Goal: Task Accomplishment & Management: Use online tool/utility

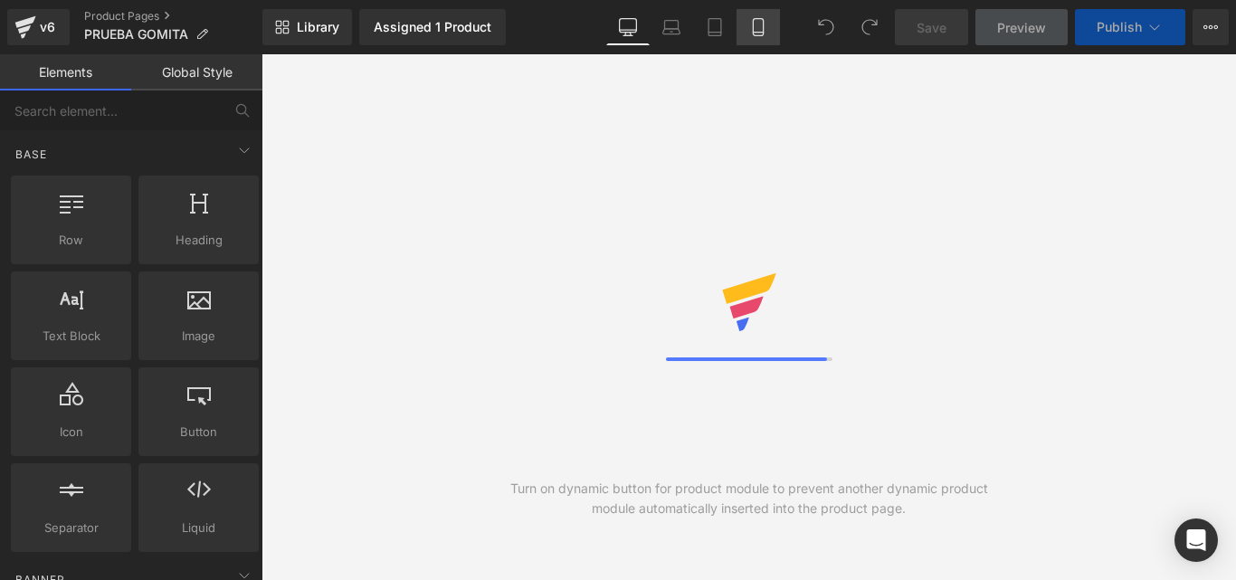
click at [760, 24] on icon at bounding box center [758, 27] width 18 height 18
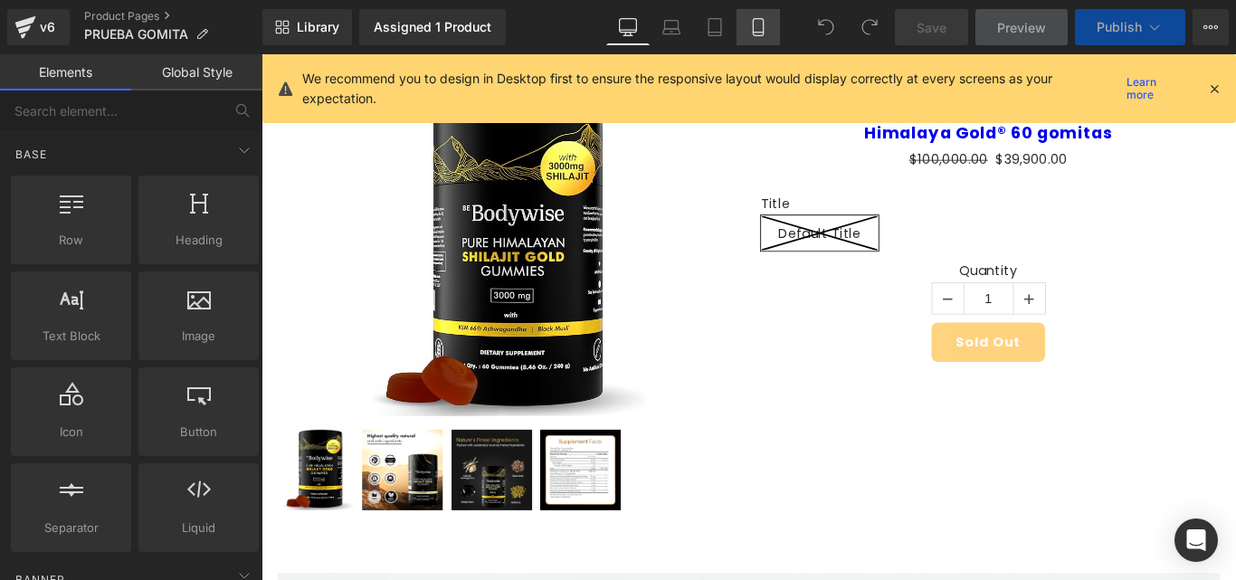
click at [760, 24] on icon at bounding box center [758, 27] width 18 height 18
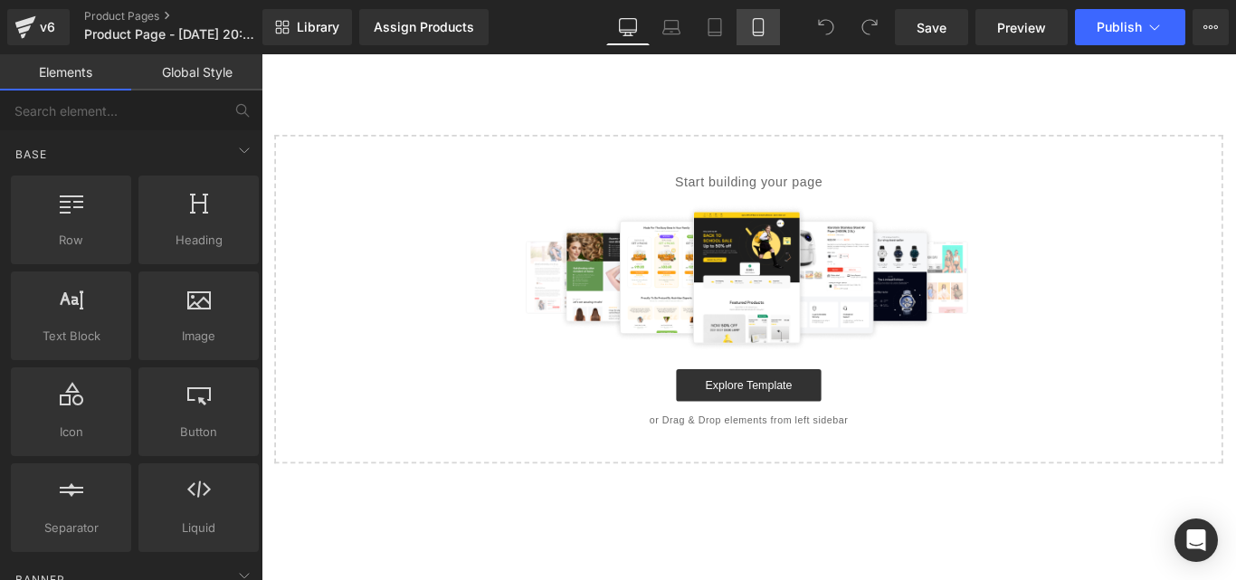
click at [759, 26] on icon at bounding box center [758, 27] width 18 height 18
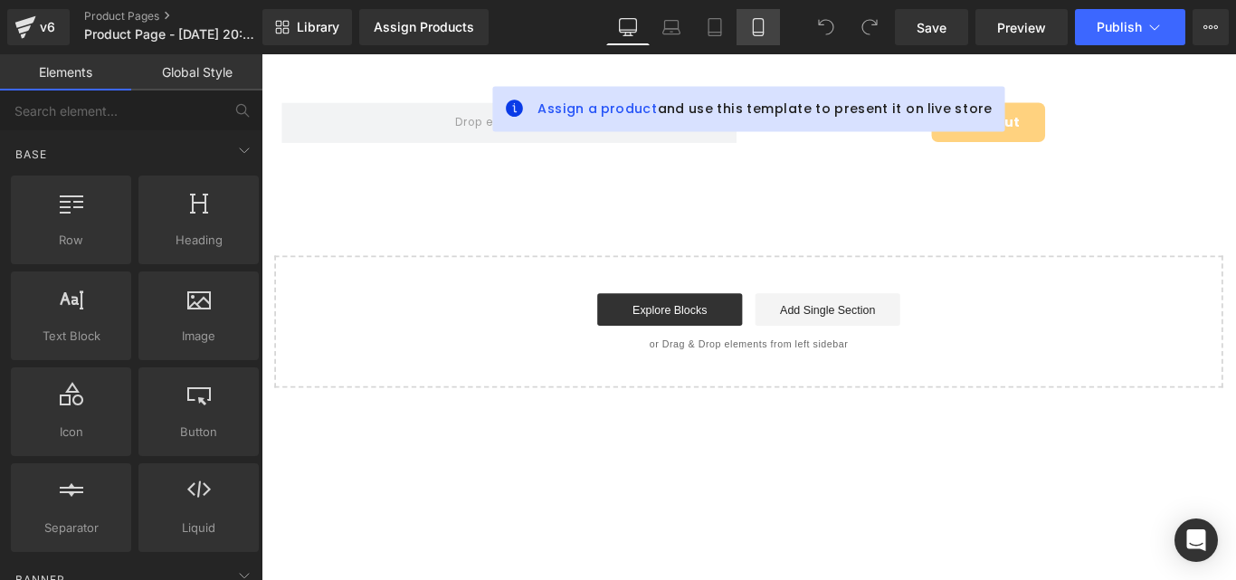
click at [759, 26] on icon at bounding box center [758, 27] width 18 height 18
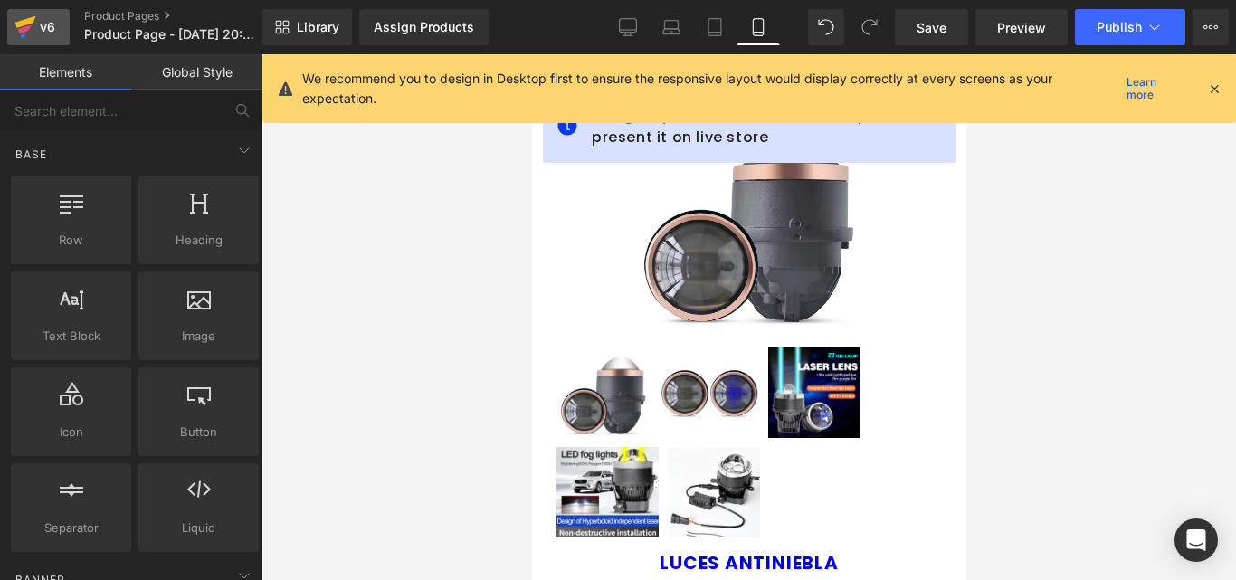
click at [30, 26] on icon at bounding box center [25, 27] width 22 height 45
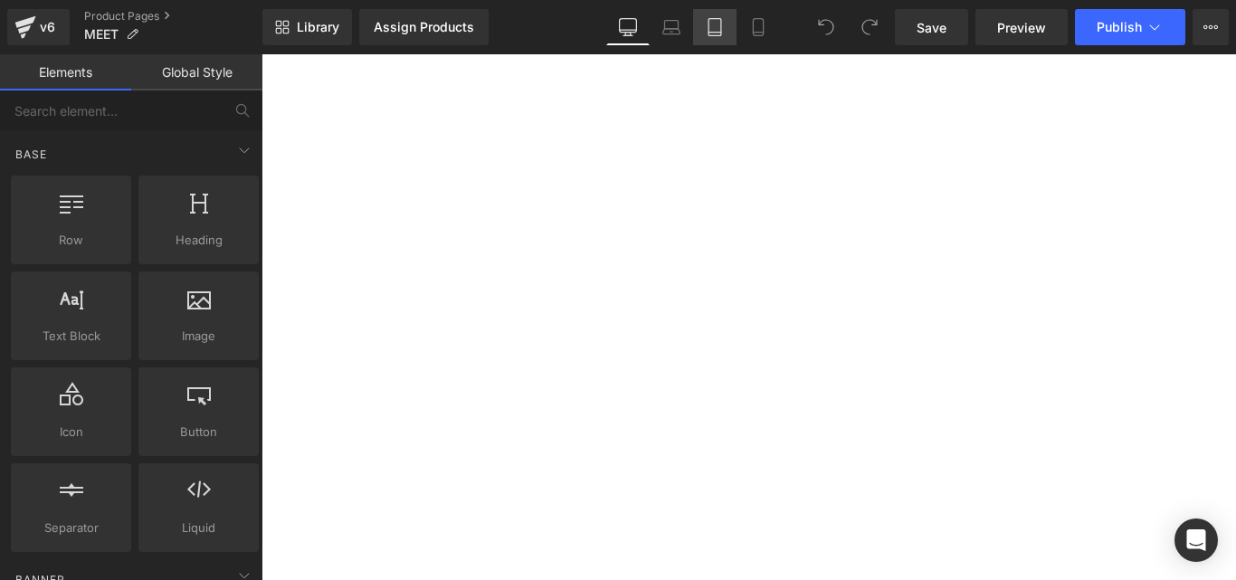
click at [647, 26] on link "Desktop" at bounding box center [627, 27] width 43 height 36
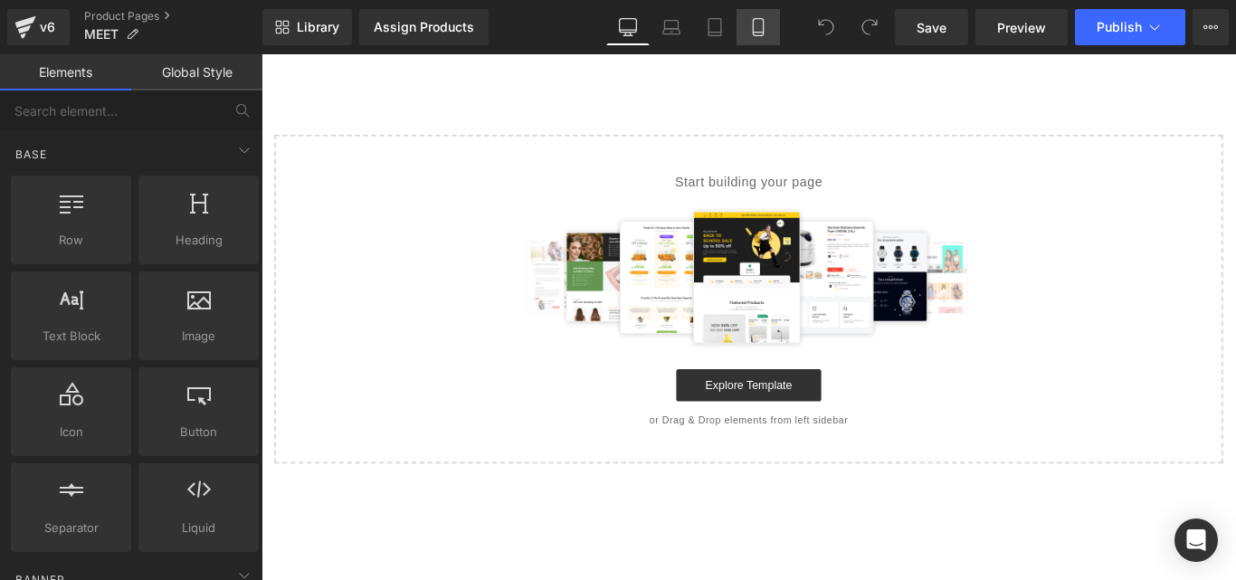
click at [757, 27] on icon at bounding box center [758, 27] width 18 height 18
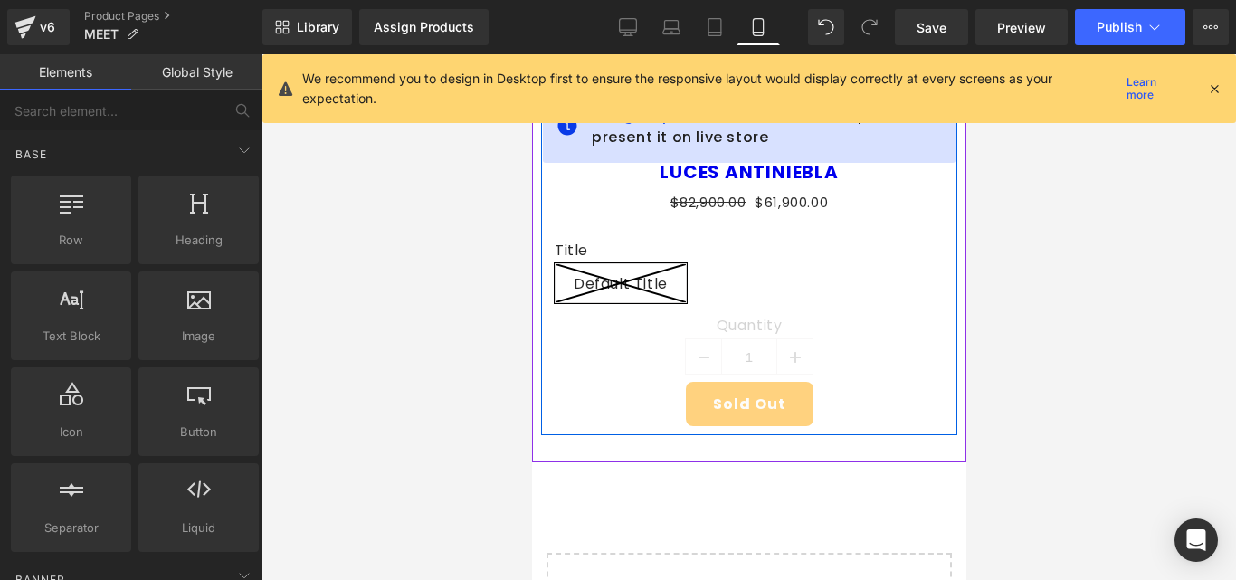
click at [879, 260] on label "Title" at bounding box center [748, 252] width 389 height 22
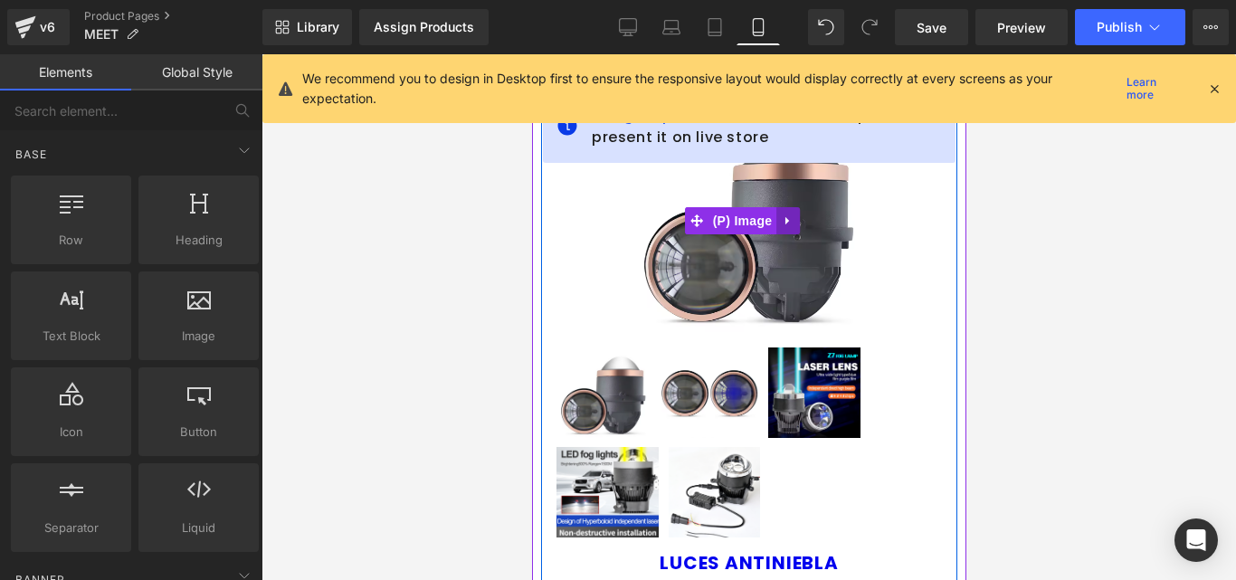
click at [791, 207] on link at bounding box center [787, 220] width 24 height 27
click at [801, 216] on icon at bounding box center [798, 220] width 13 height 13
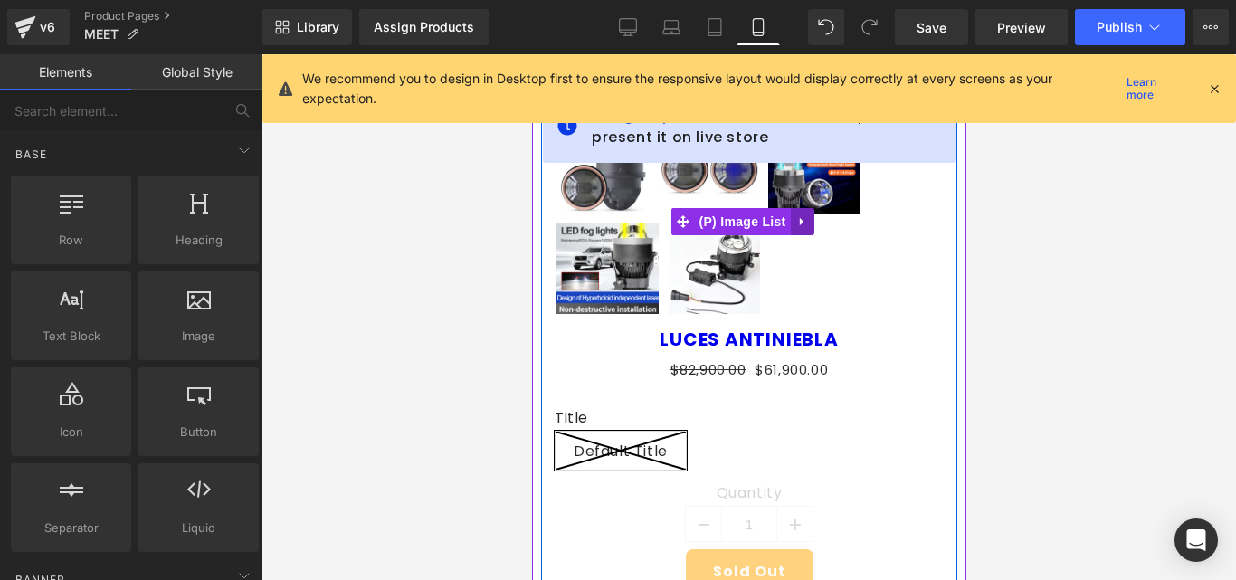
click at [802, 226] on icon at bounding box center [801, 222] width 13 height 14
click at [812, 221] on icon at bounding box center [813, 221] width 13 height 13
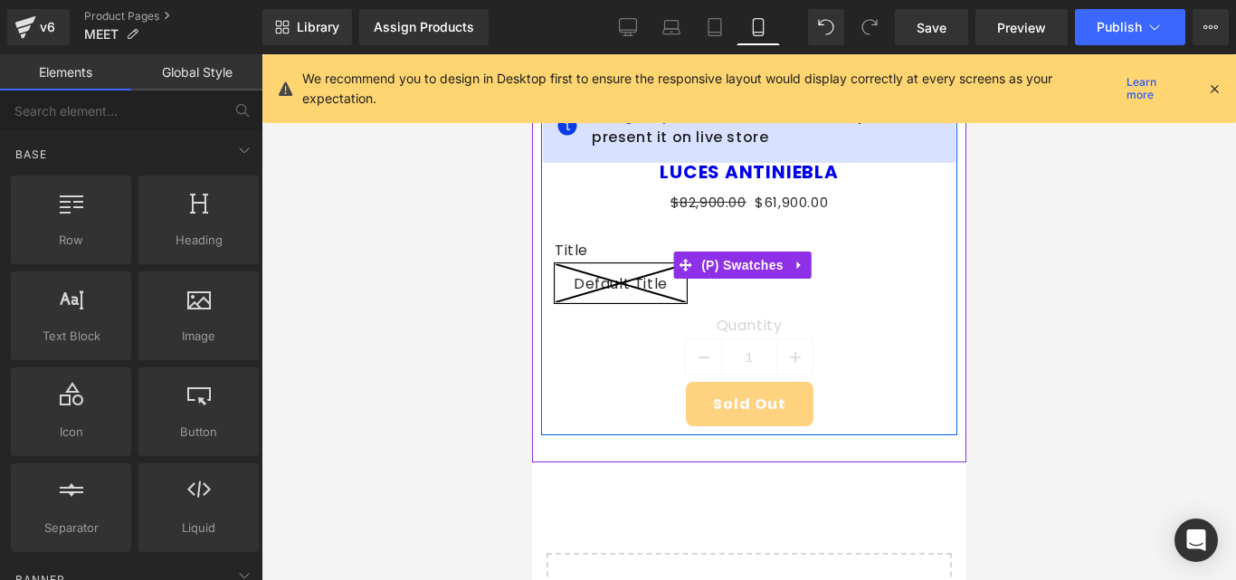
click at [840, 275] on div "Title Default Title" at bounding box center [748, 278] width 389 height 75
click at [797, 260] on icon at bounding box center [798, 266] width 13 height 14
click at [813, 265] on icon at bounding box center [810, 265] width 13 height 13
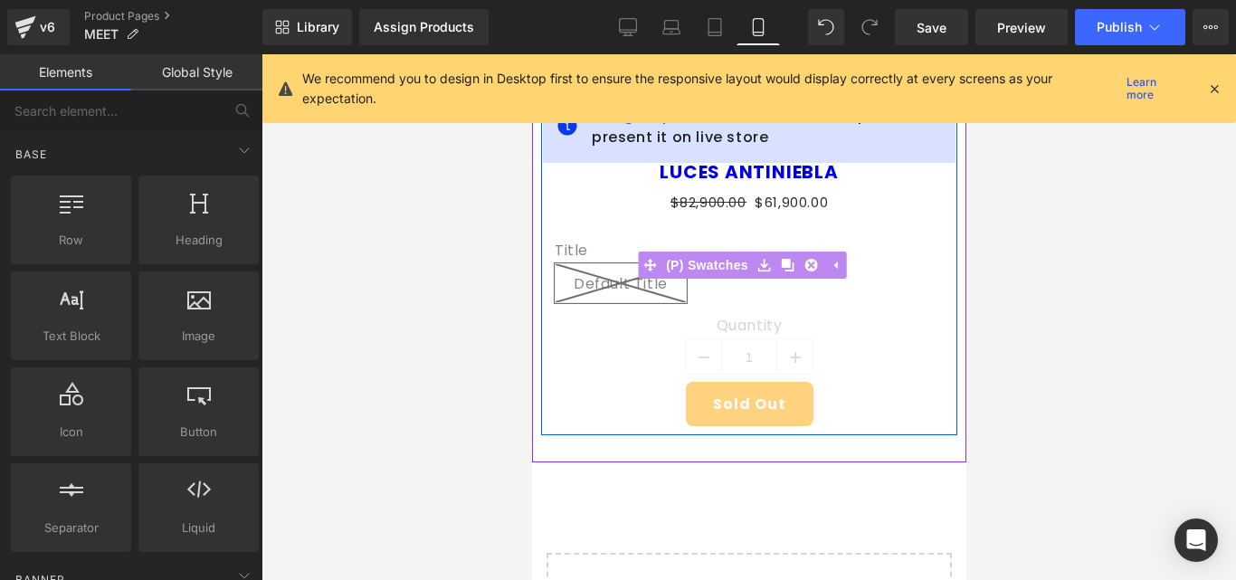
click at [822, 382] on div "Sold Out" at bounding box center [748, 404] width 389 height 44
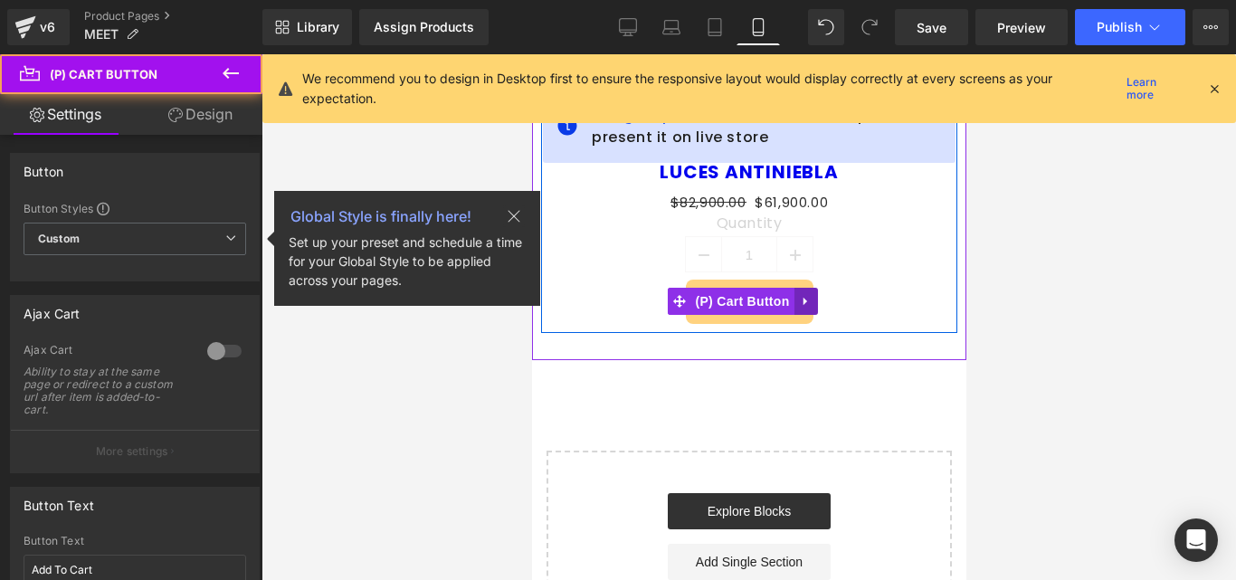
click at [803, 304] on icon at bounding box center [803, 302] width 4 height 8
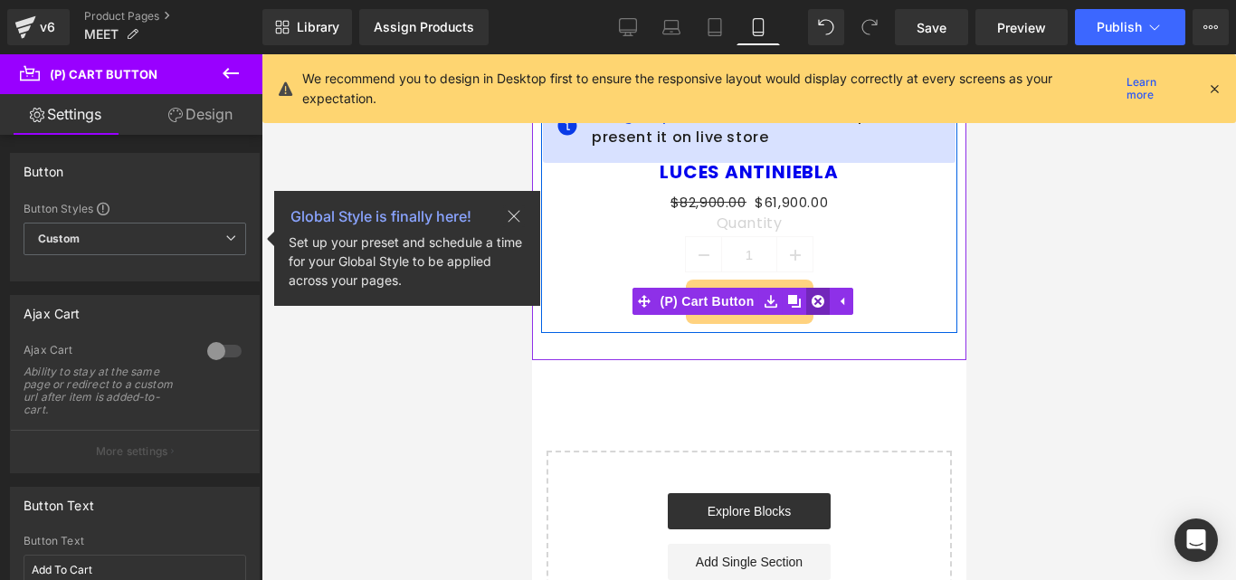
click at [819, 297] on icon at bounding box center [816, 301] width 13 height 13
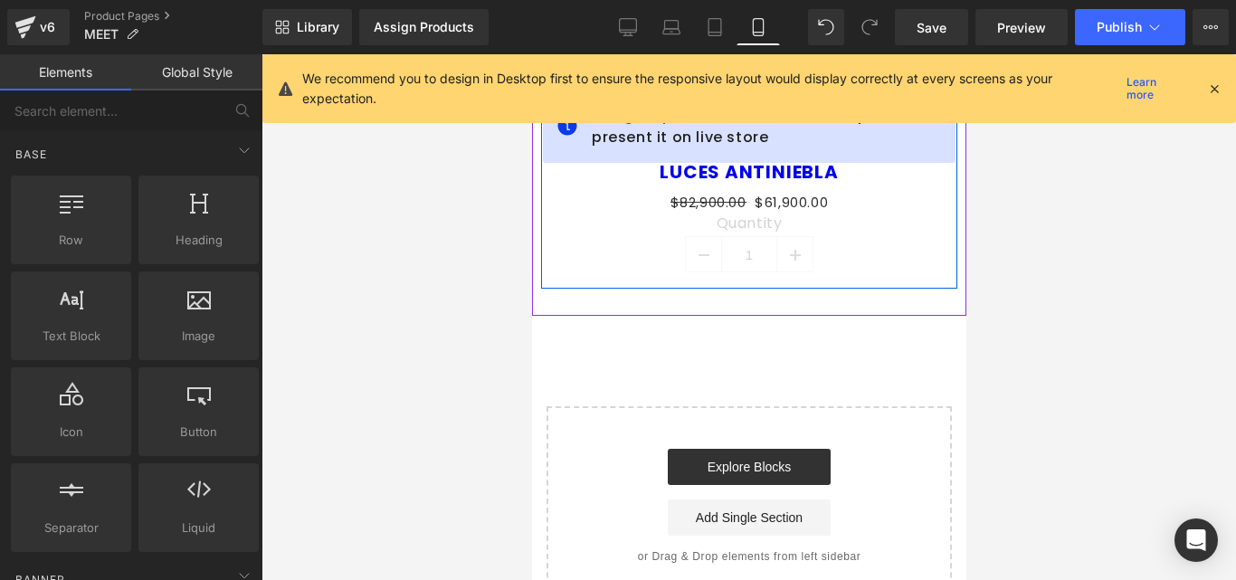
click at [857, 277] on div "Quantity 1" at bounding box center [748, 246] width 389 height 65
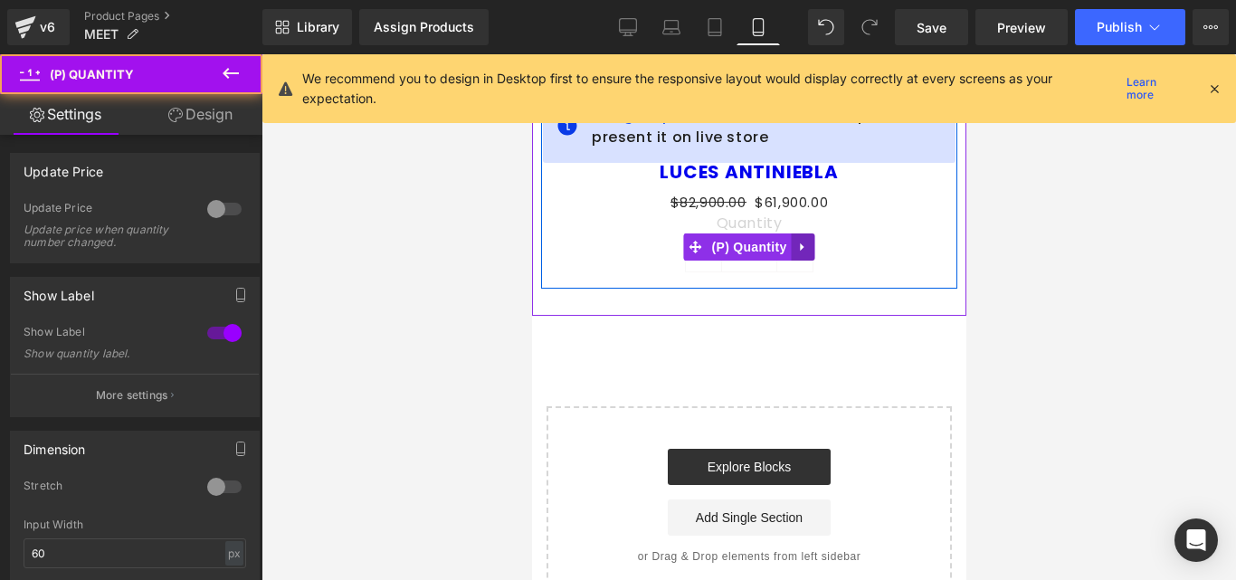
click at [806, 251] on icon at bounding box center [801, 247] width 13 height 14
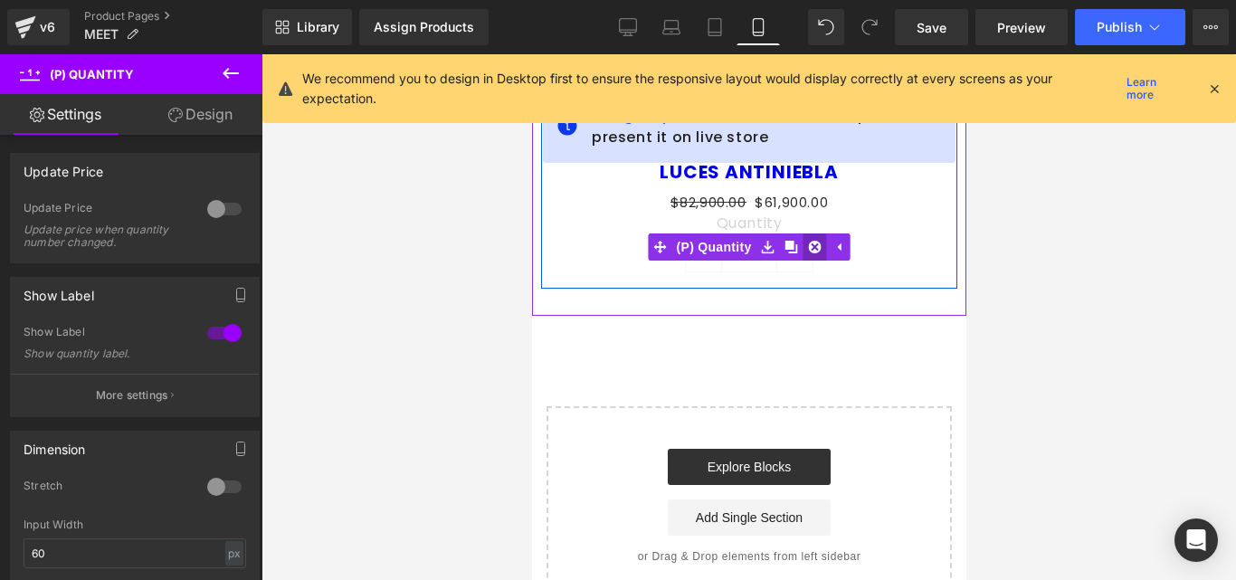
click at [815, 245] on icon at bounding box center [813, 247] width 13 height 14
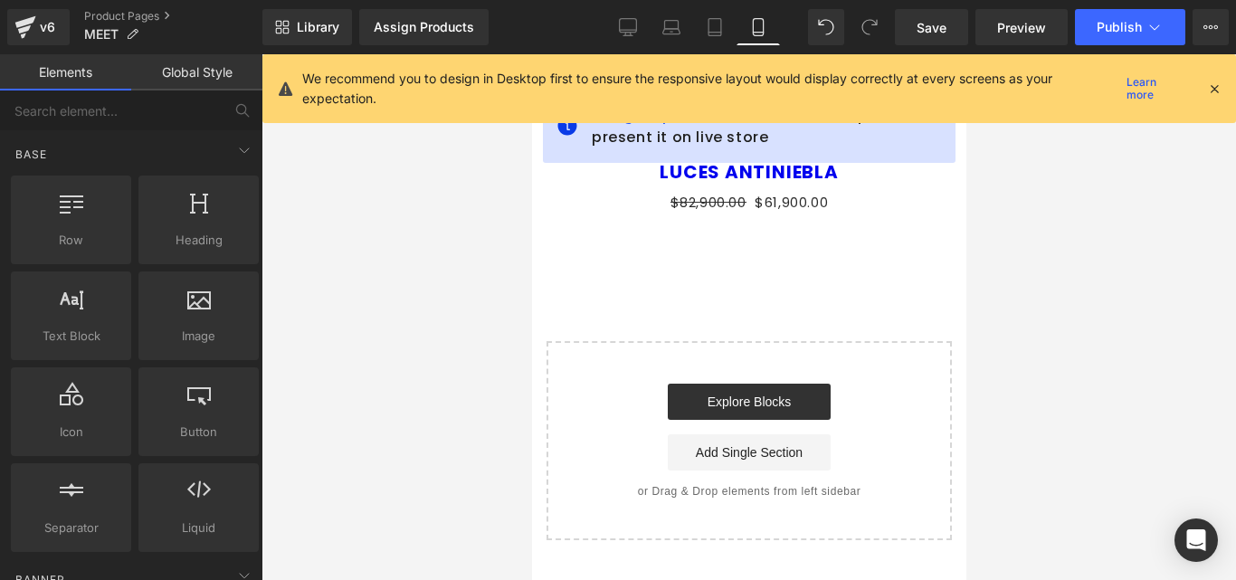
click at [857, 301] on div "Assign a product and use this template to present it on live store LUCES ANTINI…" at bounding box center [748, 297] width 434 height 486
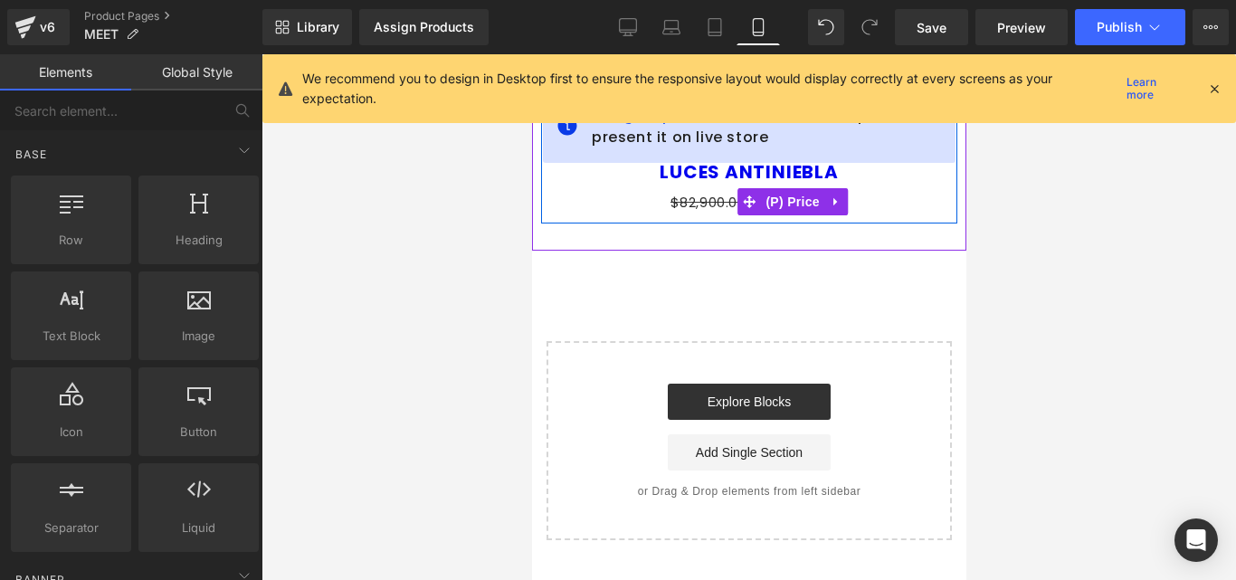
click at [860, 211] on div "$82,900.00 $61,900.00" at bounding box center [748, 202] width 389 height 24
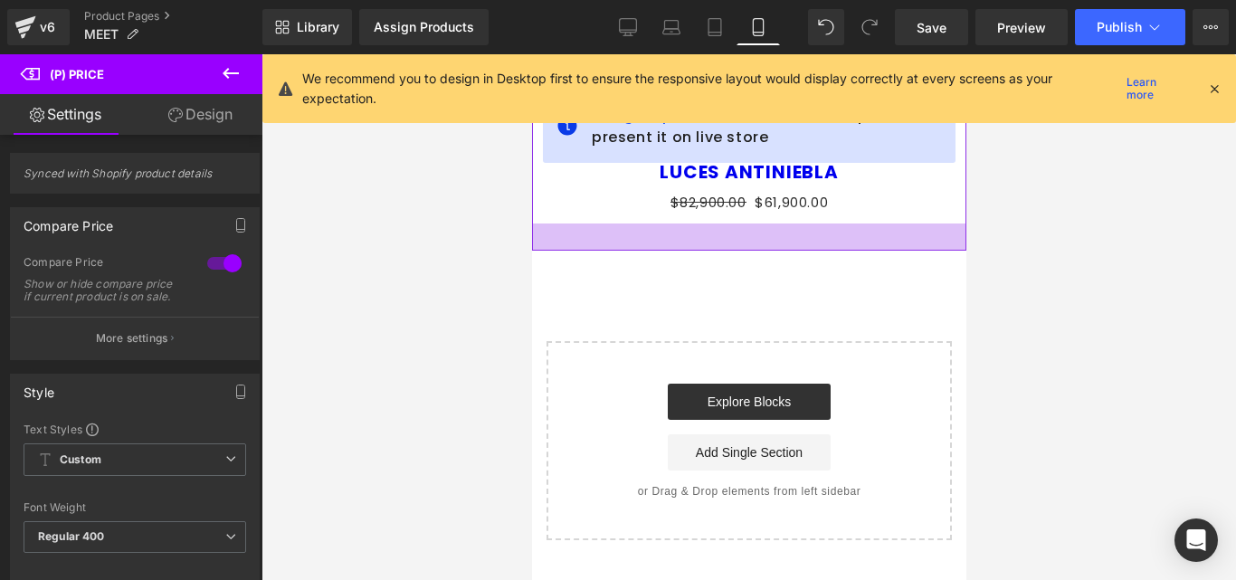
click at [856, 243] on div at bounding box center [748, 236] width 434 height 27
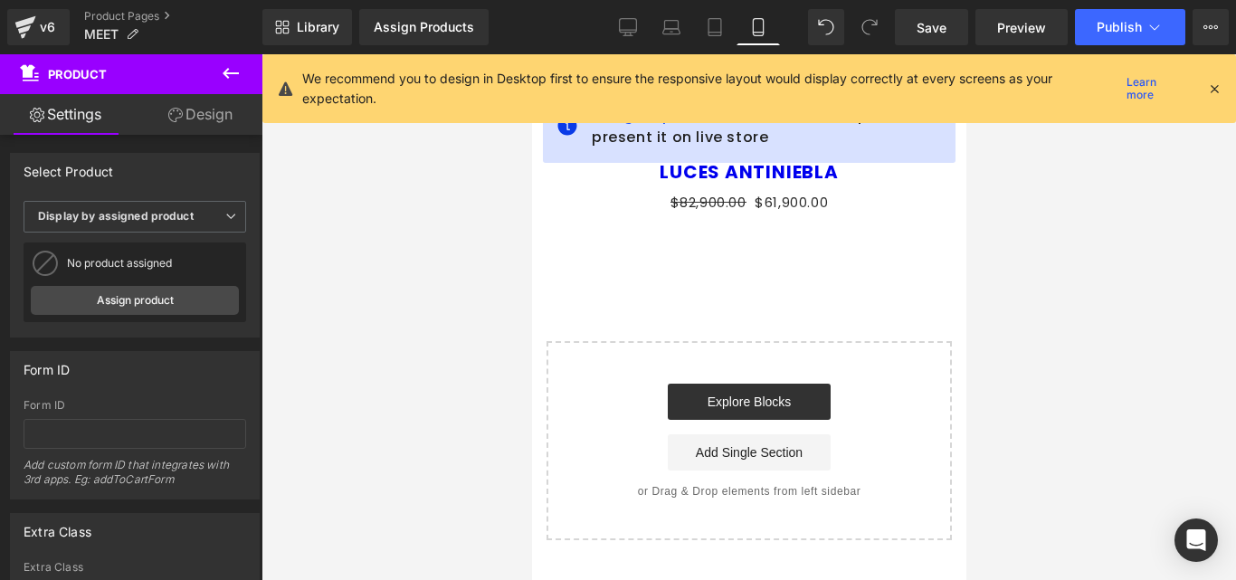
click at [1213, 90] on icon at bounding box center [1214, 88] width 16 height 16
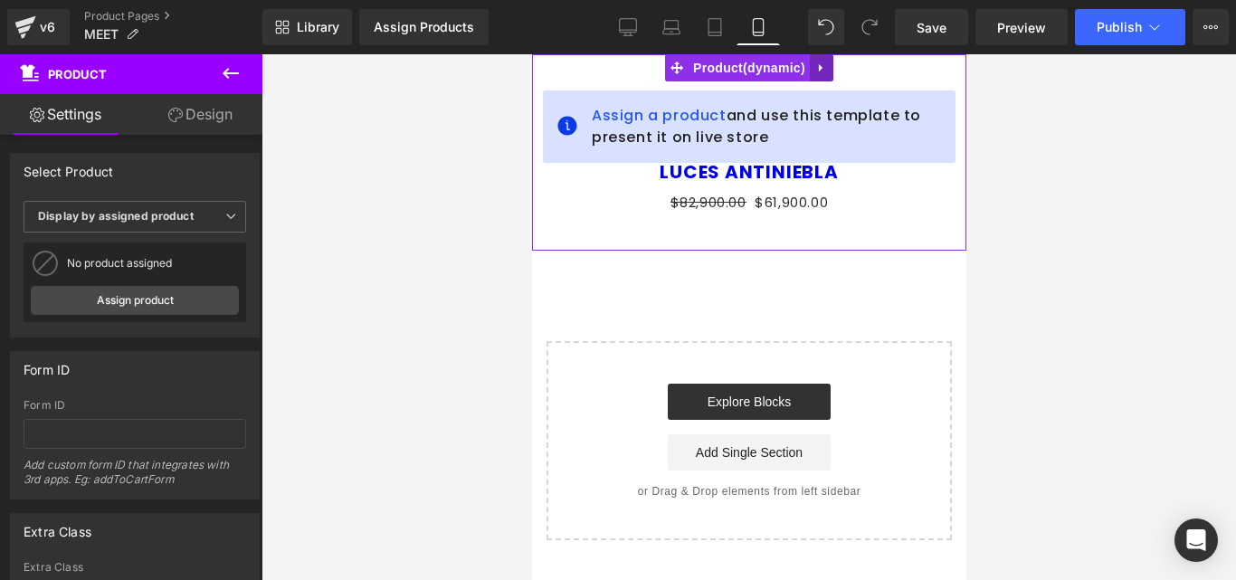
click at [821, 63] on icon at bounding box center [820, 69] width 13 height 14
click at [829, 66] on icon at bounding box center [832, 69] width 13 height 14
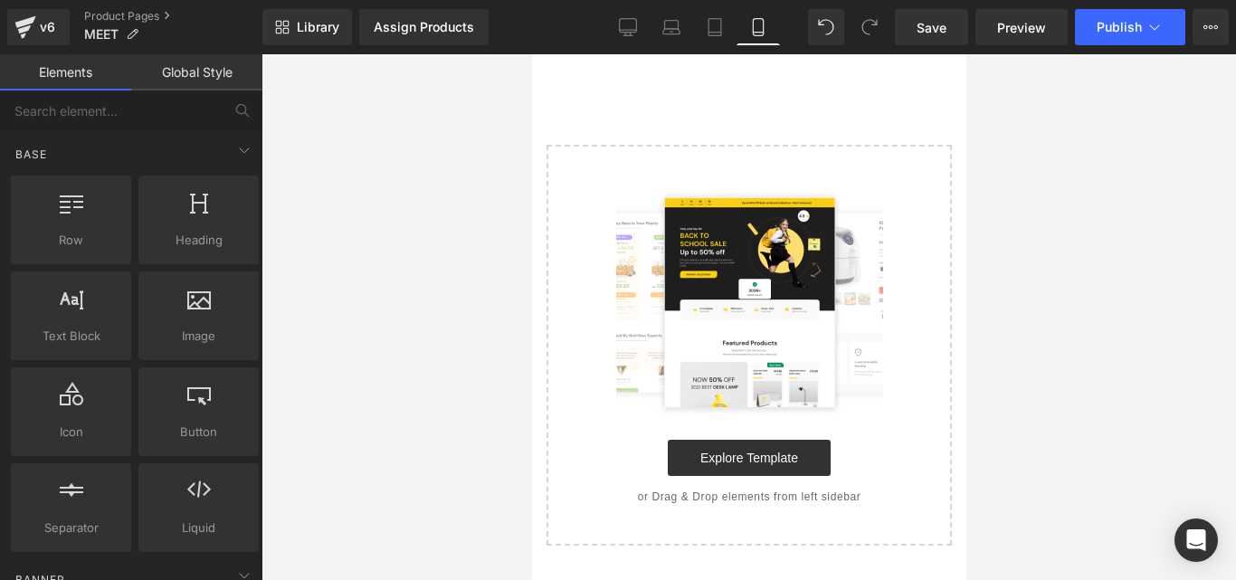
click at [810, 98] on div "Select your layout" at bounding box center [748, 299] width 434 height 491
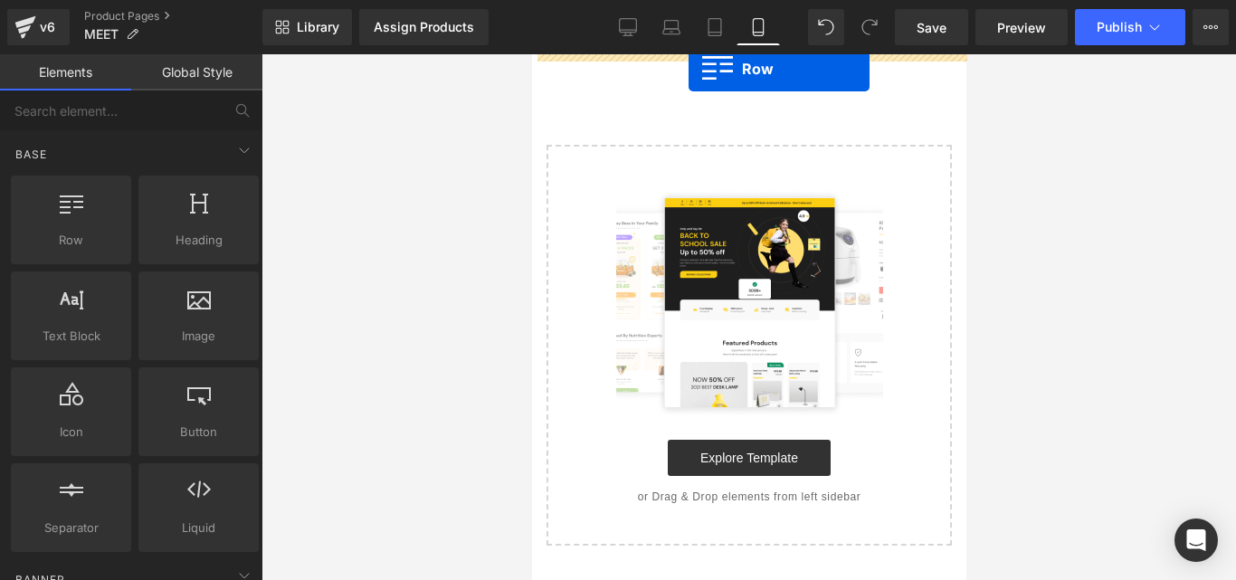
drag, startPoint x: 604, startPoint y: 285, endPoint x: 687, endPoint y: 69, distance: 231.6
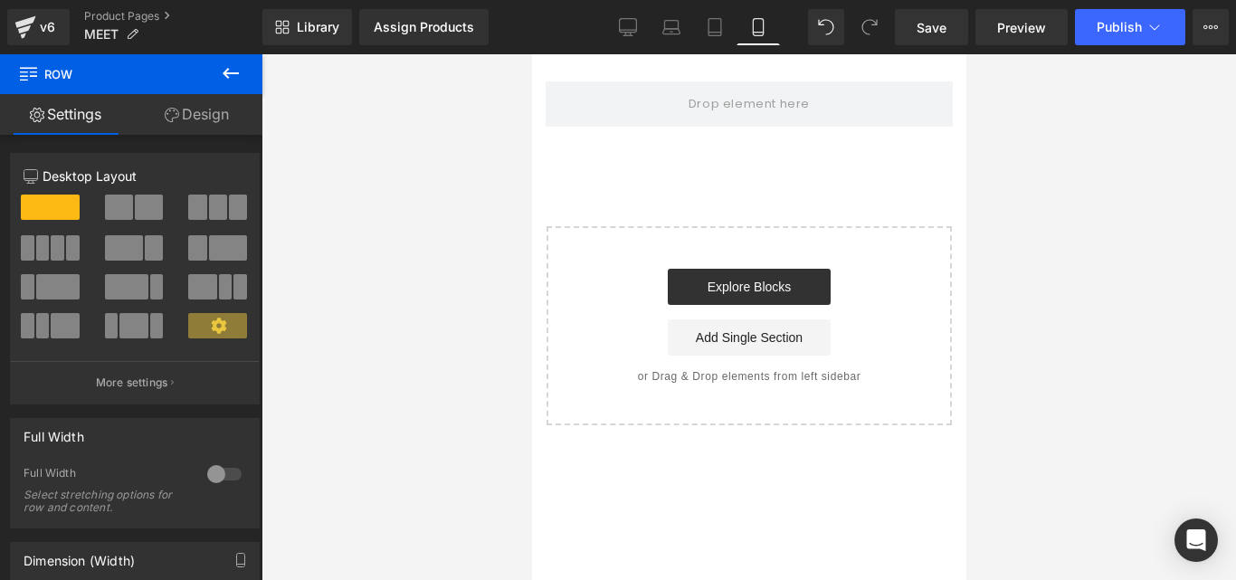
click at [249, 70] on button at bounding box center [230, 74] width 63 height 40
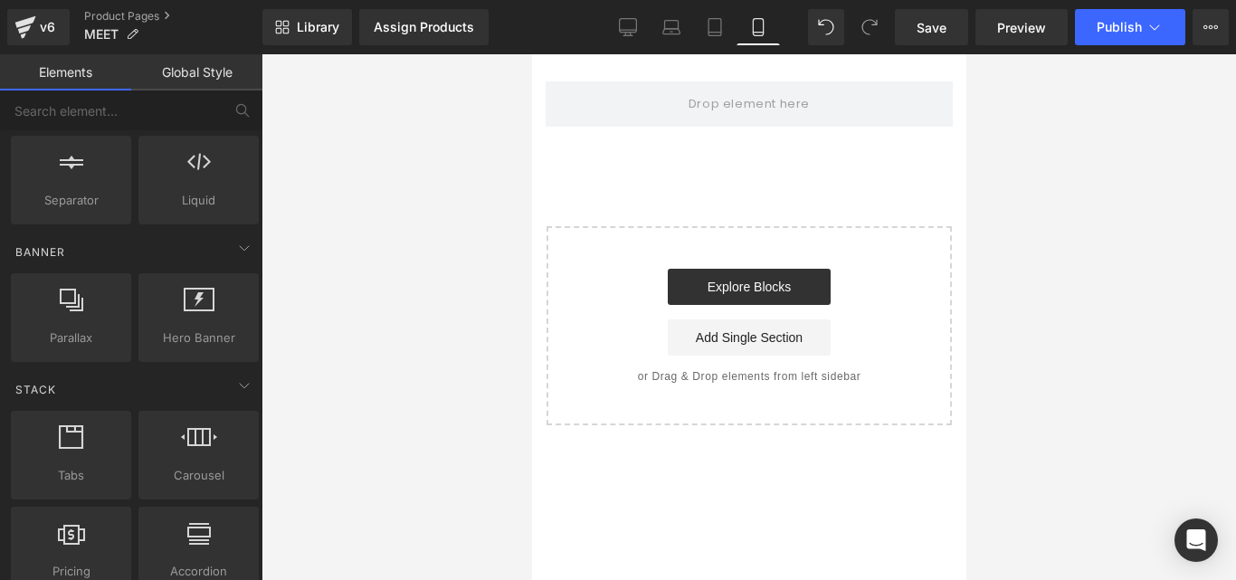
scroll to position [362, 0]
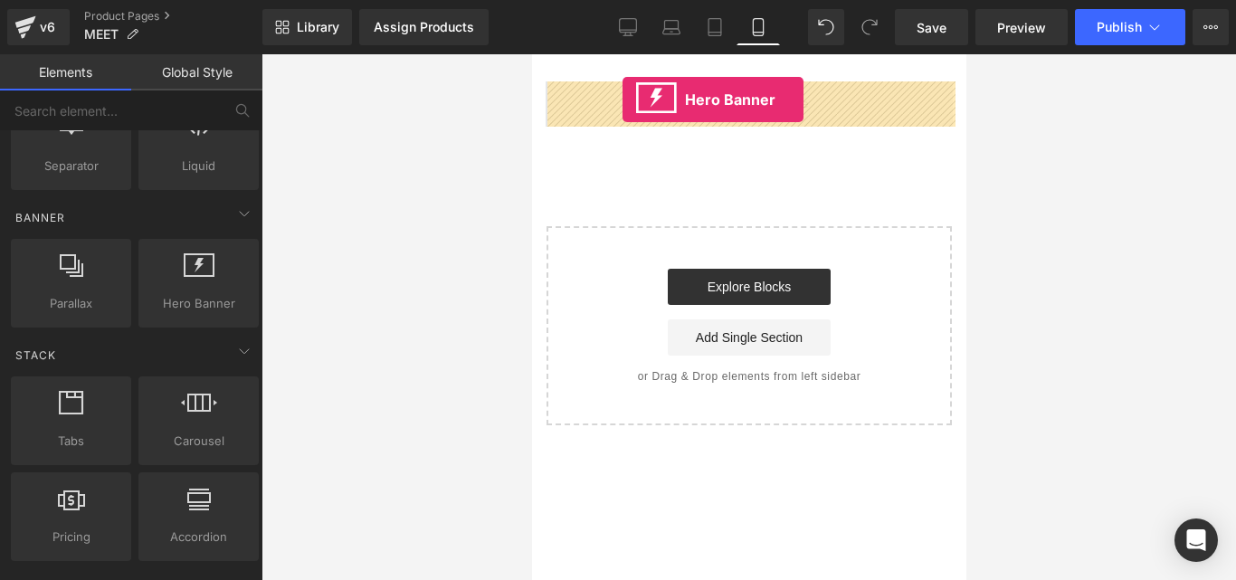
drag, startPoint x: 726, startPoint y: 360, endPoint x: 621, endPoint y: 99, distance: 280.8
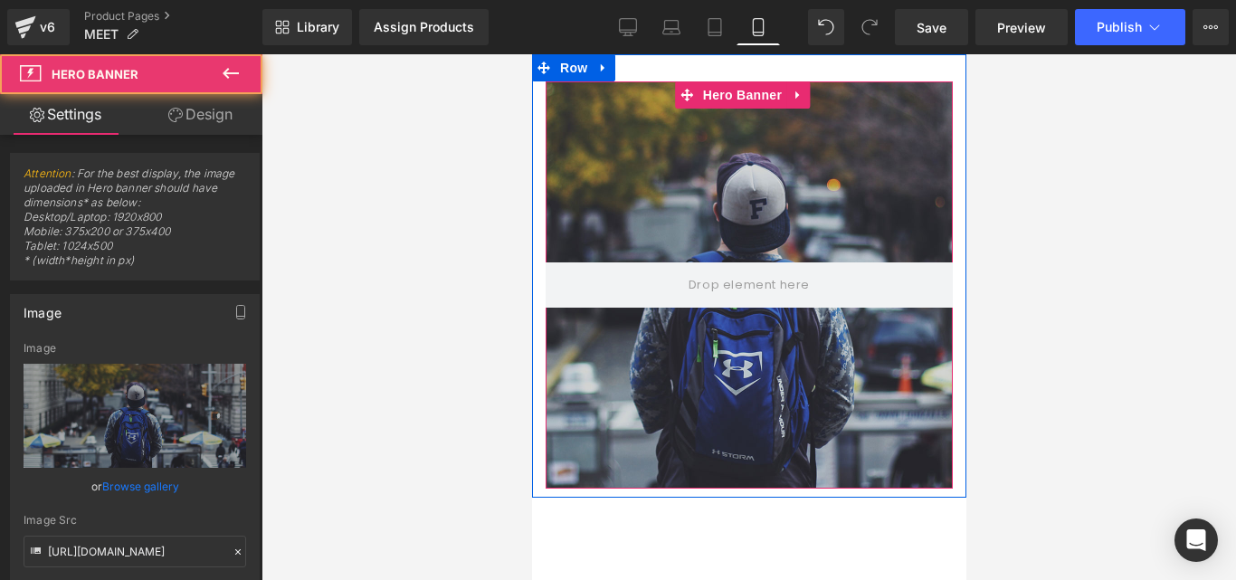
click at [747, 217] on div at bounding box center [747, 284] width 407 height 407
click at [677, 223] on div at bounding box center [747, 284] width 407 height 407
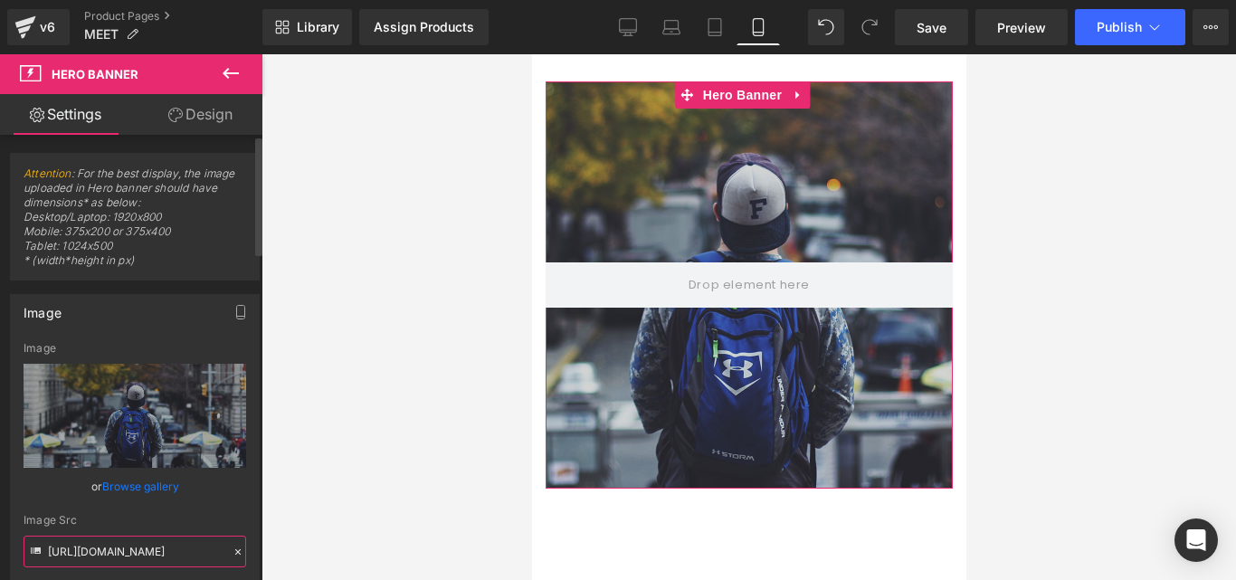
click at [127, 547] on input "https://d1um8515vdn9kb.cloudfront.net/images/hero.jpg" at bounding box center [135, 551] width 223 height 32
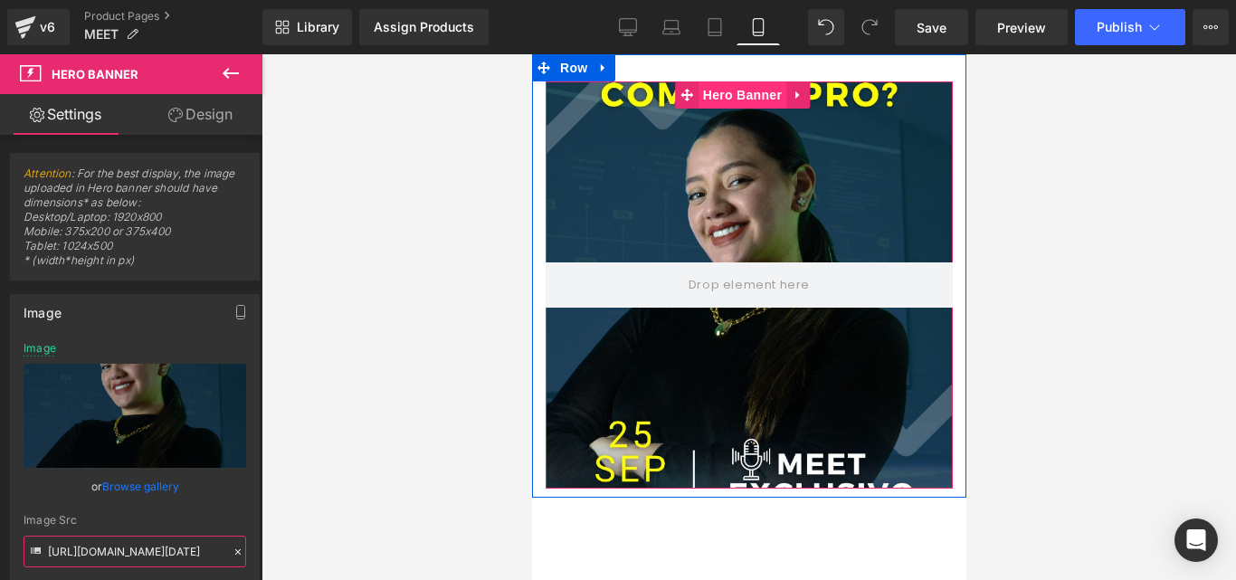
click at [734, 95] on span "Hero Banner" at bounding box center [741, 94] width 88 height 27
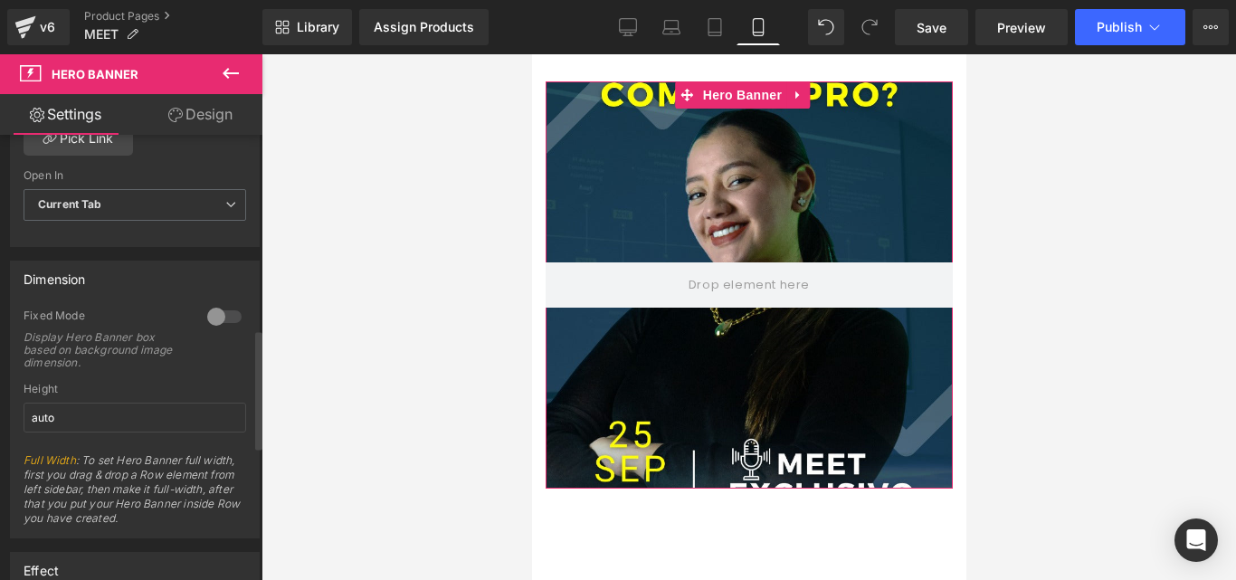
scroll to position [724, 0]
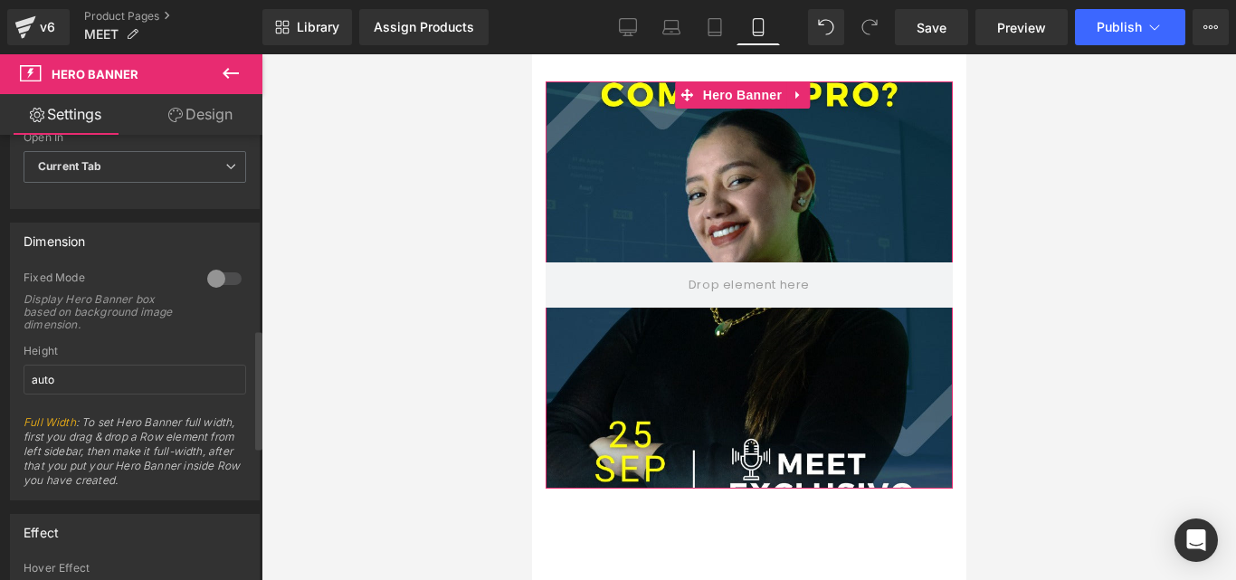
type input "https://cdn.shopify.com/s/files/1/0690/9434/2852/files/WhatsApp_Image_2025-09-2…"
click at [229, 272] on div at bounding box center [224, 278] width 43 height 29
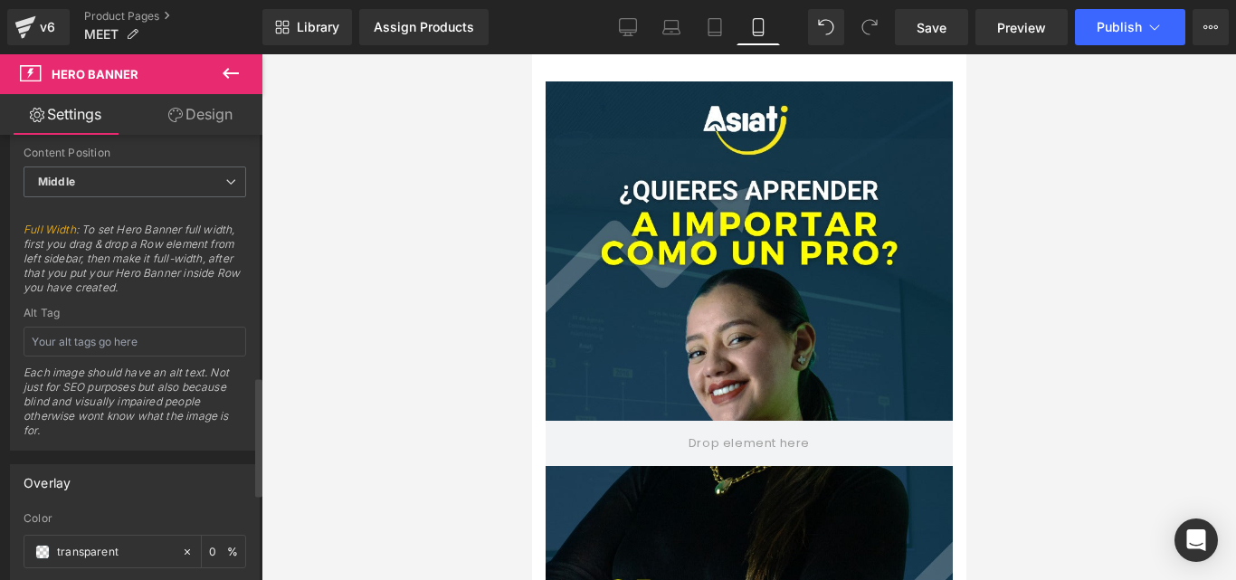
scroll to position [904, 0]
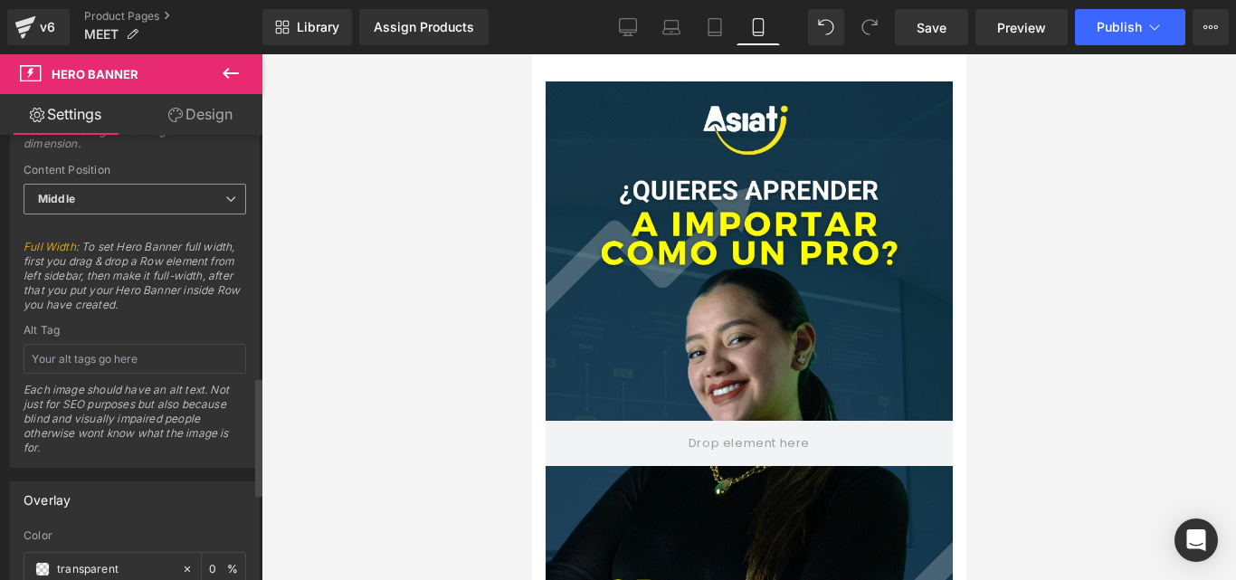
click at [185, 203] on span "Middle" at bounding box center [135, 200] width 223 height 32
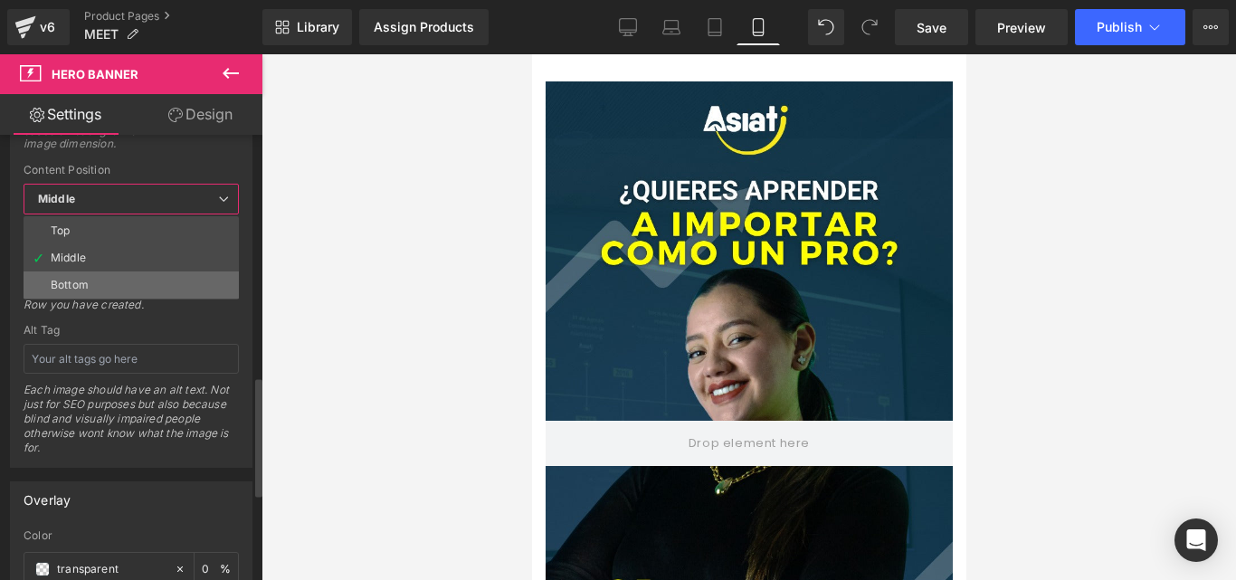
click at [133, 283] on li "Bottom" at bounding box center [131, 284] width 215 height 27
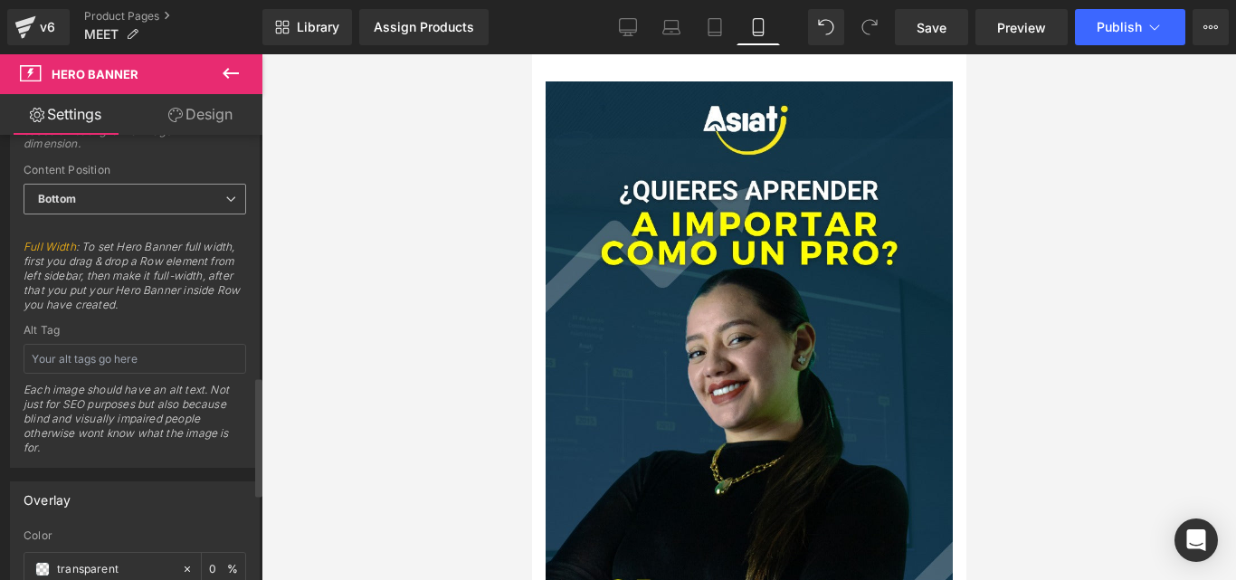
click at [144, 186] on span "Bottom" at bounding box center [135, 200] width 223 height 32
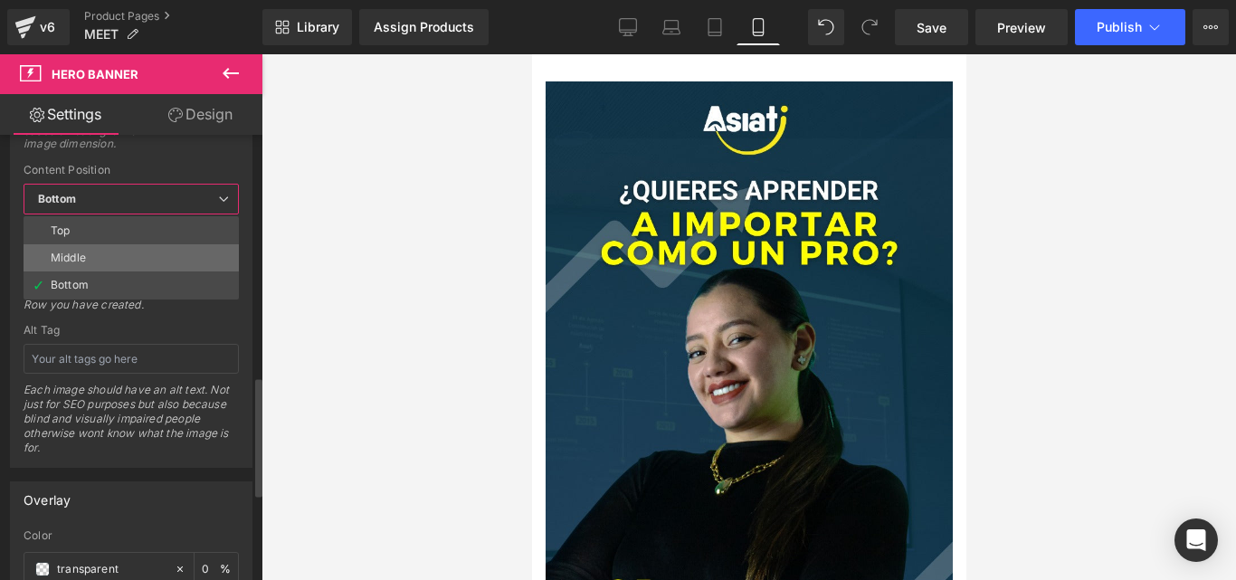
click at [124, 257] on li "Middle" at bounding box center [131, 257] width 215 height 27
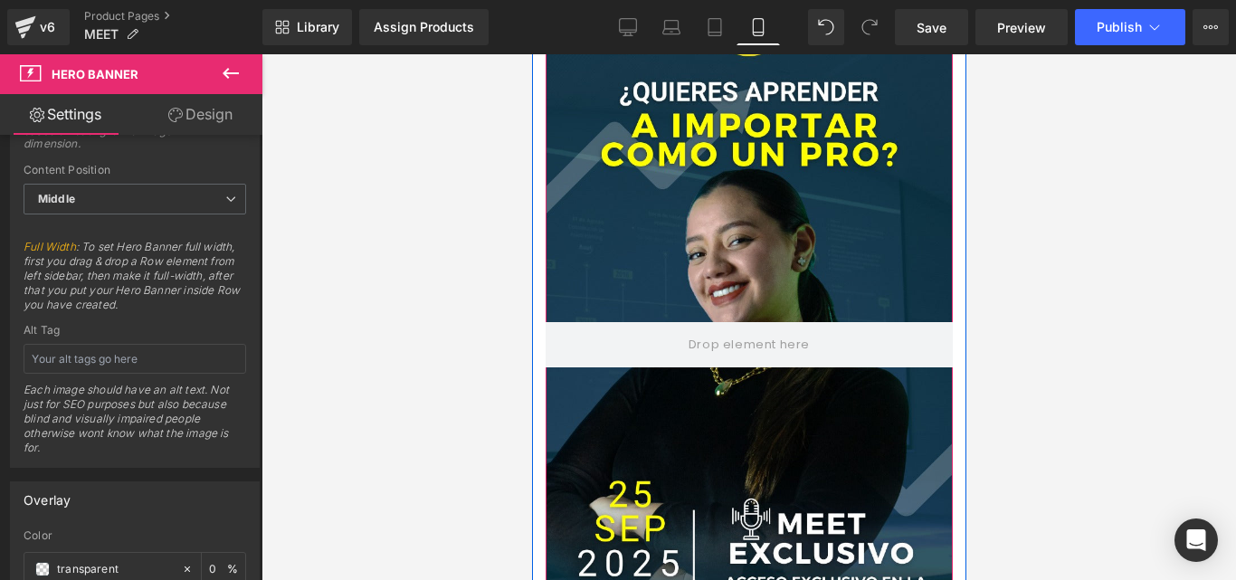
scroll to position [0, 0]
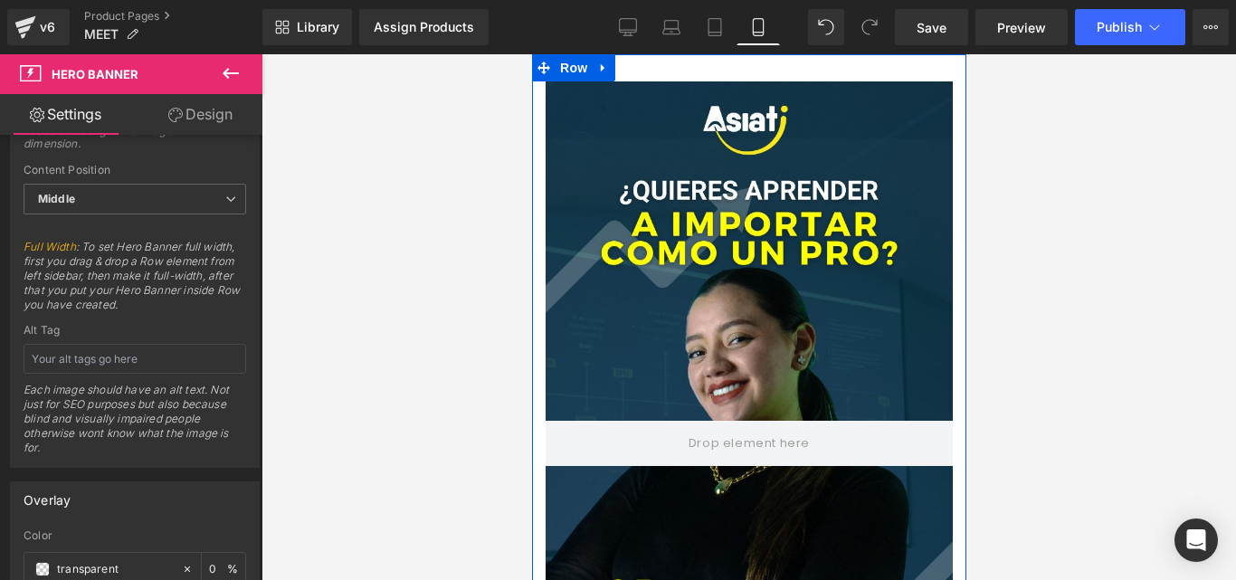
click at [896, 73] on div "Hero Banner Row" at bounding box center [748, 434] width 434 height 760
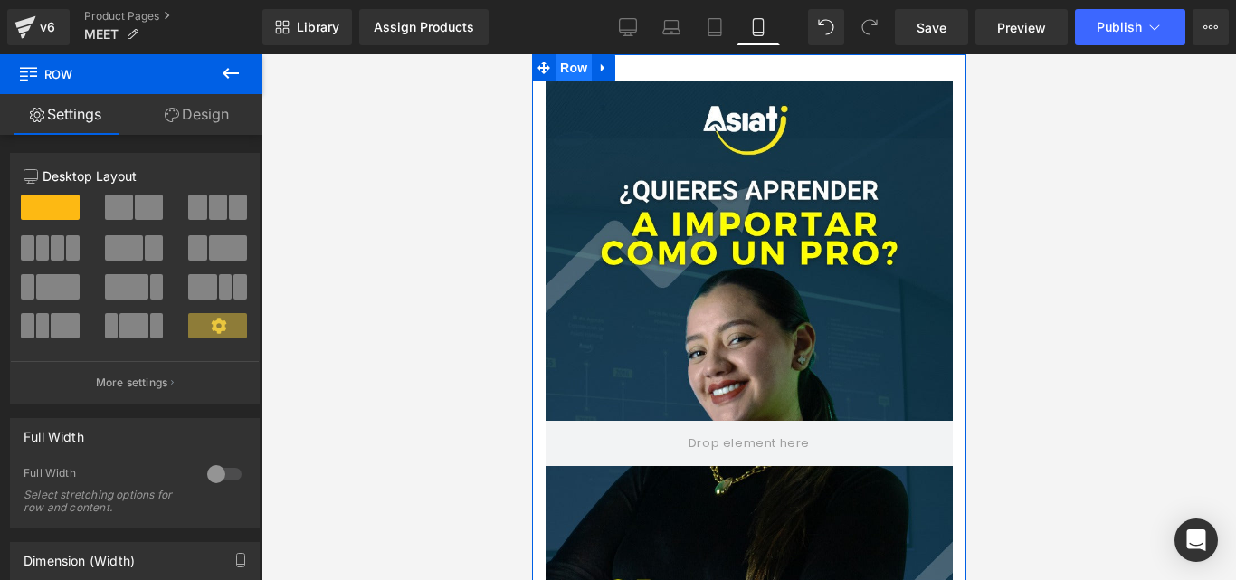
click at [573, 63] on span "Row" at bounding box center [572, 67] width 36 height 27
click at [221, 466] on div at bounding box center [224, 473] width 43 height 29
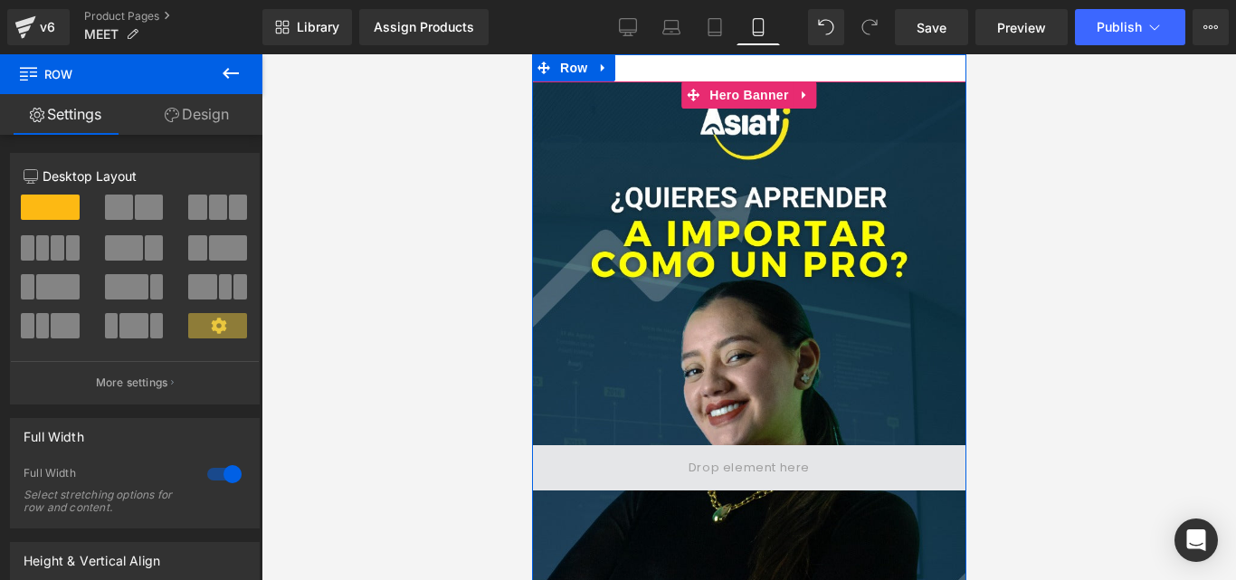
click at [768, 466] on span at bounding box center [748, 467] width 134 height 30
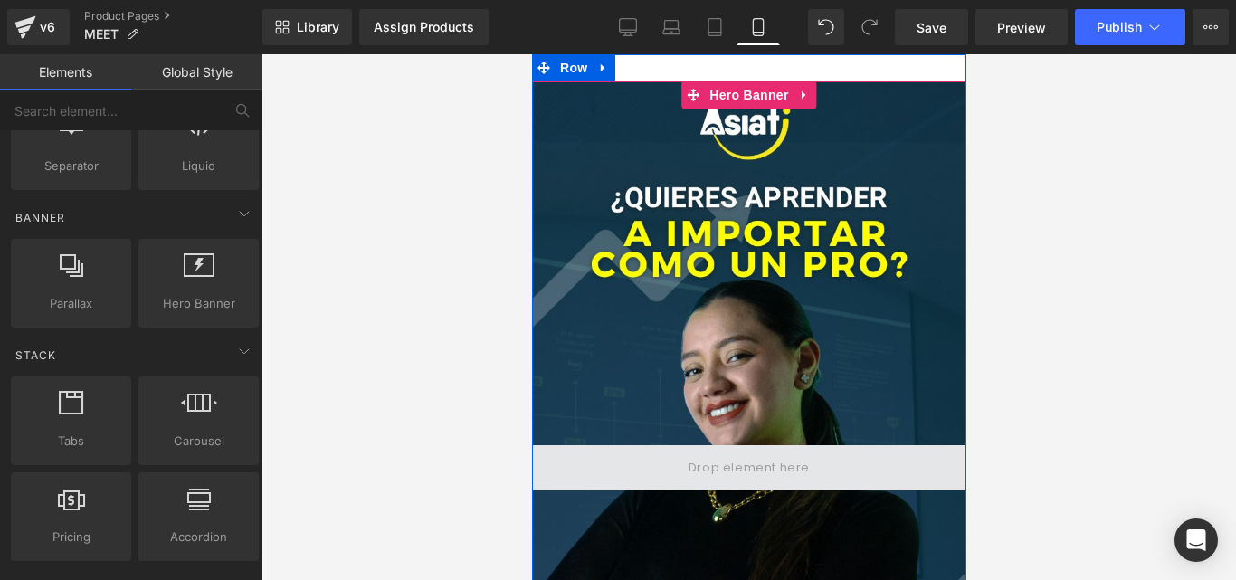
click at [753, 469] on span at bounding box center [748, 467] width 134 height 30
click at [725, 459] on span at bounding box center [748, 467] width 134 height 30
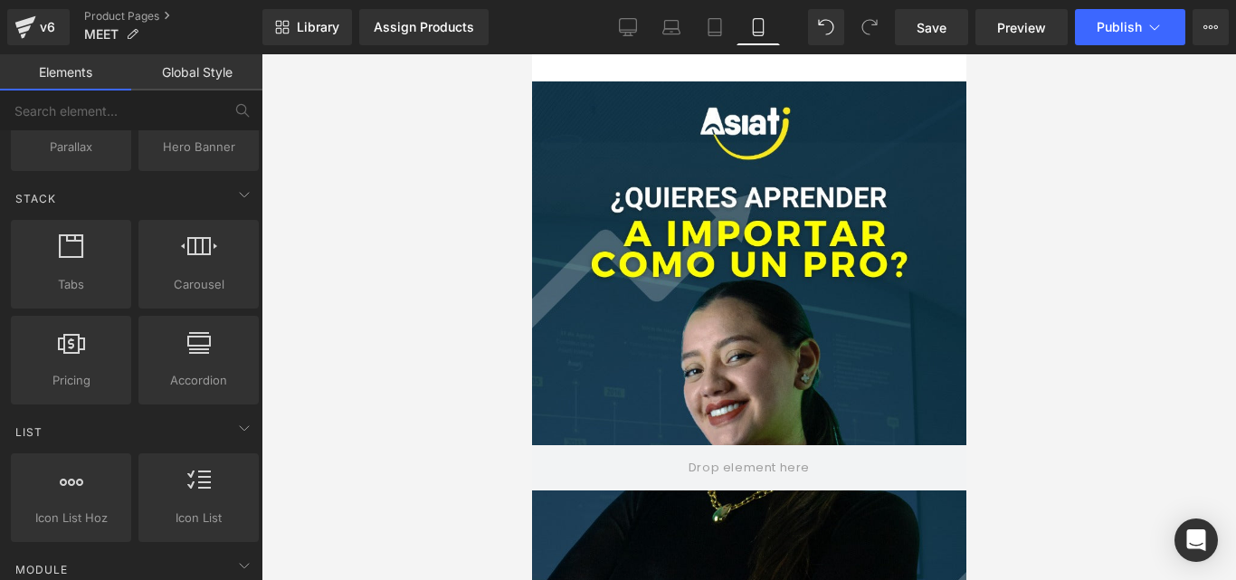
scroll to position [724, 0]
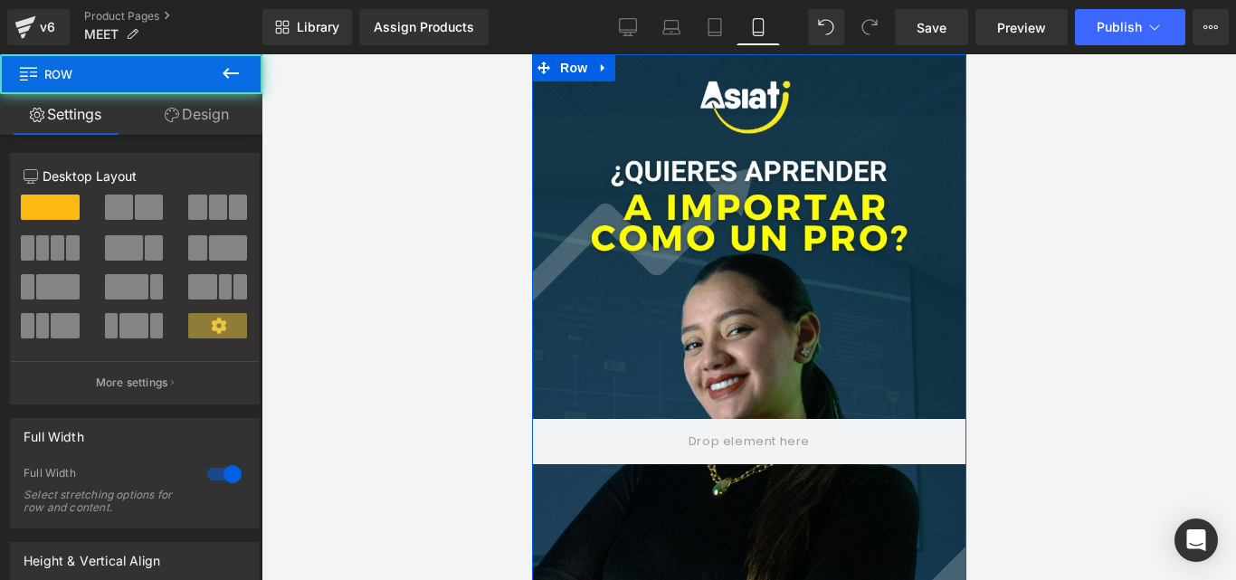
drag, startPoint x: 823, startPoint y: 80, endPoint x: 822, endPoint y: 32, distance: 48.9
click at [822, 54] on html "Ir directamente al contenido Tu carrito esta vacío Seguir comprando ¿Tienes una…" at bounding box center [748, 349] width 434 height 591
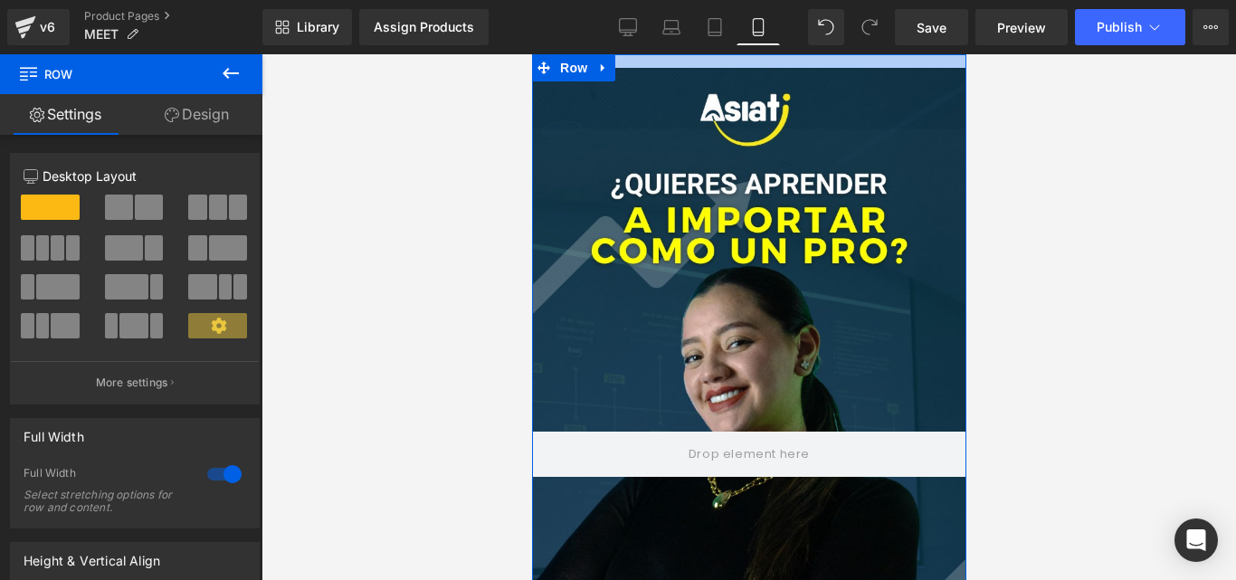
click at [817, 67] on div at bounding box center [748, 61] width 434 height 14
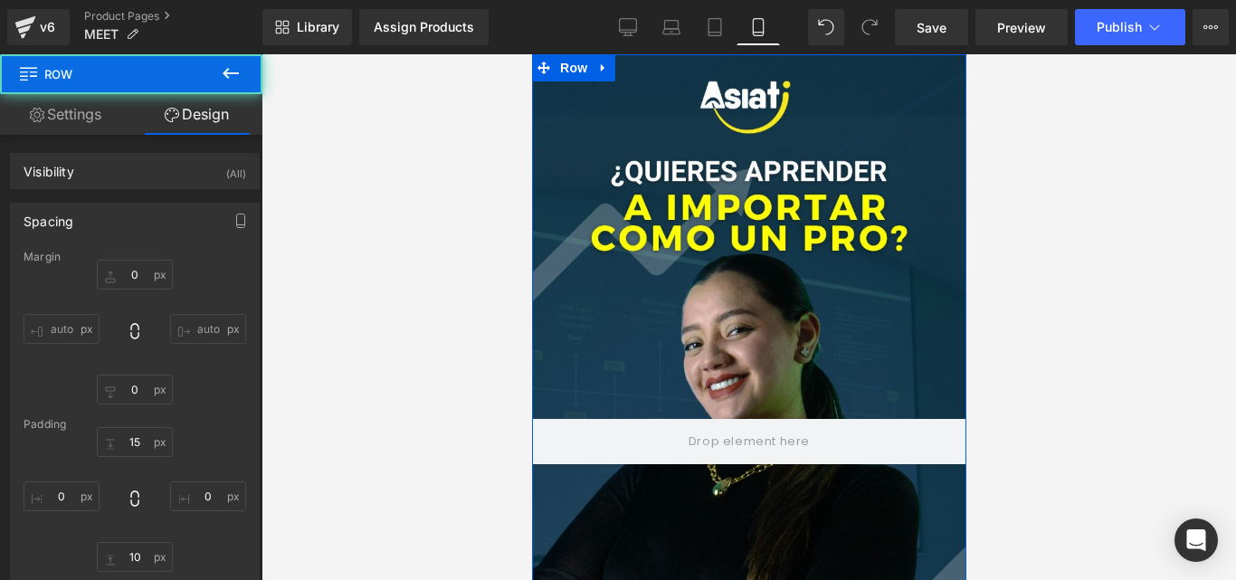
drag, startPoint x: 817, startPoint y: 67, endPoint x: 811, endPoint y: 42, distance: 25.9
click at [811, 54] on html "Ir directamente al contenido Tu carrito esta vacío Seguir comprando ¿Tienes una…" at bounding box center [748, 349] width 434 height 591
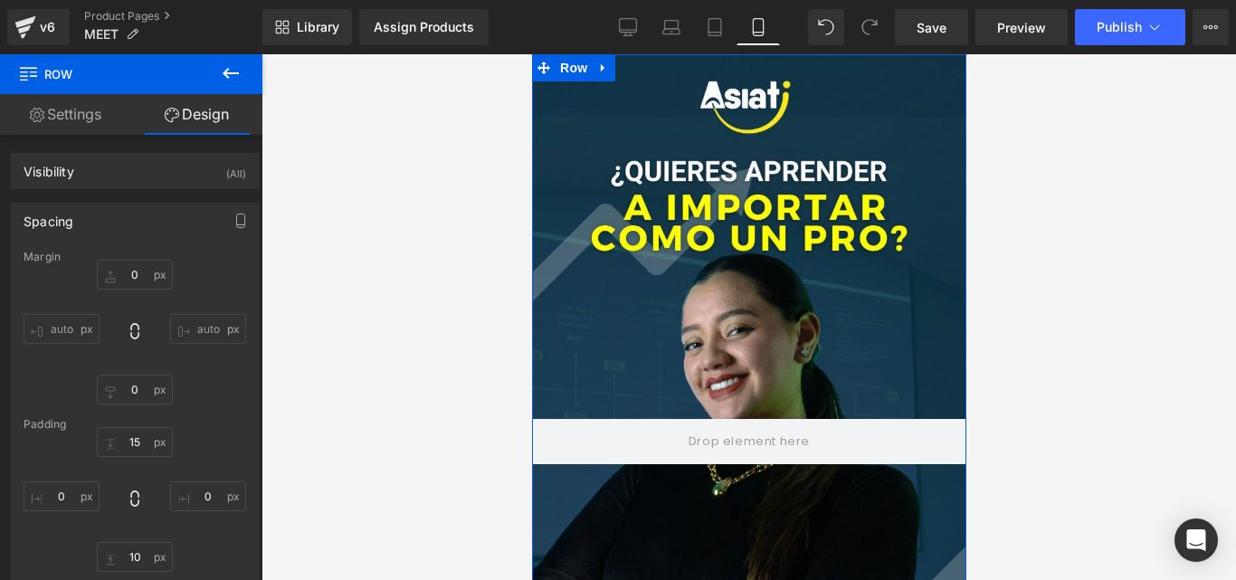
click at [808, 44] on div "Library Assign Products Product Preview No product match your search. Please tr…" at bounding box center [748, 27] width 973 height 36
click at [656, 285] on div at bounding box center [748, 441] width 434 height 772
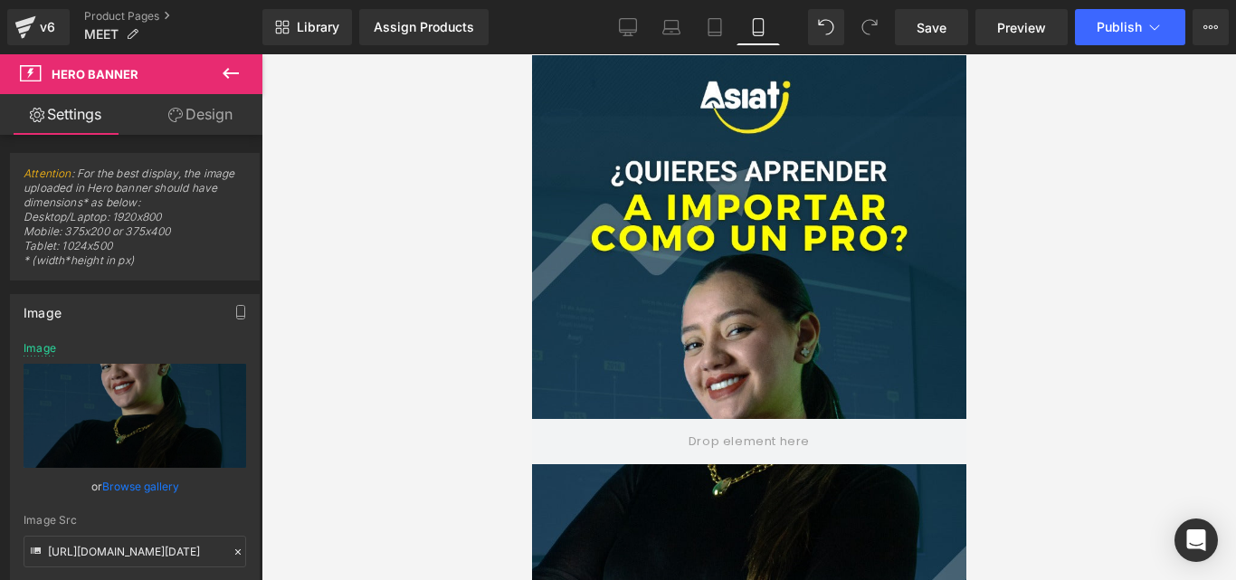
click at [228, 57] on button at bounding box center [230, 74] width 63 height 40
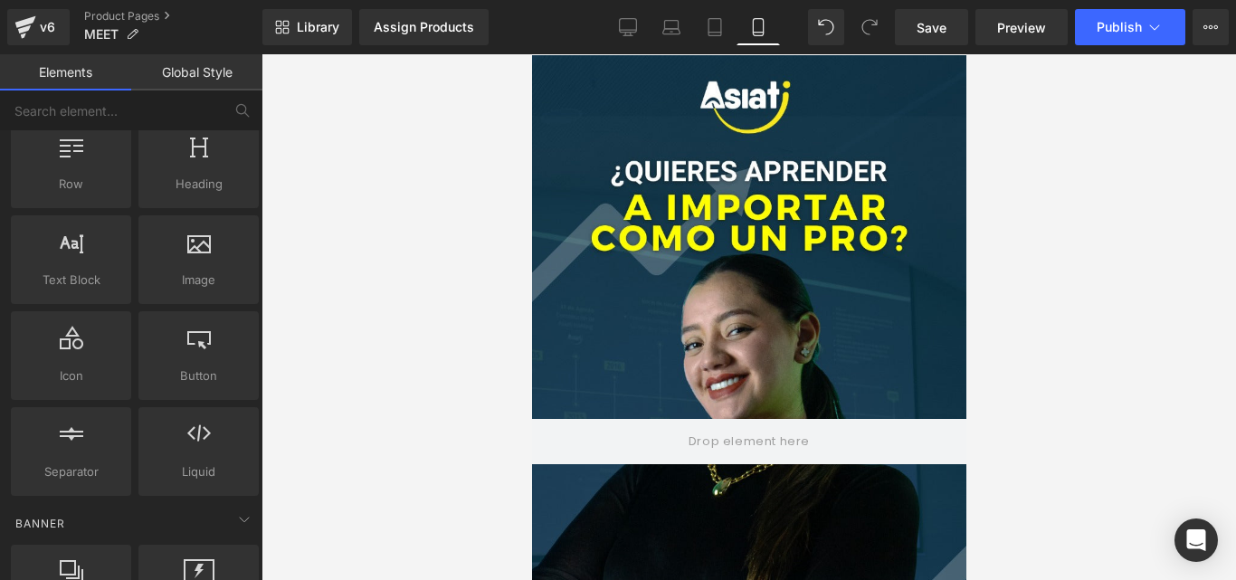
scroll to position [0, 0]
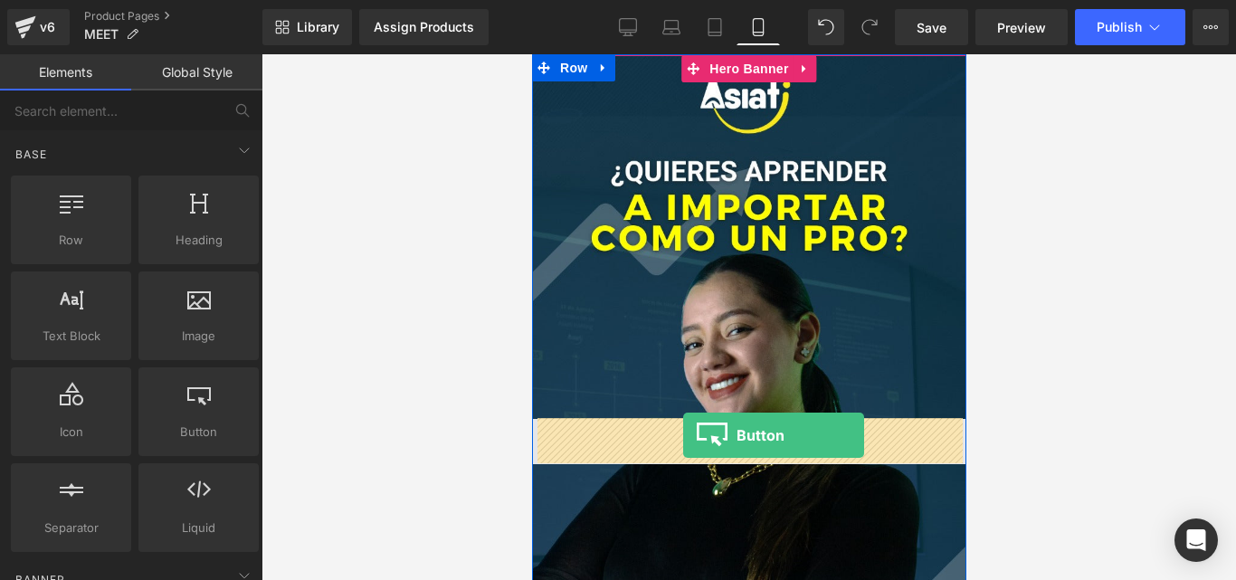
drag, startPoint x: 726, startPoint y: 477, endPoint x: 683, endPoint y: 435, distance: 60.1
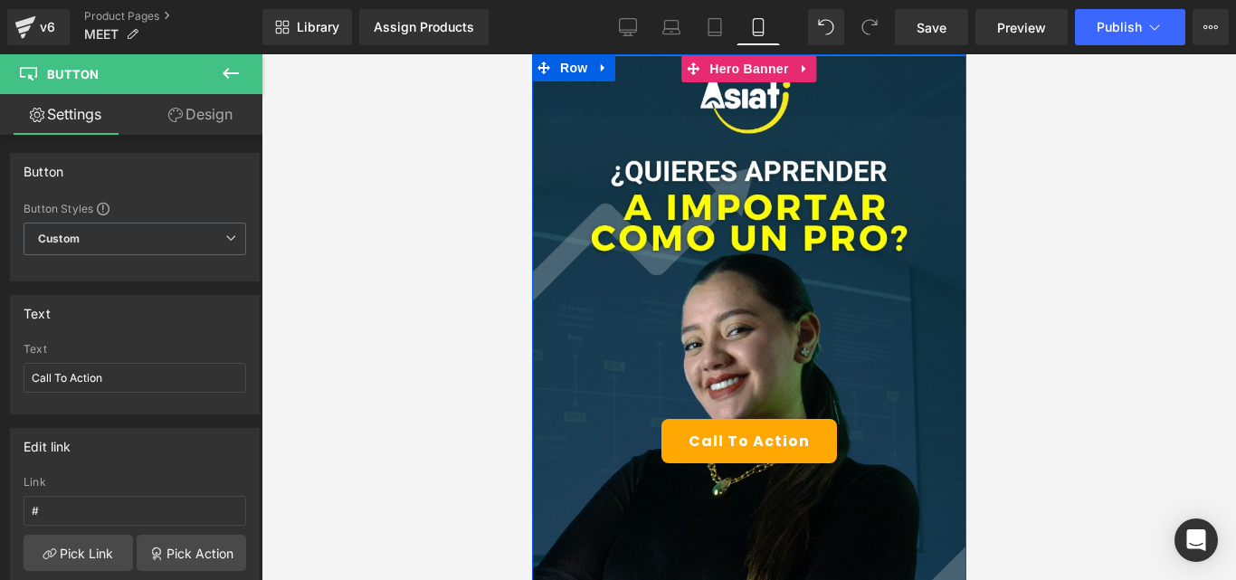
drag, startPoint x: 876, startPoint y: 418, endPoint x: 869, endPoint y: 395, distance: 23.7
click at [869, 395] on div "Call To Action Button" at bounding box center [748, 441] width 434 height 772
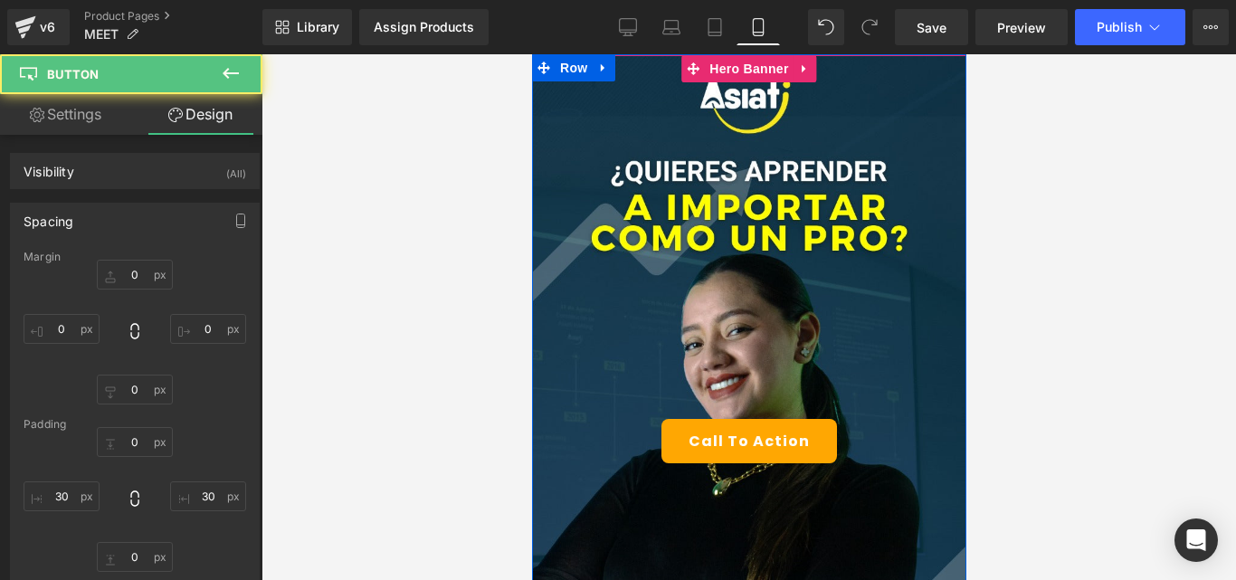
click at [858, 439] on div "Call To Action" at bounding box center [748, 441] width 434 height 44
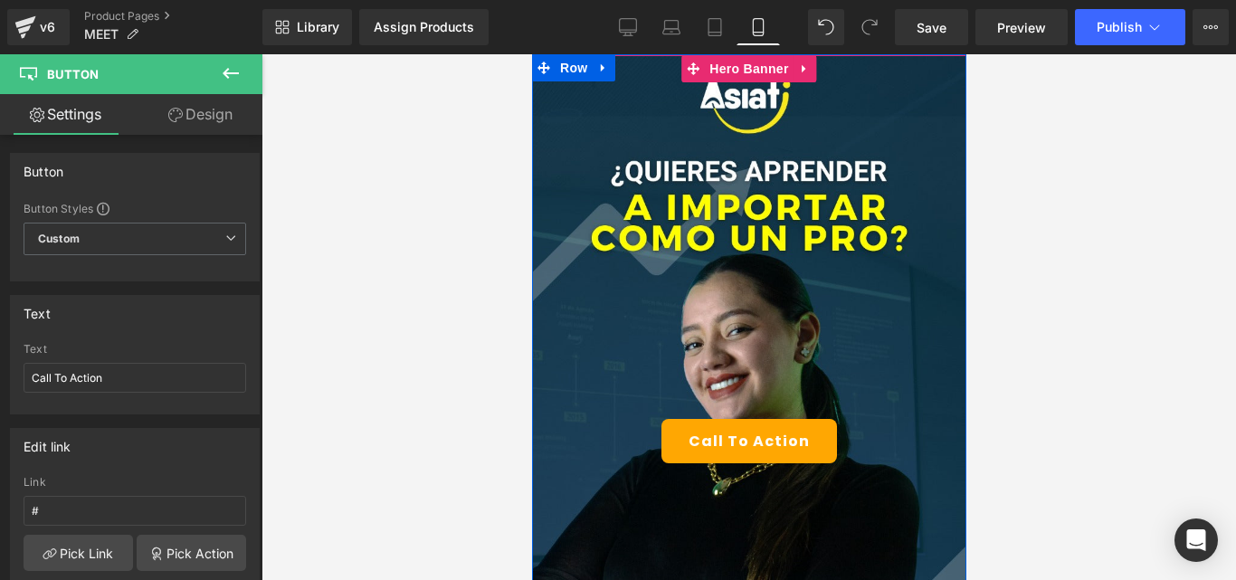
click at [733, 265] on div "Call To Action Button" at bounding box center [748, 441] width 434 height 772
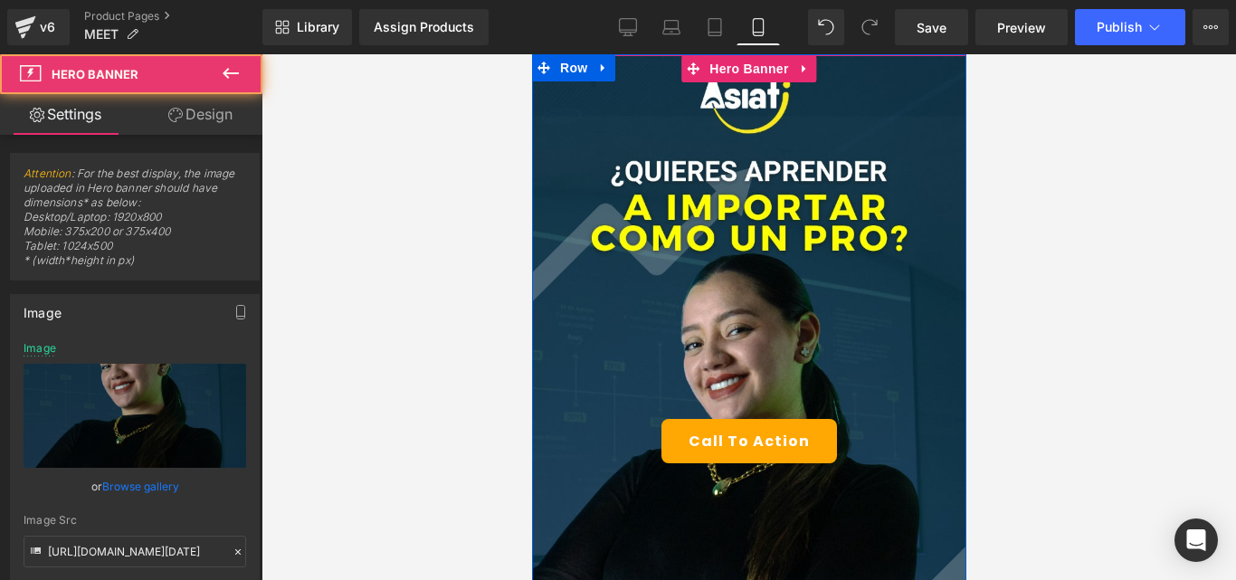
click at [866, 418] on div "Call To Action Button" at bounding box center [748, 441] width 434 height 772
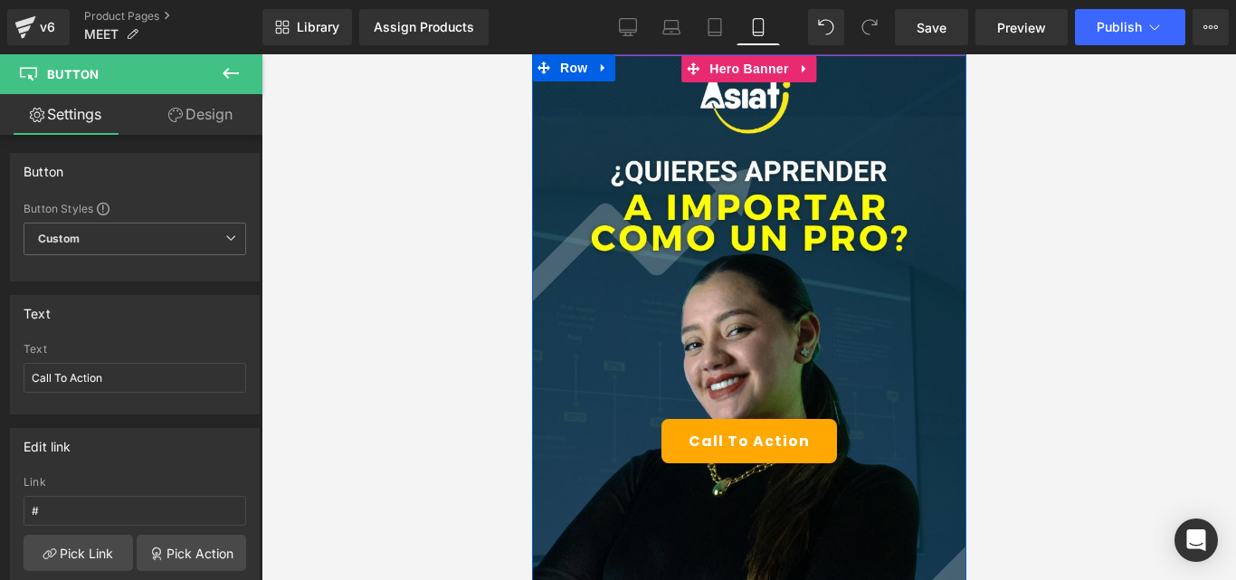
drag, startPoint x: 861, startPoint y: 419, endPoint x: 857, endPoint y: 407, distance: 12.6
click at [857, 407] on div "Call To Action Button" at bounding box center [748, 441] width 434 height 772
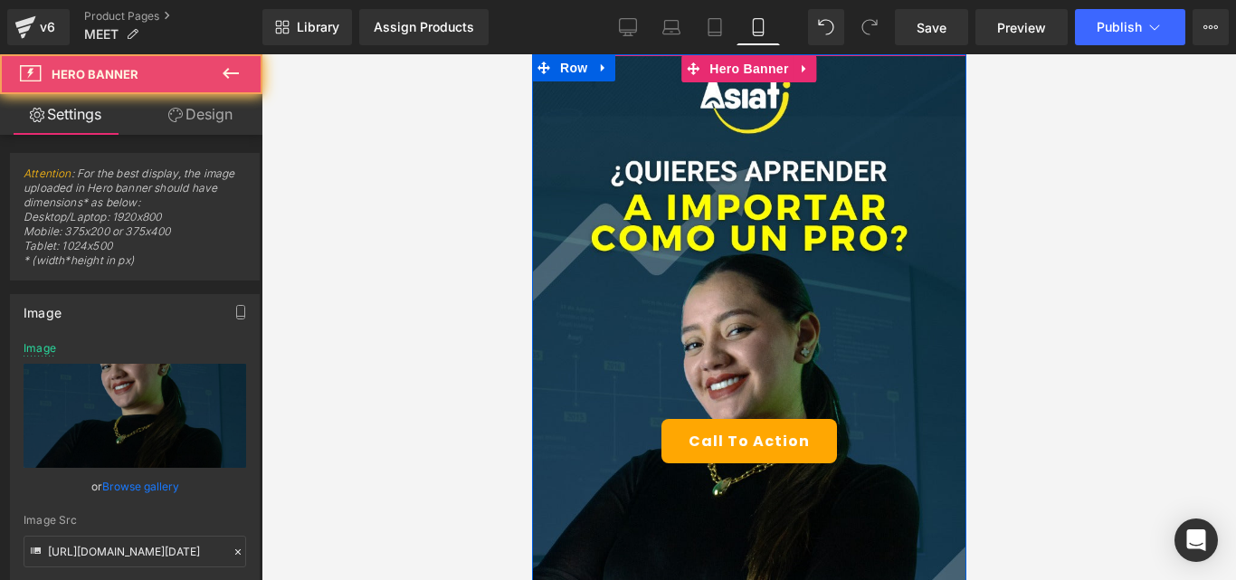
drag, startPoint x: 843, startPoint y: 479, endPoint x: 852, endPoint y: 509, distance: 31.2
click at [852, 509] on div "Call To Action Button" at bounding box center [748, 441] width 434 height 772
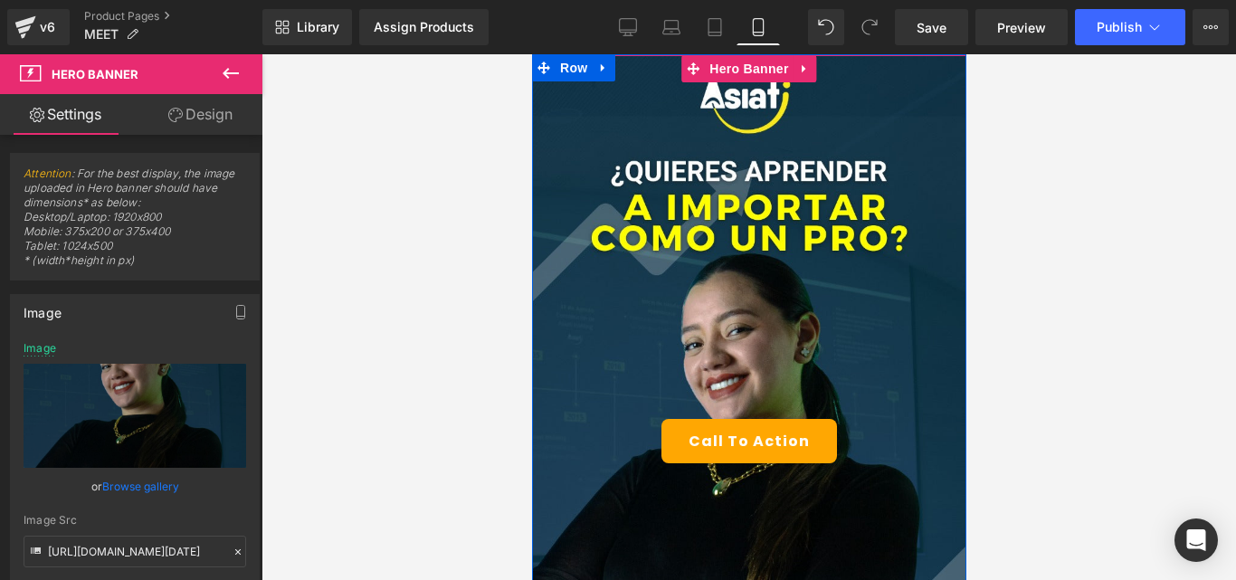
click at [850, 509] on div "Call To Action Button" at bounding box center [748, 441] width 434 height 772
click at [803, 70] on link at bounding box center [804, 68] width 24 height 27
click at [813, 69] on icon at bounding box center [816, 68] width 13 height 13
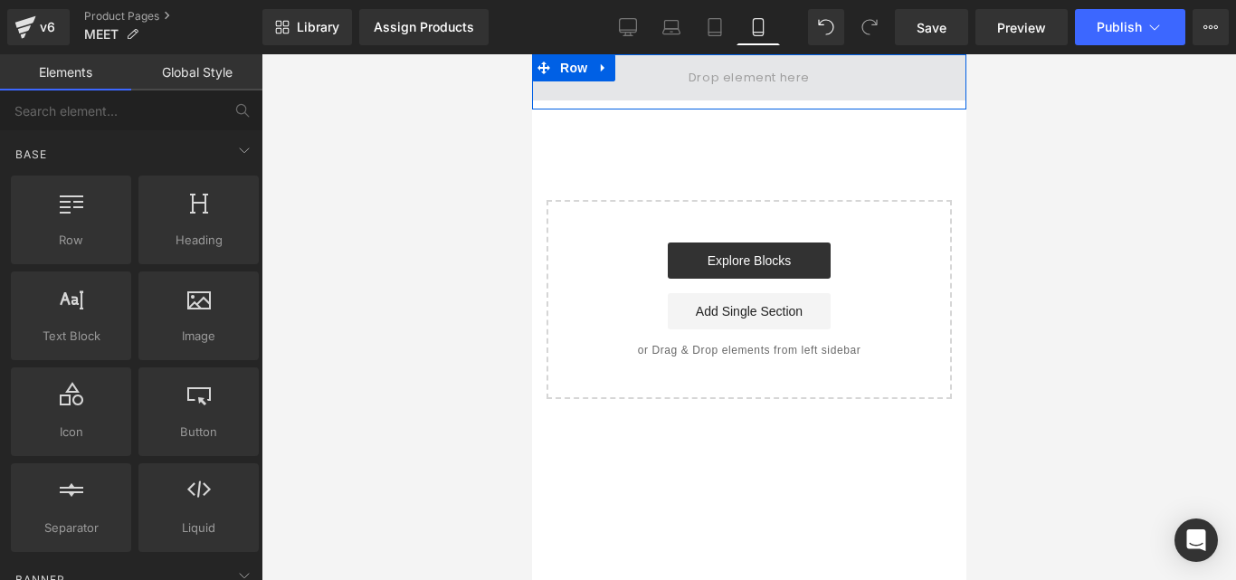
click at [792, 74] on span at bounding box center [748, 77] width 134 height 30
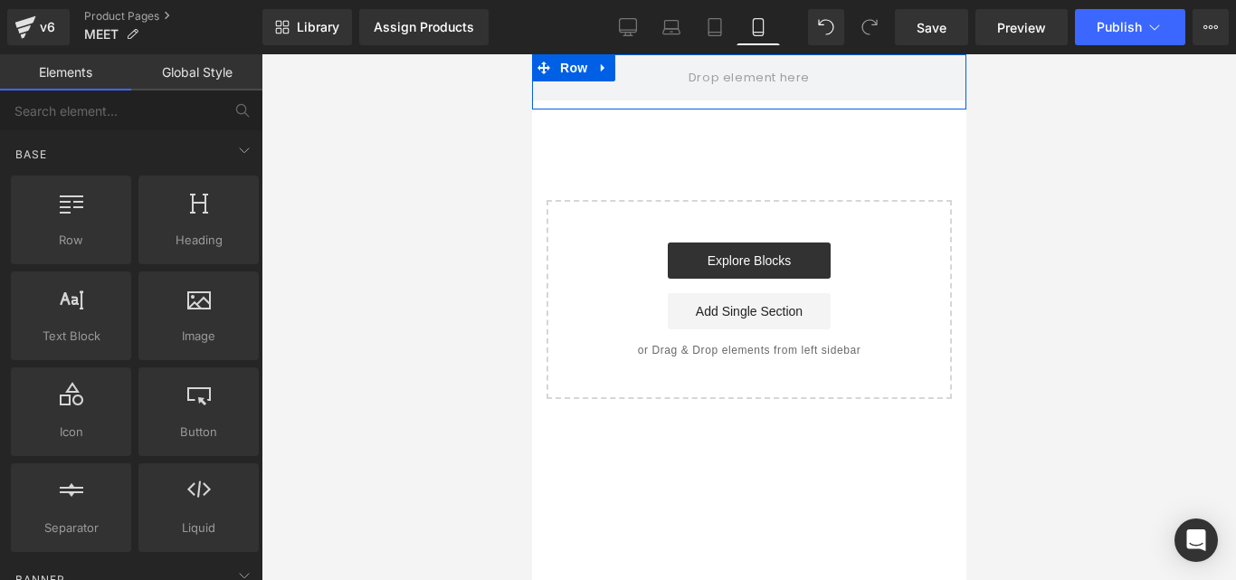
click at [605, 70] on icon at bounding box center [602, 69] width 13 height 14
click at [654, 65] on icon at bounding box center [649, 68] width 13 height 13
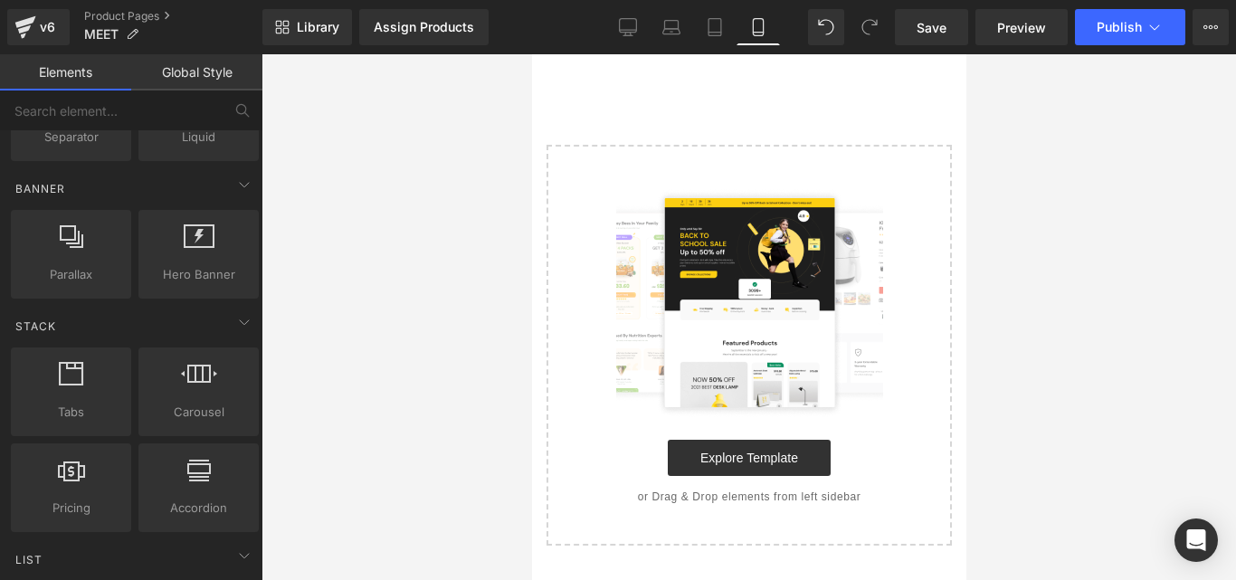
scroll to position [362, 0]
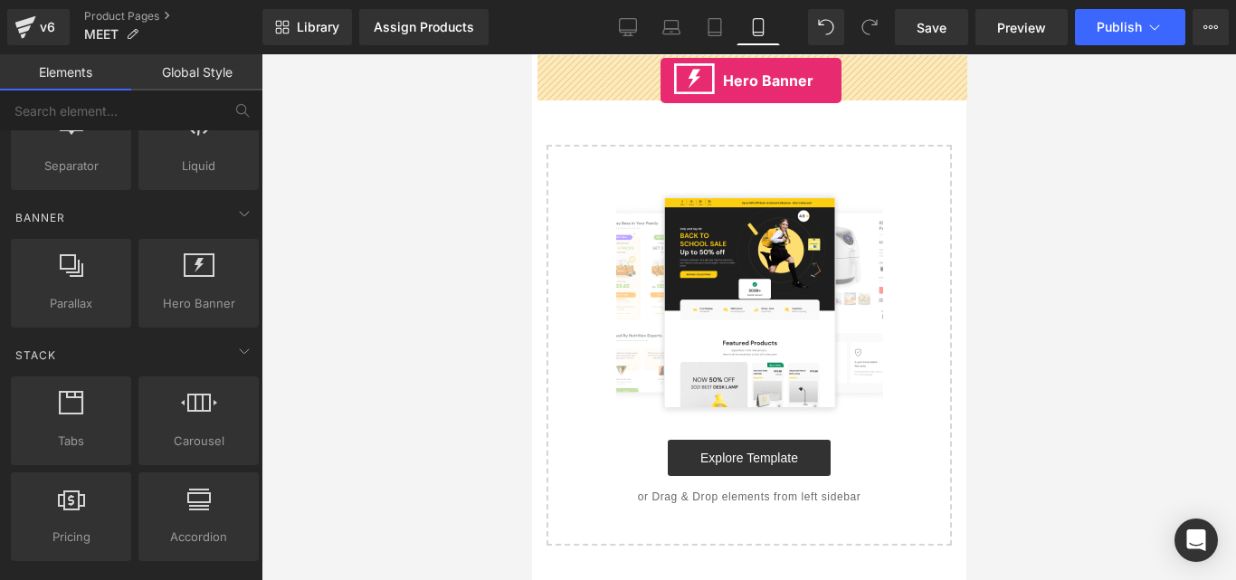
drag, startPoint x: 731, startPoint y: 346, endPoint x: 659, endPoint y: 80, distance: 274.5
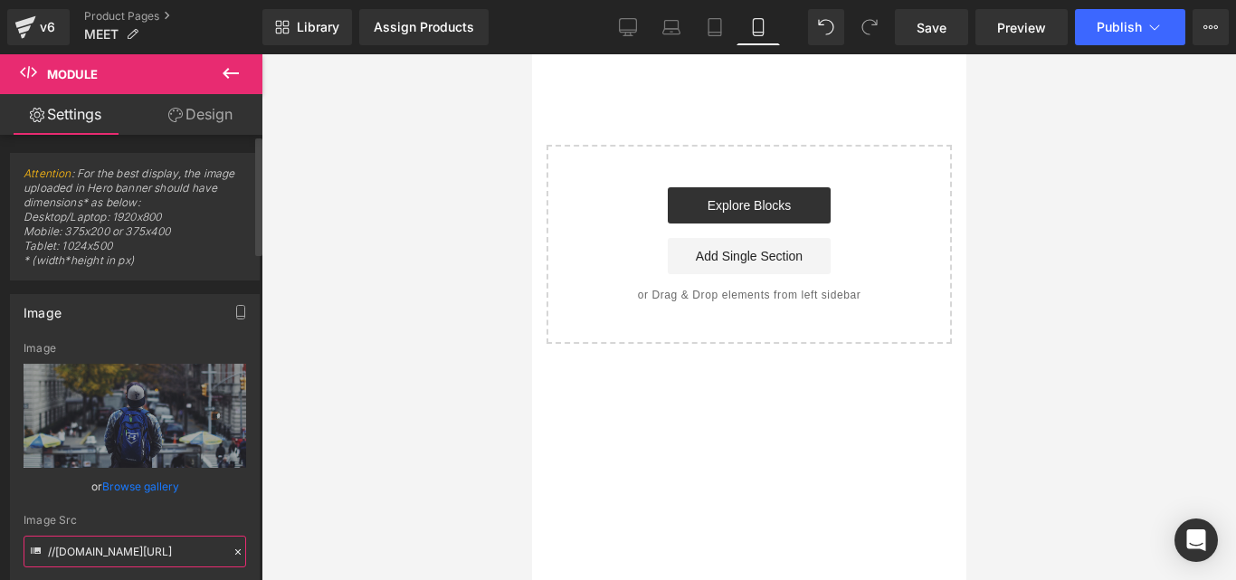
click at [144, 557] on input "//d1um8515vdn9kb.cloudfront.net/images/hero.jpg" at bounding box center [135, 551] width 223 height 32
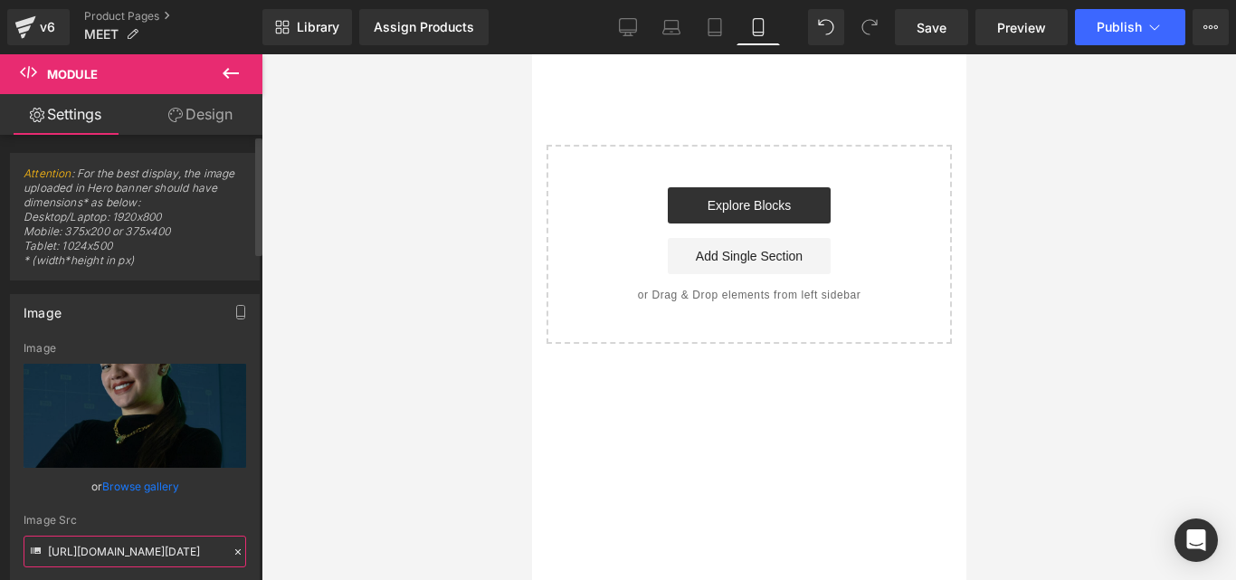
click at [143, 557] on input "https://cdn.shopify.com/s/files/1/0690/9434/2852/files/WhatsApp_Image_2025-09-2…" at bounding box center [135, 551] width 223 height 32
type input "https://cdn.shopify.com/s/files/1/0690/9434/2852/files/WhatsApp_Image_2025-09-2…"
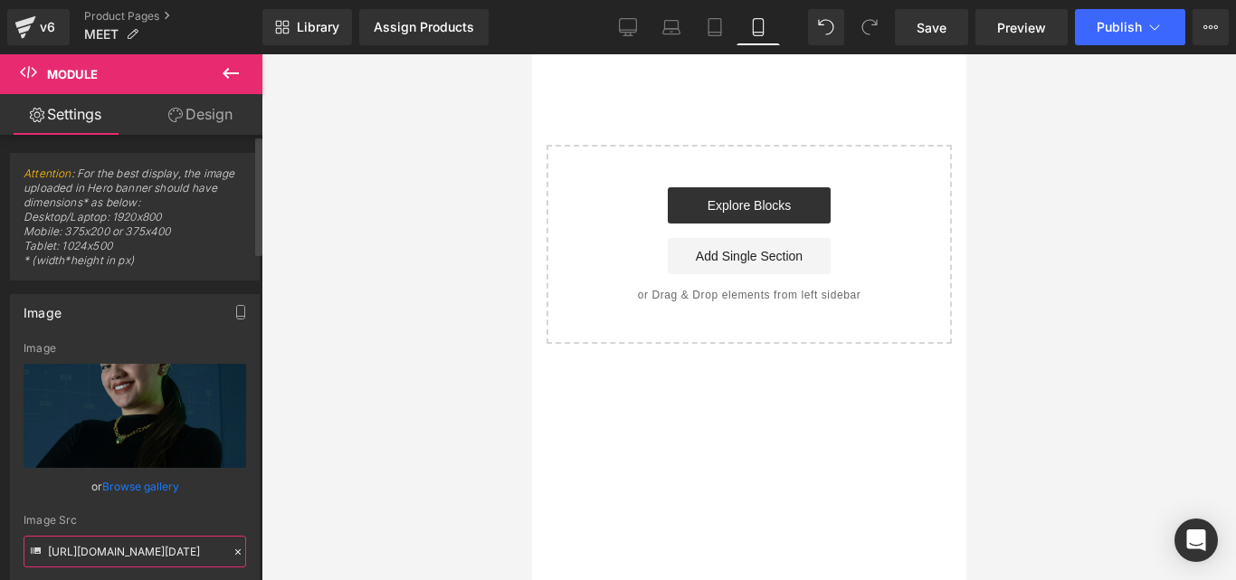
click at [135, 558] on input "https://cdn.shopify.com/s/files/1/0690/9434/2852/files/WhatsApp_Image_2025-09-2…" at bounding box center [135, 551] width 223 height 32
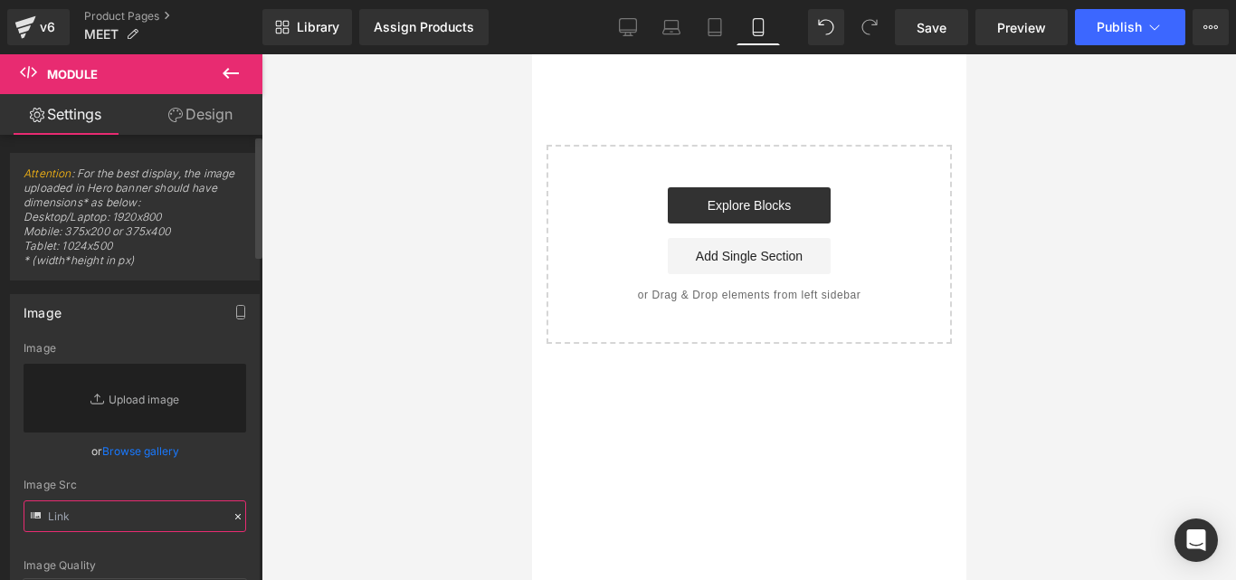
click at [110, 516] on input "text" at bounding box center [135, 516] width 223 height 32
paste input "https://cdn.shopify.com/s/files/1/0690/9434/2852/files/WhatsApp_Image_2025-09-2…"
type input "https://cdn.shopify.com/s/files/1/0690/9434/2852/files/WhatsApp_Image_2025-09-2…"
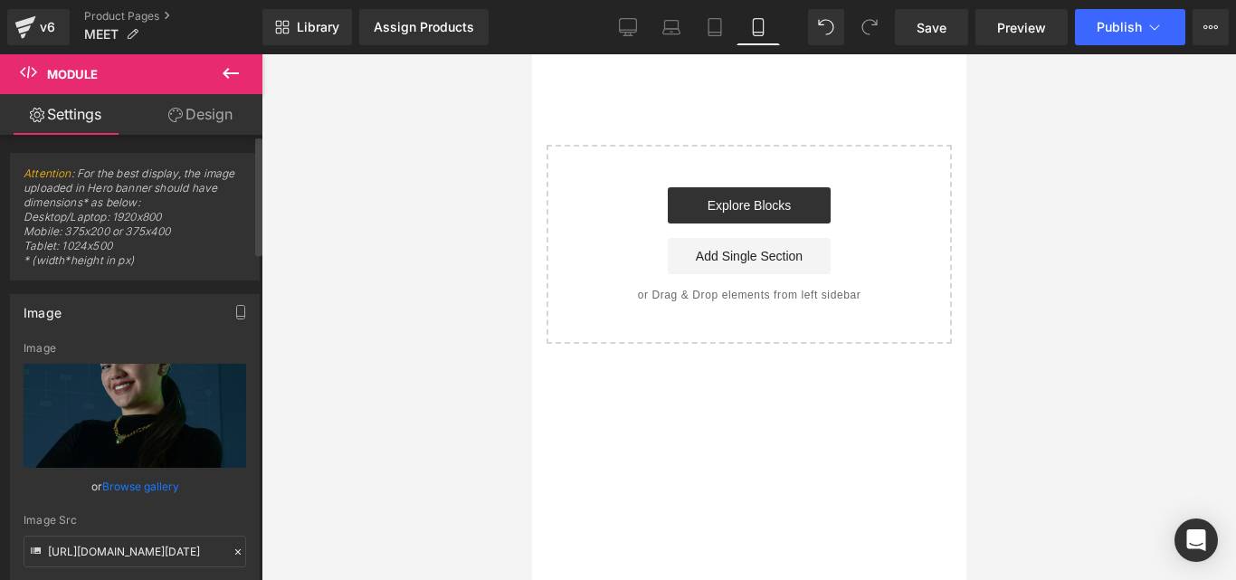
click at [175, 512] on div "Image Quality Lighter Lightest Lighter Lighter Lightest Only support for UCare …" at bounding box center [135, 478] width 223 height 272
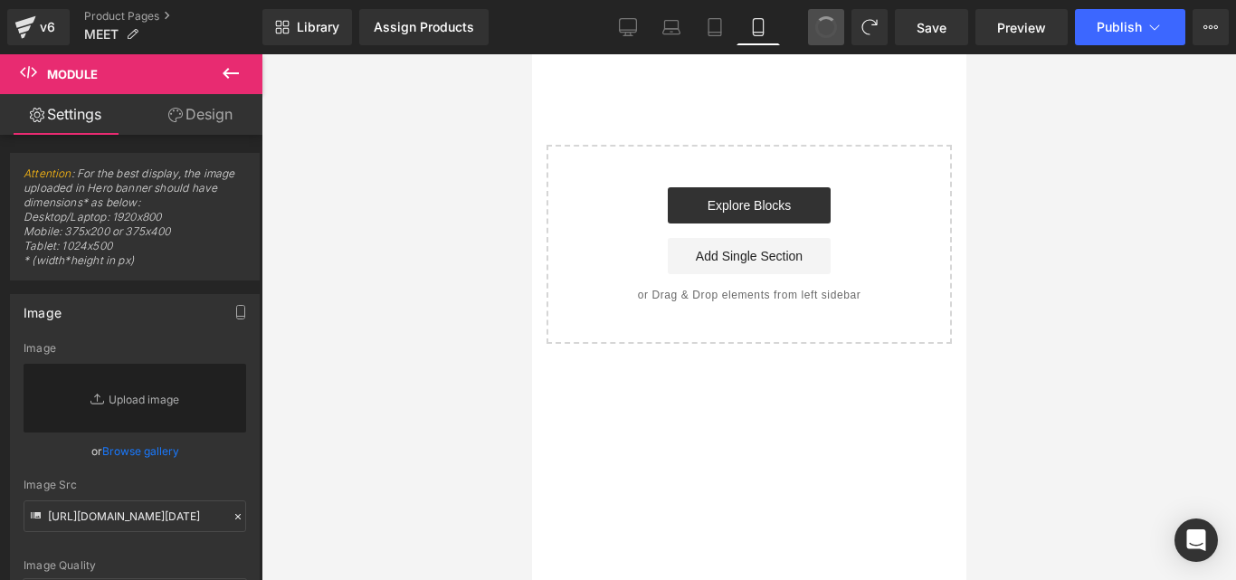
click at [829, 28] on span at bounding box center [825, 27] width 29 height 29
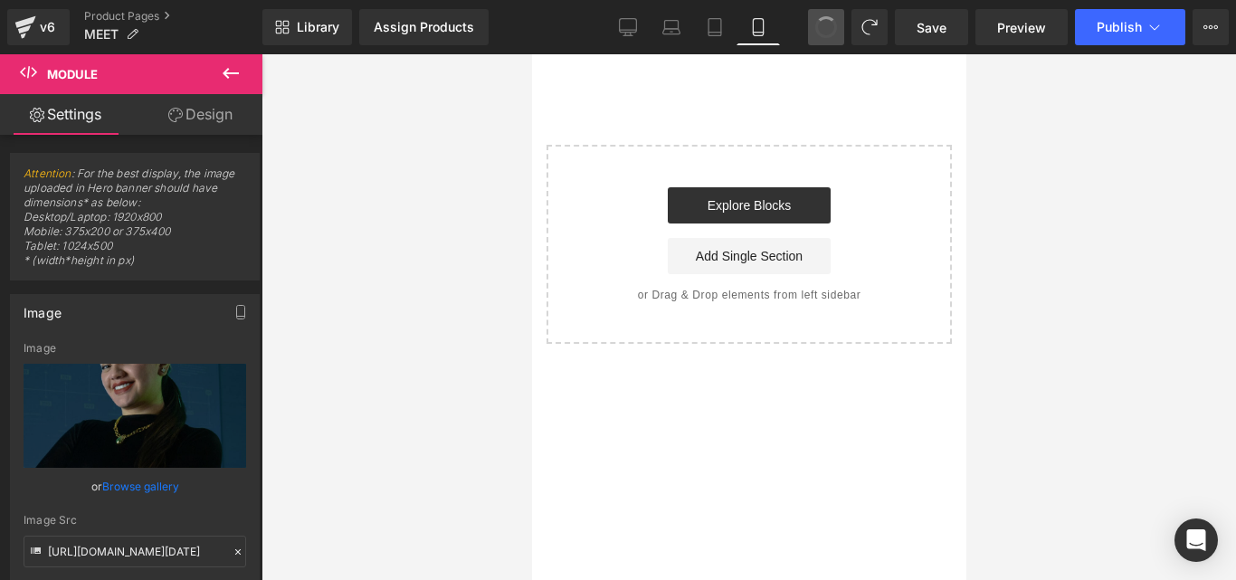
click at [829, 28] on span at bounding box center [826, 28] width 30 height 30
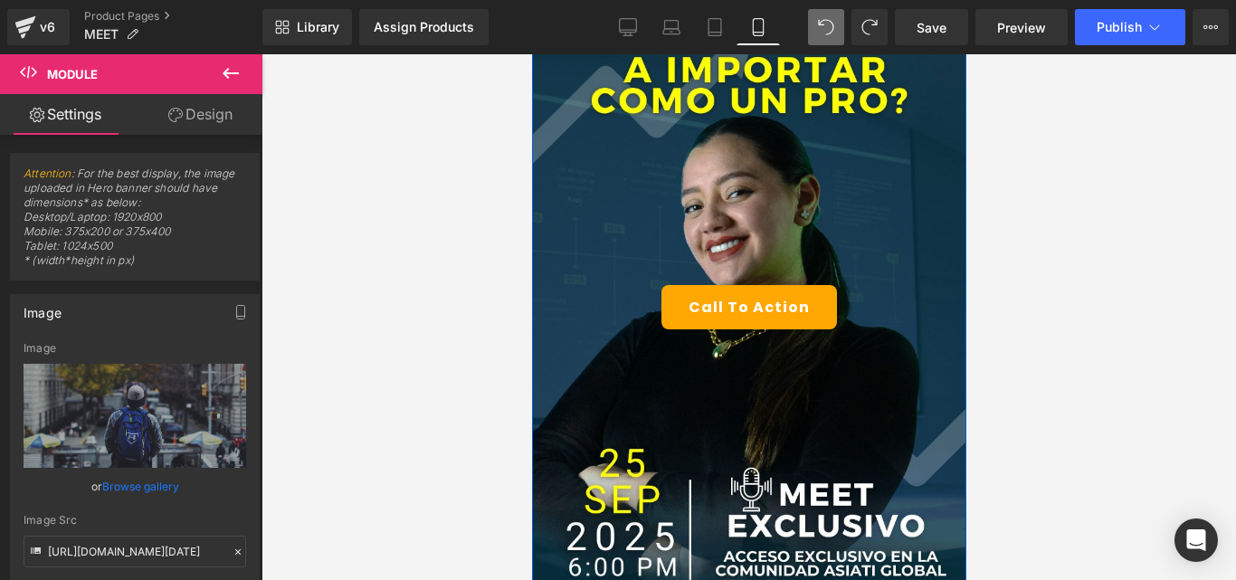
scroll to position [181, 0]
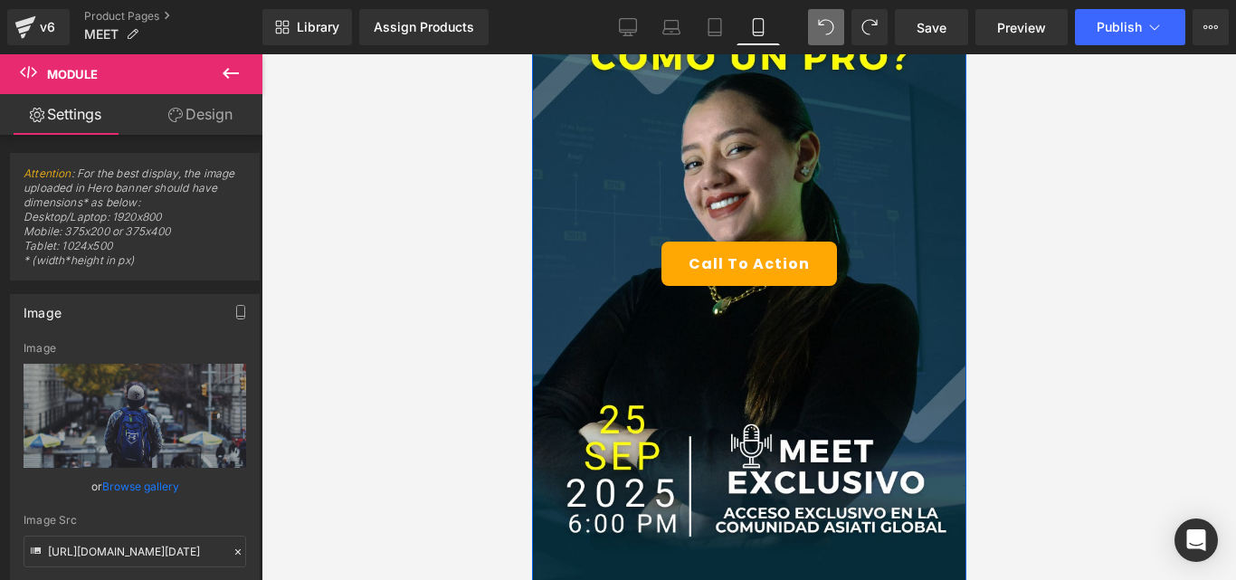
click at [842, 280] on div "Call To Action Button" at bounding box center [748, 263] width 434 height 44
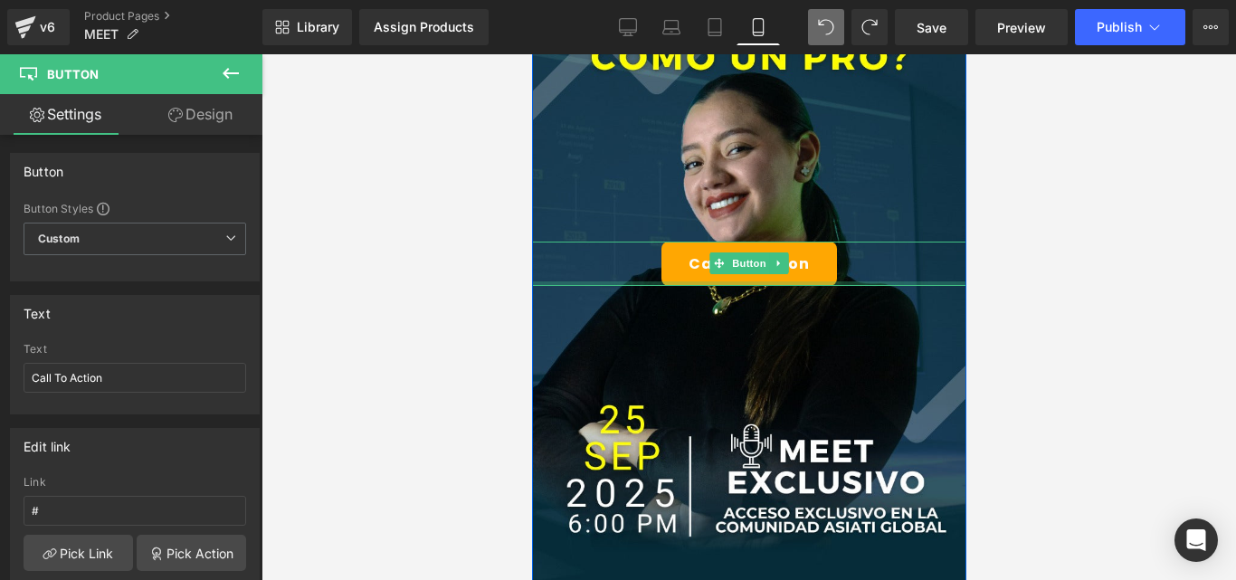
drag, startPoint x: 867, startPoint y: 258, endPoint x: 870, endPoint y: 284, distance: 26.4
click at [870, 284] on div "Call To Action Button" at bounding box center [748, 263] width 434 height 44
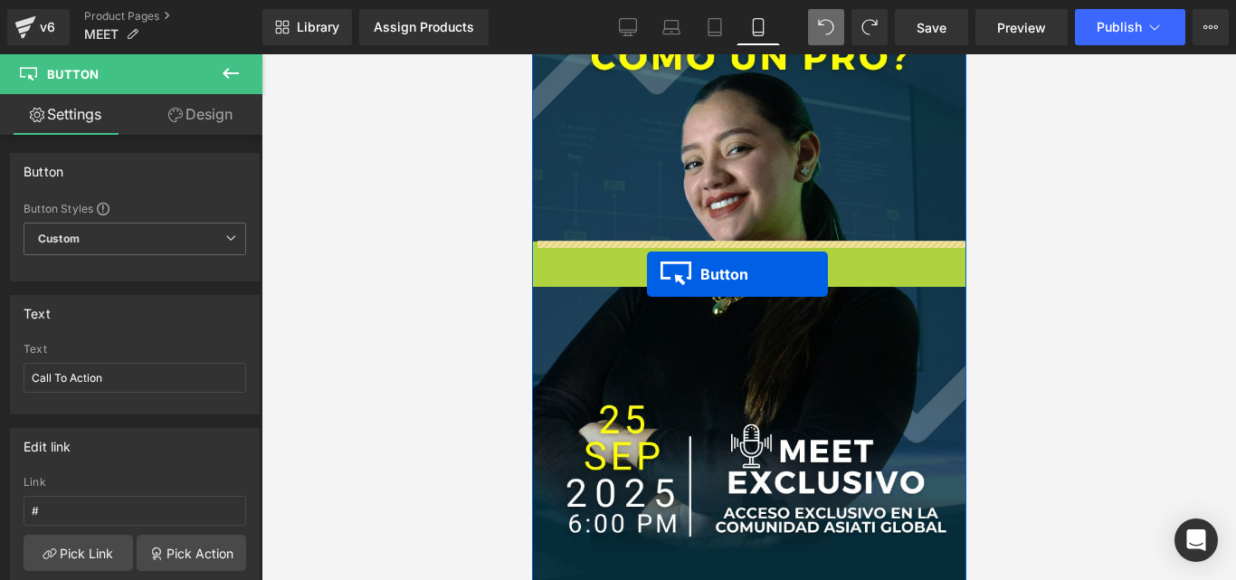
drag, startPoint x: 713, startPoint y: 260, endPoint x: 646, endPoint y: 274, distance: 68.5
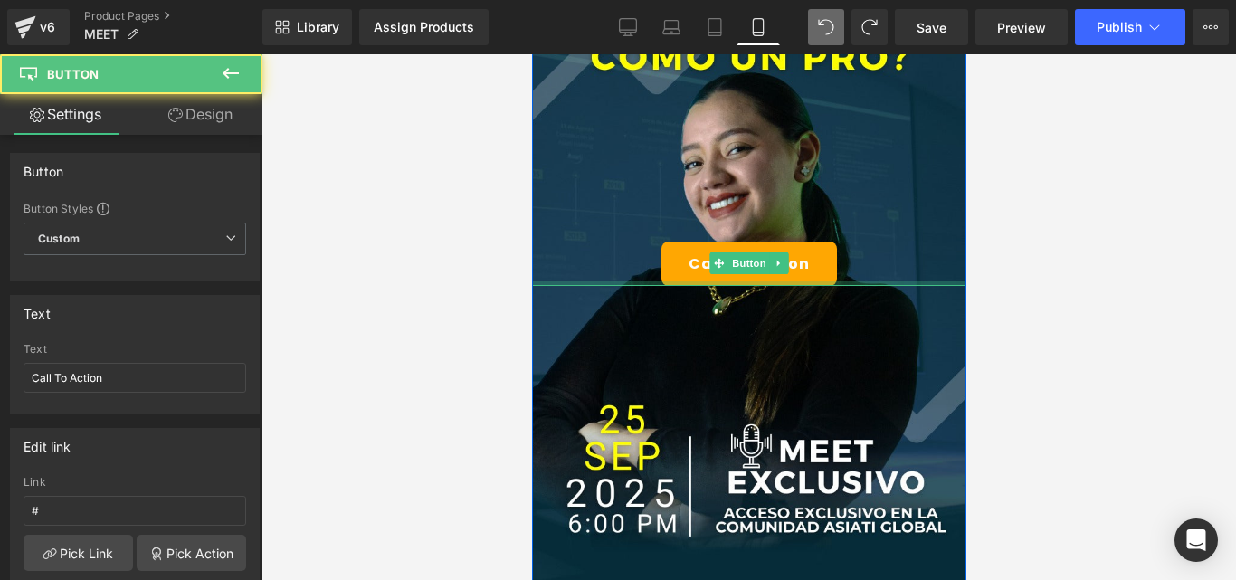
drag, startPoint x: 636, startPoint y: 260, endPoint x: 637, endPoint y: 280, distance: 19.9
click at [637, 280] on div "Call To Action Button" at bounding box center [748, 263] width 434 height 44
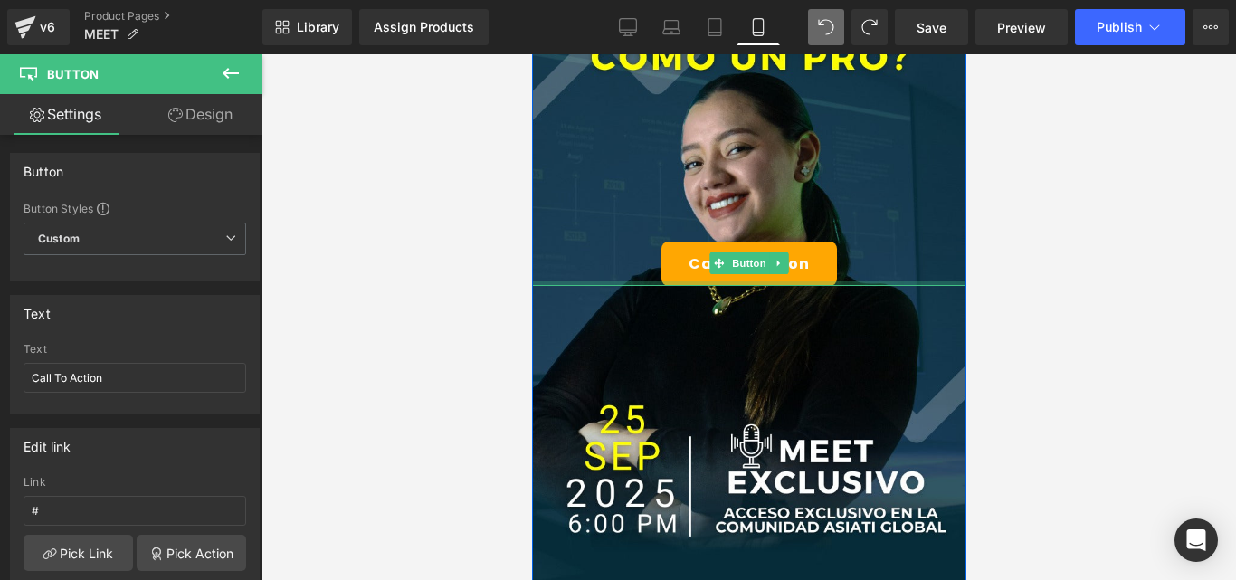
drag, startPoint x: 637, startPoint y: 283, endPoint x: 754, endPoint y: 294, distance: 118.1
click at [643, 233] on div "Call To Action Button" at bounding box center [748, 263] width 434 height 779
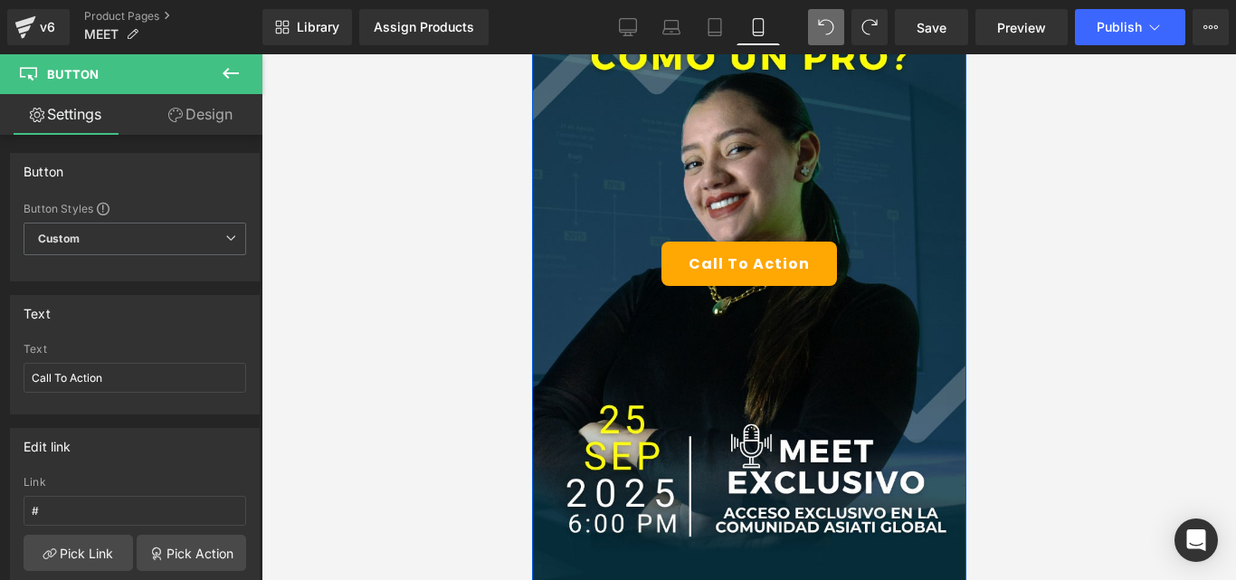
click at [864, 357] on div "Call To Action Button" at bounding box center [748, 263] width 434 height 779
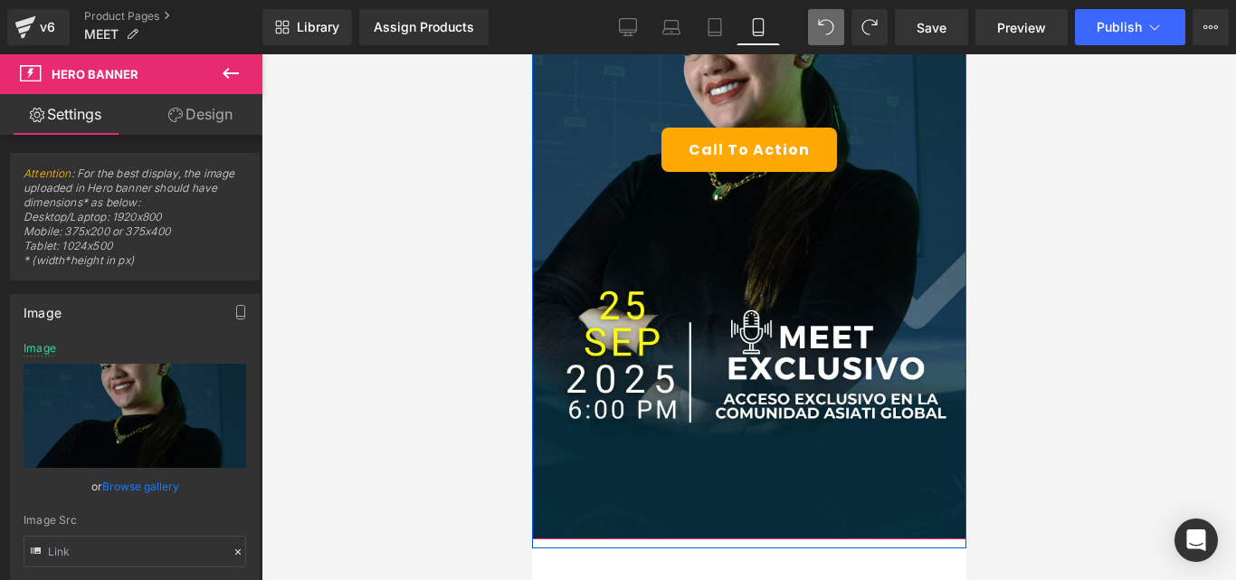
scroll to position [362, 0]
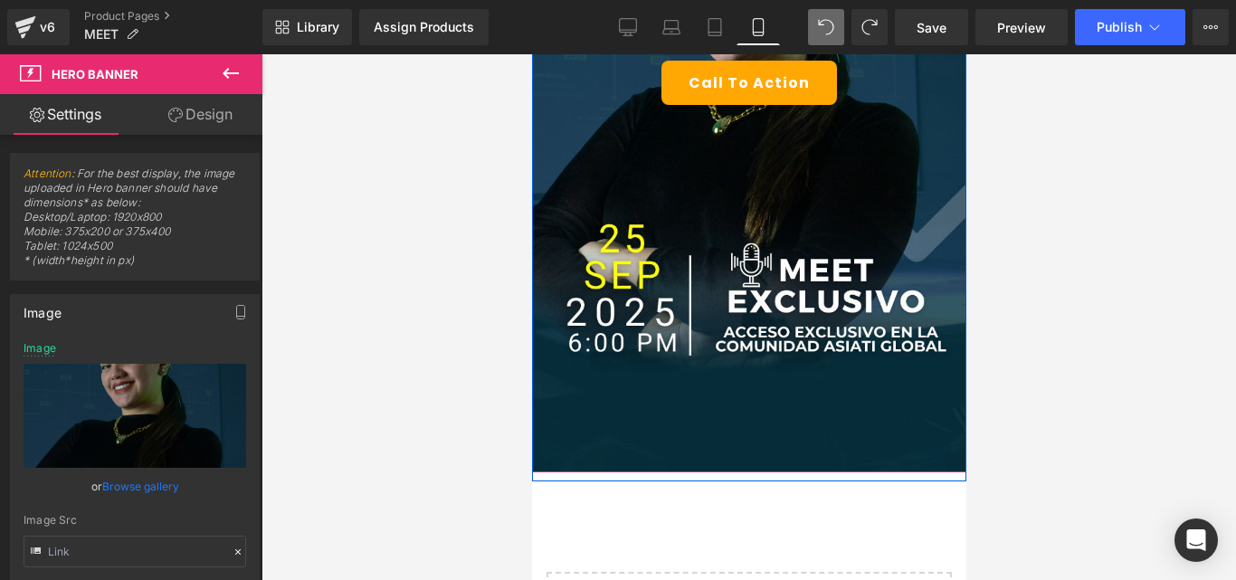
click at [721, 346] on div "Call To Action Button" at bounding box center [748, 82] width 434 height 779
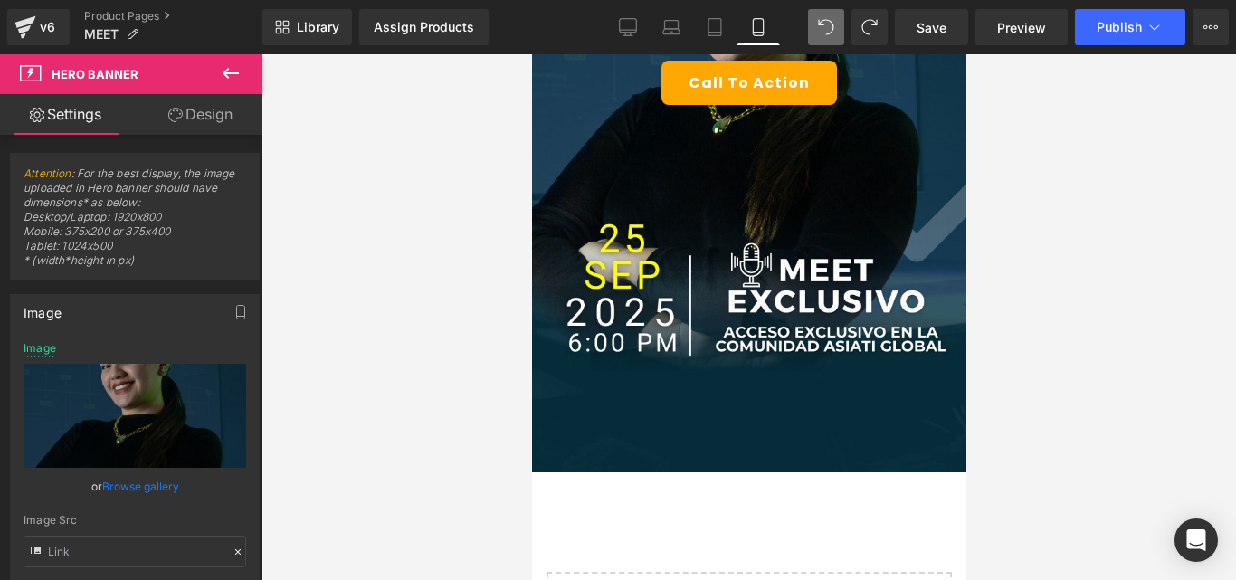
click at [242, 69] on button at bounding box center [230, 74] width 63 height 40
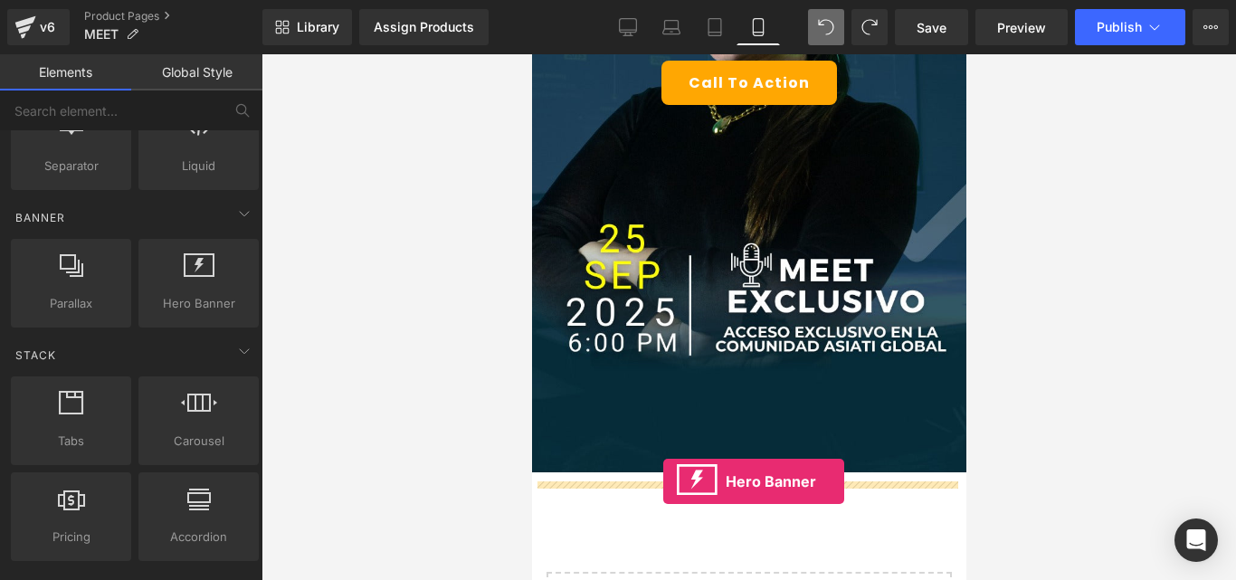
drag, startPoint x: 705, startPoint y: 343, endPoint x: 662, endPoint y: 479, distance: 143.3
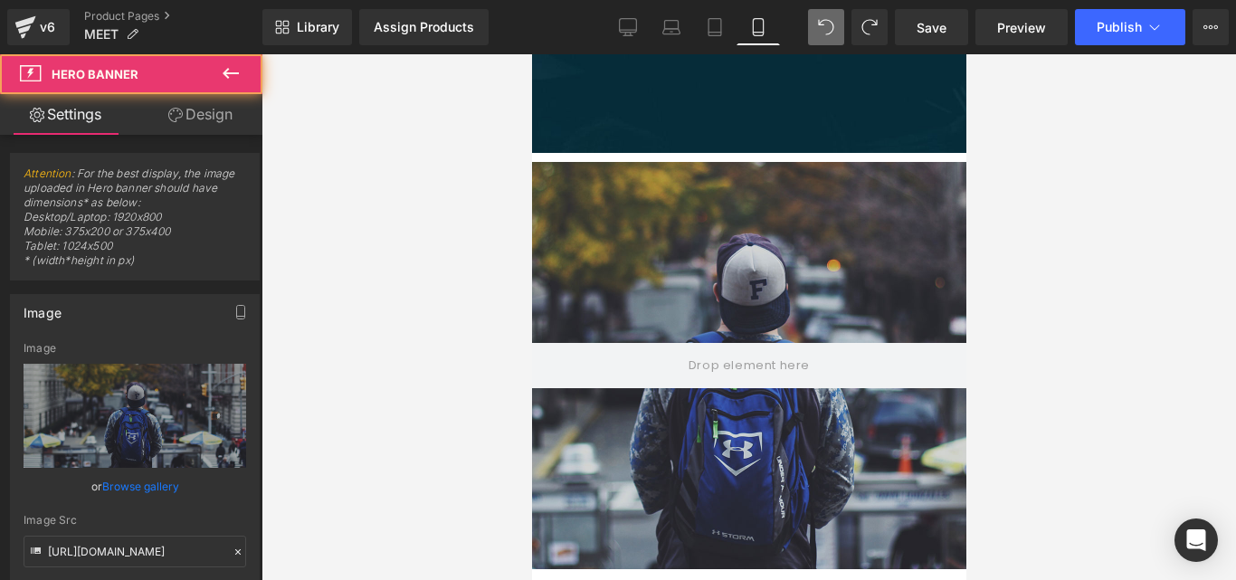
scroll to position [724, 0]
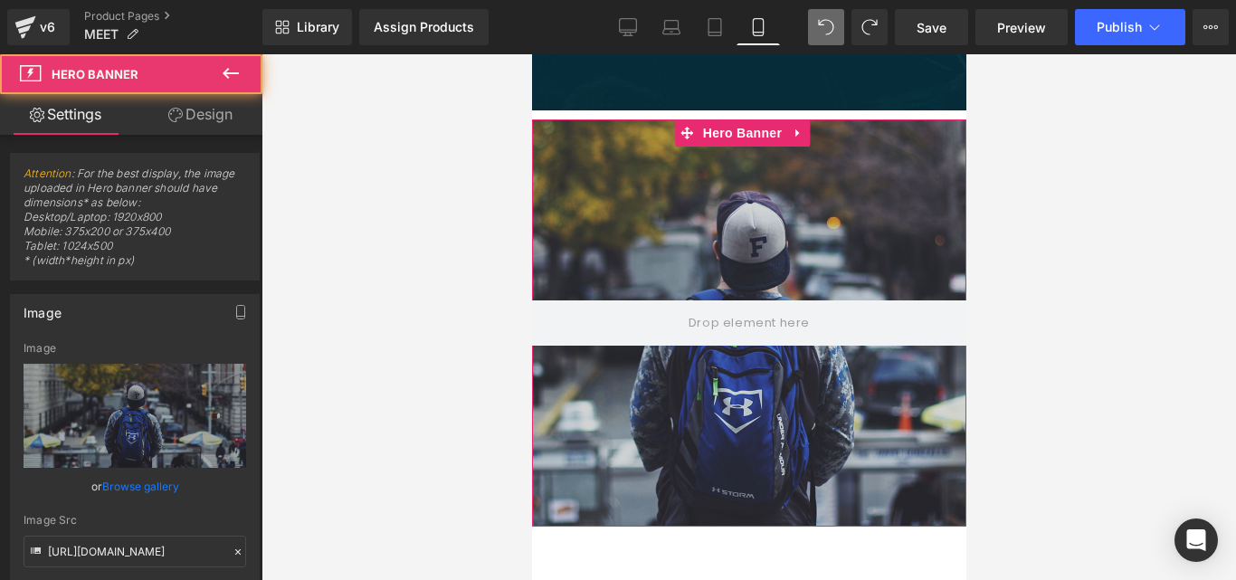
click at [815, 280] on div at bounding box center [748, 322] width 434 height 407
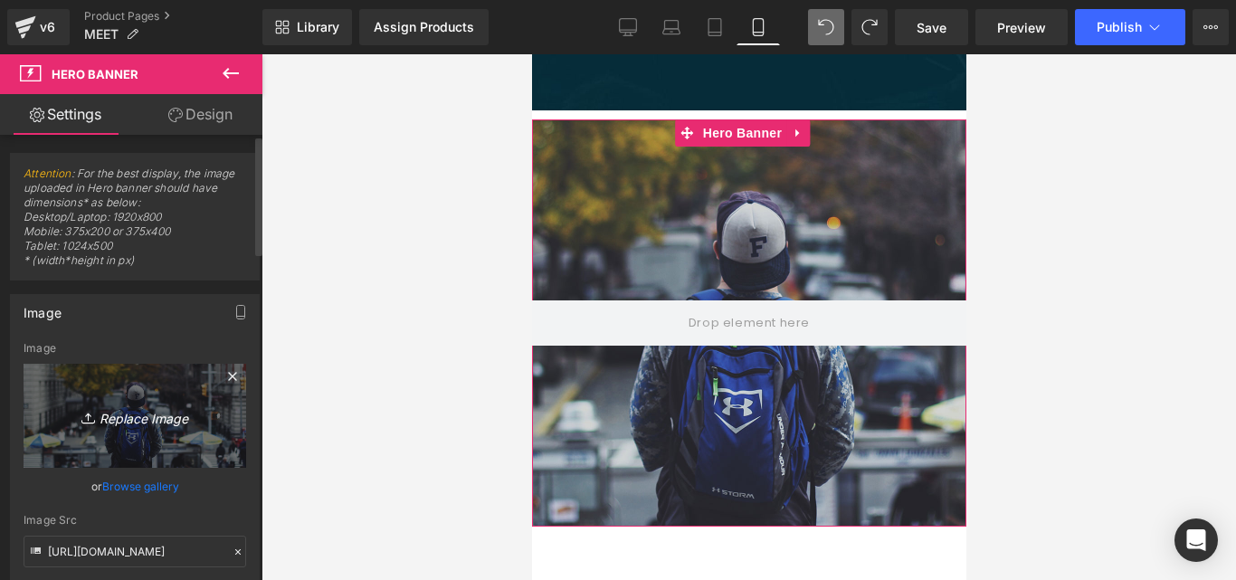
click at [121, 412] on icon "Replace Image" at bounding box center [134, 415] width 145 height 23
type input "C:\fakepath\WhatsApp Image 2025-09-24 at 10.57.44 AM.jpeg"
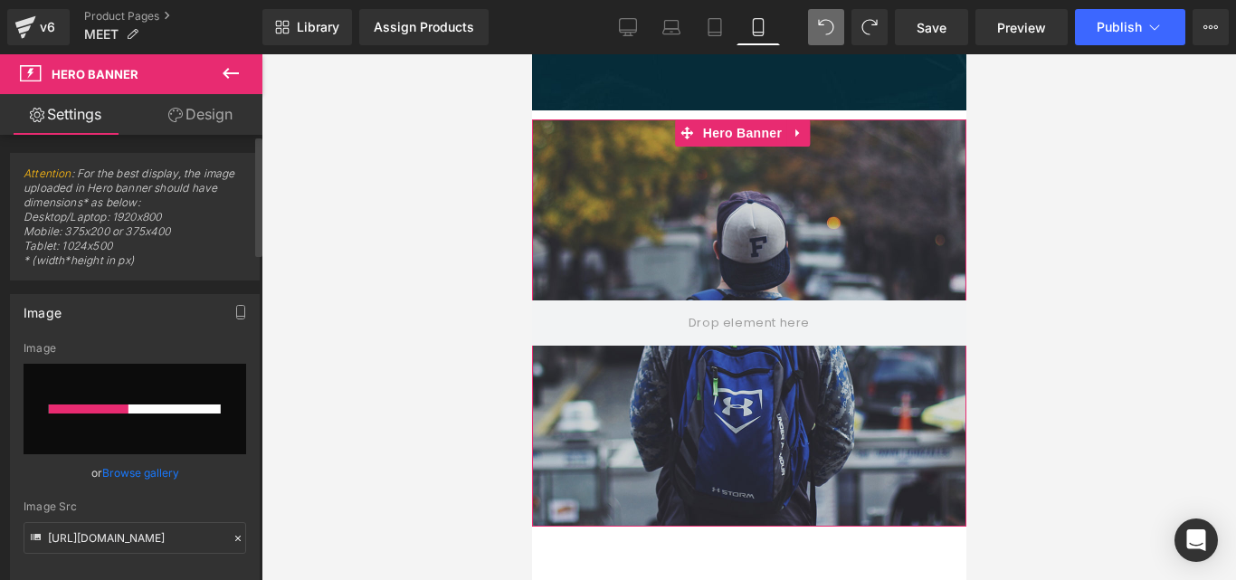
click at [235, 536] on icon at bounding box center [237, 537] width 5 height 5
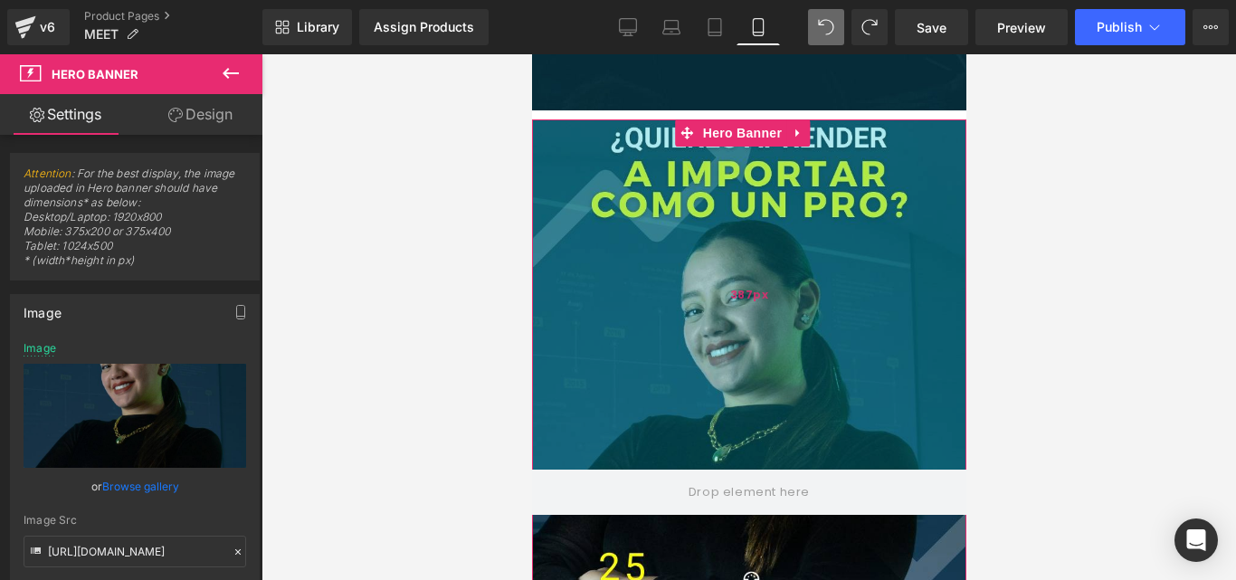
drag, startPoint x: 781, startPoint y: 297, endPoint x: 792, endPoint y: 466, distance: 169.5
click at [792, 466] on div "387px" at bounding box center [748, 294] width 434 height 350
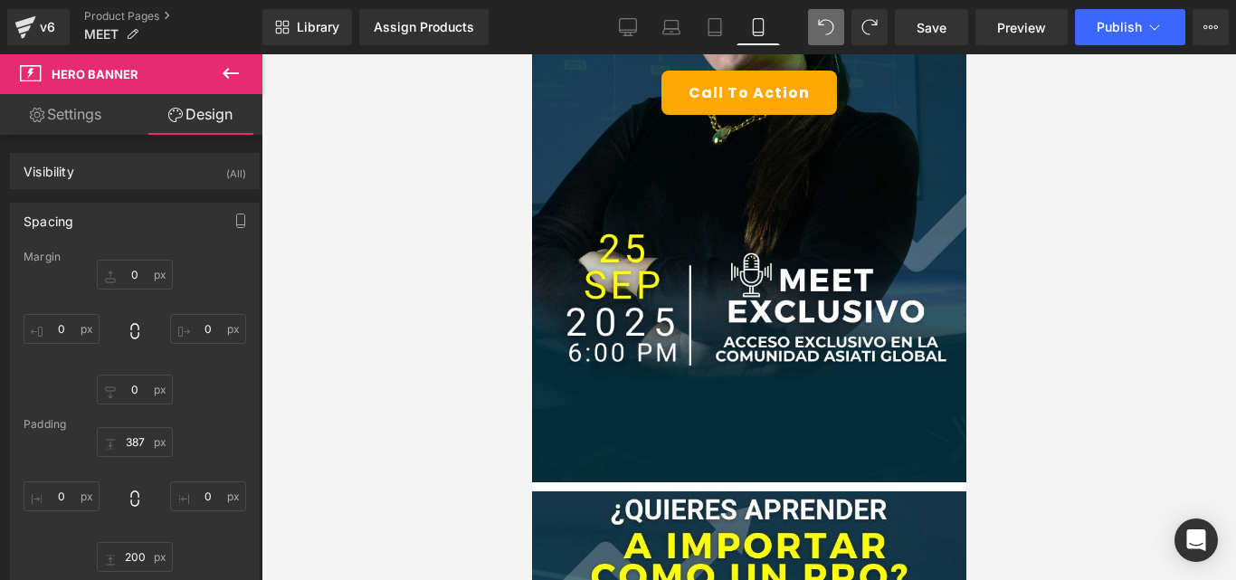
scroll to position [0, 0]
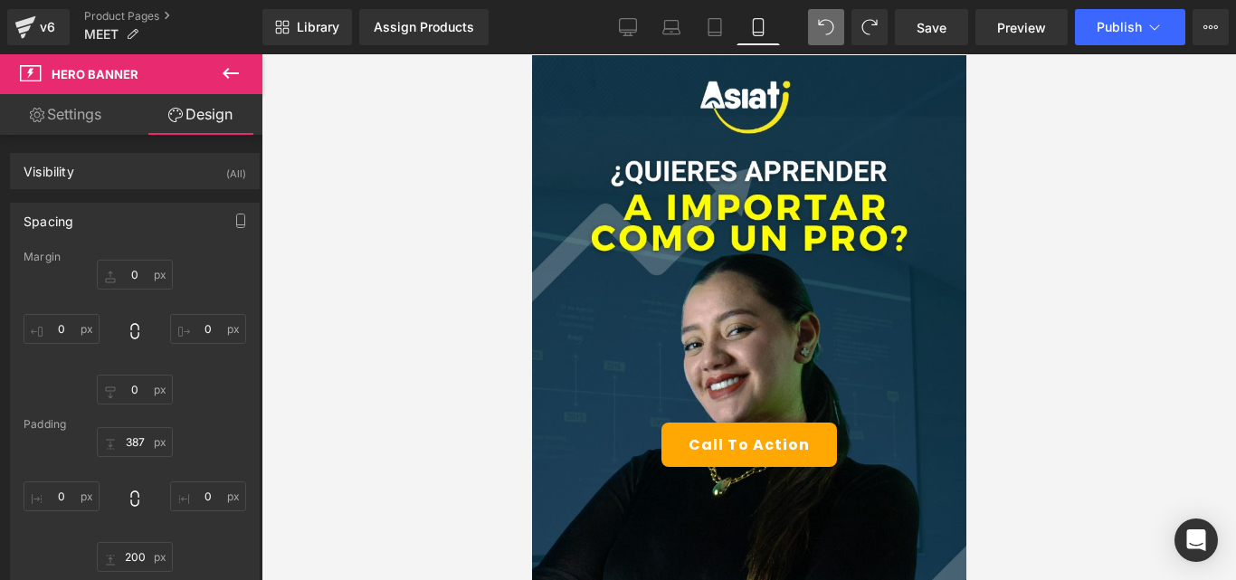
click at [822, 126] on div "Call To Action Button" at bounding box center [748, 444] width 434 height 779
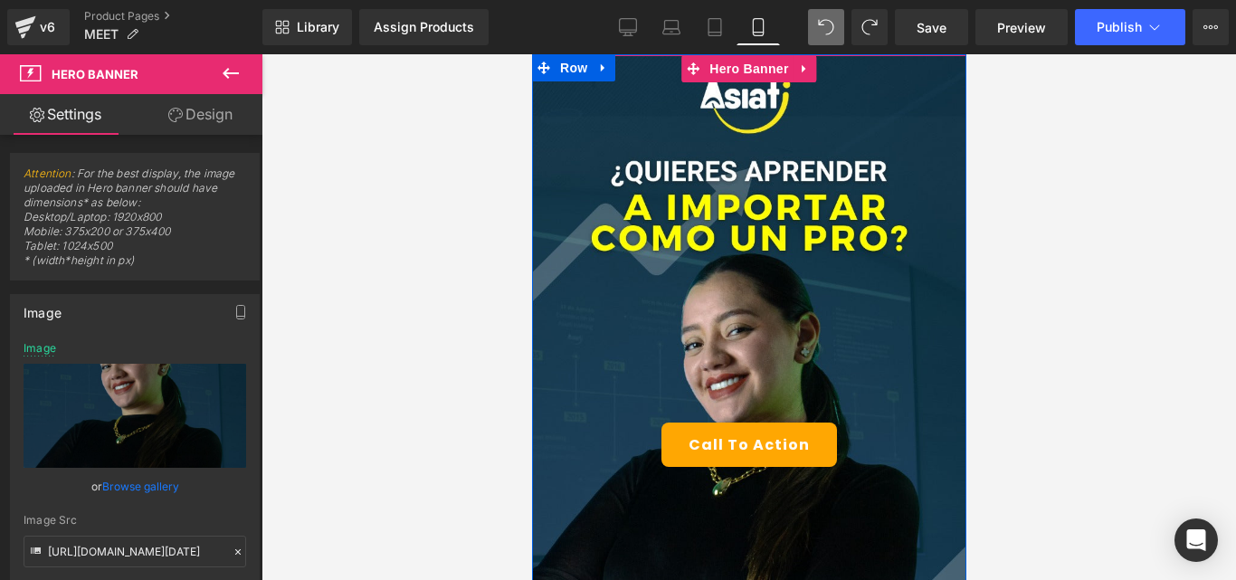
click at [798, 73] on icon at bounding box center [804, 69] width 13 height 14
click at [810, 69] on icon at bounding box center [816, 68] width 13 height 13
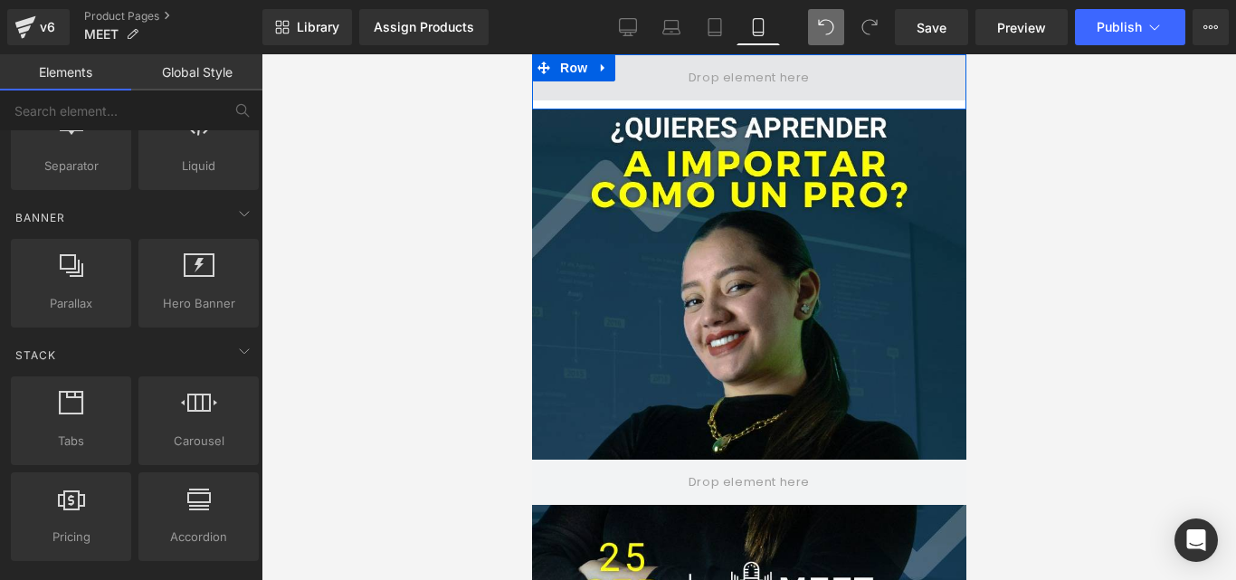
click at [783, 79] on span at bounding box center [748, 77] width 134 height 30
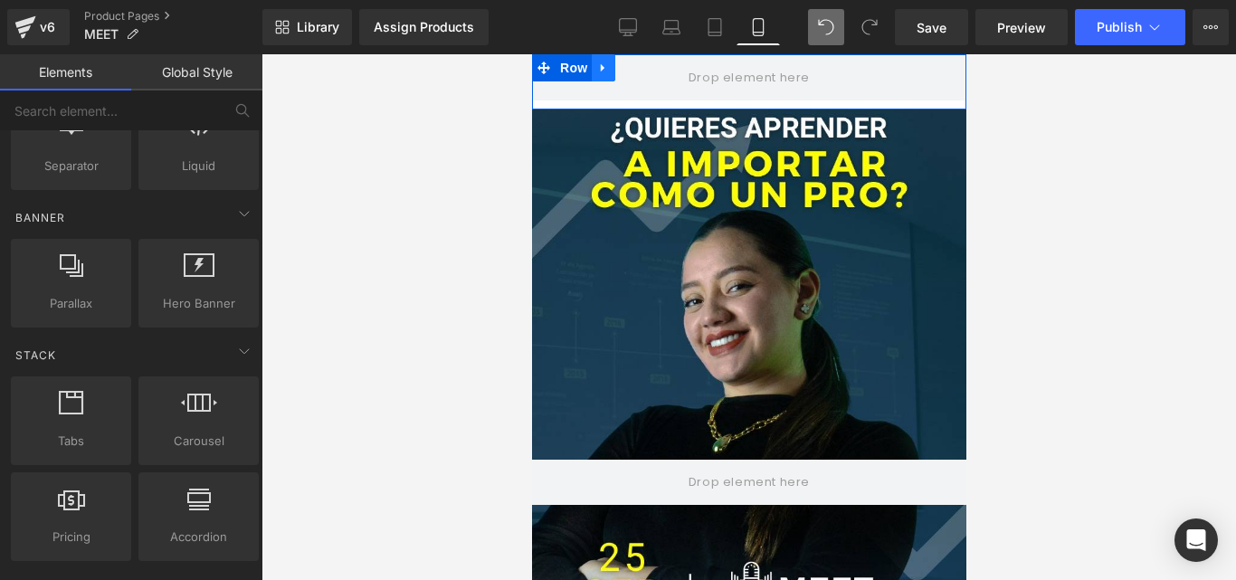
click at [596, 67] on icon at bounding box center [602, 69] width 13 height 14
click at [646, 71] on icon at bounding box center [649, 68] width 13 height 13
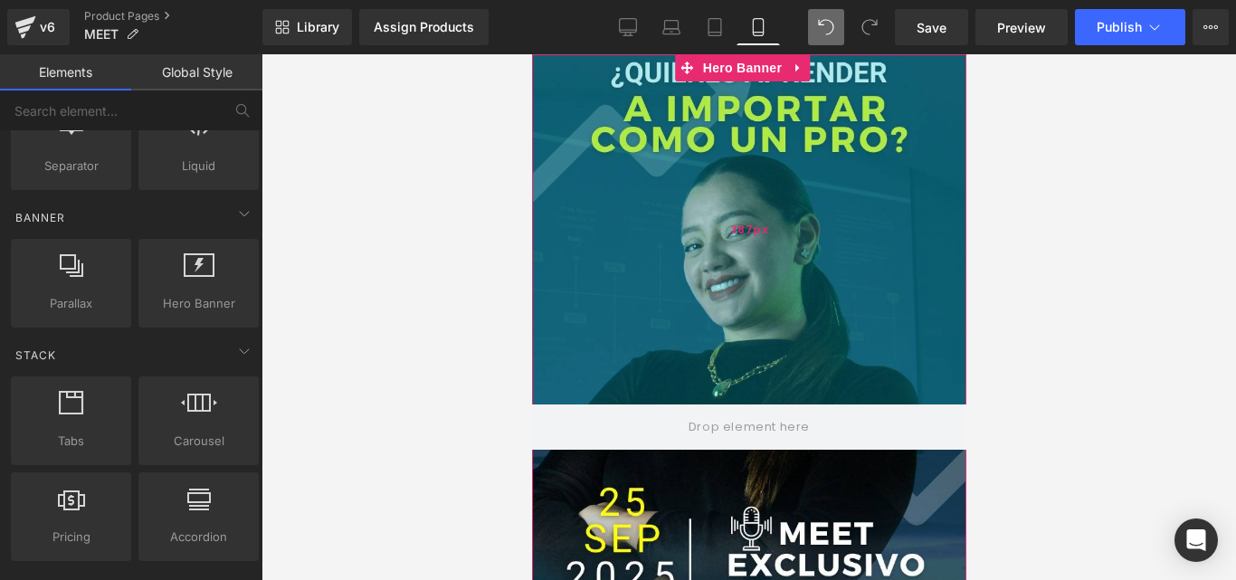
click at [759, 114] on div "387px" at bounding box center [748, 229] width 434 height 350
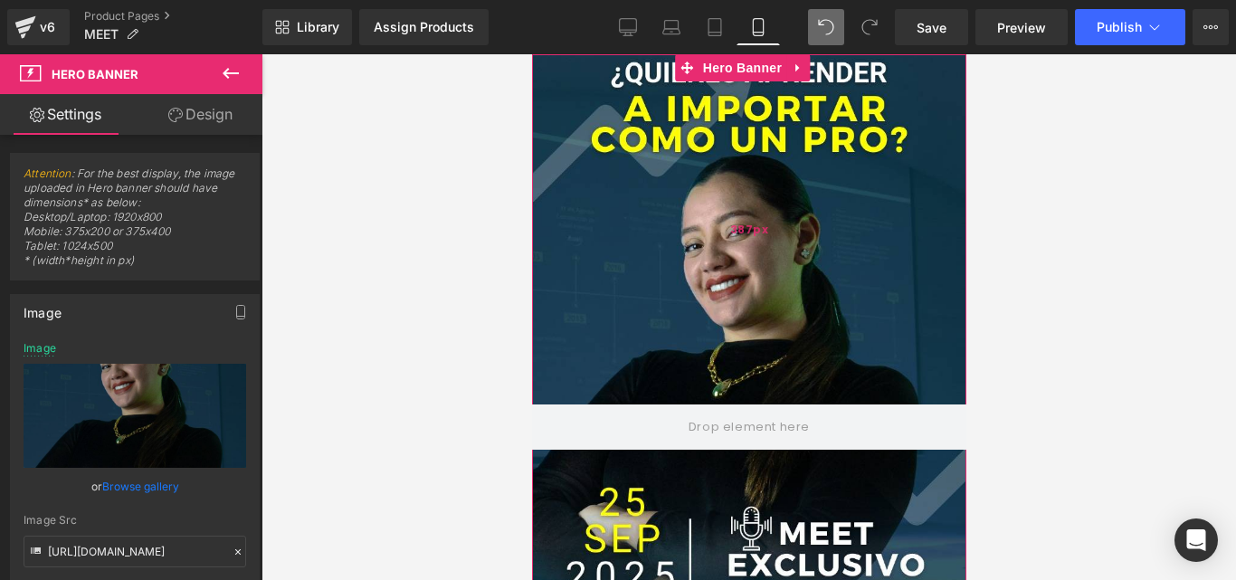
click at [786, 261] on div "387px" at bounding box center [748, 229] width 434 height 350
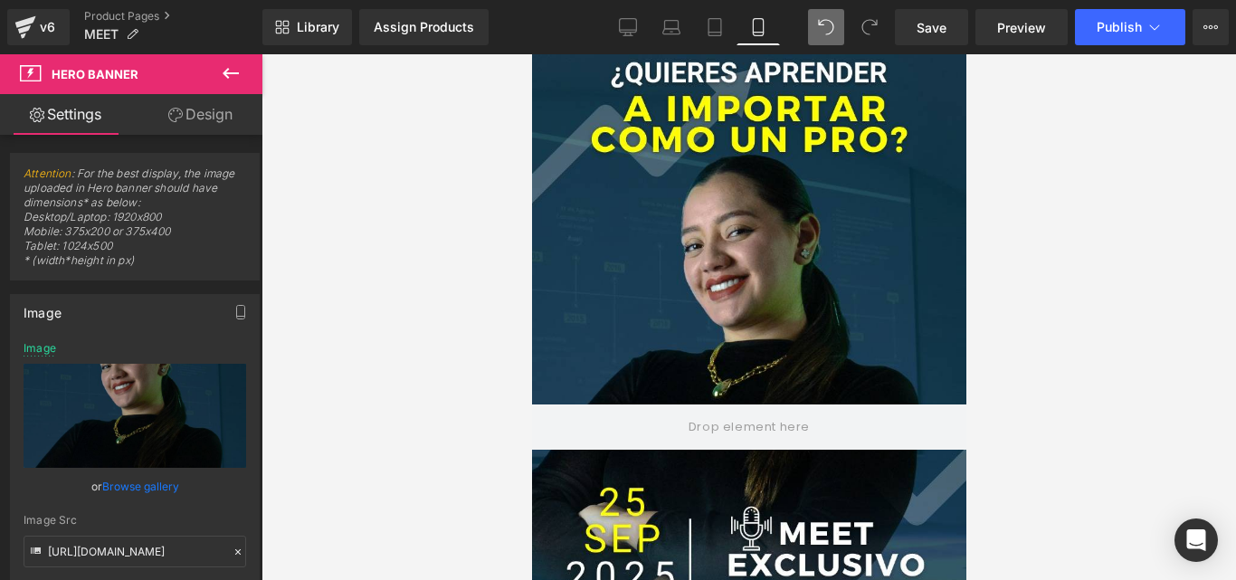
click at [232, 80] on icon at bounding box center [231, 73] width 22 height 22
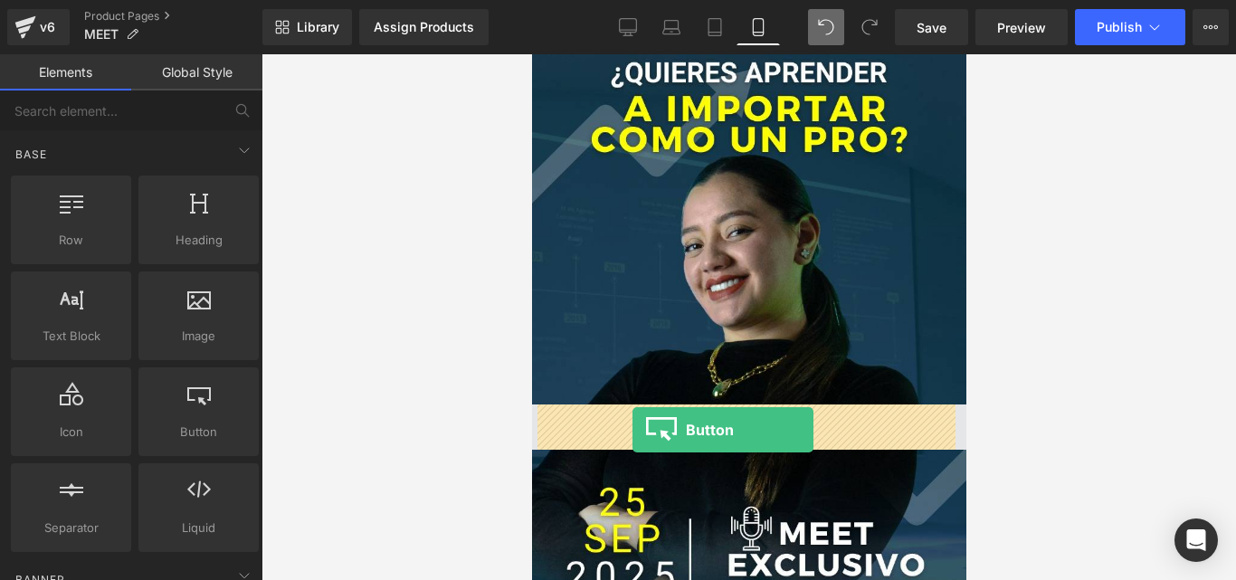
drag, startPoint x: 737, startPoint y: 466, endPoint x: 631, endPoint y: 430, distance: 111.8
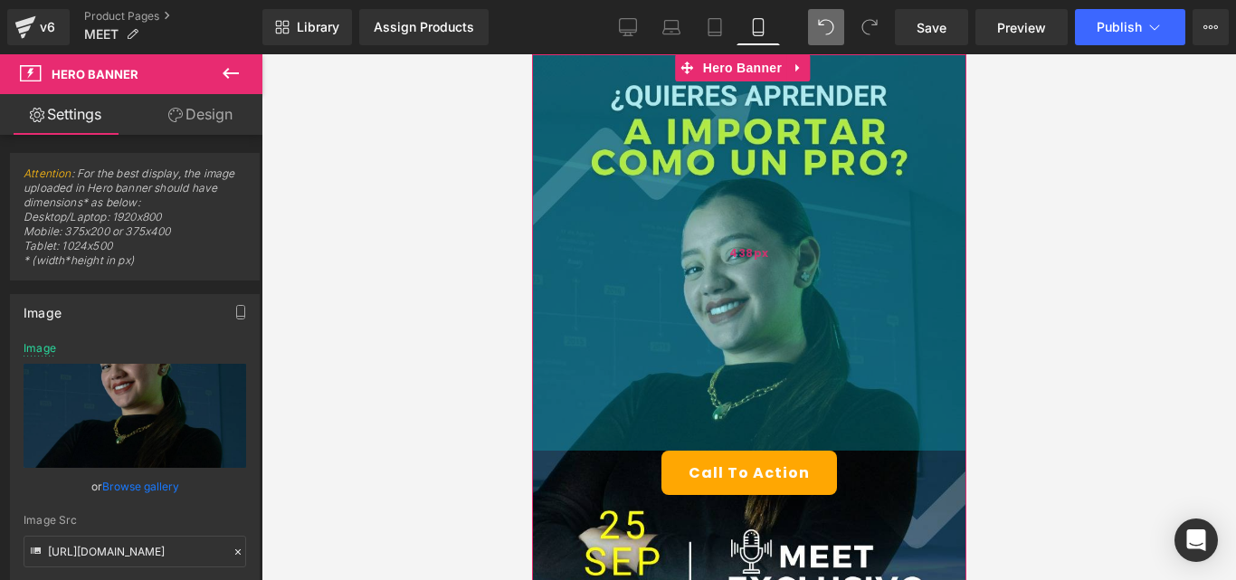
drag, startPoint x: 851, startPoint y: 393, endPoint x: 855, endPoint y: 439, distance: 46.3
click at [855, 439] on div "438px" at bounding box center [748, 252] width 434 height 396
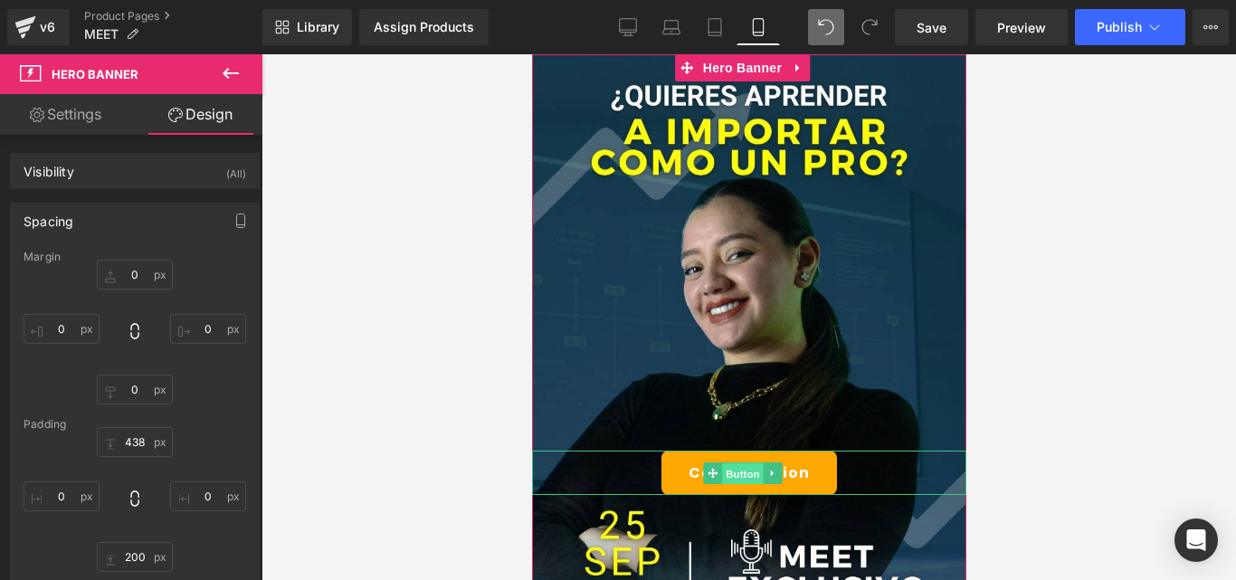
click at [739, 467] on span "Button" at bounding box center [742, 473] width 42 height 22
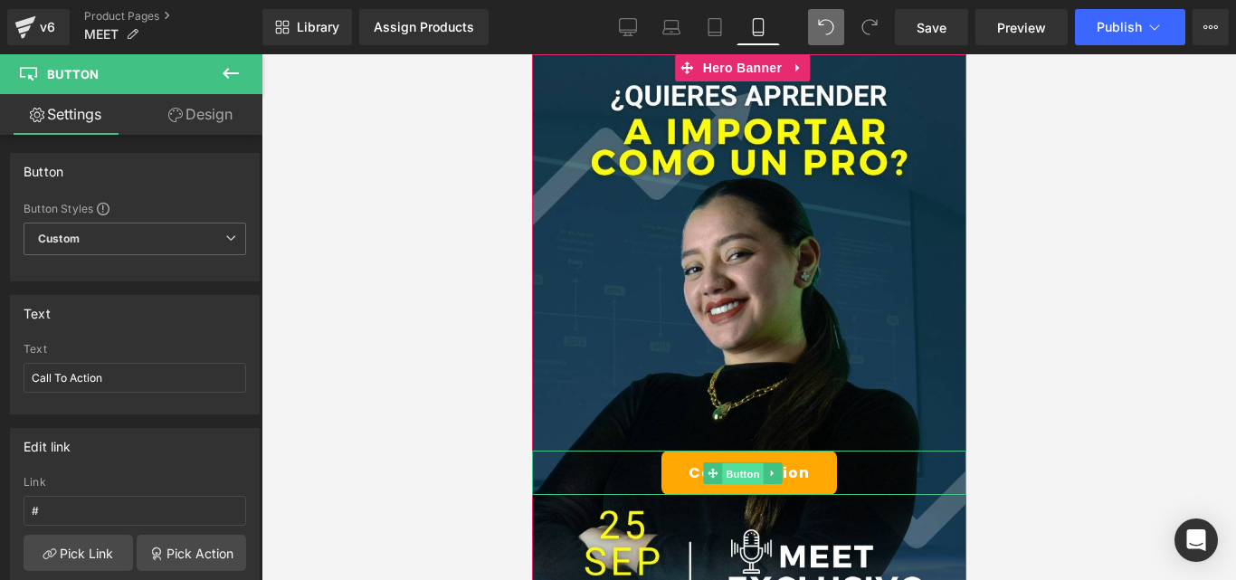
click at [743, 466] on span "Button" at bounding box center [742, 473] width 42 height 22
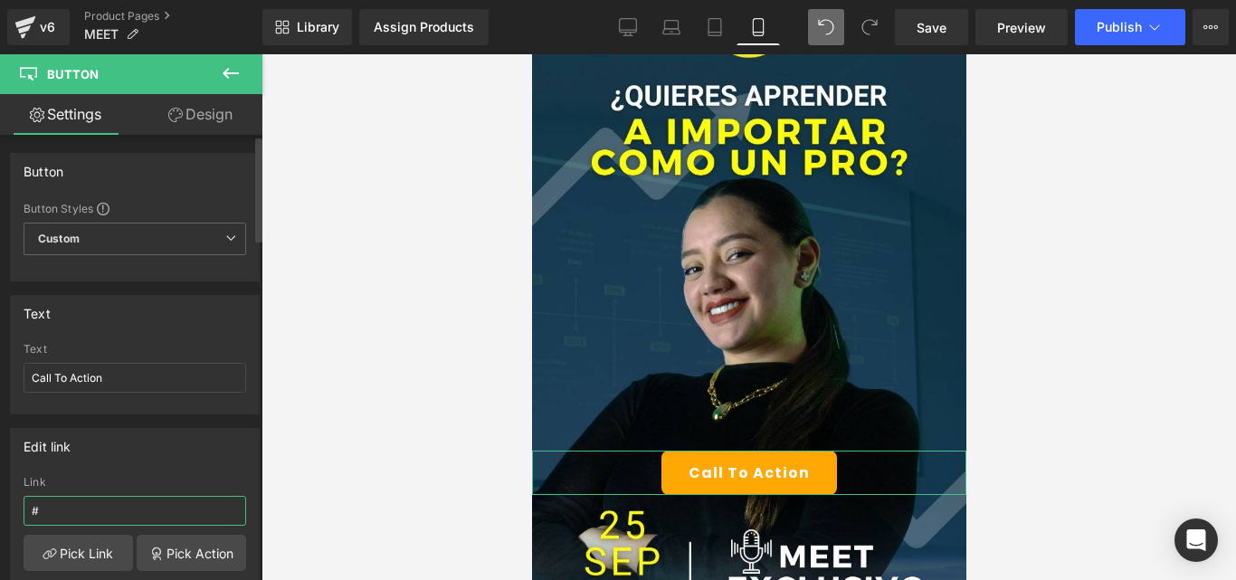
click at [163, 514] on input "#" at bounding box center [135, 511] width 223 height 30
paste input "https://cdn.shopify.com/s/files/1/0690/9434/2852/files/WhatsApp_Image_2025-09-2…"
type input "#https://cdn.shopify.com/s/files/1/0690/9434/2852/files/WhatsApp_Image_2025-09-…"
click at [162, 514] on input "#https://cdn.shopify.com/s/files/1/0690/9434/2852/files/WhatsApp_Image_2025-09-…" at bounding box center [135, 511] width 223 height 30
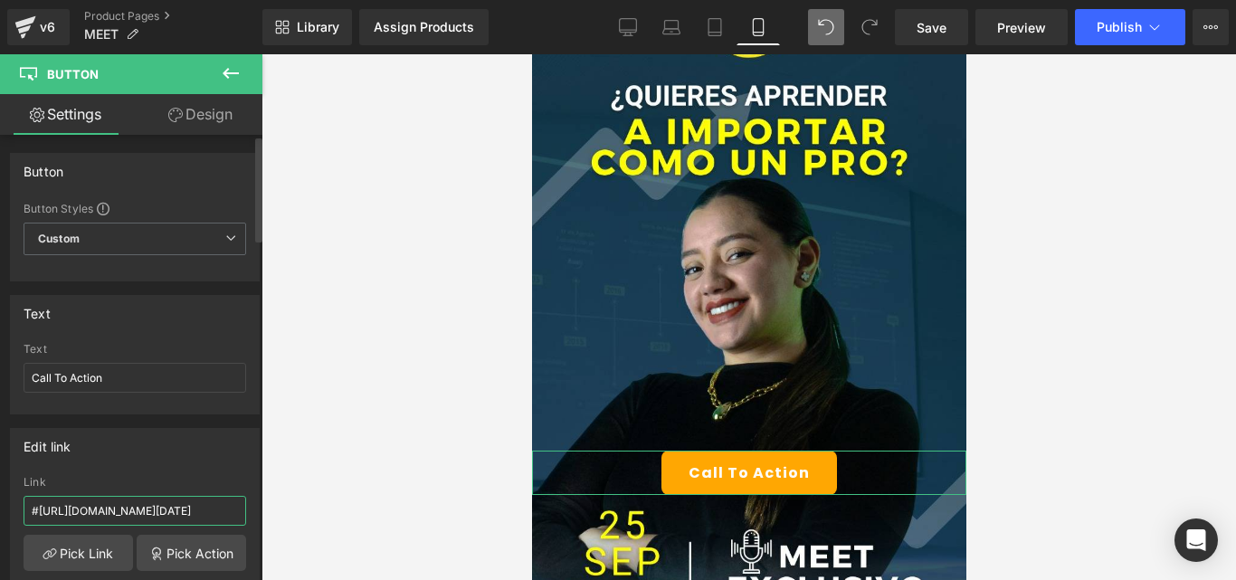
click at [162, 514] on input "#https://cdn.shopify.com/s/files/1/0690/9434/2852/files/WhatsApp_Image_2025-09-…" at bounding box center [135, 511] width 223 height 30
paste input "https://chat.whatsapp.com/JApLAZiKm2H2rKc491q0Uw"
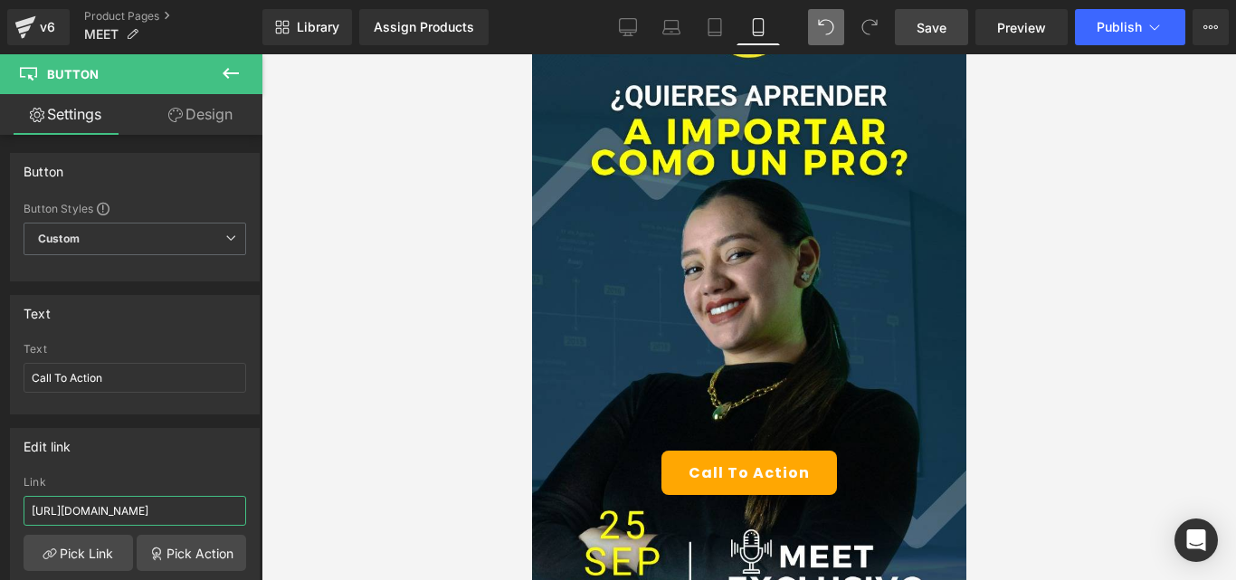
type input "https://chat.whatsapp.com/JApLAZiKm2H2rKc491q0Uw"
click at [942, 26] on span "Save" at bounding box center [931, 27] width 30 height 19
click at [1018, 26] on span "Preview" at bounding box center [1021, 27] width 49 height 19
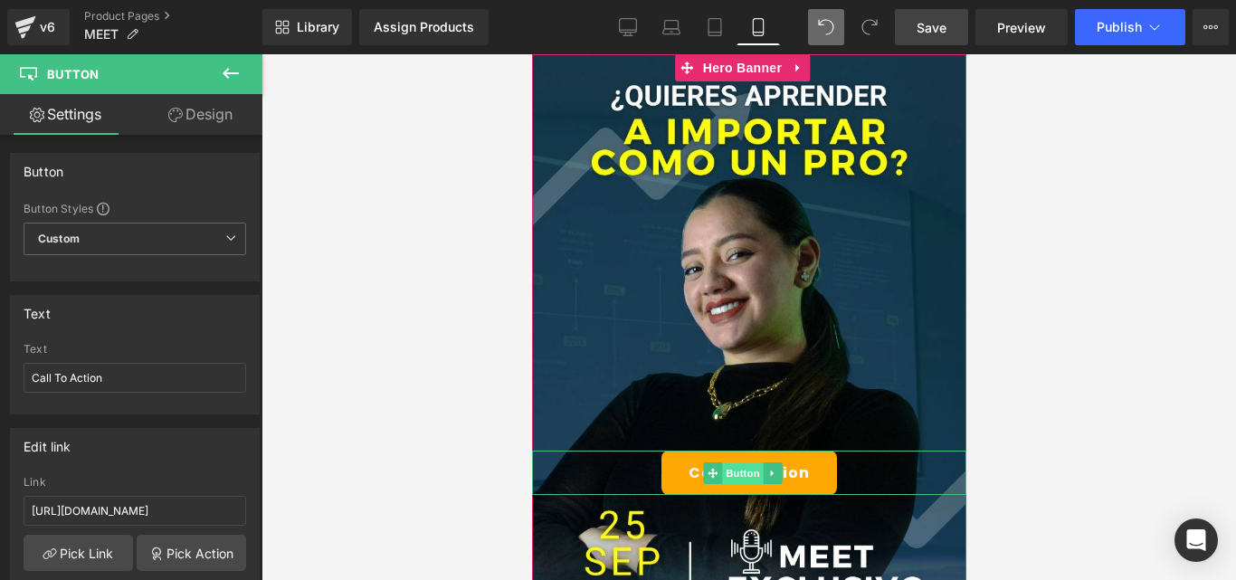
click at [744, 470] on span "Button" at bounding box center [742, 473] width 42 height 22
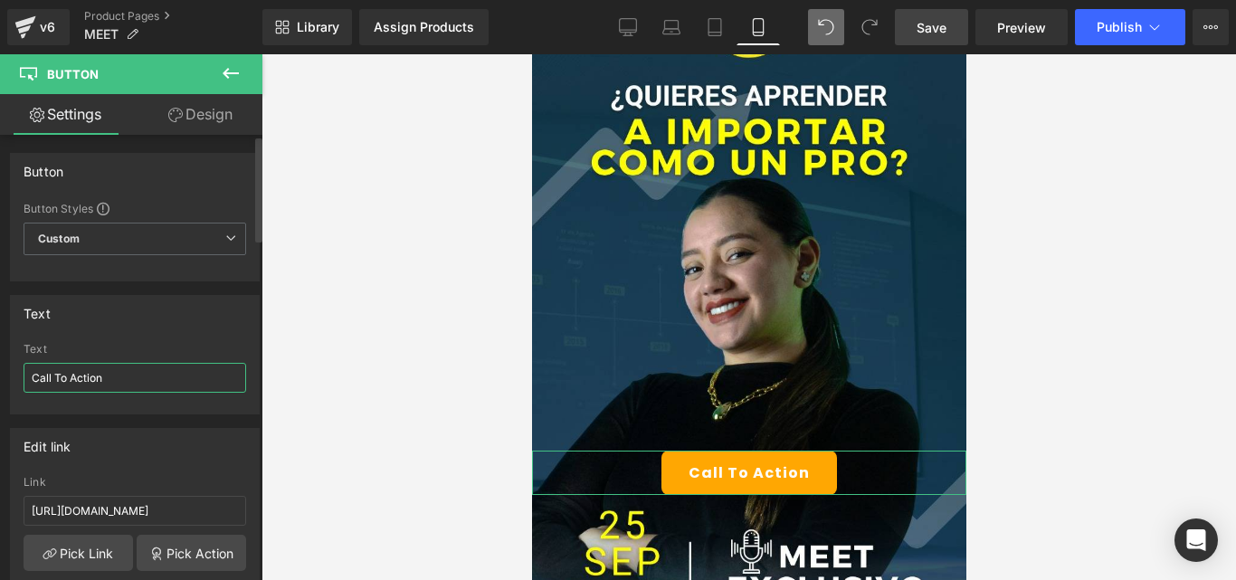
click at [80, 376] on input "Call To Action" at bounding box center [135, 378] width 223 height 30
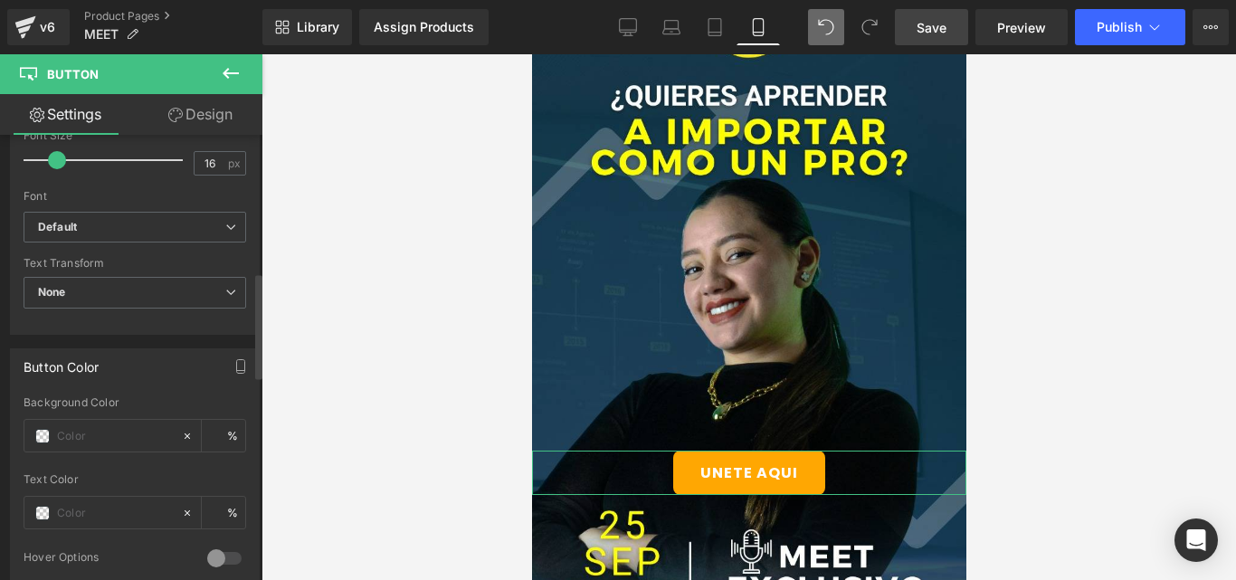
scroll to position [724, 0]
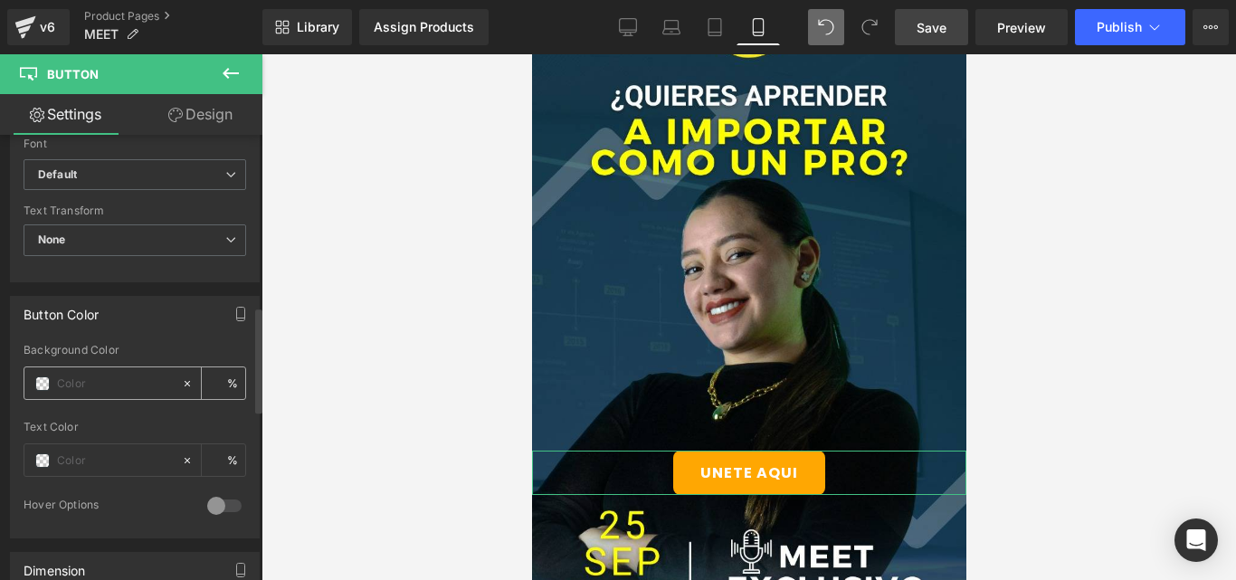
type input "UNETE AQUI"
click at [45, 386] on span at bounding box center [42, 383] width 14 height 14
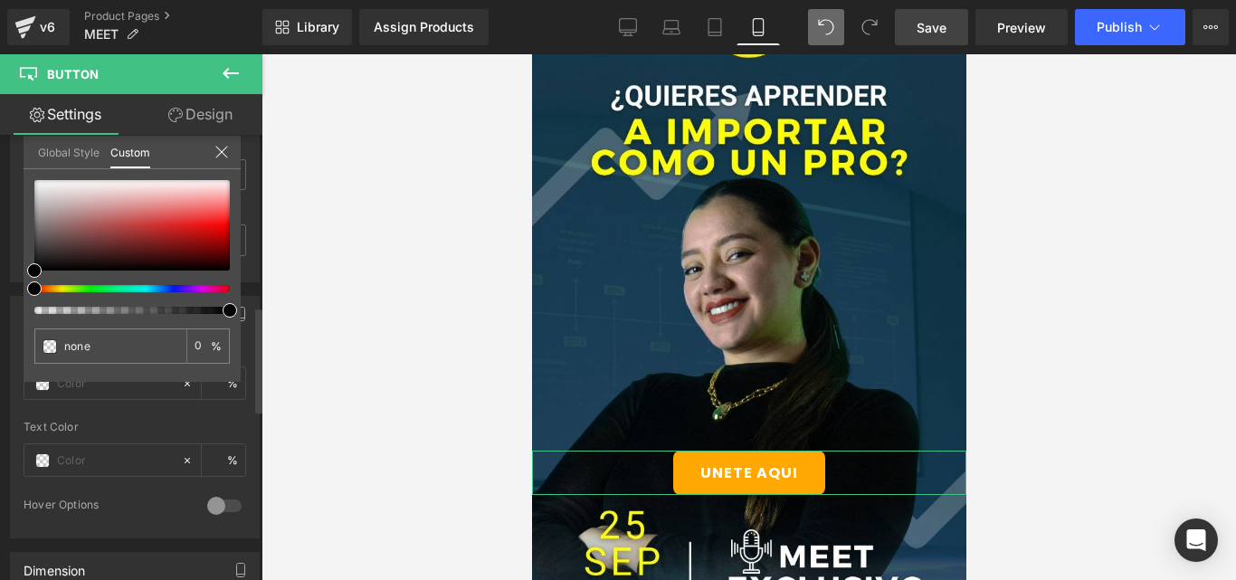
click at [174, 289] on div at bounding box center [124, 288] width 195 height 7
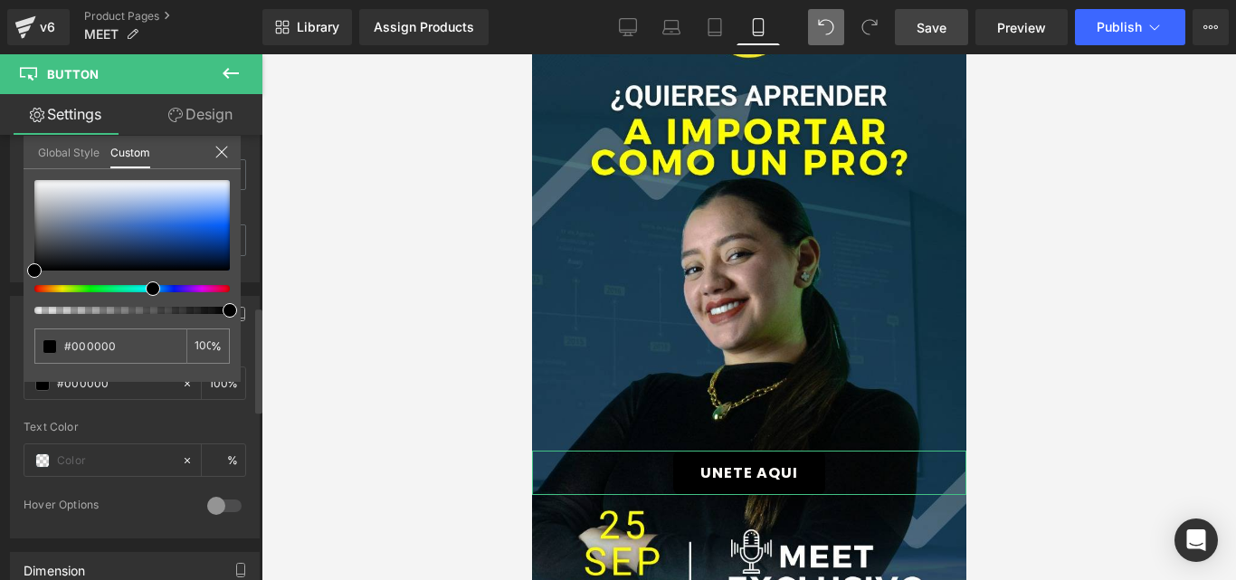
drag, startPoint x: 174, startPoint y: 289, endPoint x: 139, endPoint y: 292, distance: 34.5
click at [139, 292] on div at bounding box center [131, 247] width 195 height 134
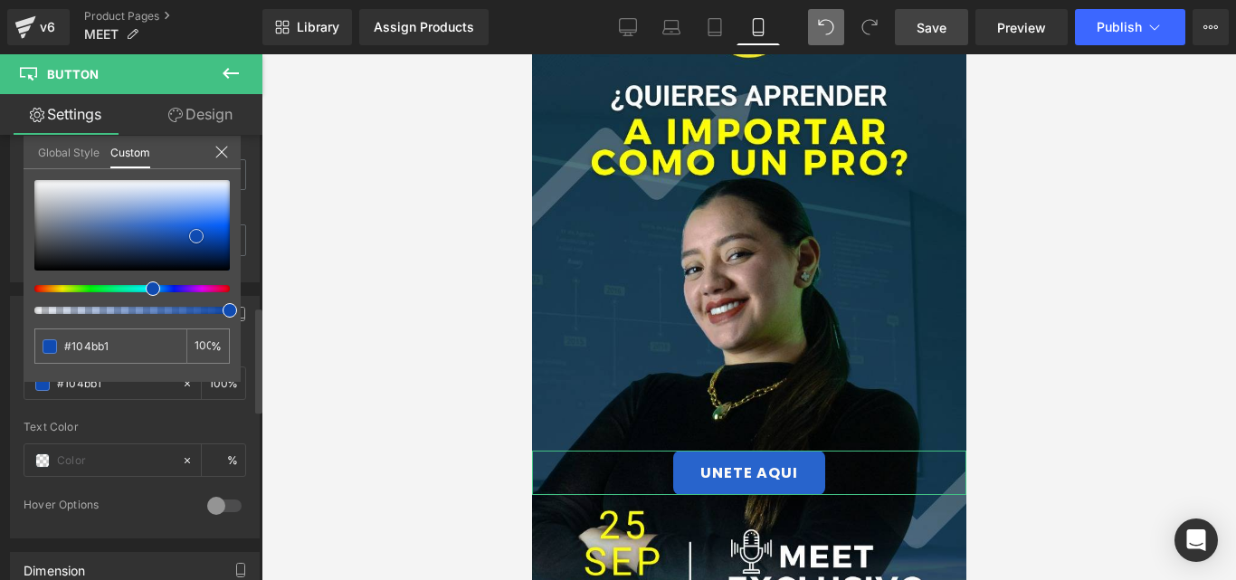
drag, startPoint x: 157, startPoint y: 226, endPoint x: 204, endPoint y: 232, distance: 46.4
click at [198, 236] on div at bounding box center [131, 225] width 195 height 90
click at [213, 231] on div at bounding box center [131, 225] width 195 height 90
drag, startPoint x: 198, startPoint y: 230, endPoint x: 229, endPoint y: 233, distance: 31.0
click at [229, 233] on div at bounding box center [131, 225] width 195 height 90
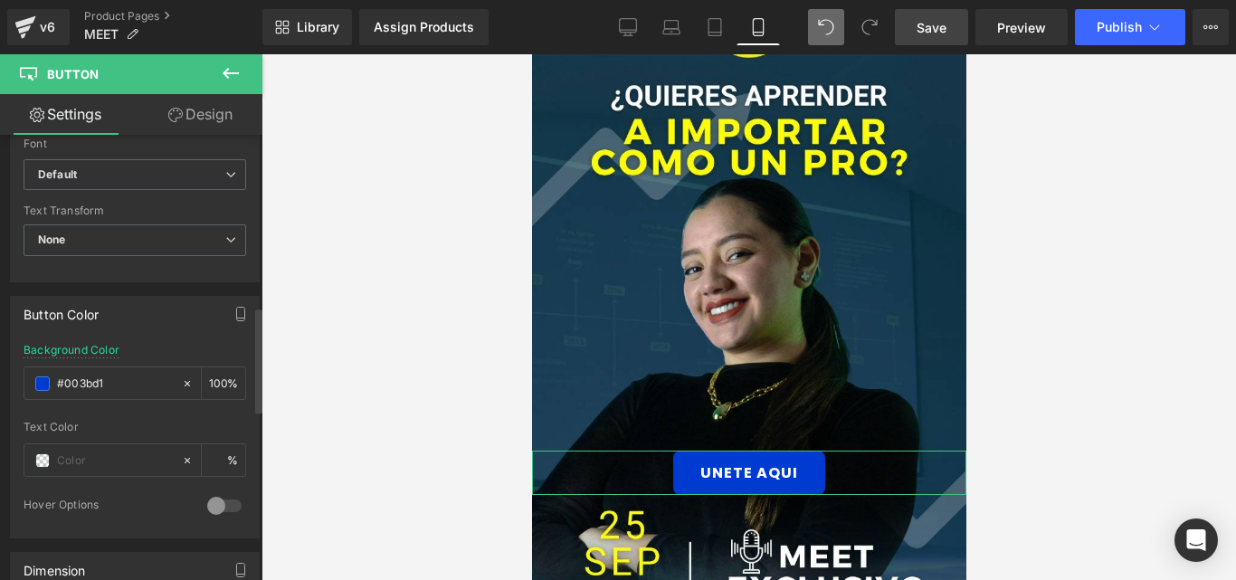
click at [217, 501] on div at bounding box center [224, 505] width 43 height 29
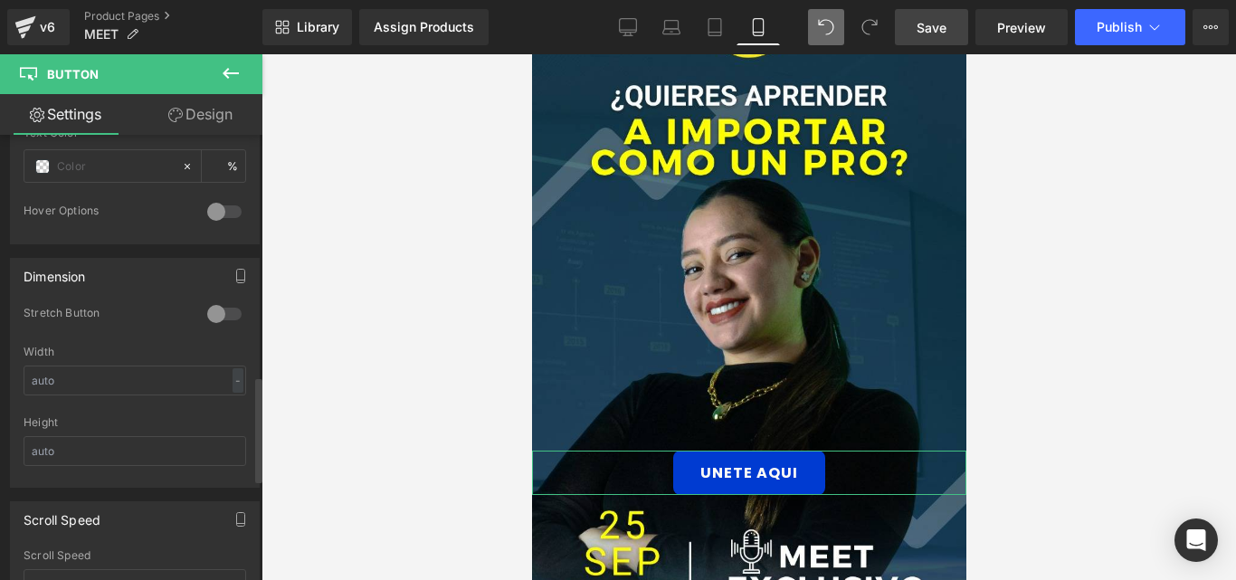
scroll to position [1085, 0]
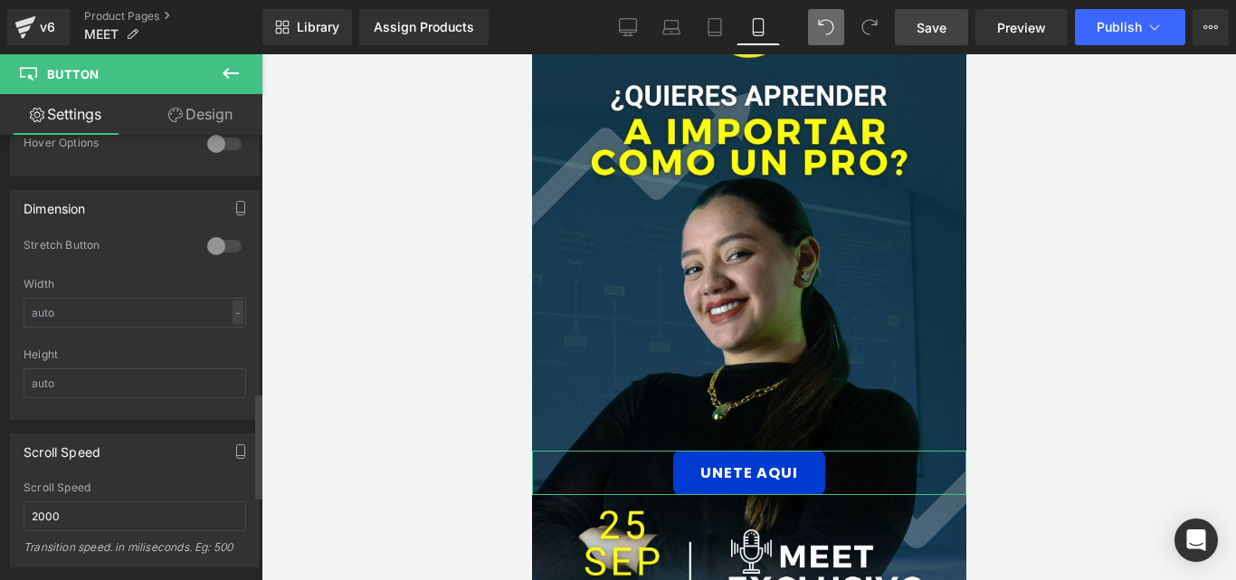
click at [208, 251] on div at bounding box center [224, 246] width 43 height 29
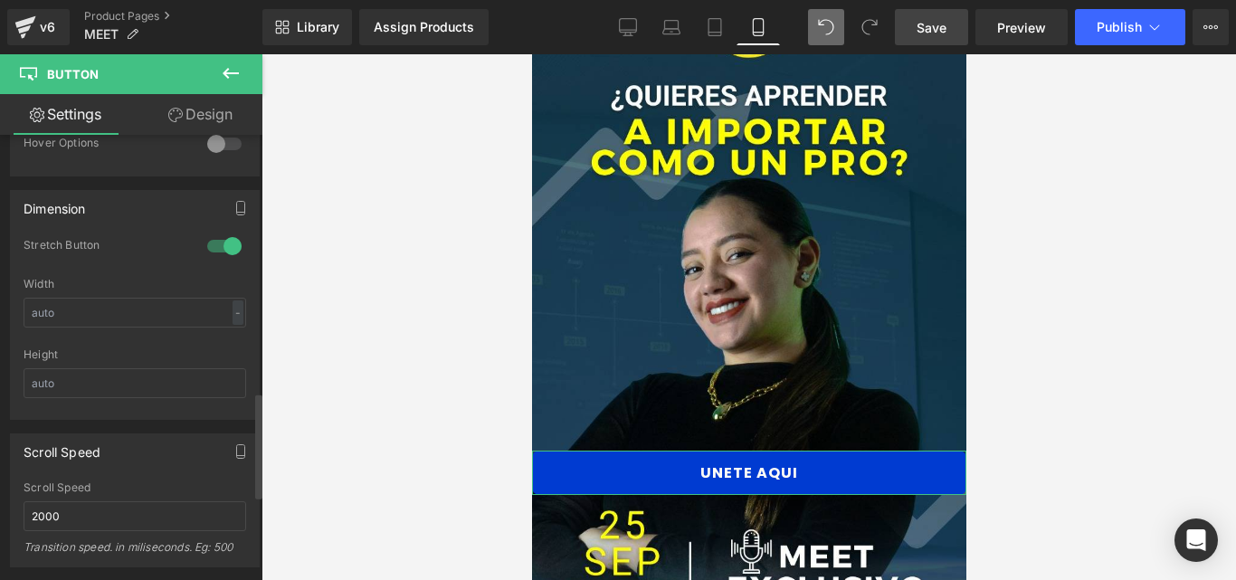
click at [208, 251] on div at bounding box center [224, 246] width 43 height 29
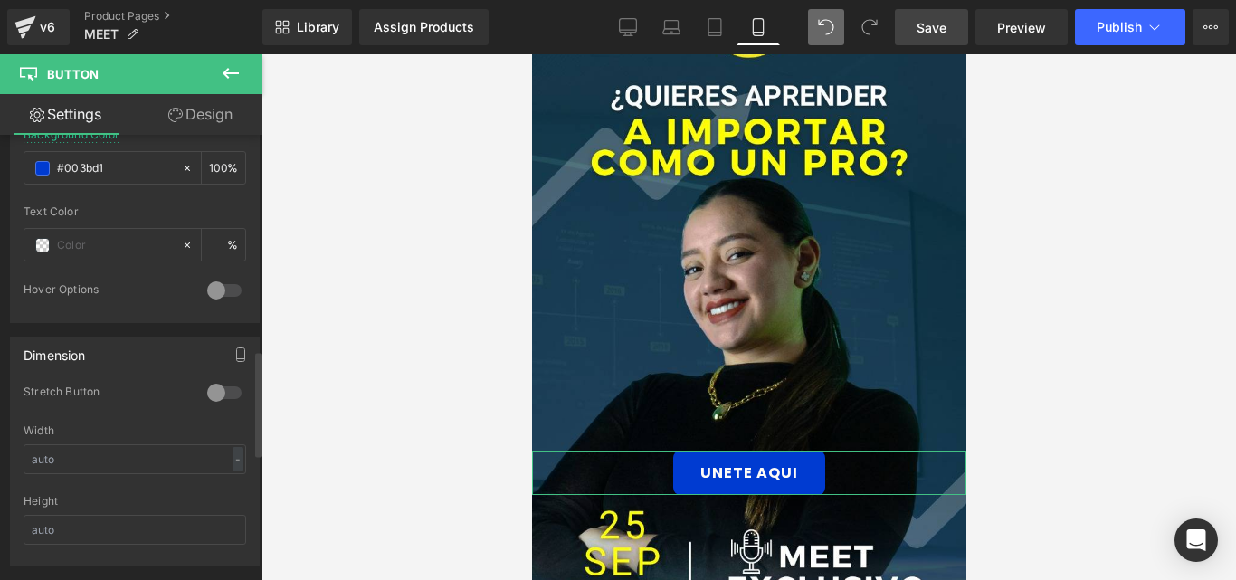
scroll to position [904, 0]
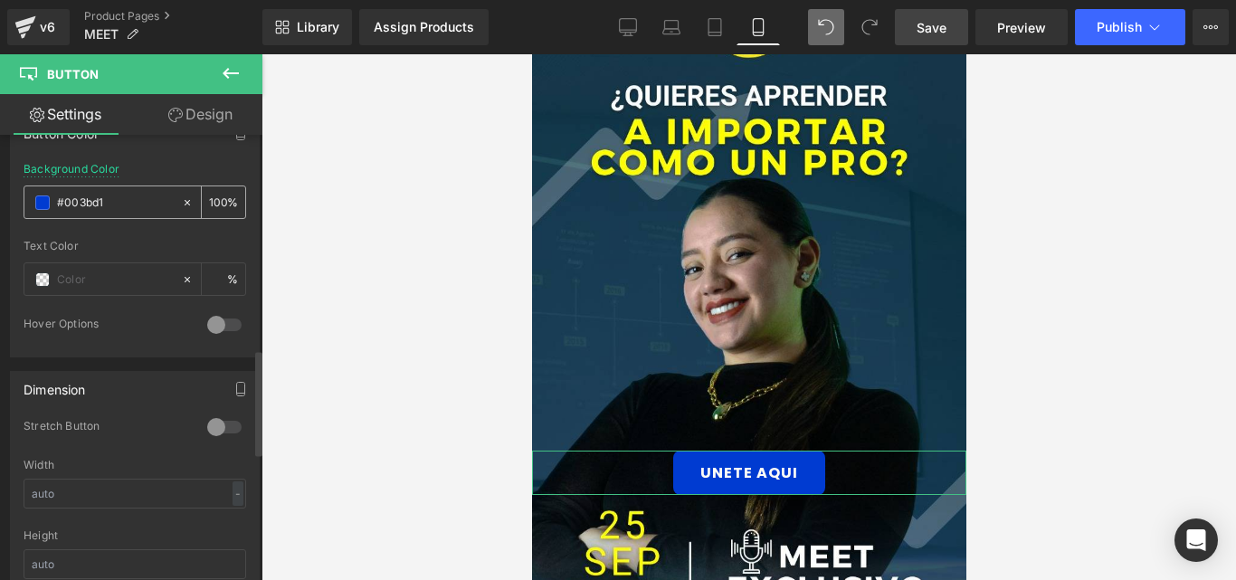
click at [44, 204] on span at bounding box center [42, 202] width 14 height 14
click at [81, 287] on input "text" at bounding box center [115, 280] width 116 height 20
click at [45, 279] on span at bounding box center [42, 279] width 14 height 14
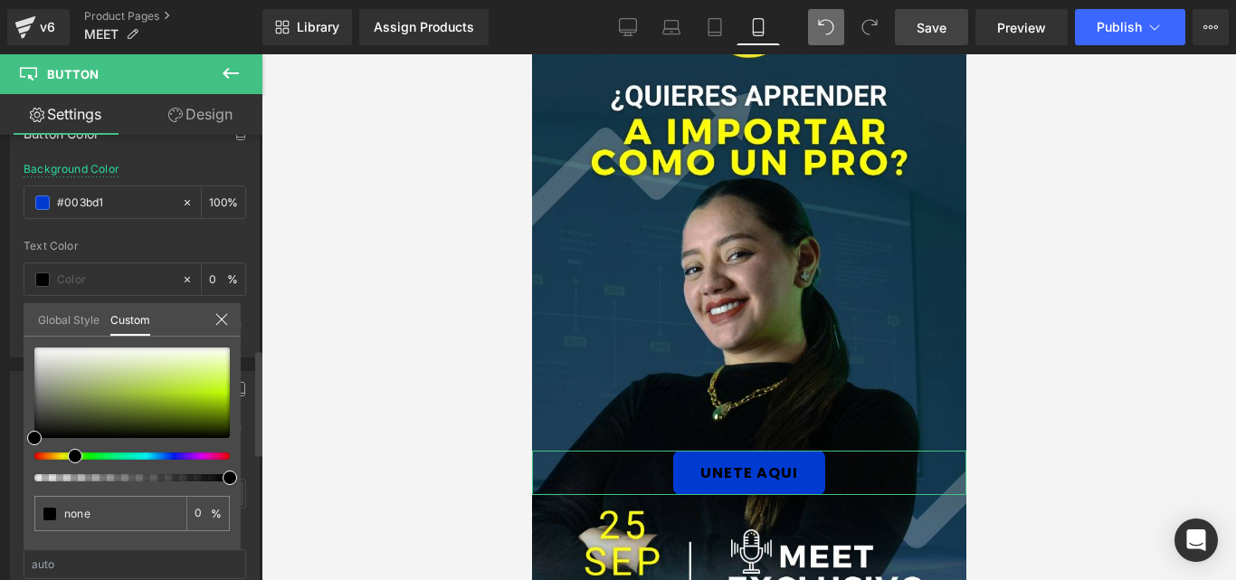
click at [68, 457] on div at bounding box center [124, 455] width 195 height 7
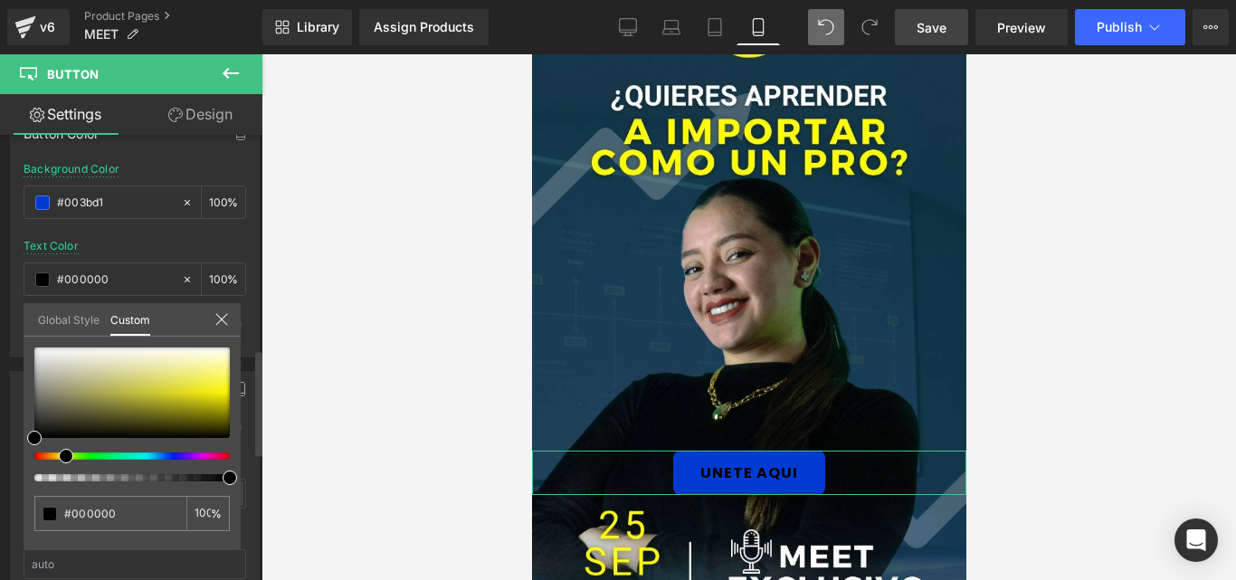
click at [59, 457] on div at bounding box center [124, 455] width 195 height 7
drag, startPoint x: 200, startPoint y: 386, endPoint x: 214, endPoint y: 390, distance: 14.9
click at [214, 390] on div at bounding box center [131, 392] width 195 height 90
click at [214, 390] on span at bounding box center [214, 390] width 14 height 14
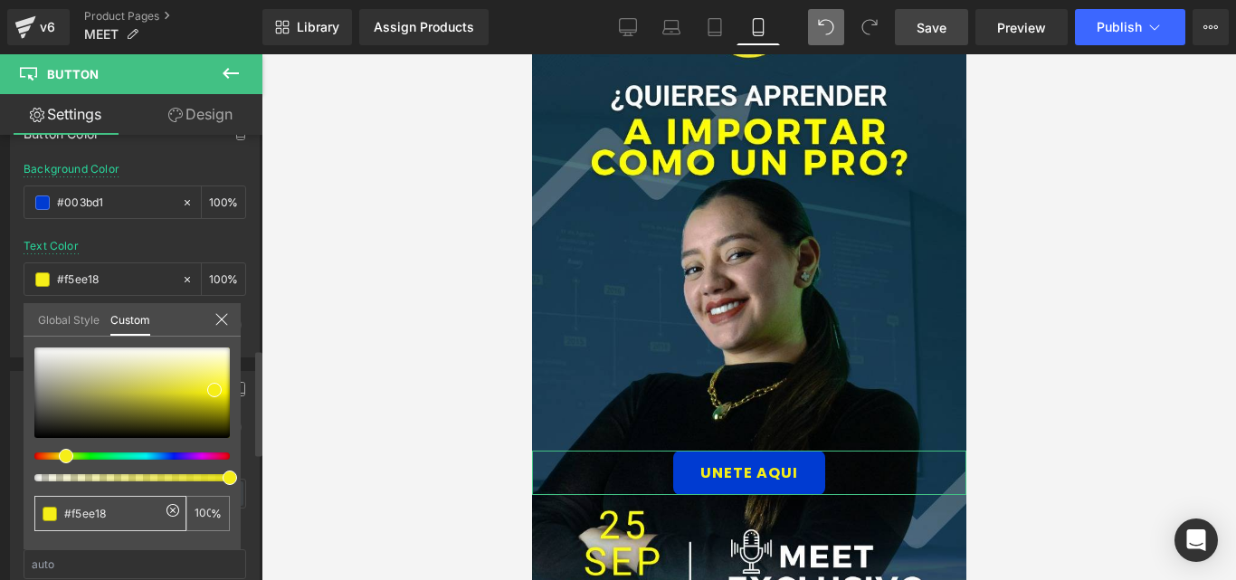
click at [80, 517] on input "none" at bounding box center [112, 513] width 96 height 19
paste input "#fffc06"
click at [91, 517] on input "##fffc06" at bounding box center [112, 513] width 96 height 19
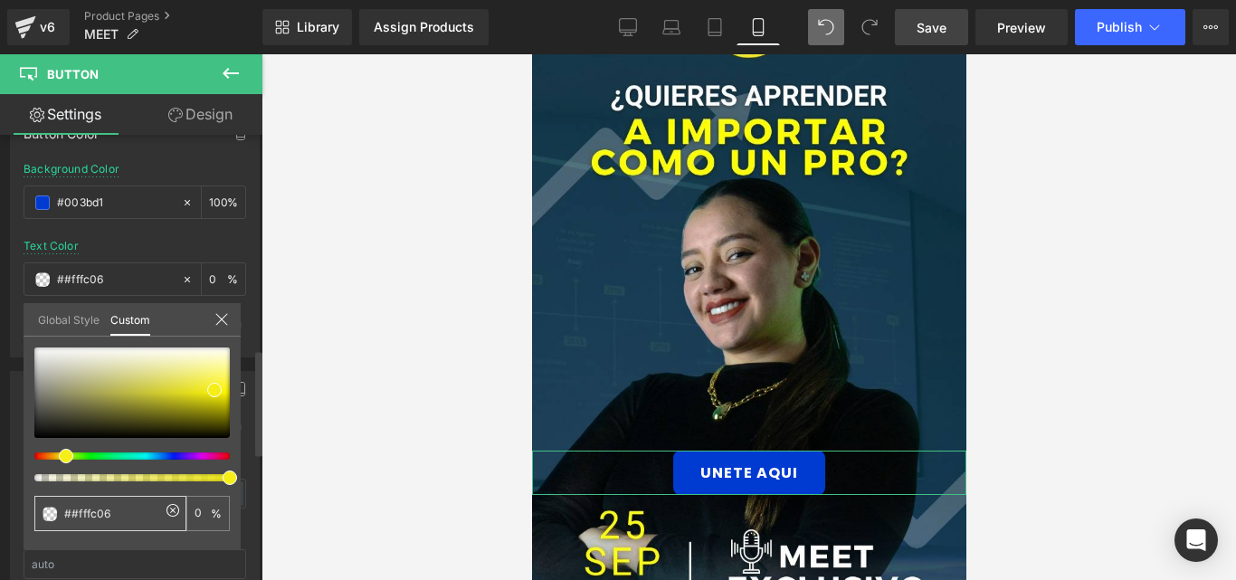
click at [91, 517] on input "##fffc06" at bounding box center [112, 513] width 96 height 19
paste input "text"
type input "#fffc06"
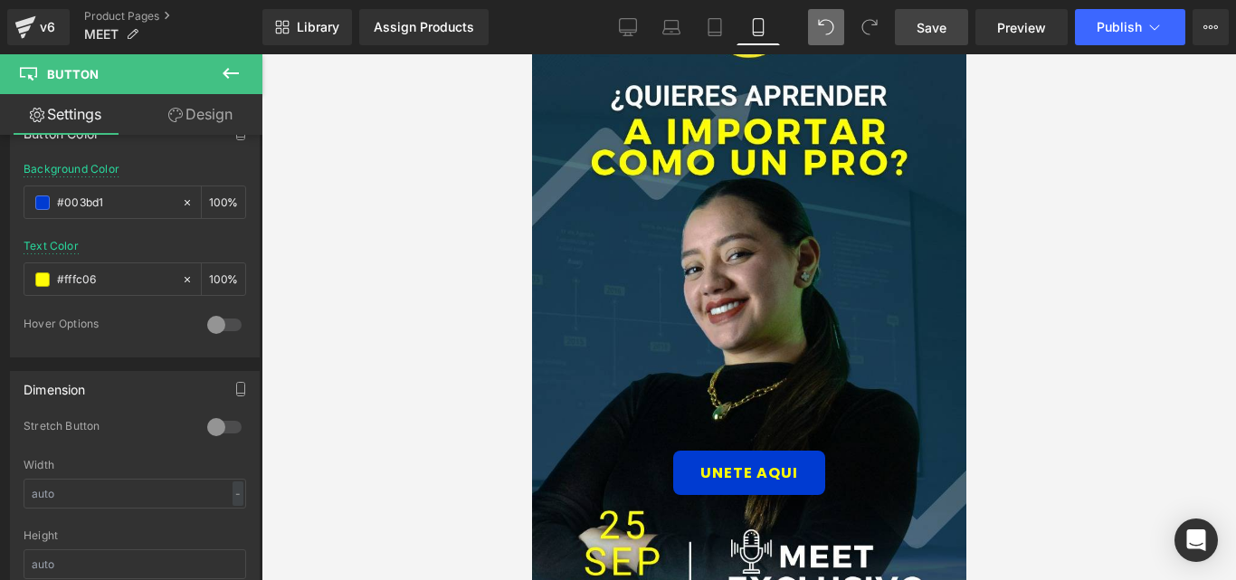
click at [495, 410] on div at bounding box center [748, 317] width 974 height 526
click at [101, 210] on input "text" at bounding box center [115, 203] width 116 height 20
paste input "#103346"
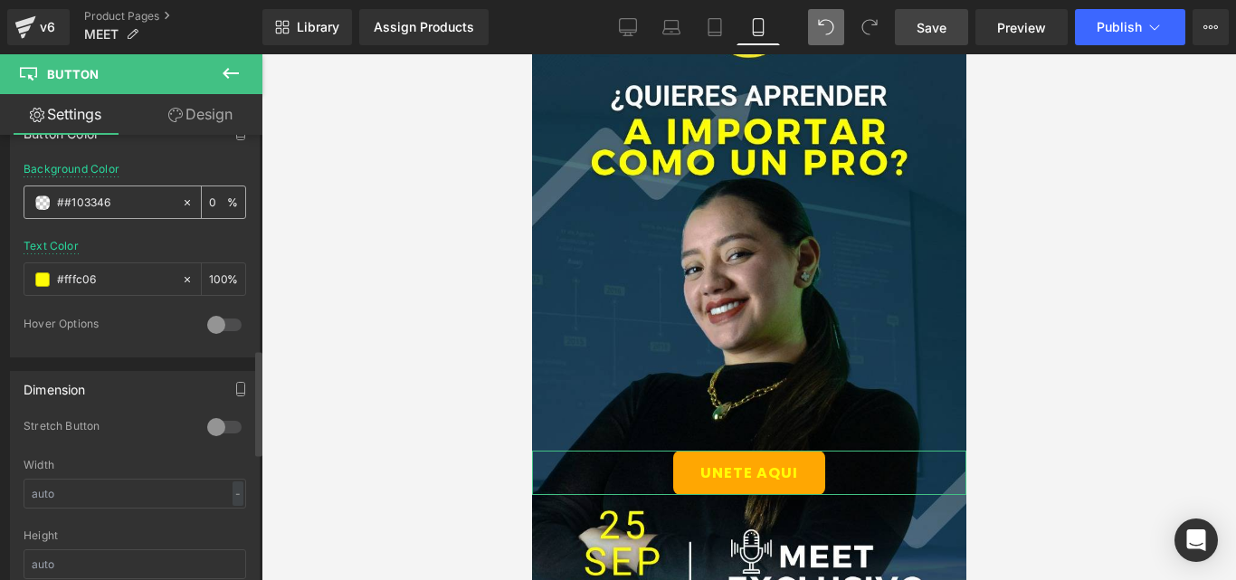
click at [100, 203] on input "##103346" at bounding box center [115, 203] width 116 height 20
paste input "text"
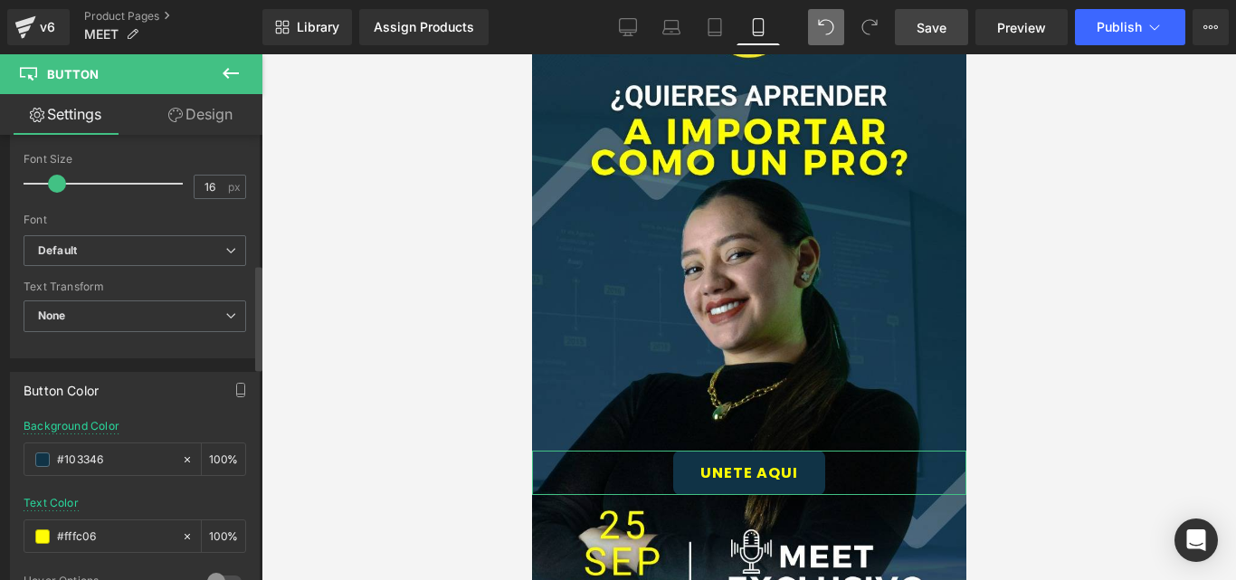
scroll to position [543, 0]
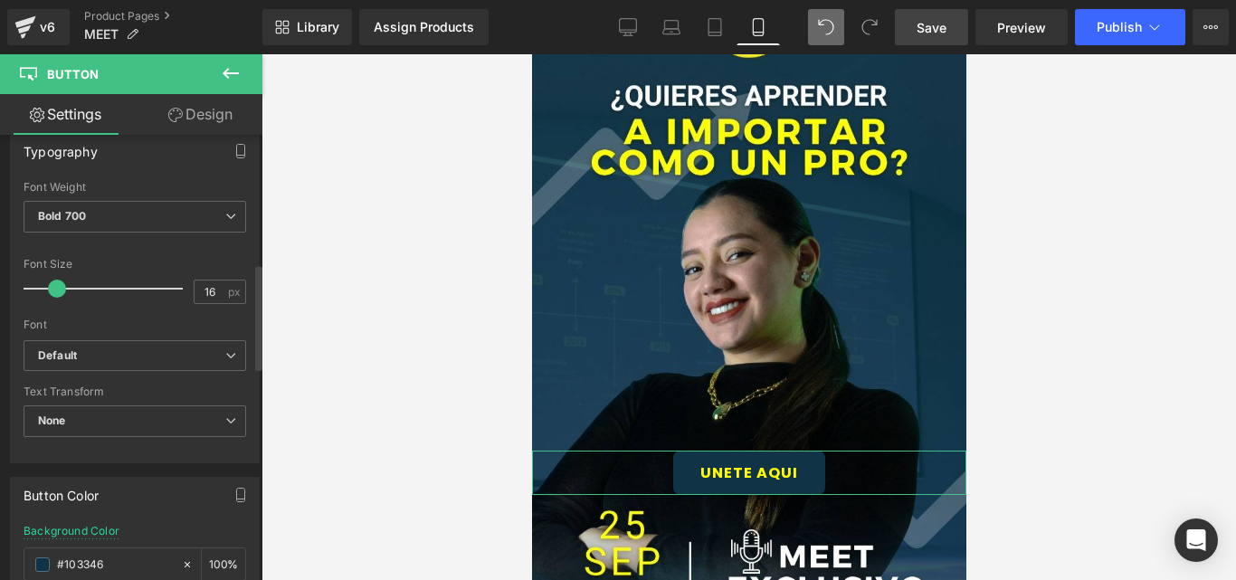
type input "#103346"
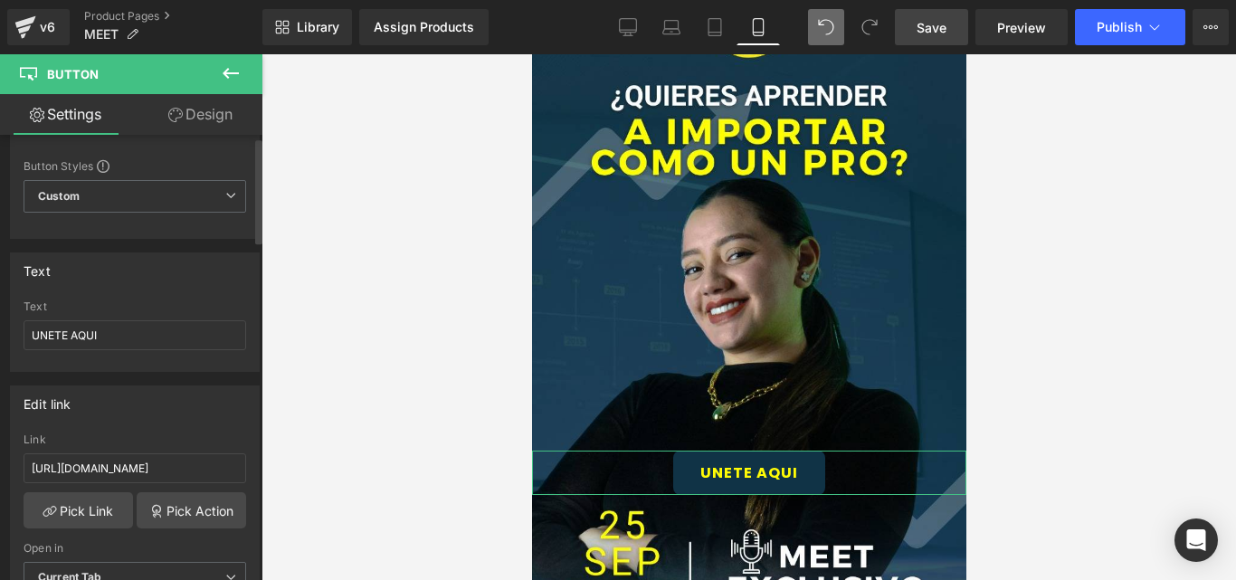
scroll to position [0, 0]
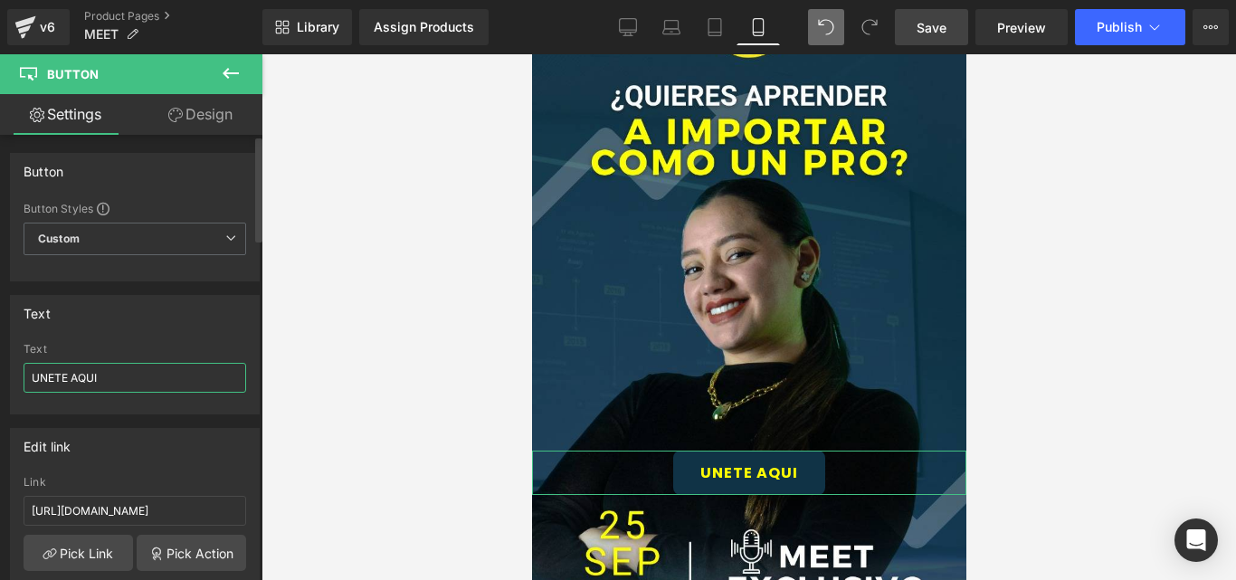
click at [122, 380] on input "UNETE AQUI" at bounding box center [135, 378] width 223 height 30
click at [32, 376] on input "UNETE AQUI!" at bounding box center [135, 378] width 223 height 30
click at [74, 381] on input "¡UNETE AQUI!" at bounding box center [135, 378] width 223 height 30
click at [95, 378] on input "¡Unete AQUI!" at bounding box center [135, 378] width 223 height 30
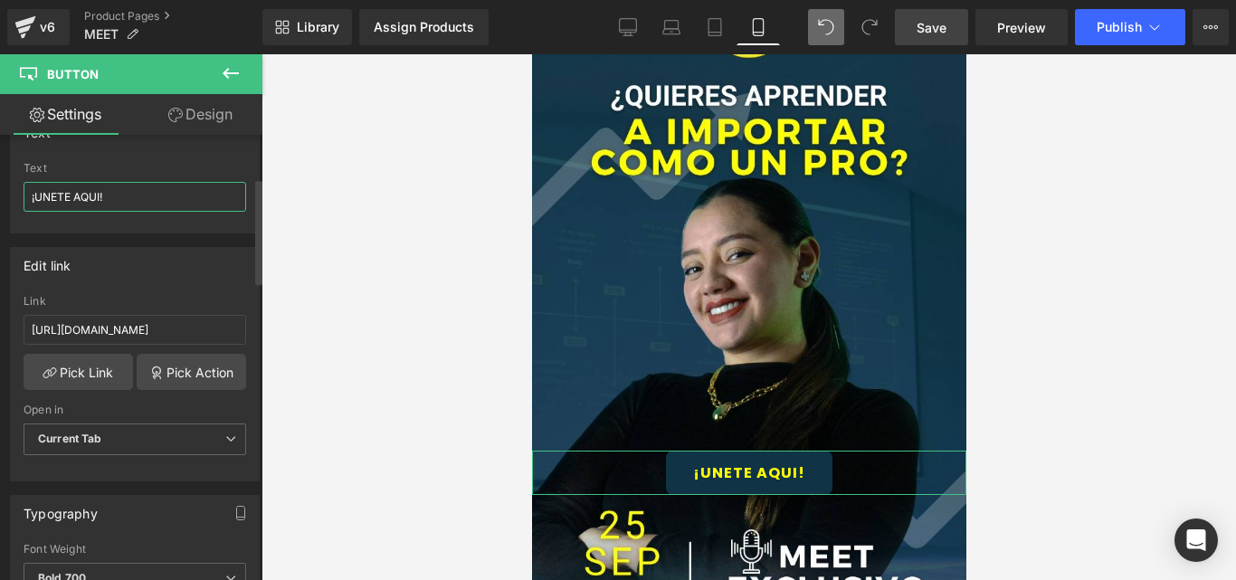
scroll to position [362, 0]
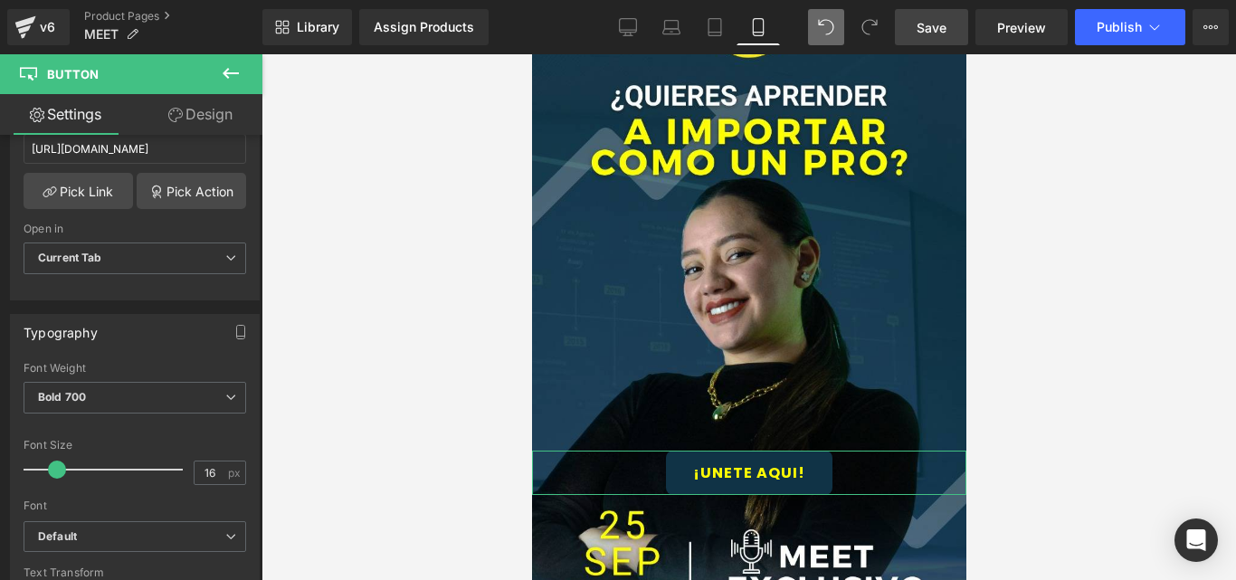
type input "¡UNETE AQUI!"
click at [189, 124] on link "Design" at bounding box center [200, 114] width 131 height 41
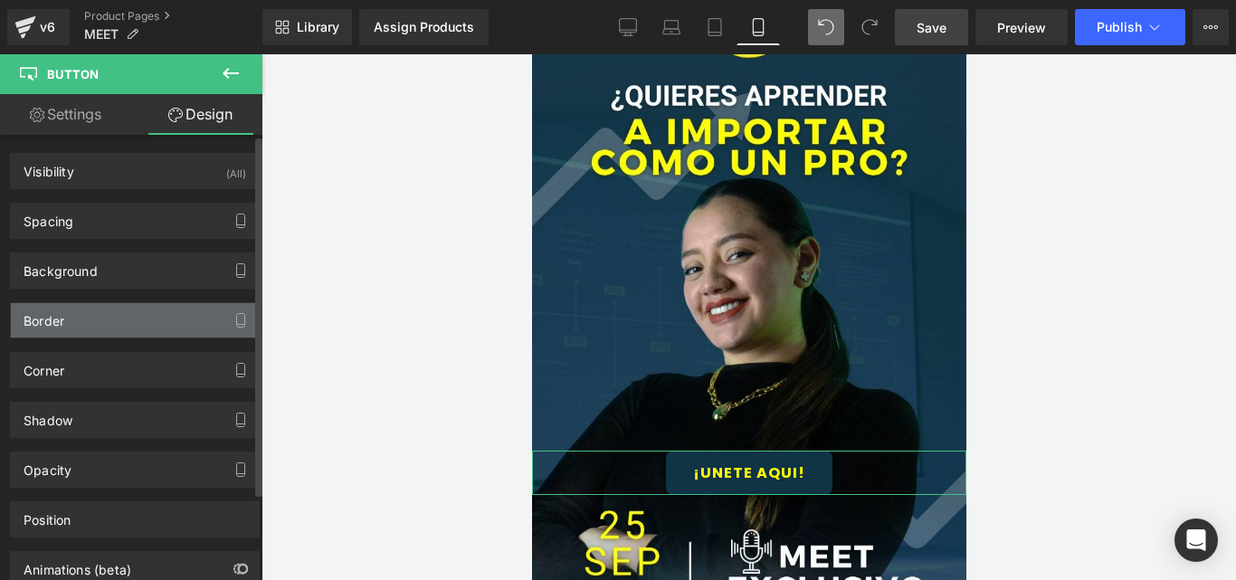
click at [80, 308] on div "Border" at bounding box center [135, 320] width 248 height 34
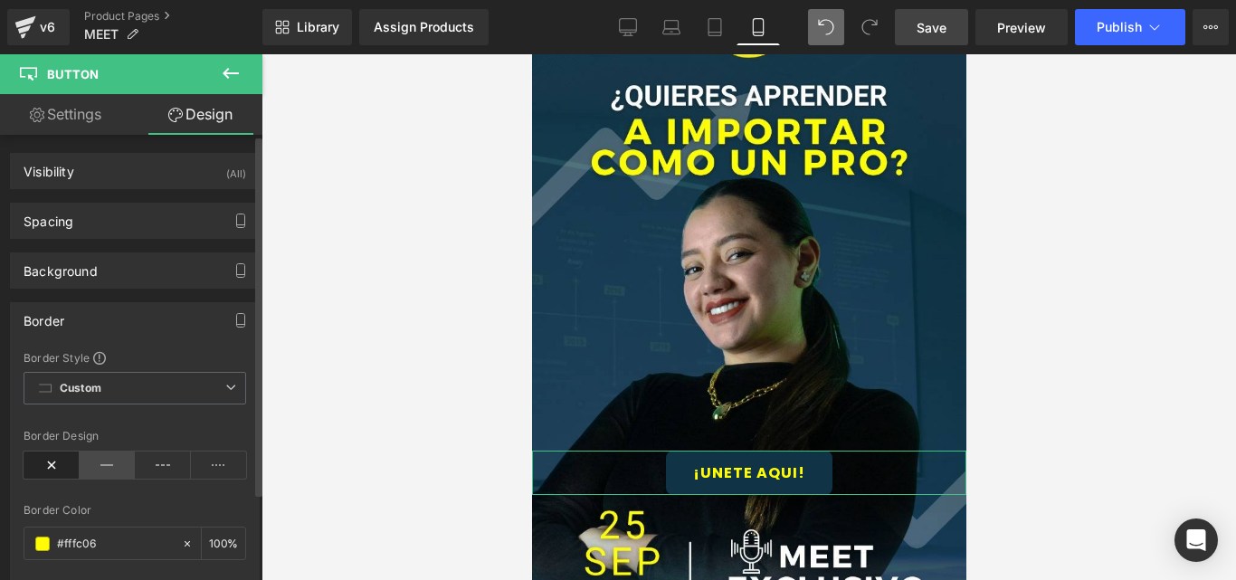
click at [100, 462] on icon at bounding box center [108, 464] width 56 height 27
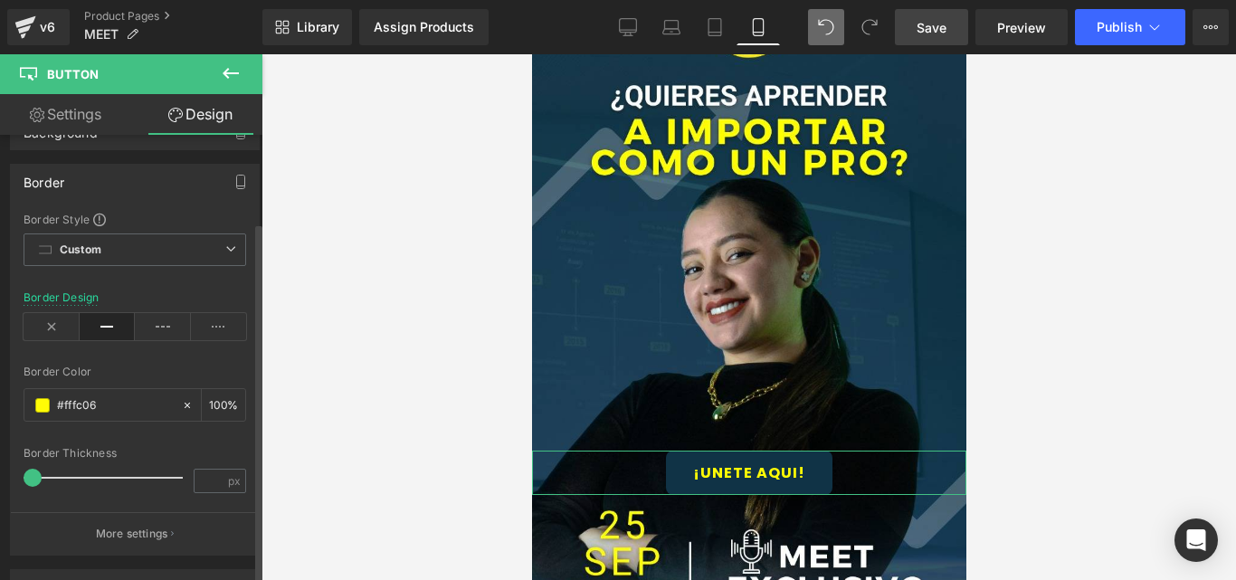
scroll to position [181, 0]
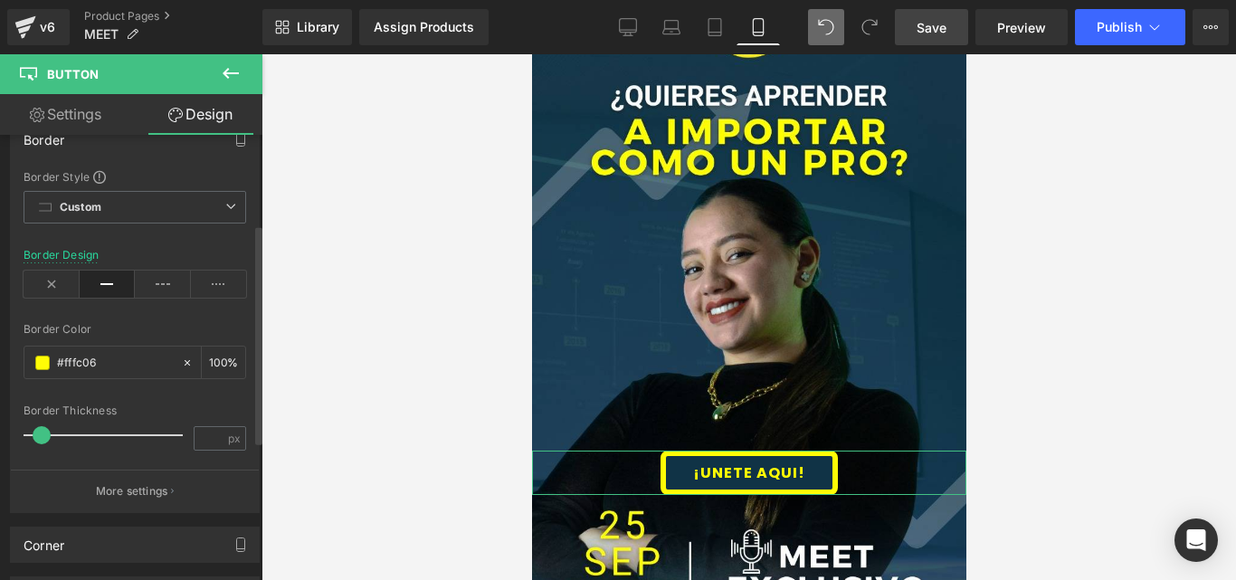
drag, startPoint x: 33, startPoint y: 431, endPoint x: 41, endPoint y: 438, distance: 10.3
click at [41, 438] on span at bounding box center [42, 435] width 18 height 18
click at [28, 436] on div "Border Thickness px" at bounding box center [135, 434] width 223 height 61
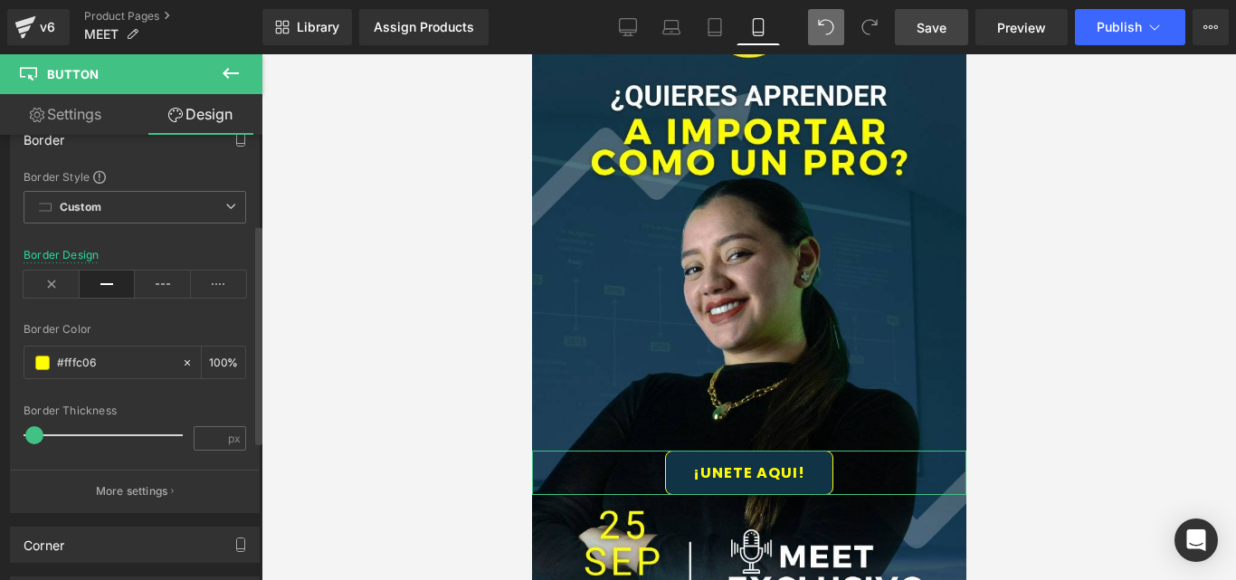
click at [36, 435] on span at bounding box center [34, 435] width 18 height 18
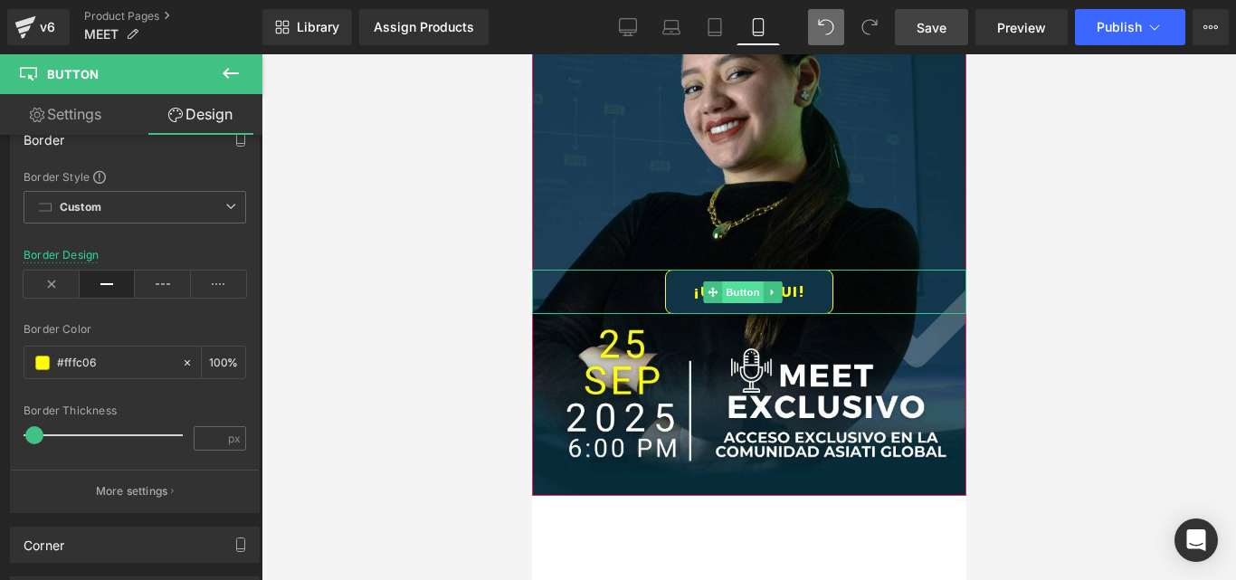
click at [736, 296] on span "Button" at bounding box center [742, 292] width 42 height 22
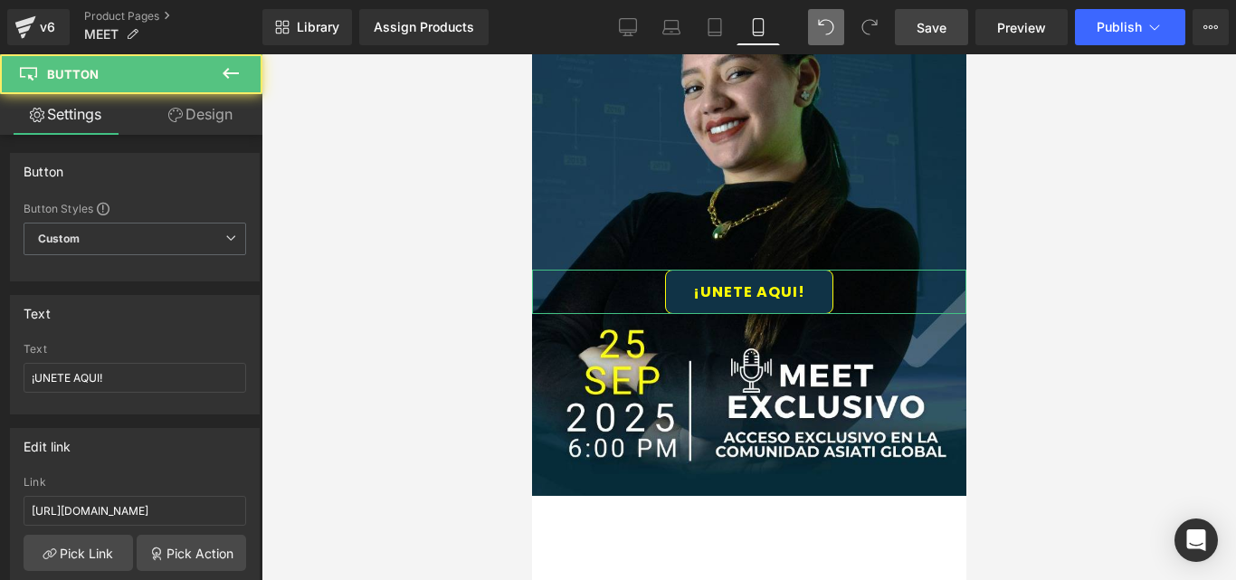
click at [222, 113] on link "Design" at bounding box center [200, 114] width 131 height 41
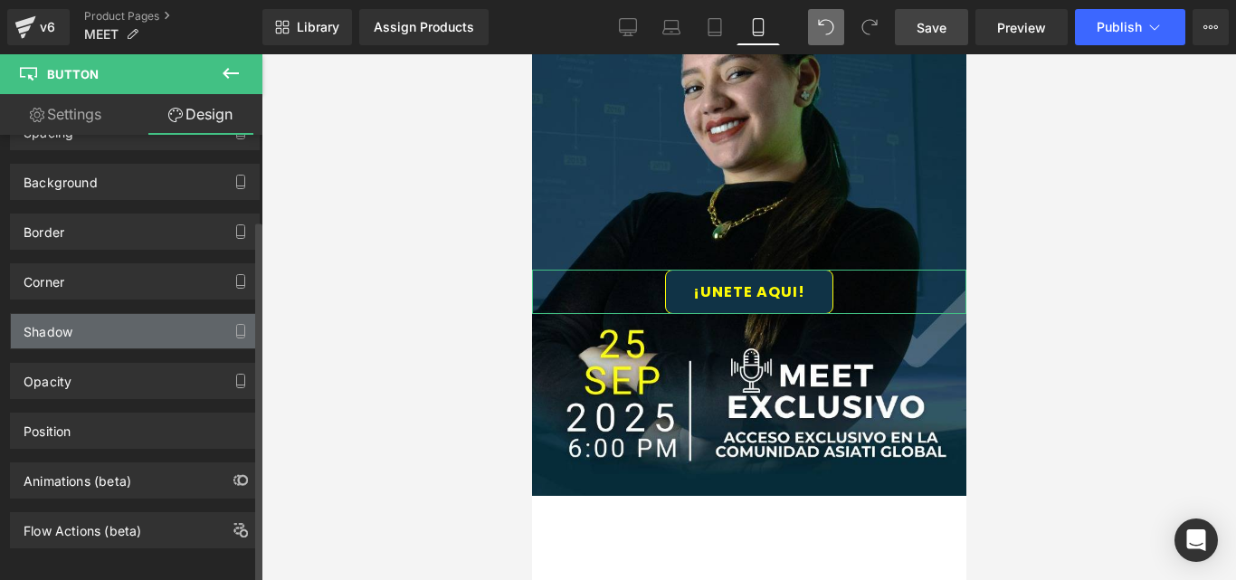
scroll to position [108, 0]
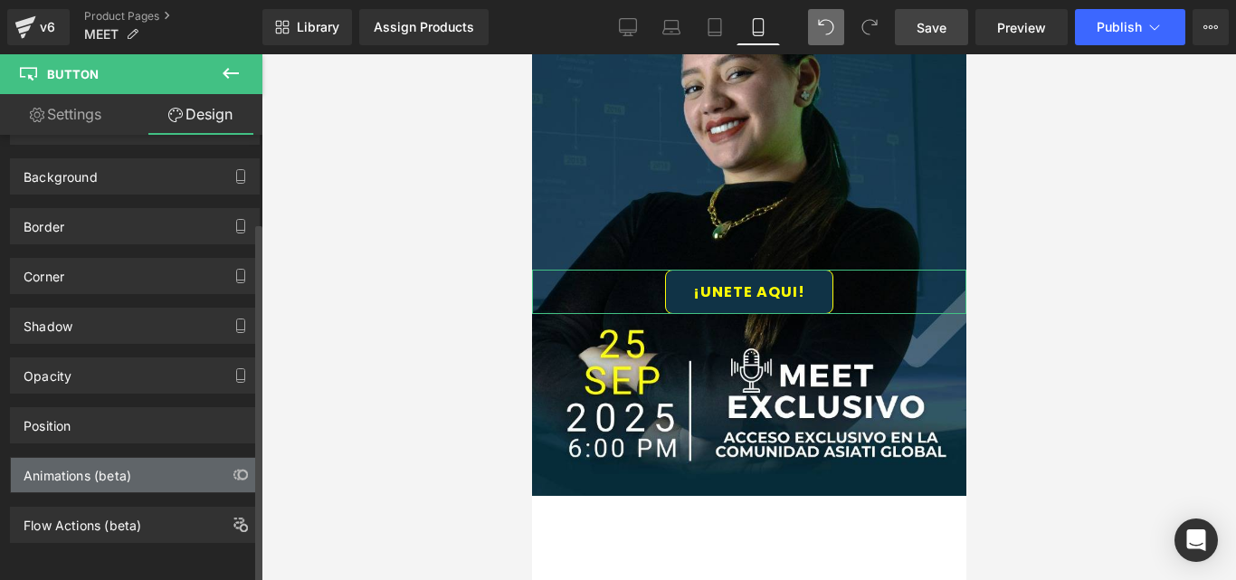
click at [129, 462] on div "Animations (beta)" at bounding box center [78, 470] width 108 height 25
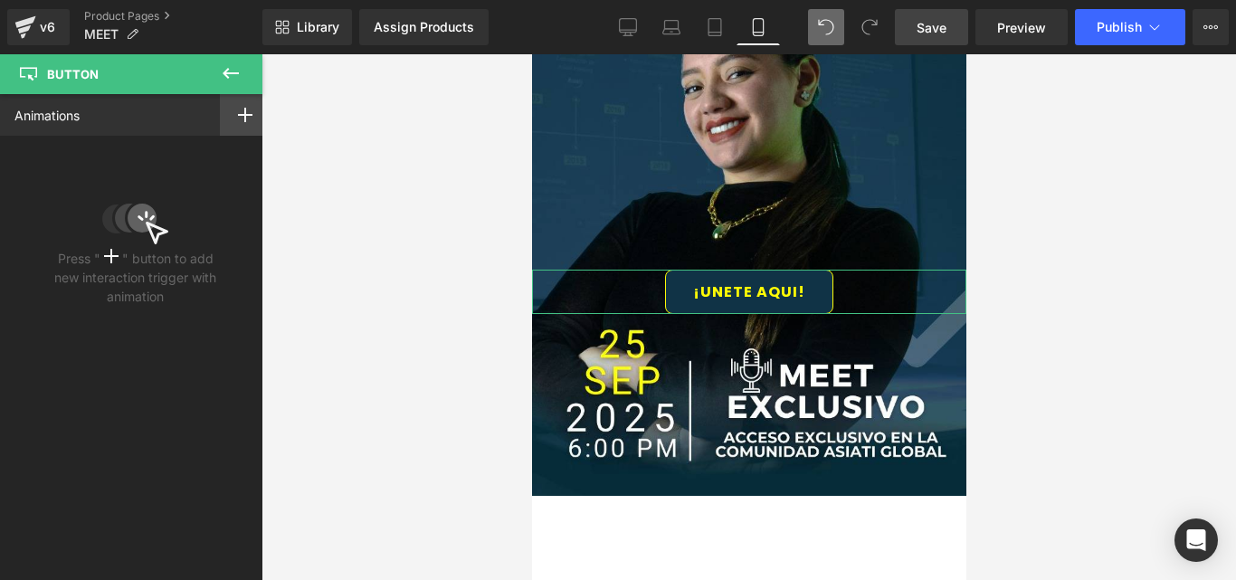
click at [247, 114] on div at bounding box center [245, 115] width 51 height 42
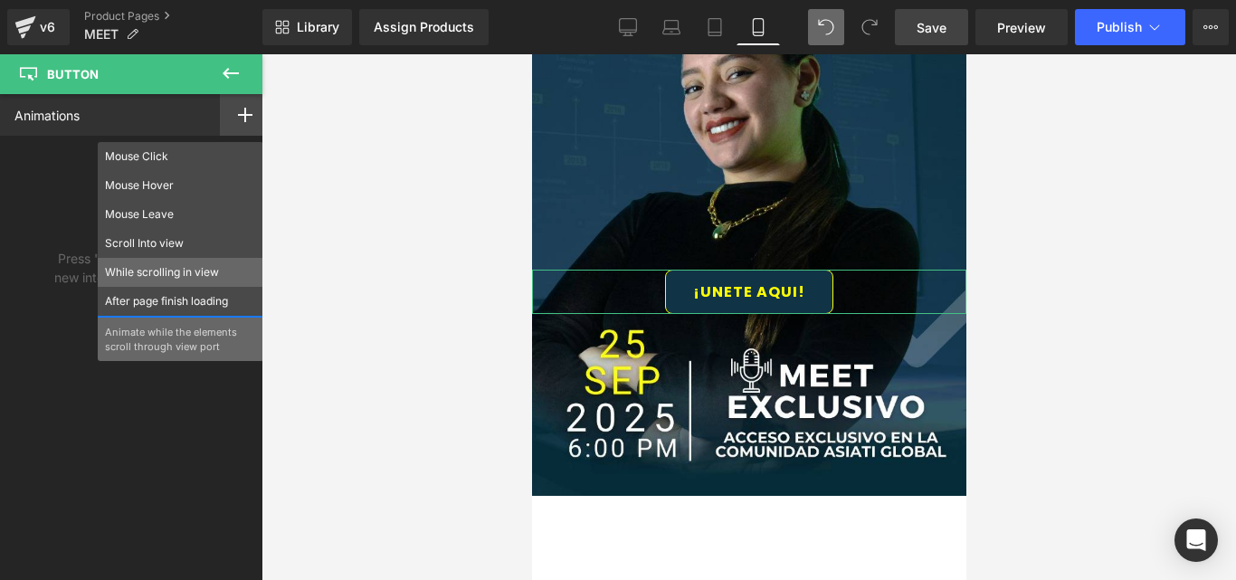
click at [133, 274] on p "While scrolling in view" at bounding box center [180, 272] width 151 height 16
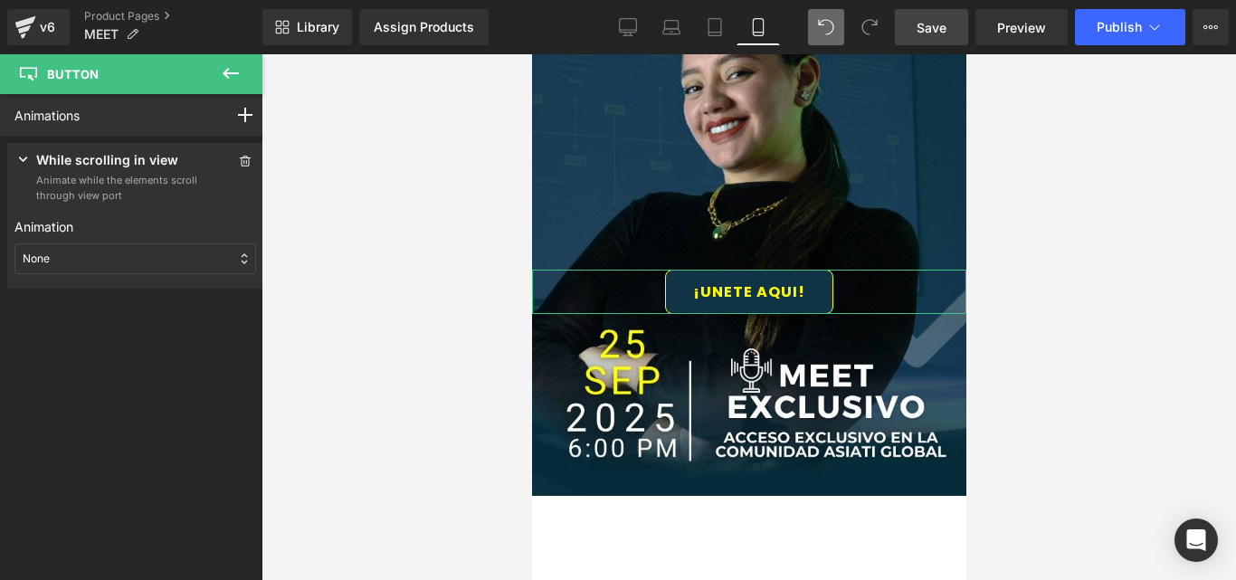
click at [128, 261] on div "None" at bounding box center [134, 258] width 241 height 31
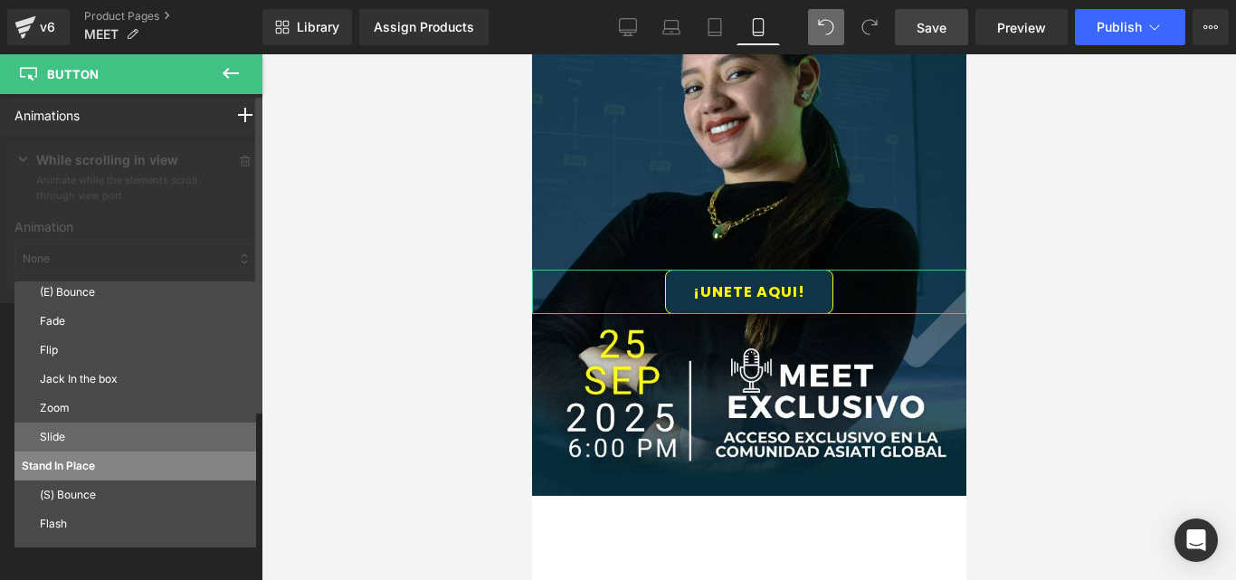
scroll to position [98, 0]
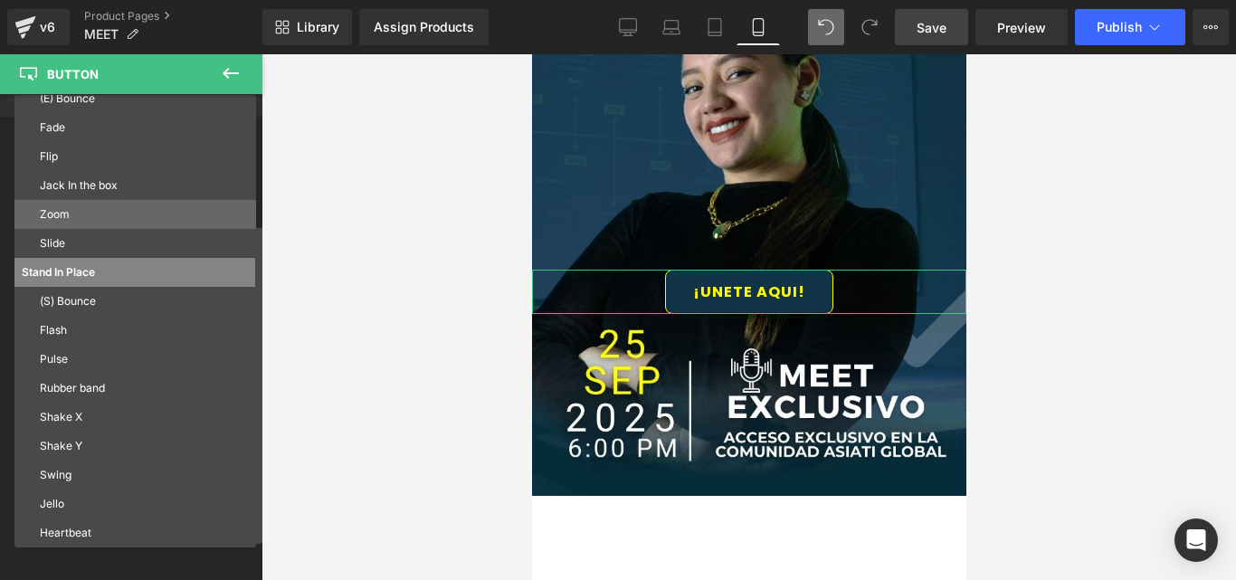
click at [77, 211] on p "Zoom" at bounding box center [144, 214] width 209 height 16
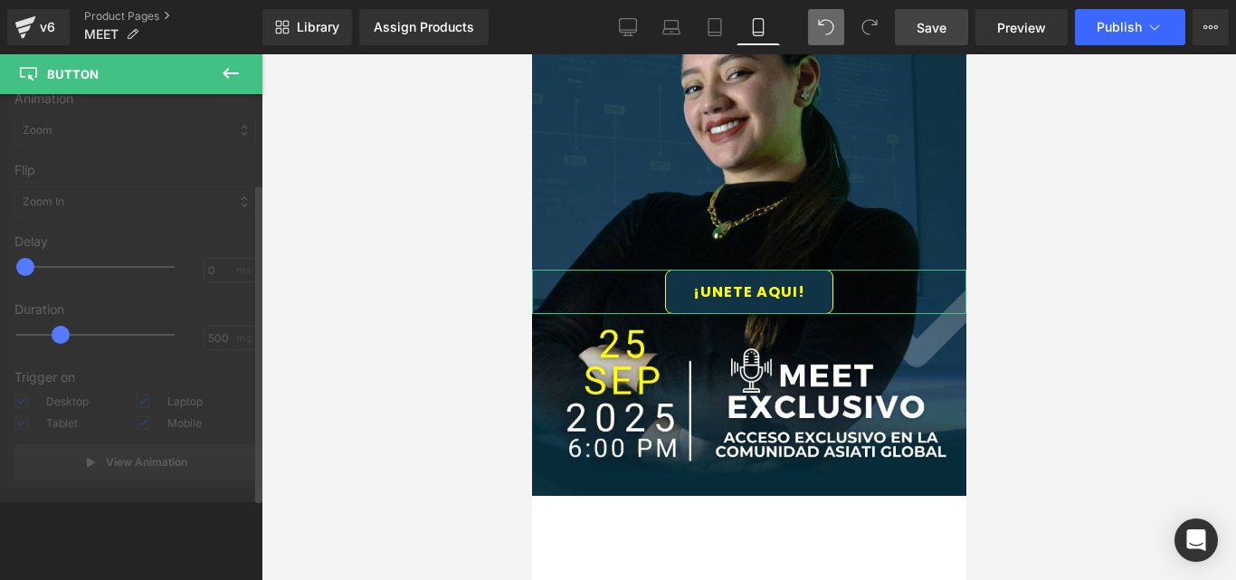
scroll to position [128, 0]
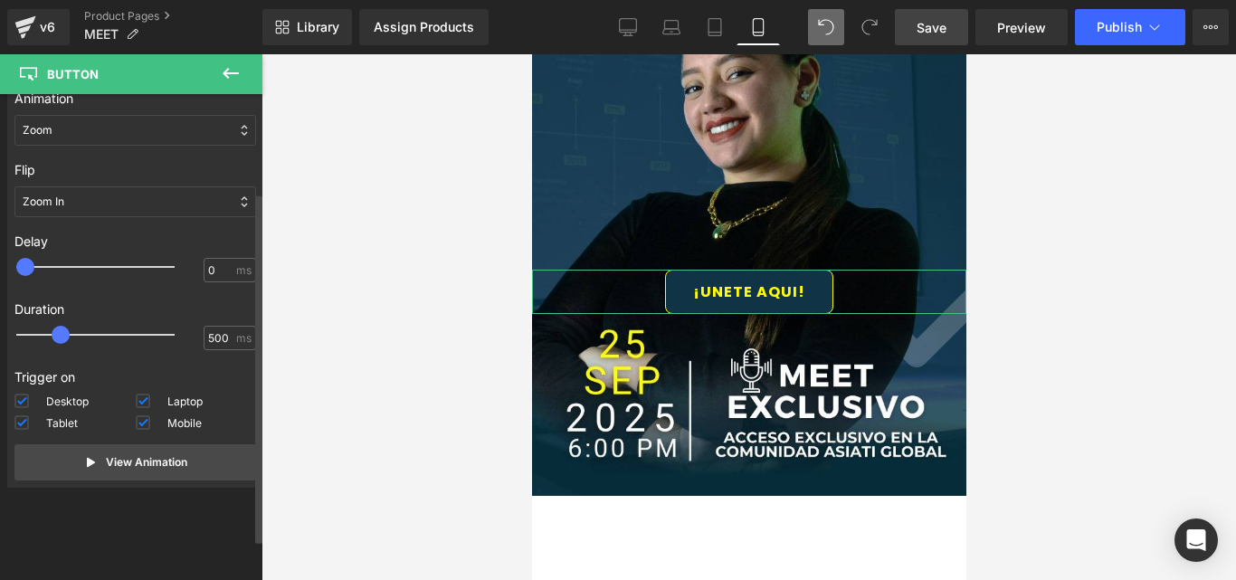
click at [70, 204] on div "Zoom In" at bounding box center [134, 201] width 241 height 31
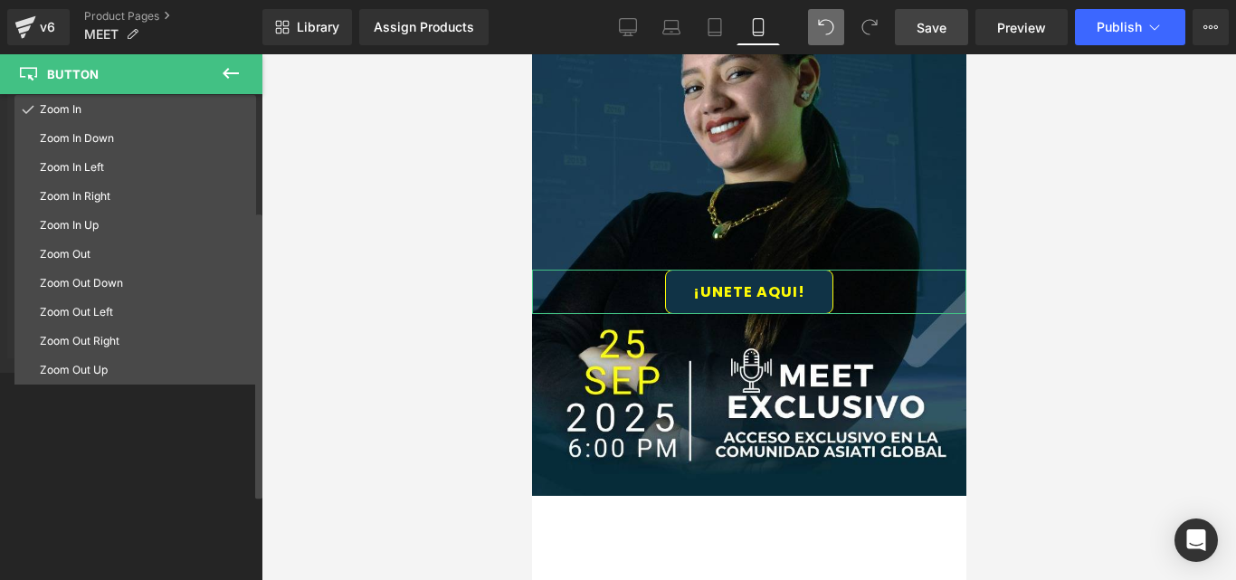
scroll to position [0, 0]
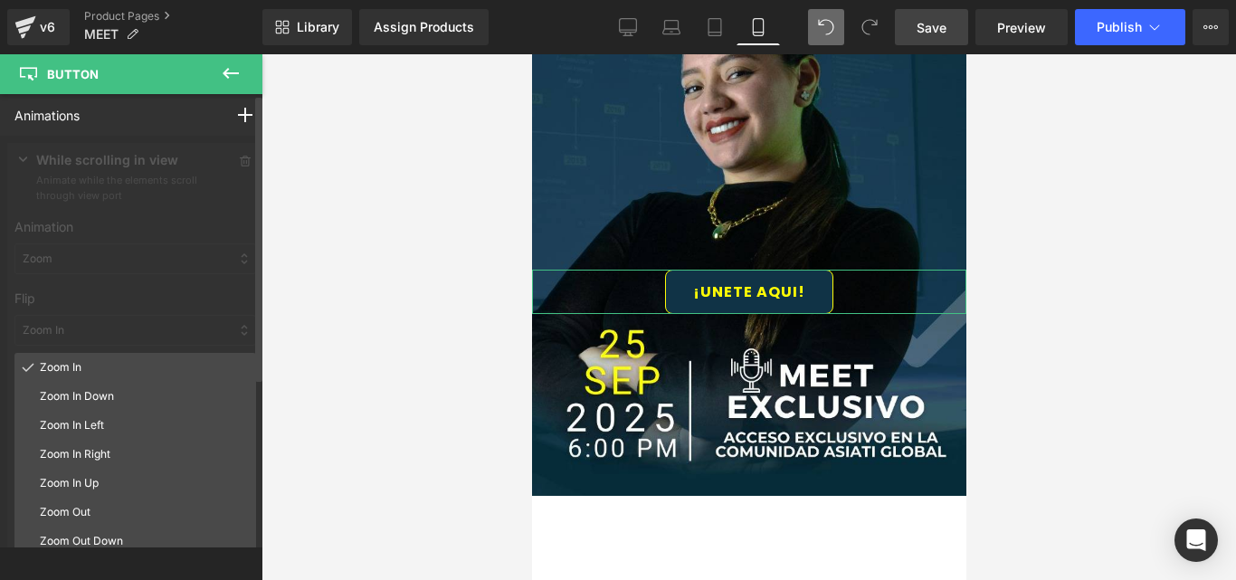
click at [90, 328] on div at bounding box center [135, 383] width 270 height 495
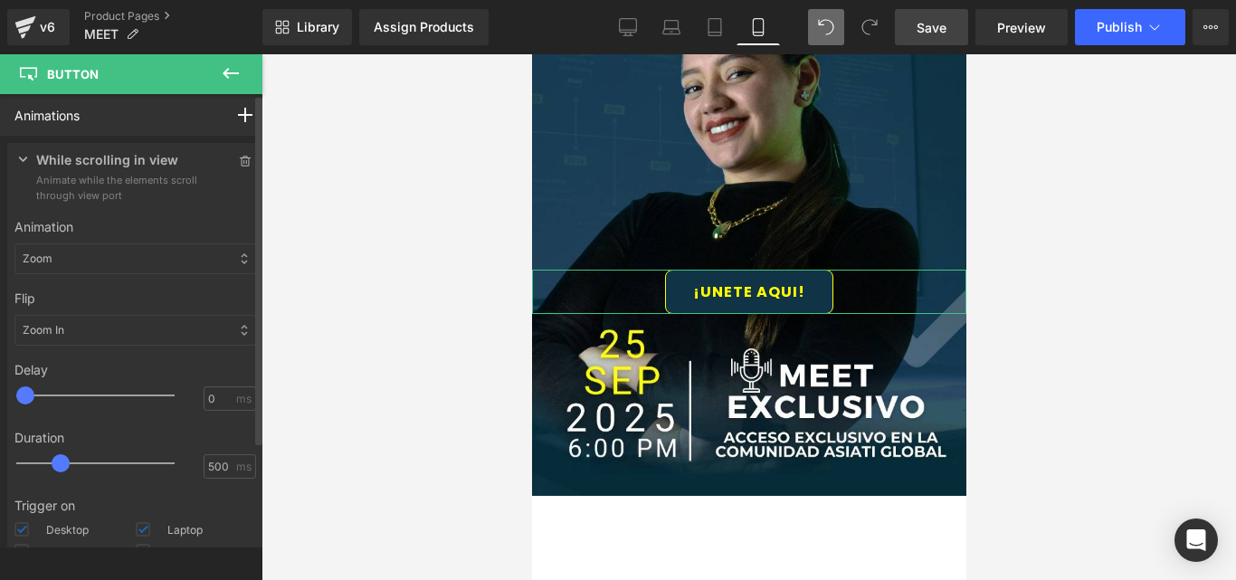
click at [91, 274] on div at bounding box center [135, 383] width 270 height 495
click at [92, 266] on div "Zoom" at bounding box center [134, 258] width 241 height 31
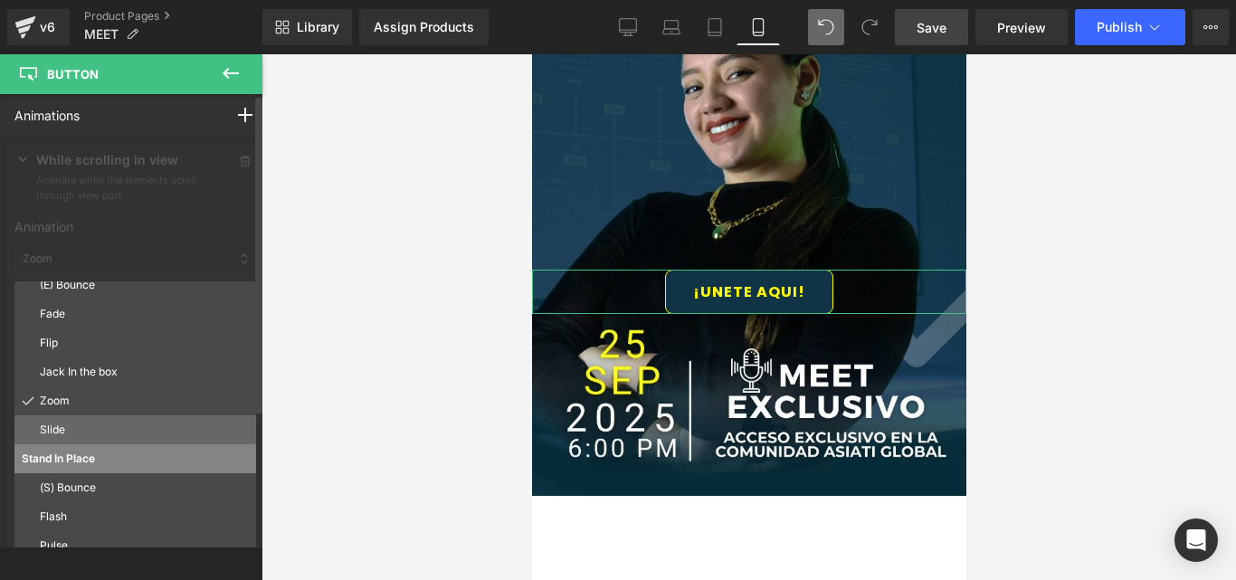
click at [71, 419] on div "Slide" at bounding box center [134, 429] width 241 height 29
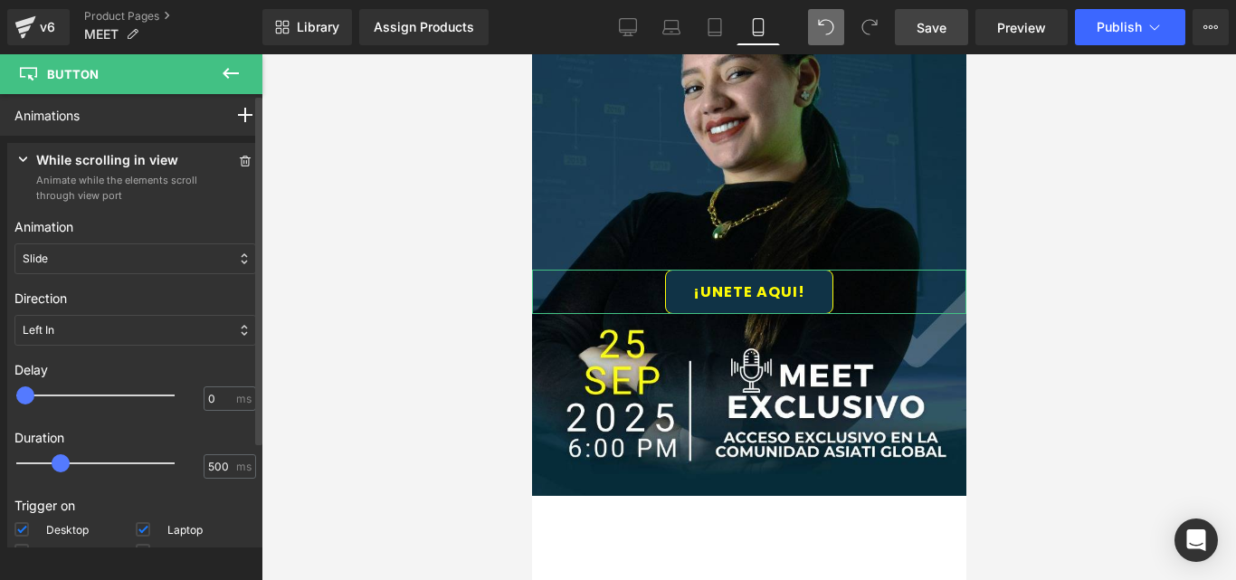
click at [91, 250] on div "Slide" at bounding box center [134, 258] width 241 height 31
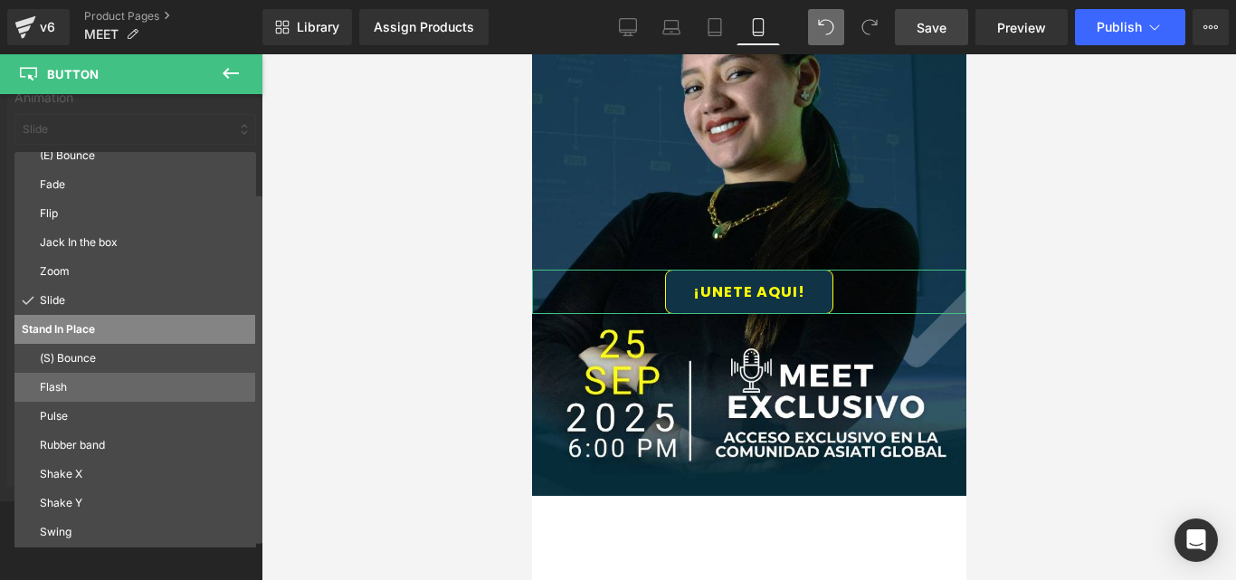
scroll to position [186, 0]
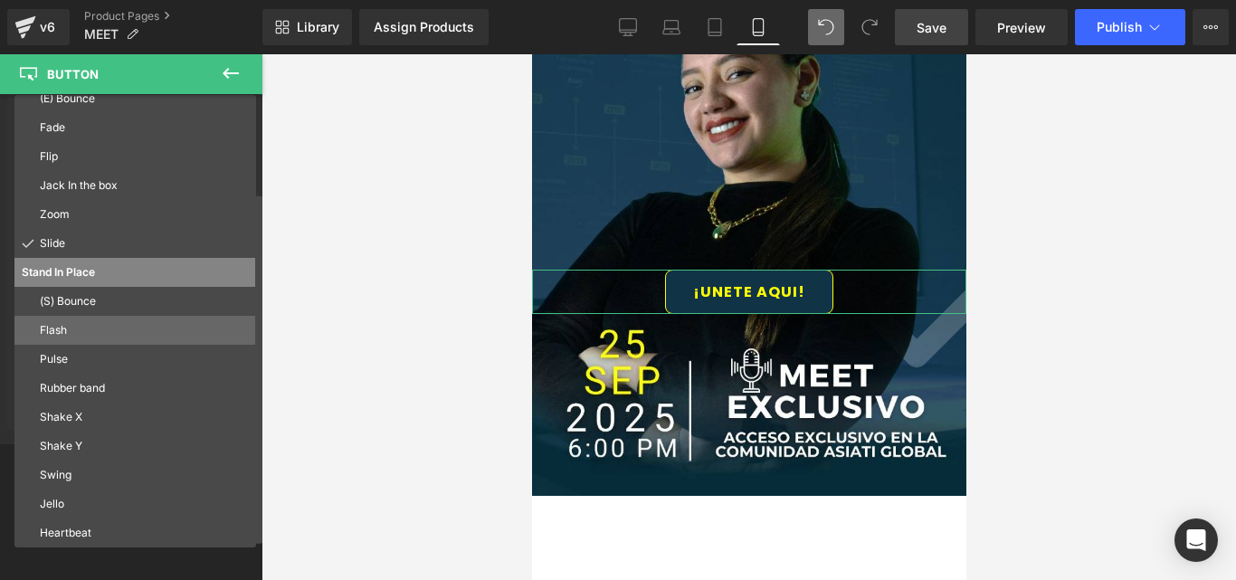
click at [66, 323] on p "Flash" at bounding box center [144, 330] width 209 height 16
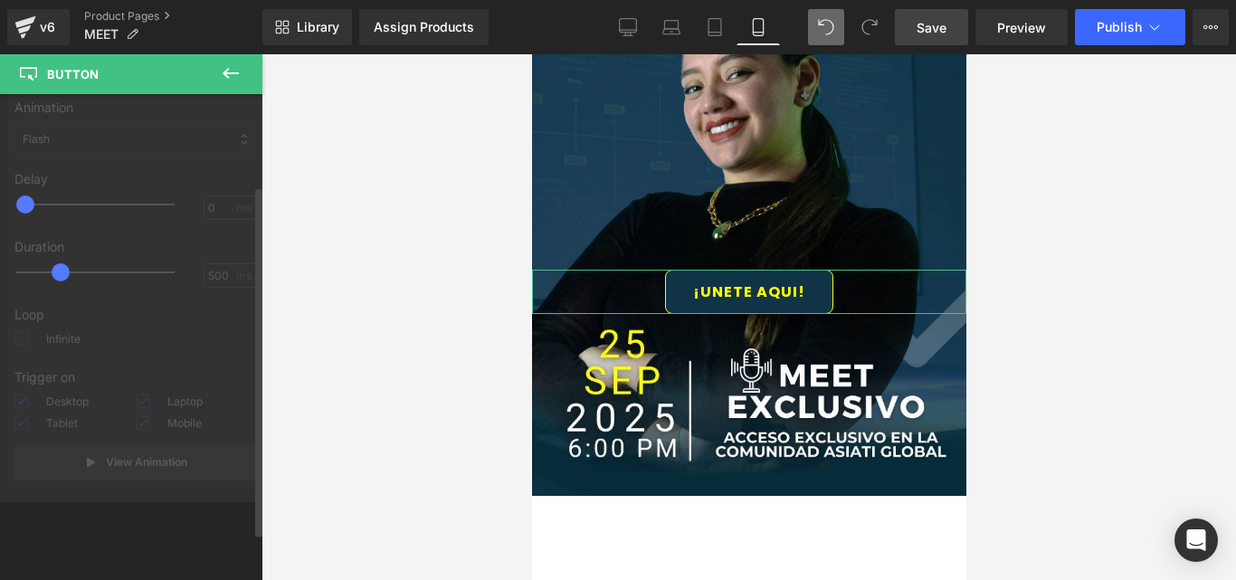
scroll to position [119, 0]
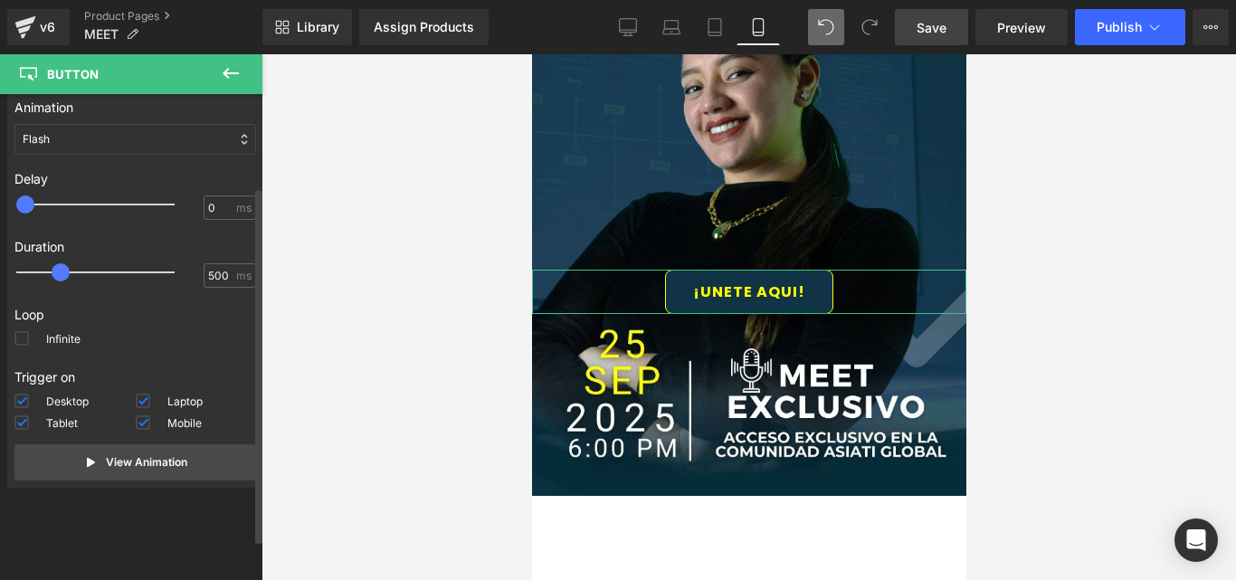
click at [106, 138] on div "Flash" at bounding box center [134, 139] width 241 height 31
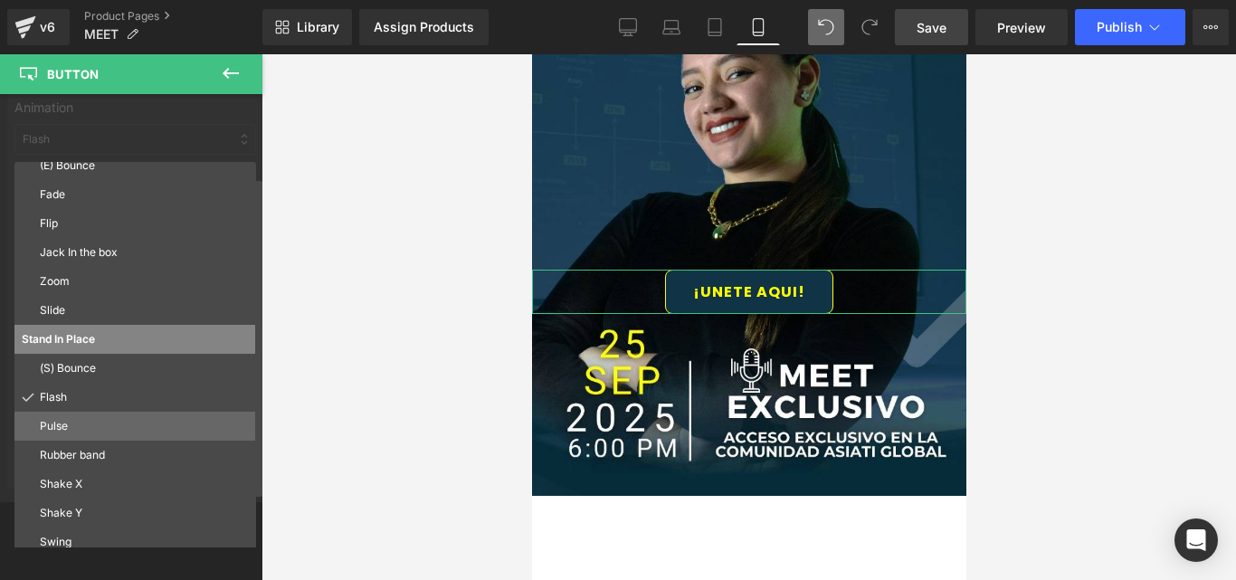
click at [71, 428] on p "Pulse" at bounding box center [144, 426] width 209 height 16
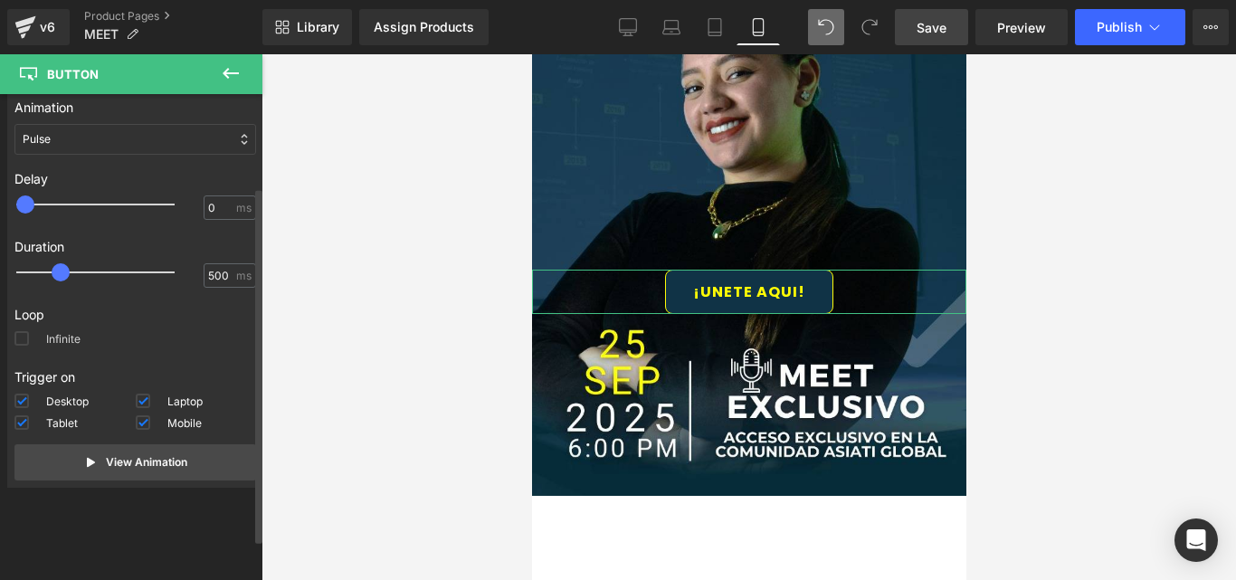
click at [72, 343] on label "Infinite" at bounding box center [47, 342] width 66 height 22
click at [0, 0] on input "Infinite" at bounding box center [0, 0] width 0 height 0
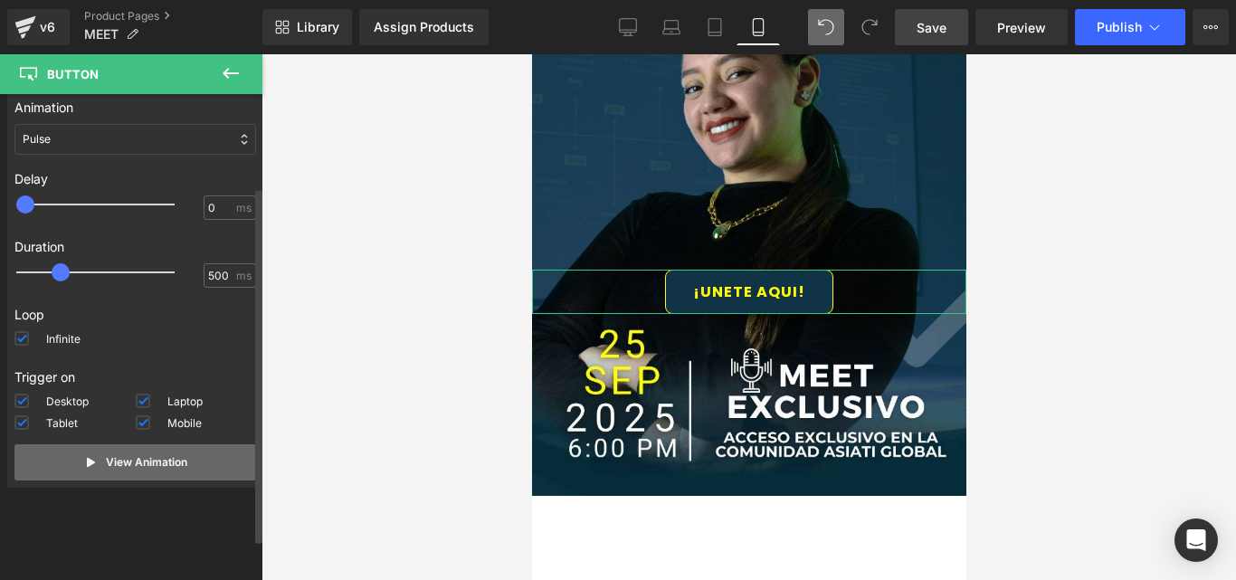
click at [89, 455] on icon at bounding box center [91, 462] width 14 height 14
click at [0, 0] on icon at bounding box center [0, 0] width 0 height 0
click at [89, 455] on icon at bounding box center [91, 462] width 14 height 14
click at [0, 0] on icon at bounding box center [0, 0] width 0 height 0
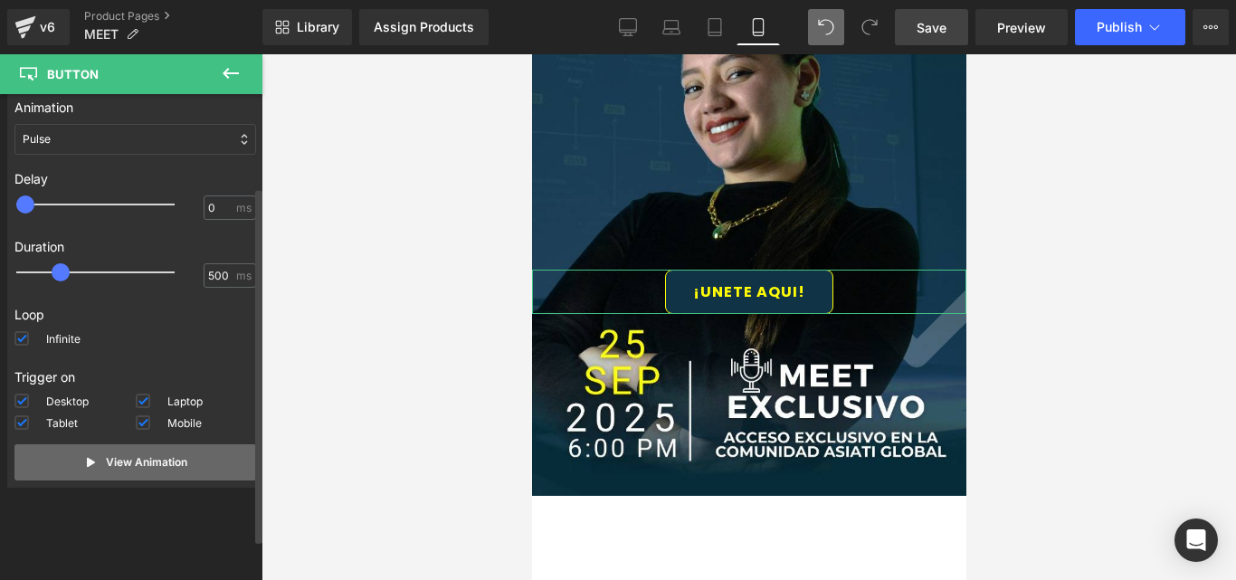
click at [89, 455] on icon at bounding box center [91, 462] width 14 height 14
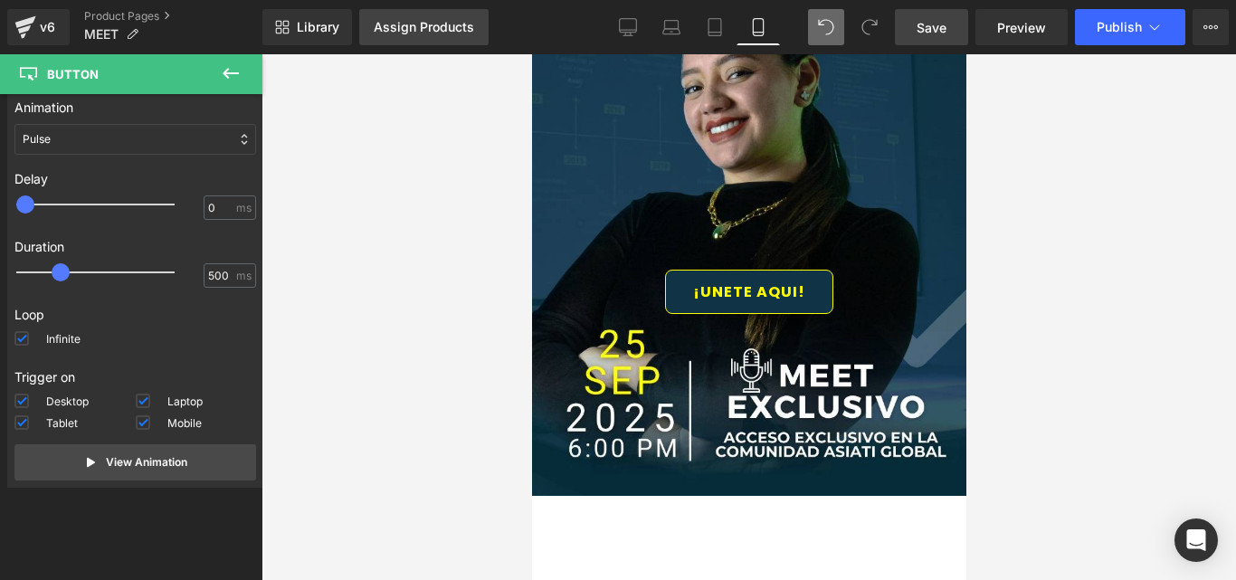
click at [408, 23] on div "Assign Products" at bounding box center [424, 27] width 100 height 14
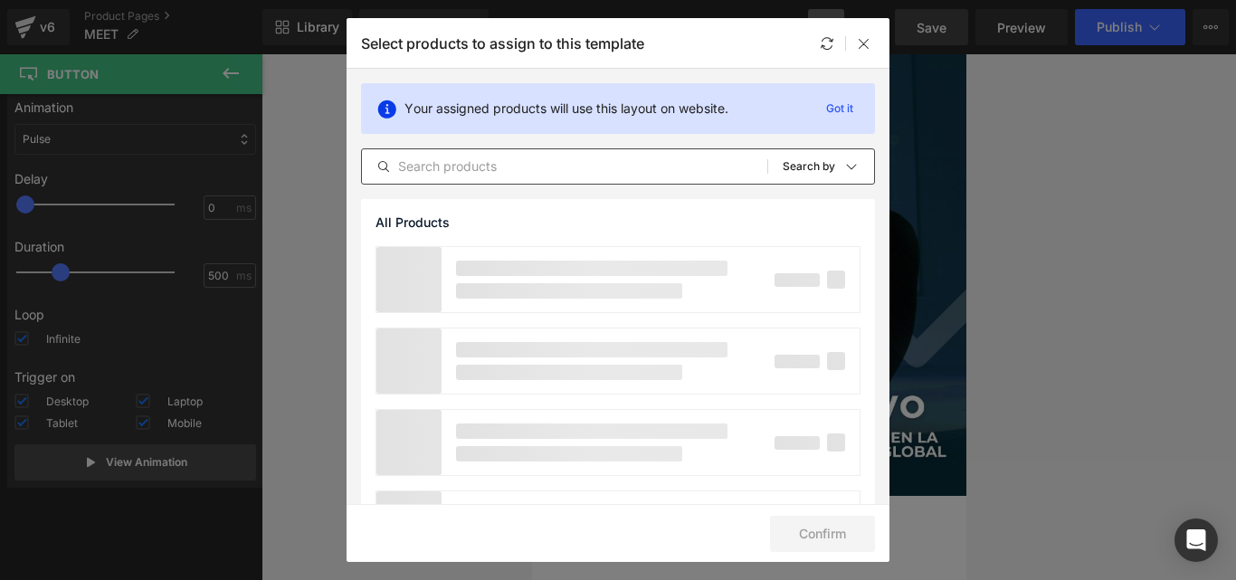
click at [464, 174] on input "text" at bounding box center [564, 167] width 405 height 22
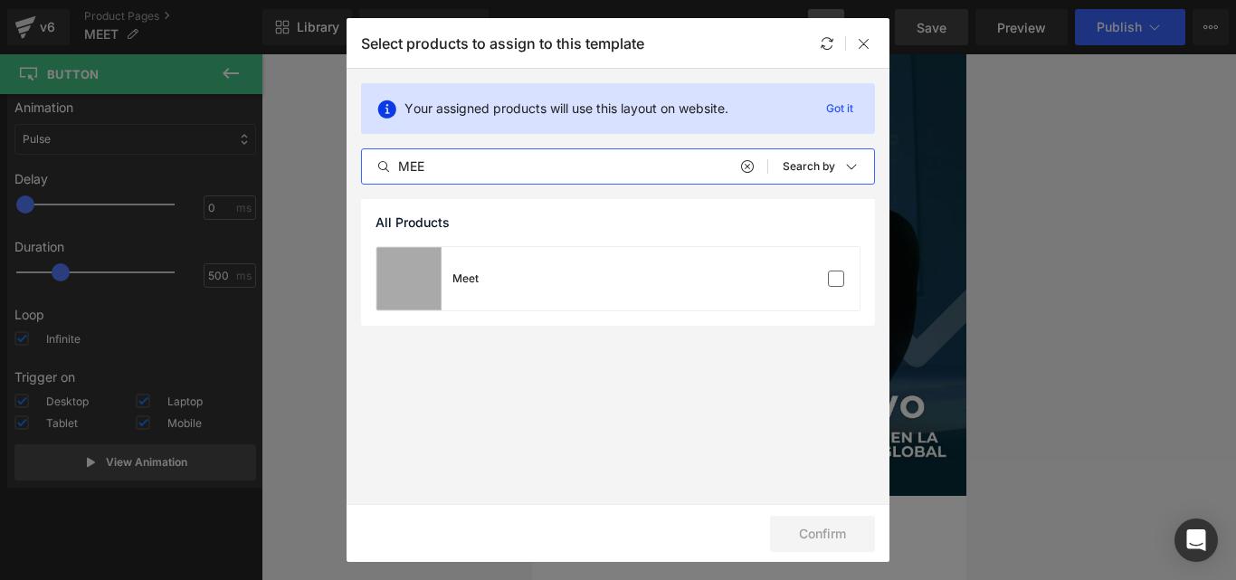
type input "MEE"
click at [516, 279] on div "Meet" at bounding box center [617, 278] width 483 height 63
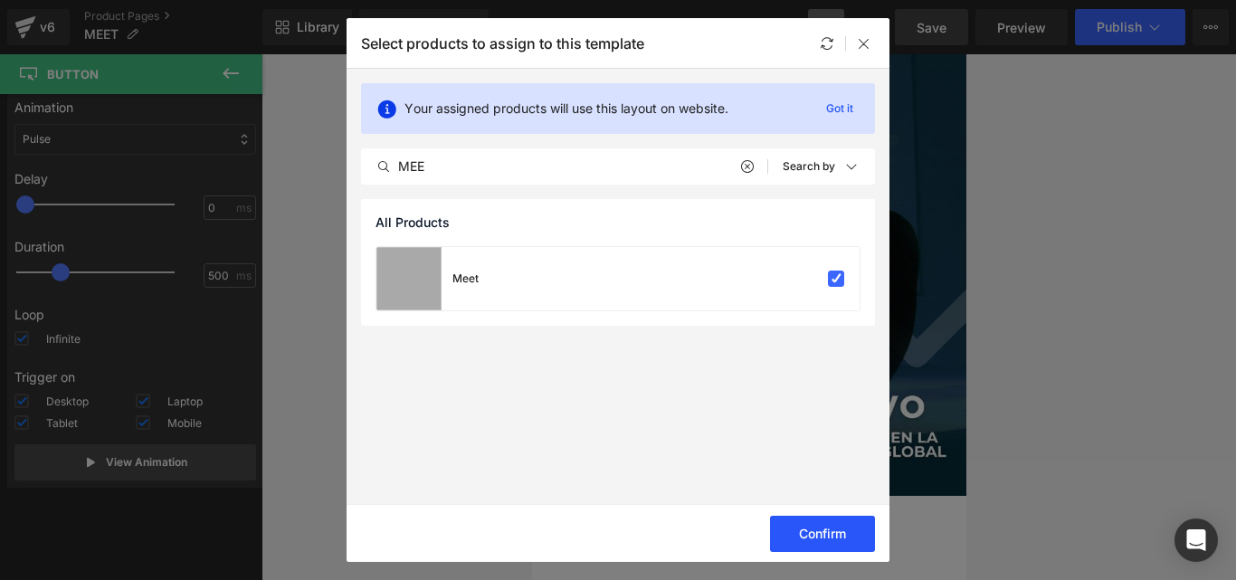
click at [844, 538] on button "Confirm" at bounding box center [822, 534] width 105 height 36
click at [861, 44] on icon at bounding box center [864, 43] width 14 height 14
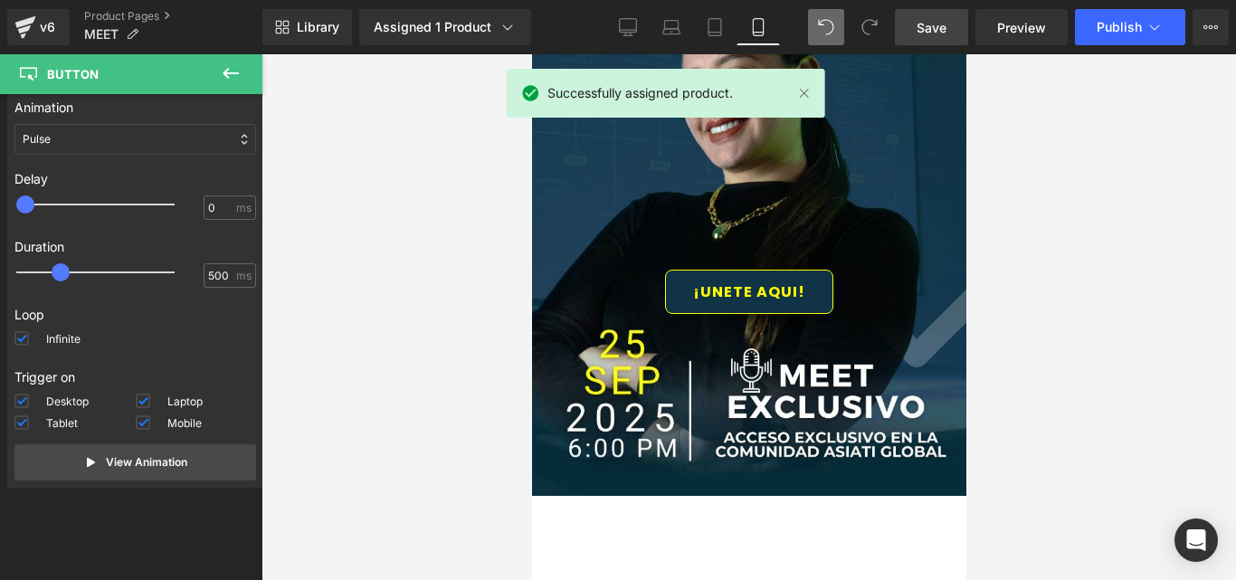
click at [955, 27] on link "Save" at bounding box center [931, 27] width 73 height 36
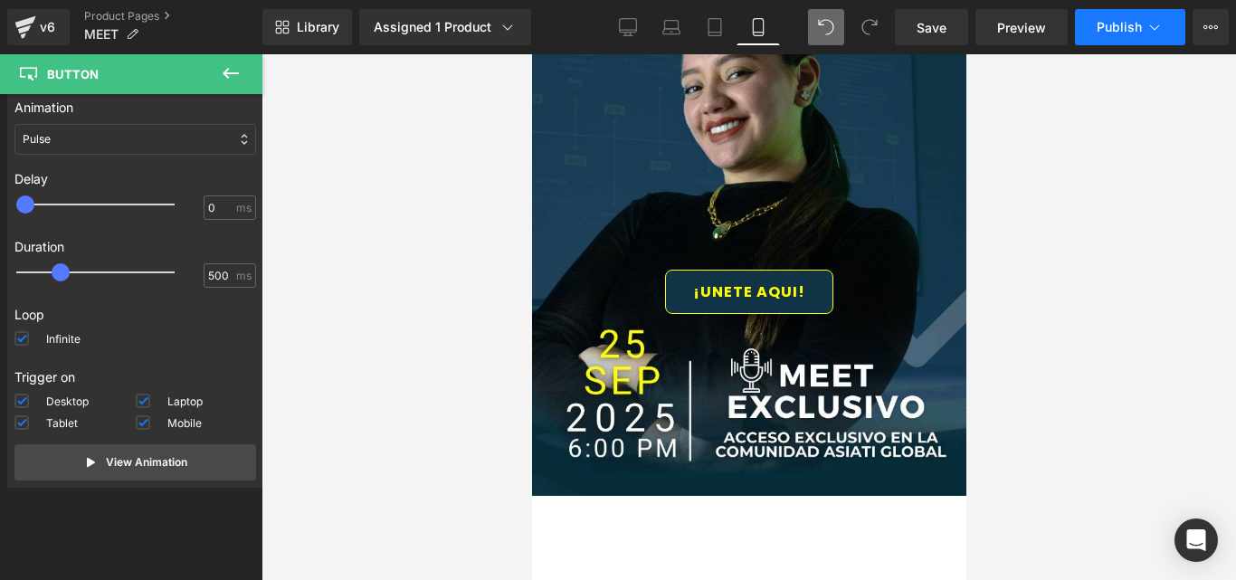
click at [1132, 20] on span "Publish" at bounding box center [1118, 27] width 45 height 14
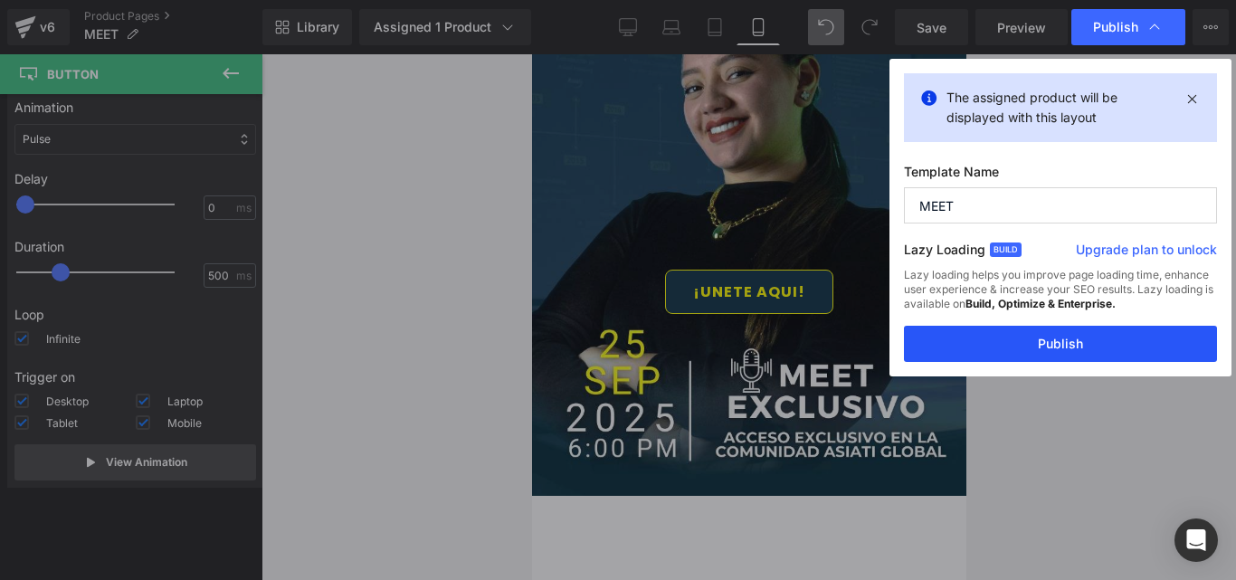
click at [1028, 337] on button "Publish" at bounding box center [1060, 344] width 313 height 36
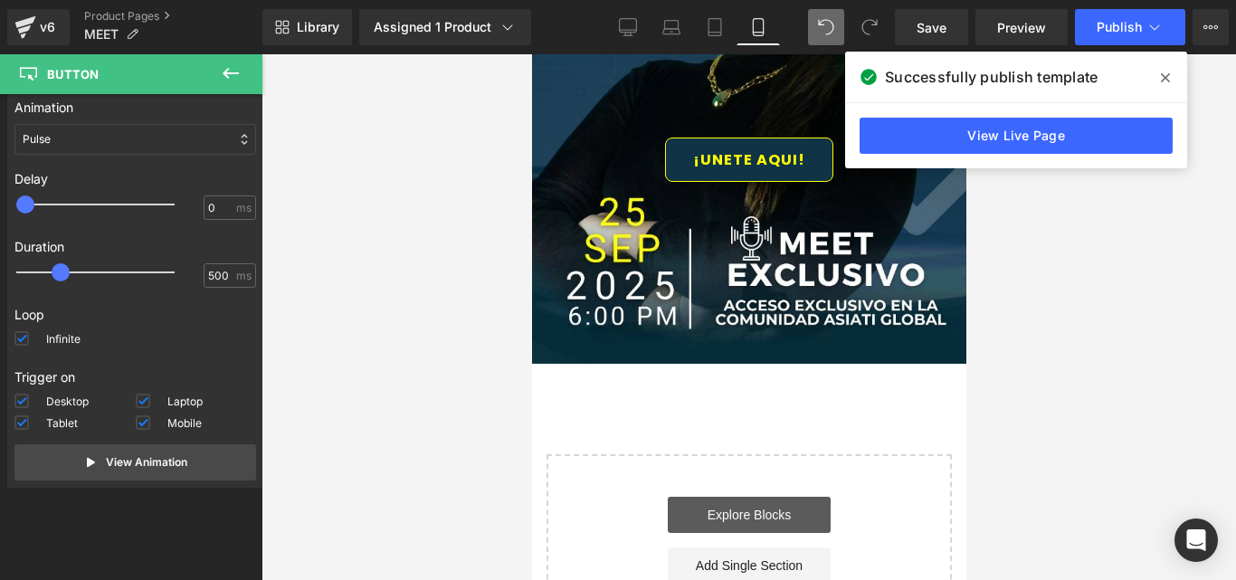
scroll to position [348, 0]
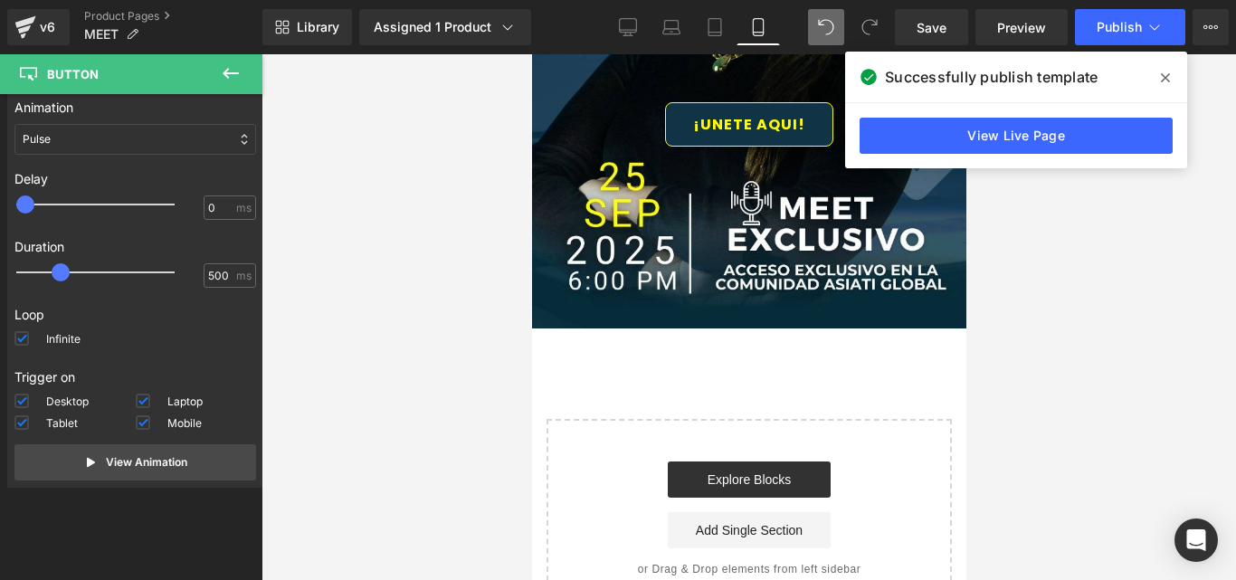
click at [898, 327] on div "¡UNETE AQUI! Button Hero Banner 438px 200px" at bounding box center [748, 17] width 434 height 622
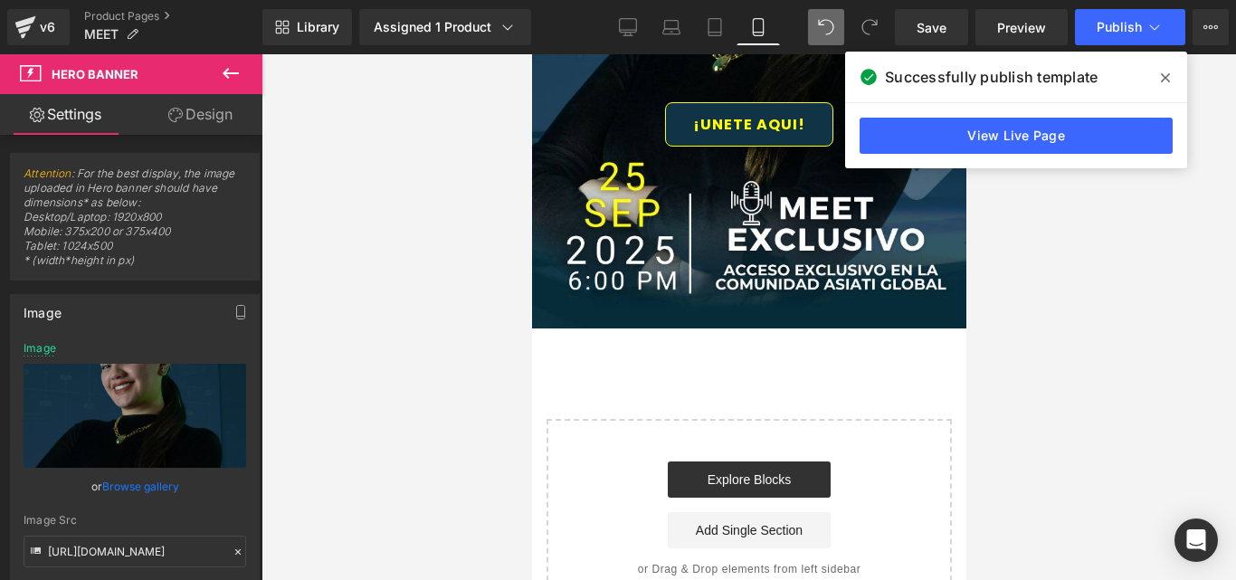
click at [874, 363] on div "¡UNETE AQUI! Button Hero Banner 438px 200px Select your layout" at bounding box center [748, 162] width 434 height 912
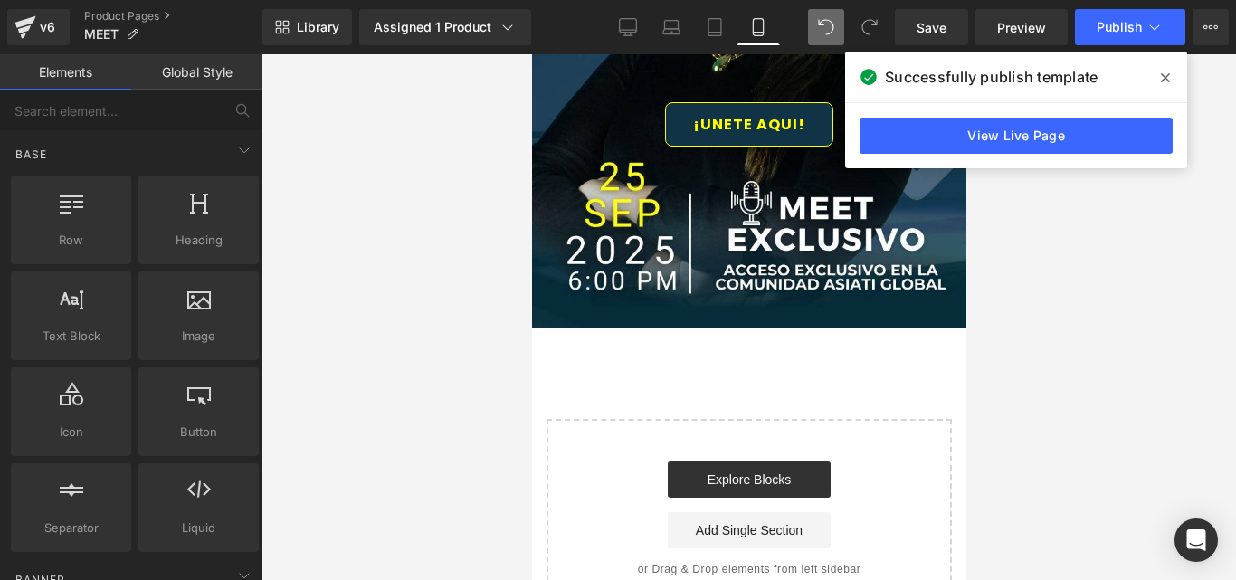
click at [838, 421] on div "Start building your page Explore Blocks Add Single Section or Drag & Drop eleme…" at bounding box center [748, 518] width 402 height 195
click at [890, 451] on div "Start building your page Explore Blocks Add Single Section or Drag & Drop eleme…" at bounding box center [748, 518] width 402 height 195
click at [863, 400] on div "¡UNETE AQUI! Button Hero Banner 438px 200px Select your layout" at bounding box center [748, 162] width 434 height 912
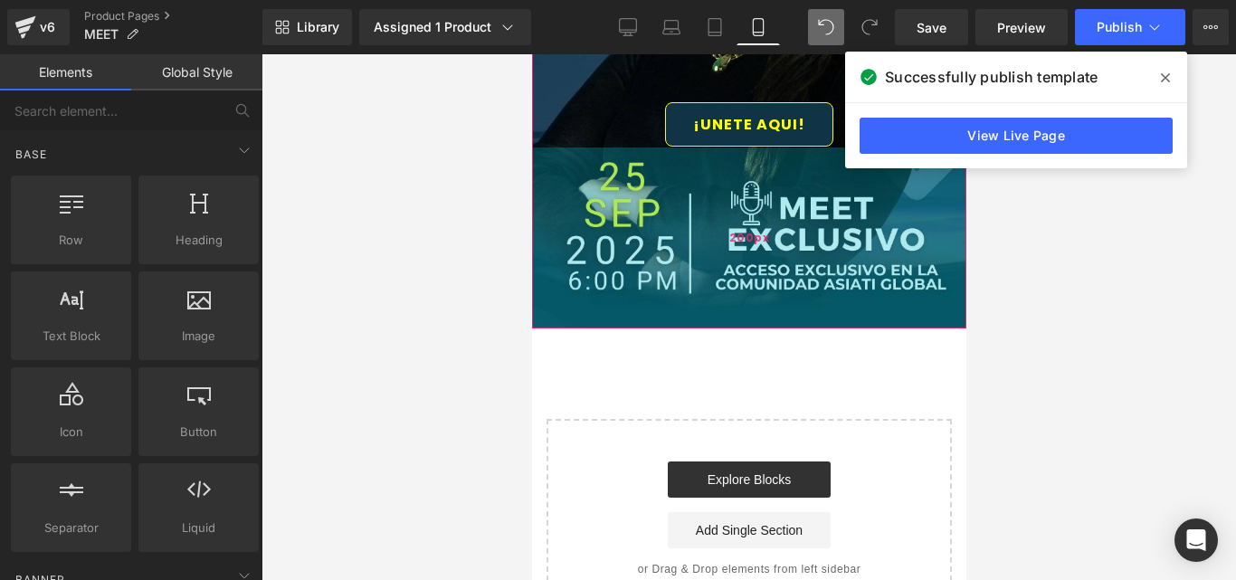
click at [870, 300] on div "200px" at bounding box center [748, 237] width 434 height 181
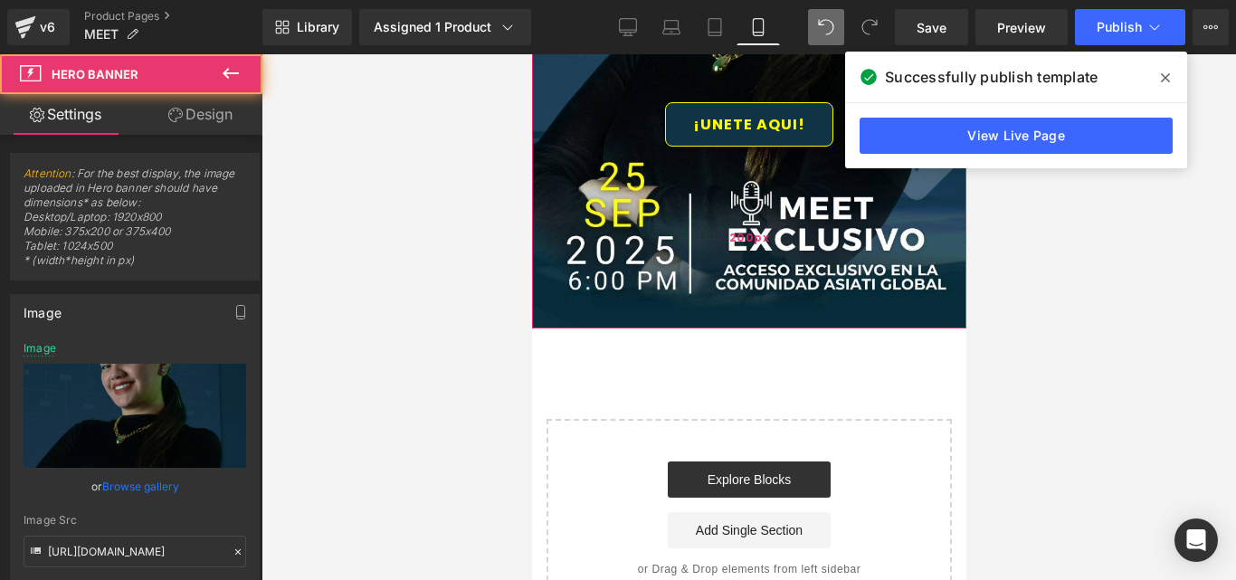
click at [864, 294] on div "200px" at bounding box center [748, 237] width 434 height 181
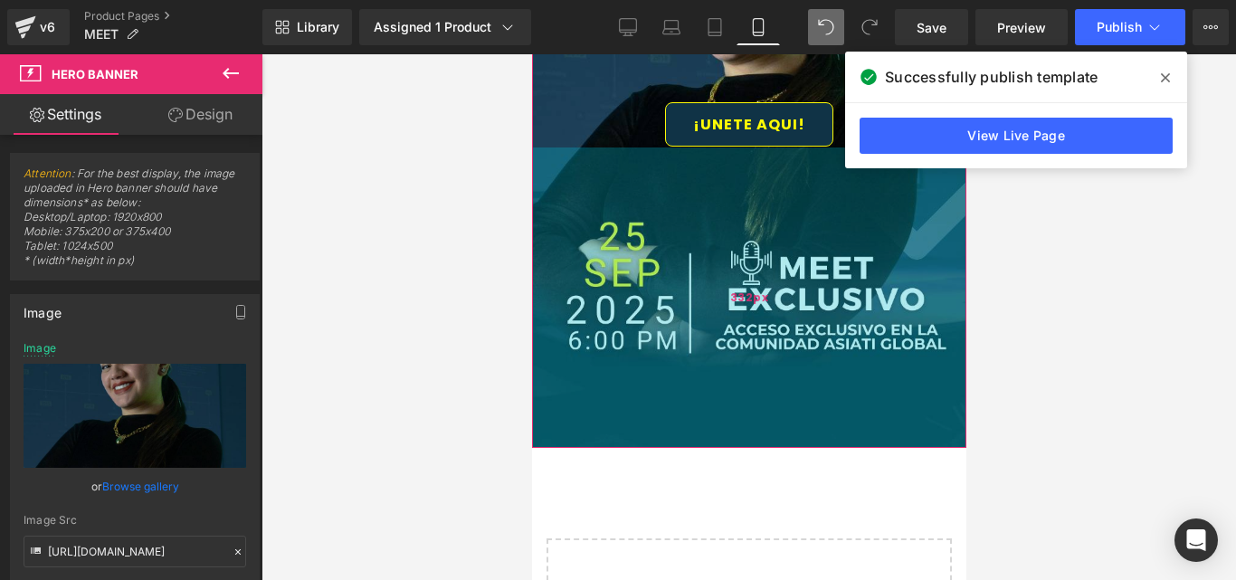
drag, startPoint x: 864, startPoint y: 294, endPoint x: 850, endPoint y: 333, distance: 41.2
click at [891, 413] on div "332px" at bounding box center [748, 297] width 434 height 300
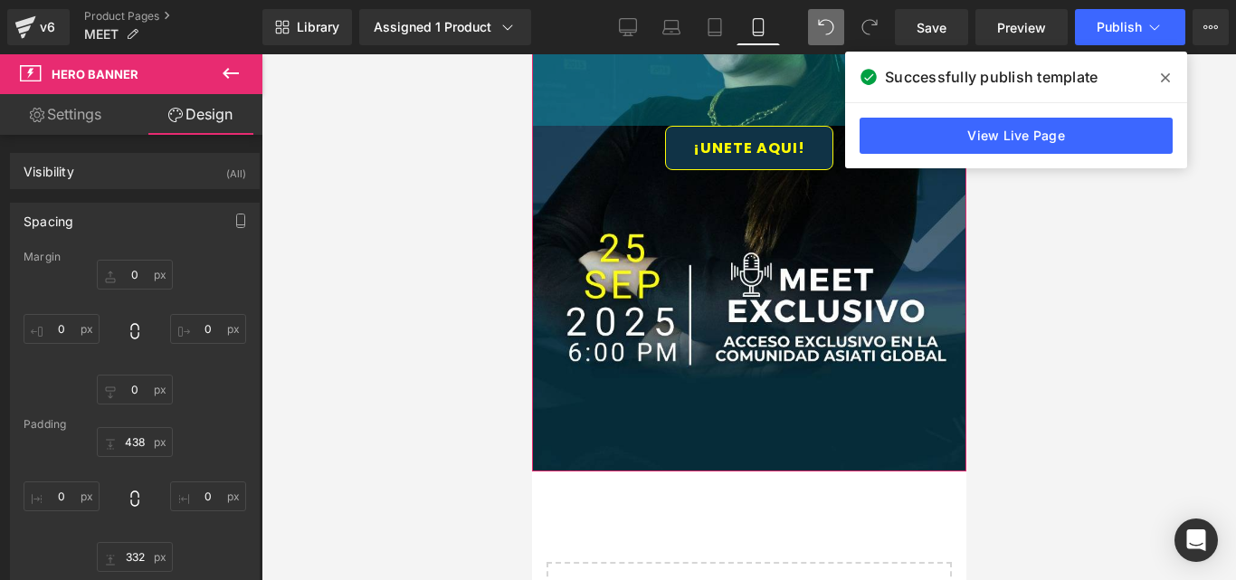
drag, startPoint x: 636, startPoint y: 92, endPoint x: 632, endPoint y: 116, distance: 23.8
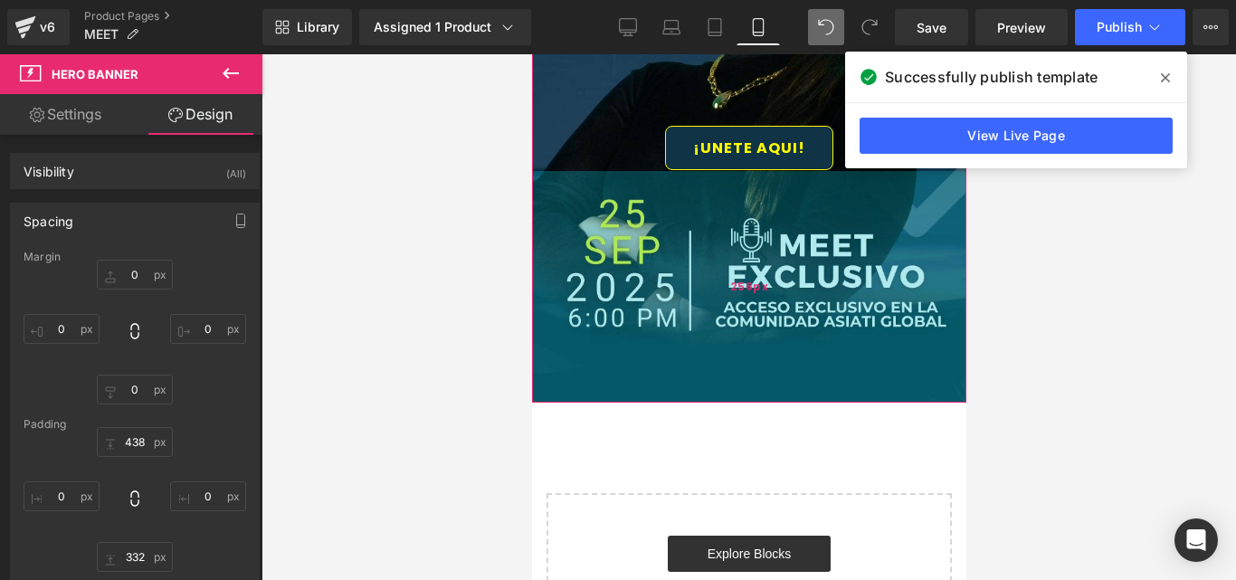
drag, startPoint x: 836, startPoint y: 450, endPoint x: 817, endPoint y: 381, distance: 71.3
click at [817, 381] on div "256px" at bounding box center [748, 287] width 434 height 232
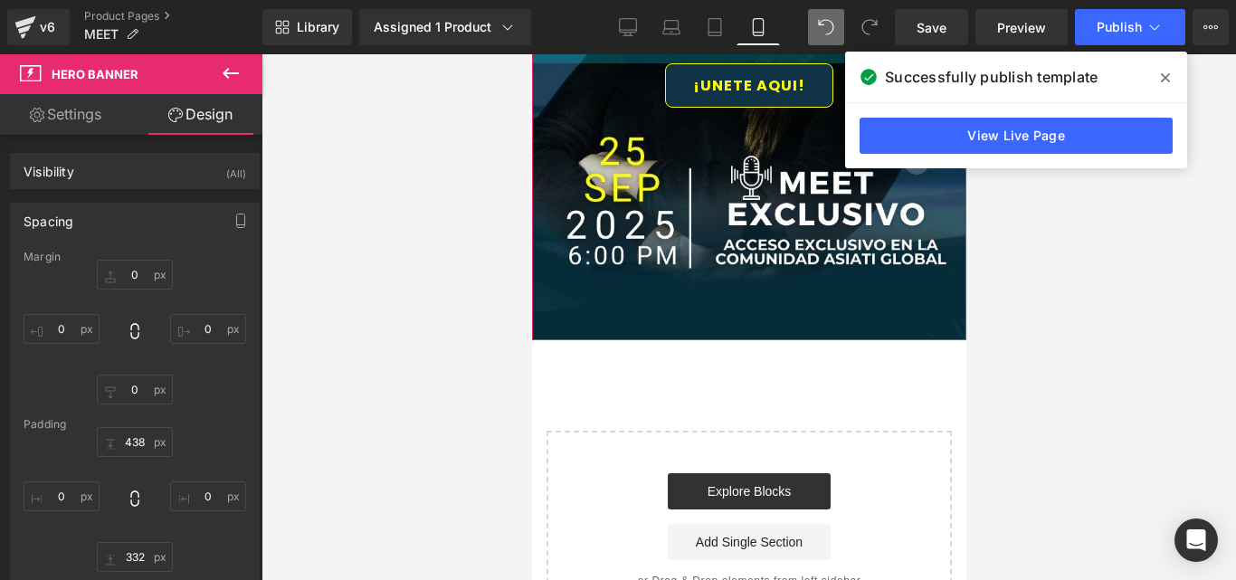
scroll to position [422, 0]
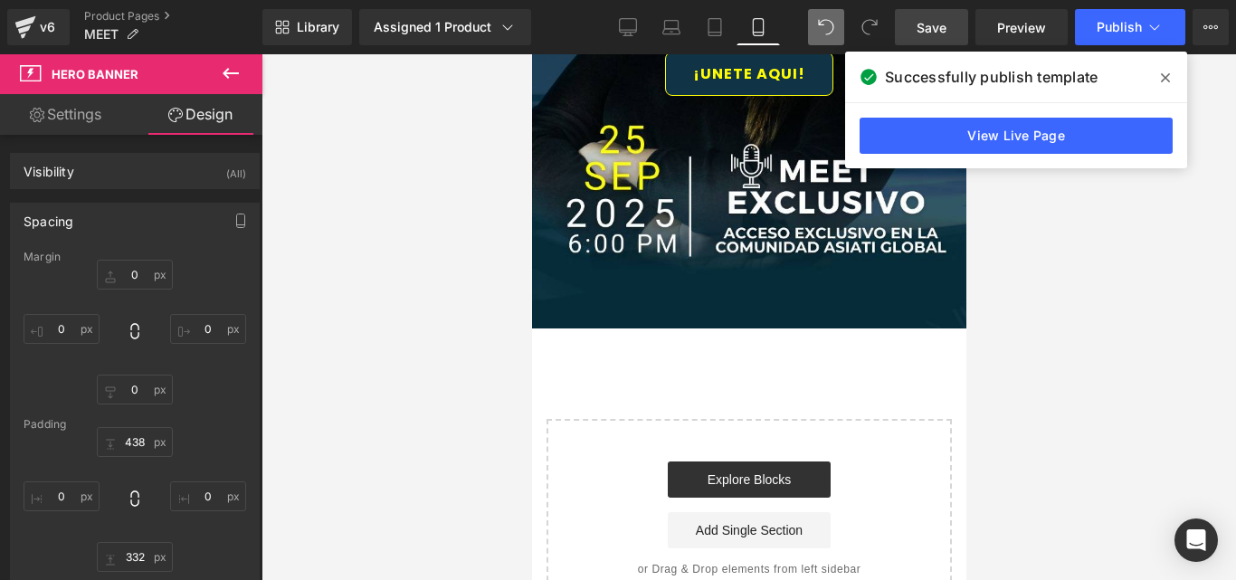
click at [933, 26] on span "Save" at bounding box center [931, 27] width 30 height 19
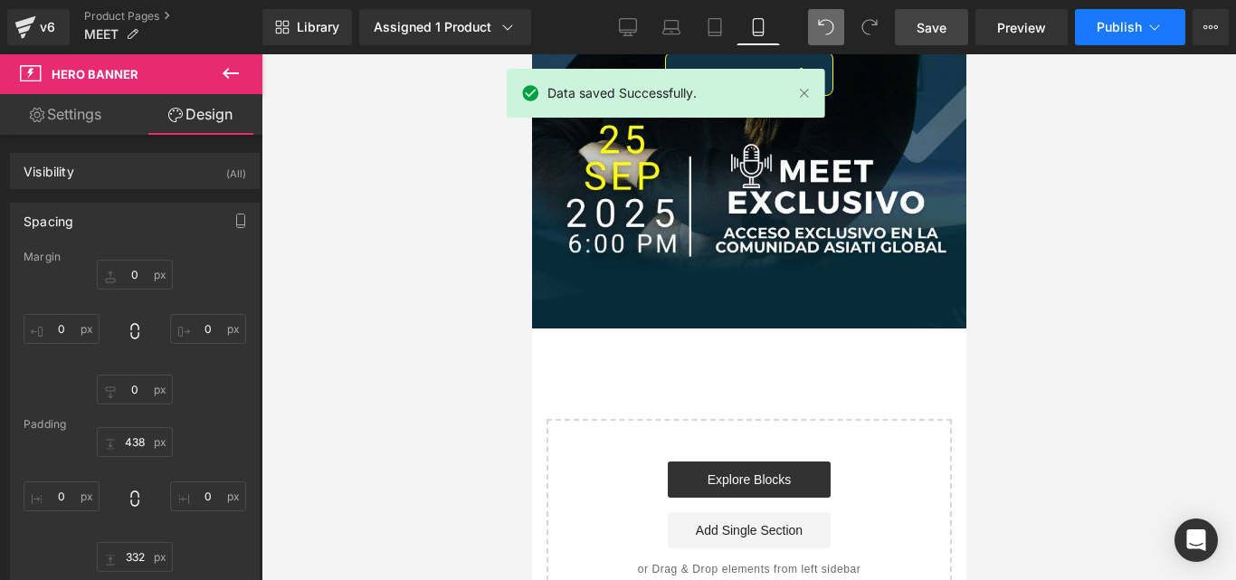
click at [1109, 27] on span "Publish" at bounding box center [1118, 27] width 45 height 14
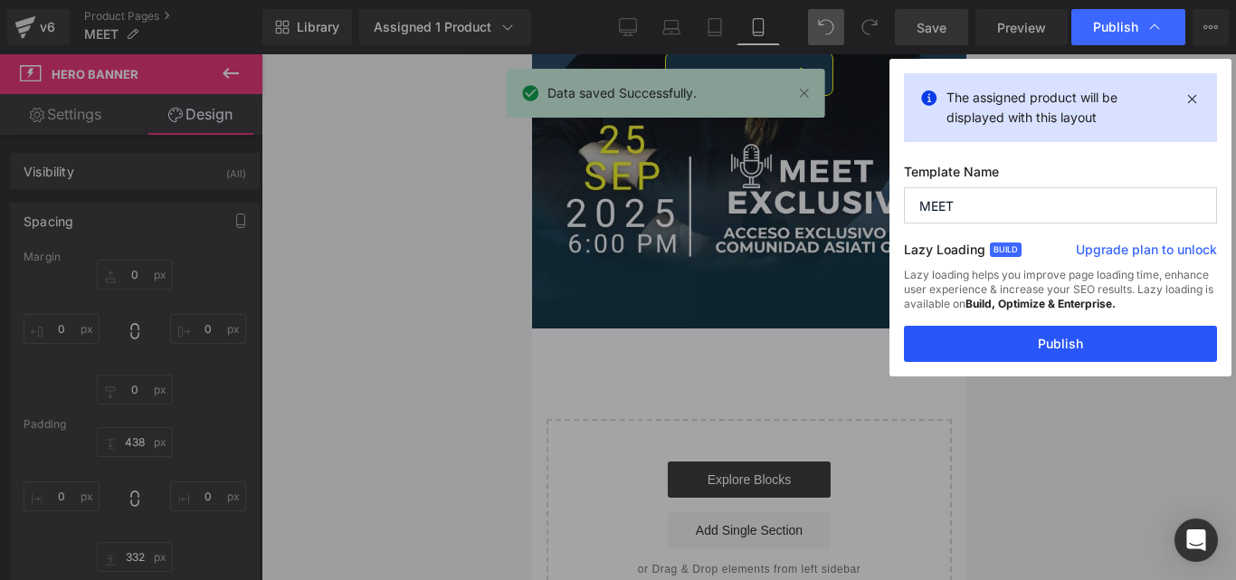
click at [1047, 346] on button "Publish" at bounding box center [1060, 344] width 313 height 36
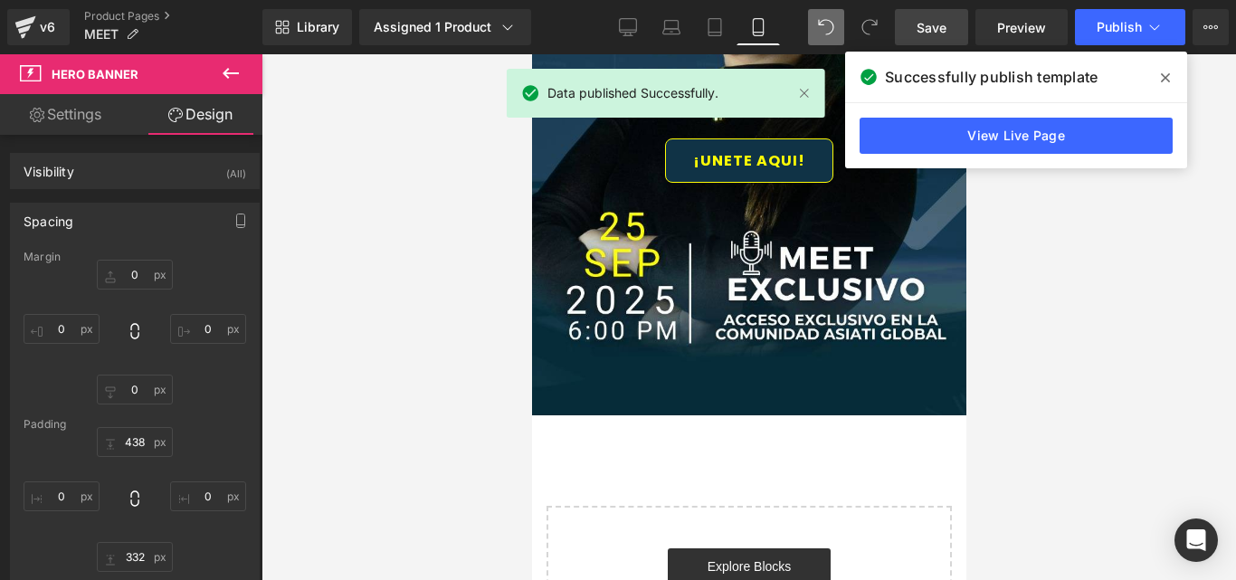
scroll to position [241, 0]
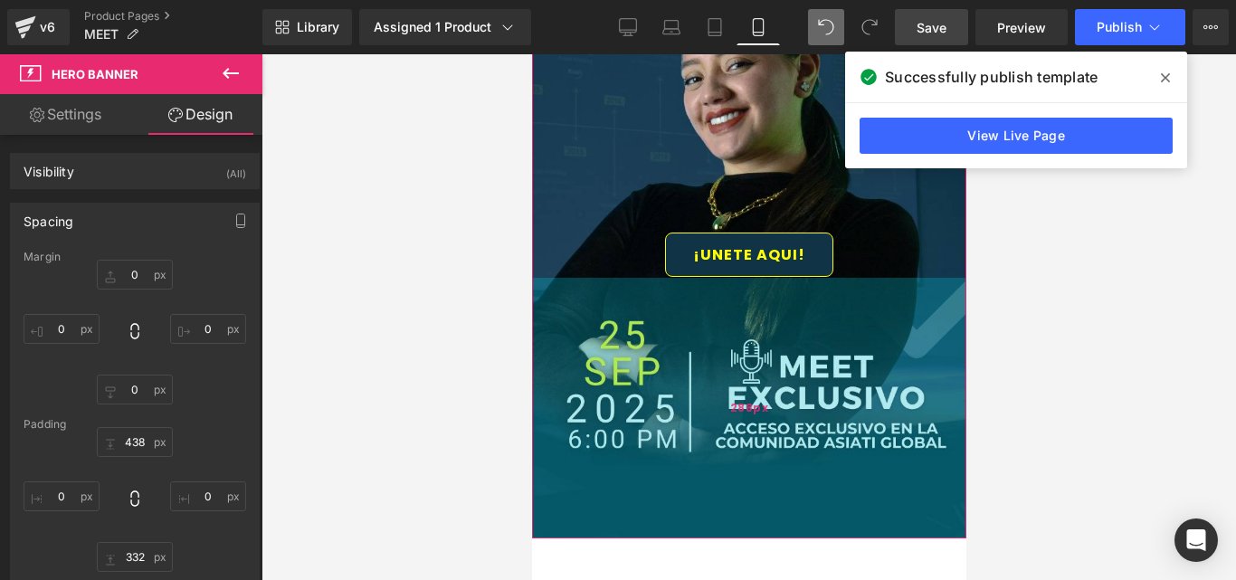
drag, startPoint x: 772, startPoint y: 451, endPoint x: 783, endPoint y: 480, distance: 30.9
click at [783, 480] on div "288px" at bounding box center [748, 408] width 434 height 260
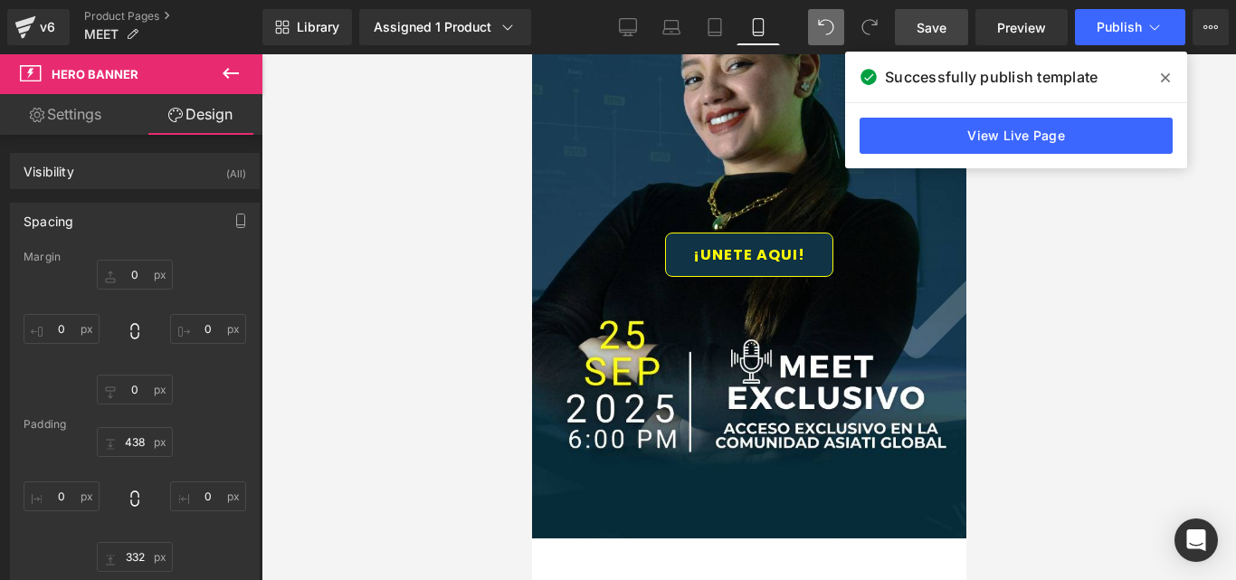
click at [939, 31] on span "Save" at bounding box center [931, 27] width 30 height 19
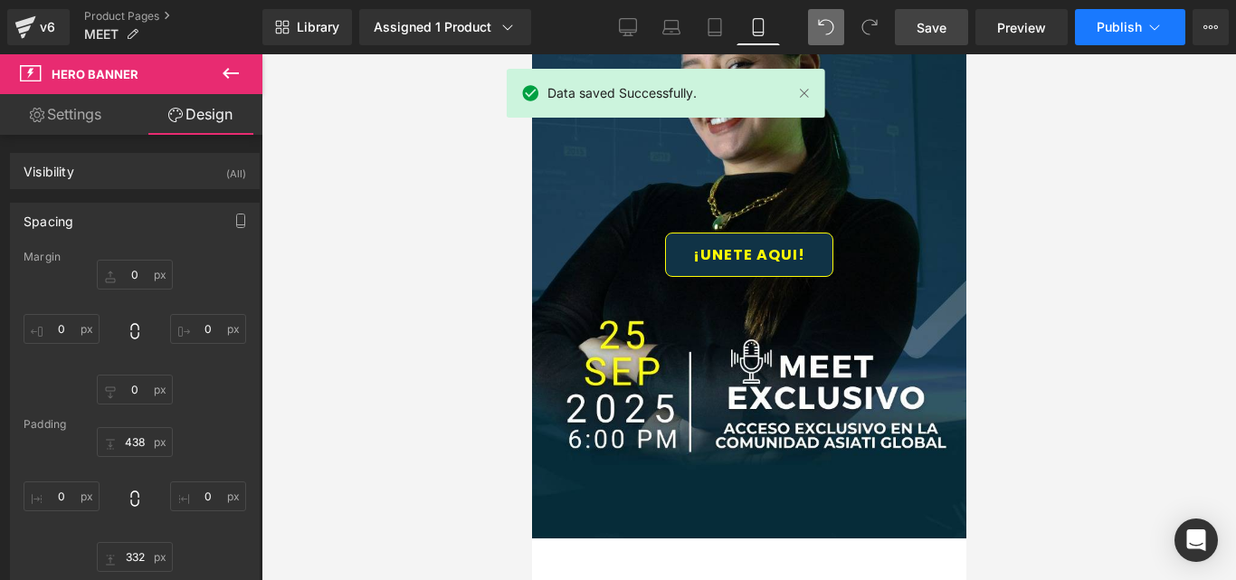
click at [1124, 24] on span "Publish" at bounding box center [1118, 27] width 45 height 14
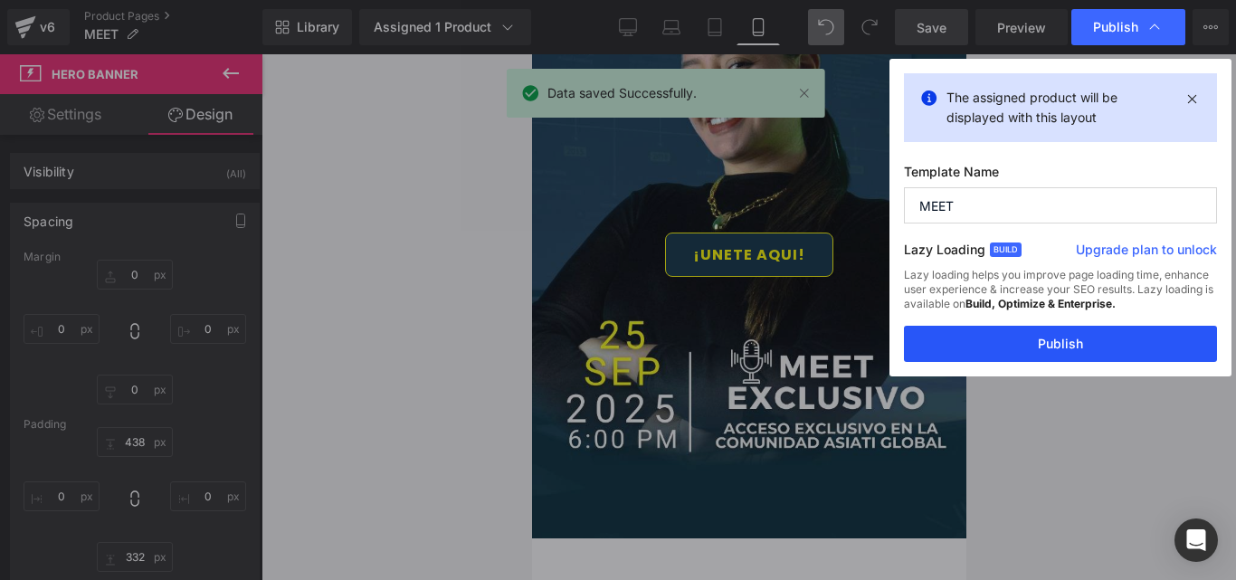
click at [1052, 334] on button "Publish" at bounding box center [1060, 344] width 313 height 36
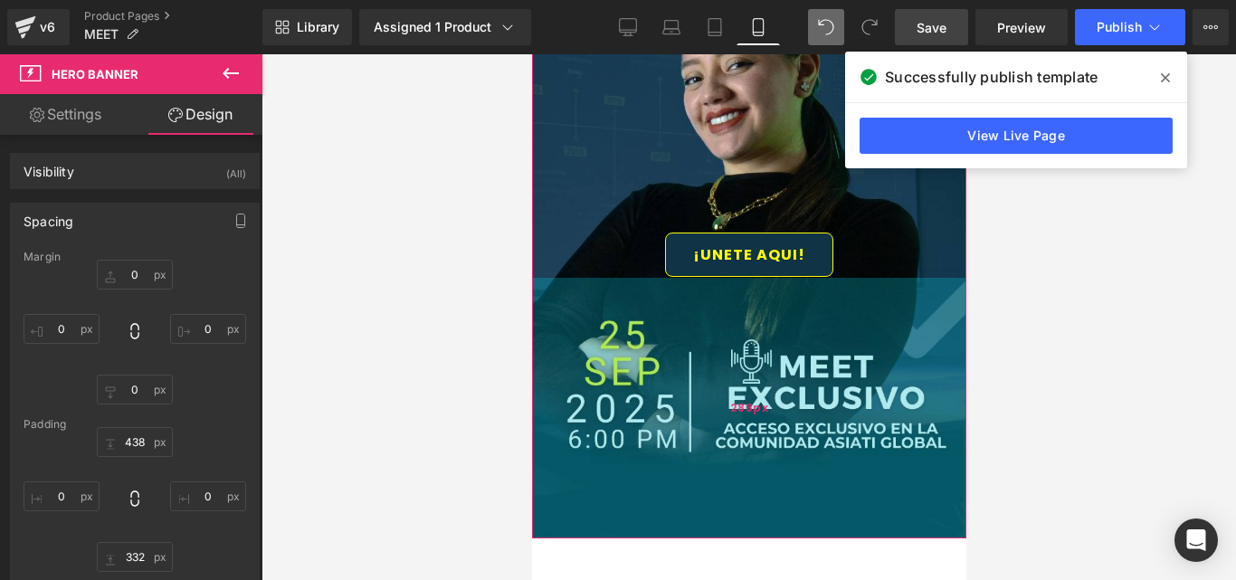
click at [799, 415] on div "288px" at bounding box center [748, 408] width 434 height 260
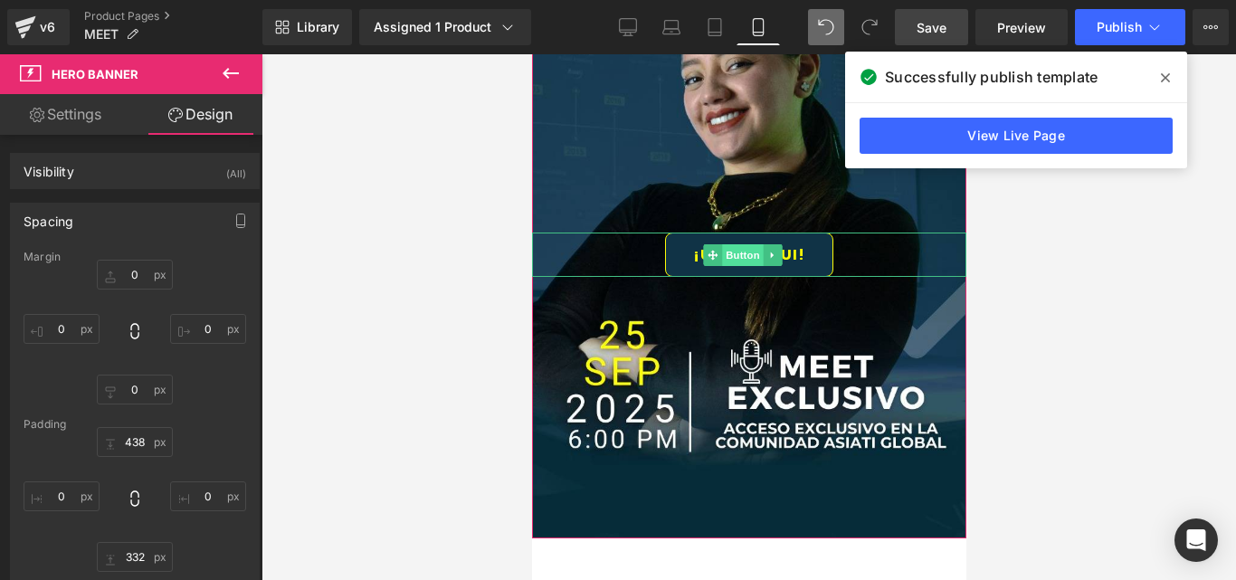
click at [740, 251] on span "Button" at bounding box center [742, 255] width 42 height 22
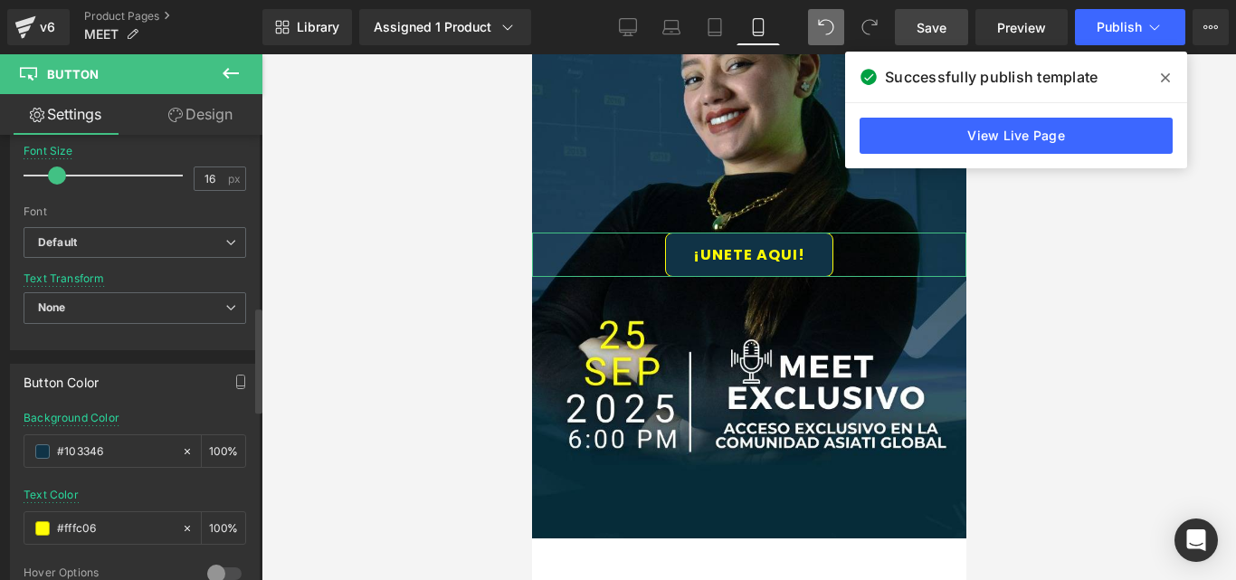
scroll to position [724, 0]
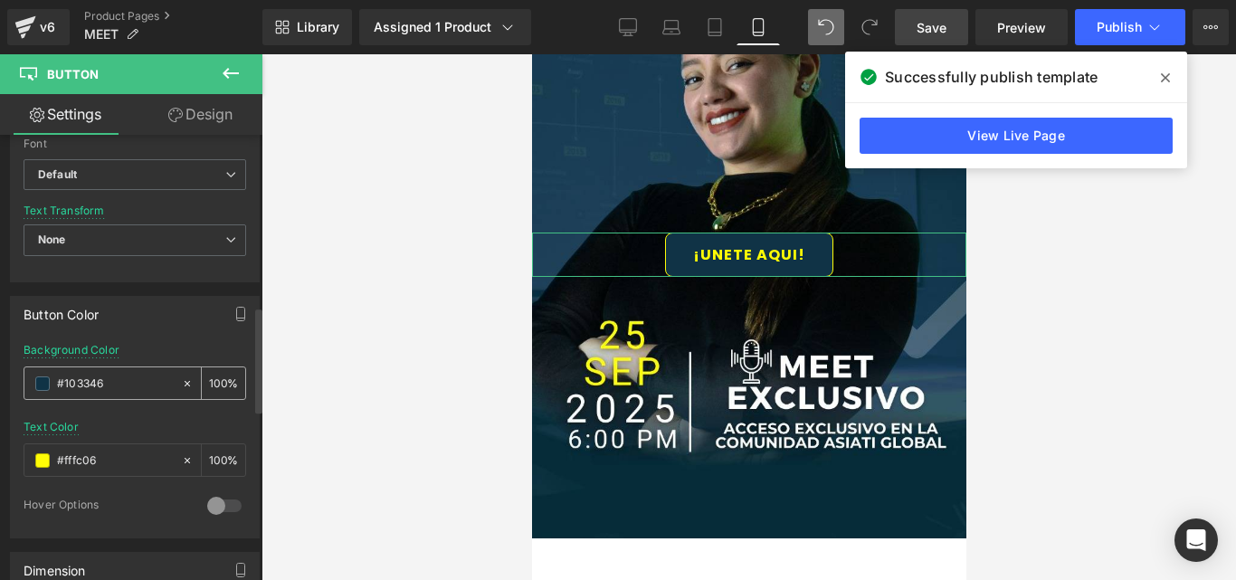
click at [103, 387] on input "#103346" at bounding box center [115, 384] width 116 height 20
click at [87, 454] on input "#fffc06" at bounding box center [115, 460] width 116 height 20
click at [86, 384] on input "#103346" at bounding box center [115, 384] width 116 height 20
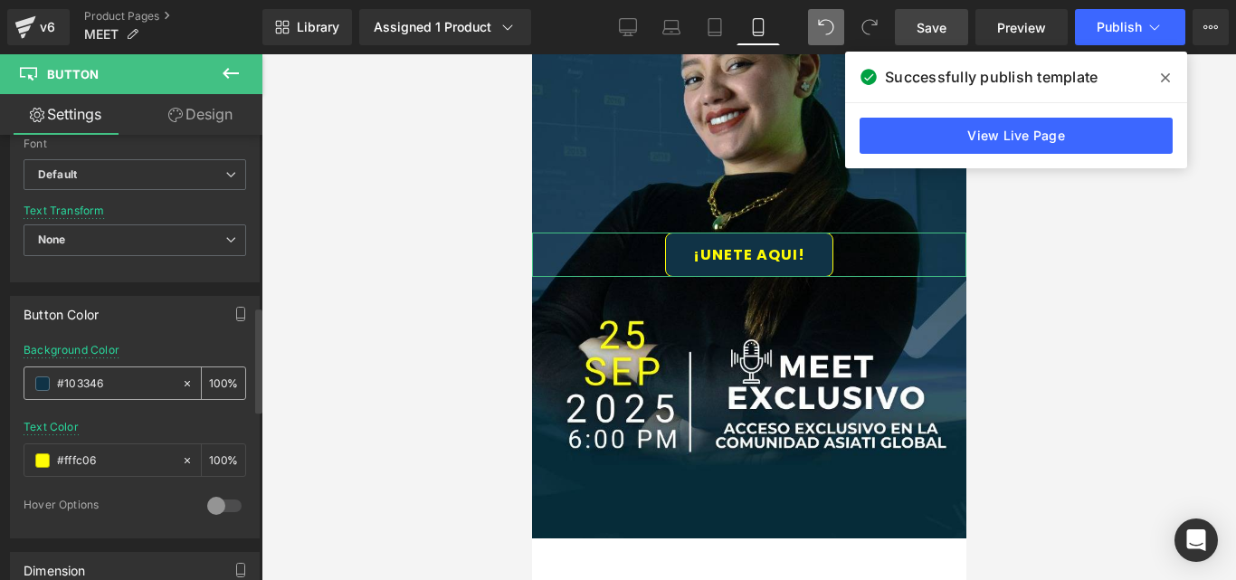
click at [86, 384] on input "#103346" at bounding box center [115, 384] width 116 height 20
paste input "fffc0"
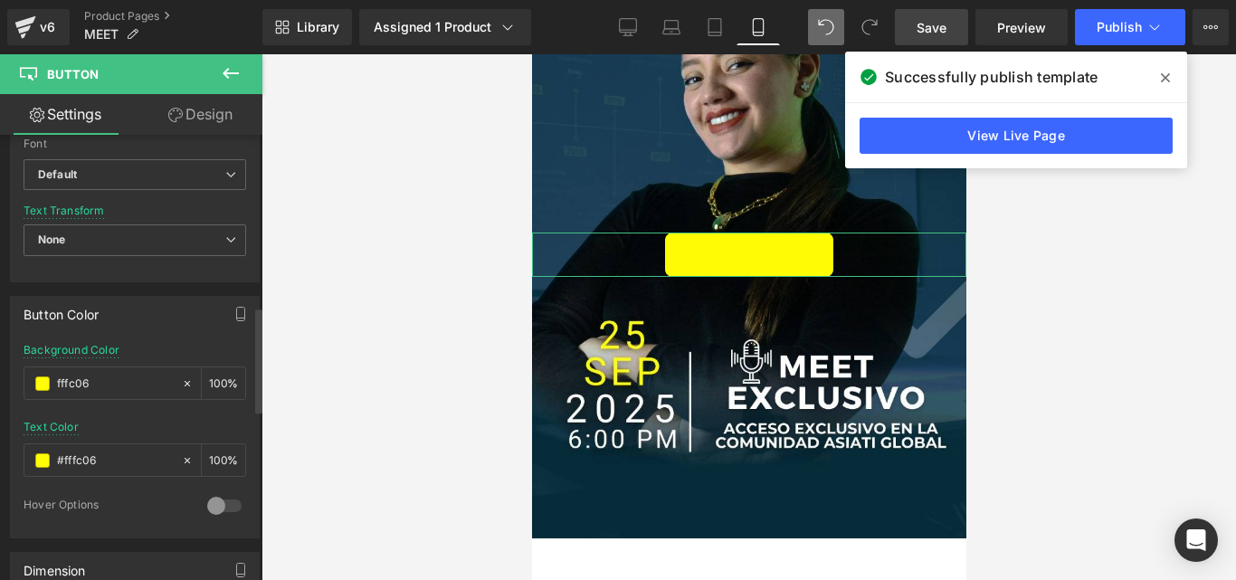
type input "fffc06"
click at [78, 448] on div "#fffc06" at bounding box center [102, 460] width 156 height 32
click at [78, 454] on input "#fffc06" at bounding box center [115, 460] width 116 height 20
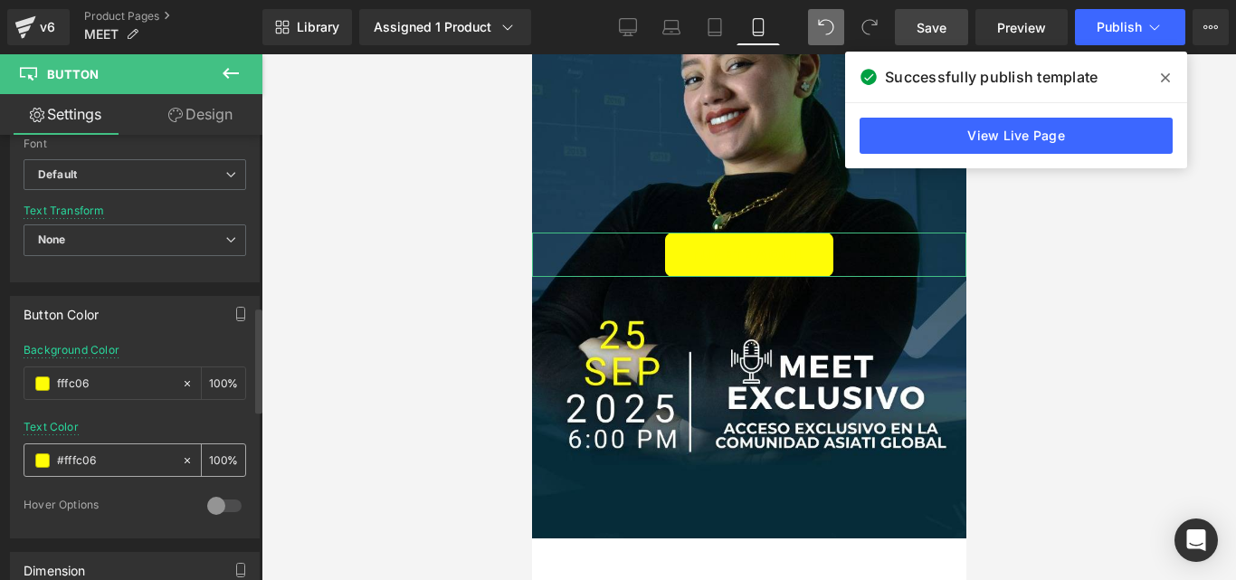
click at [78, 454] on input "#fffc06" at bounding box center [115, 460] width 116 height 20
paste input "10334"
type input "103346"
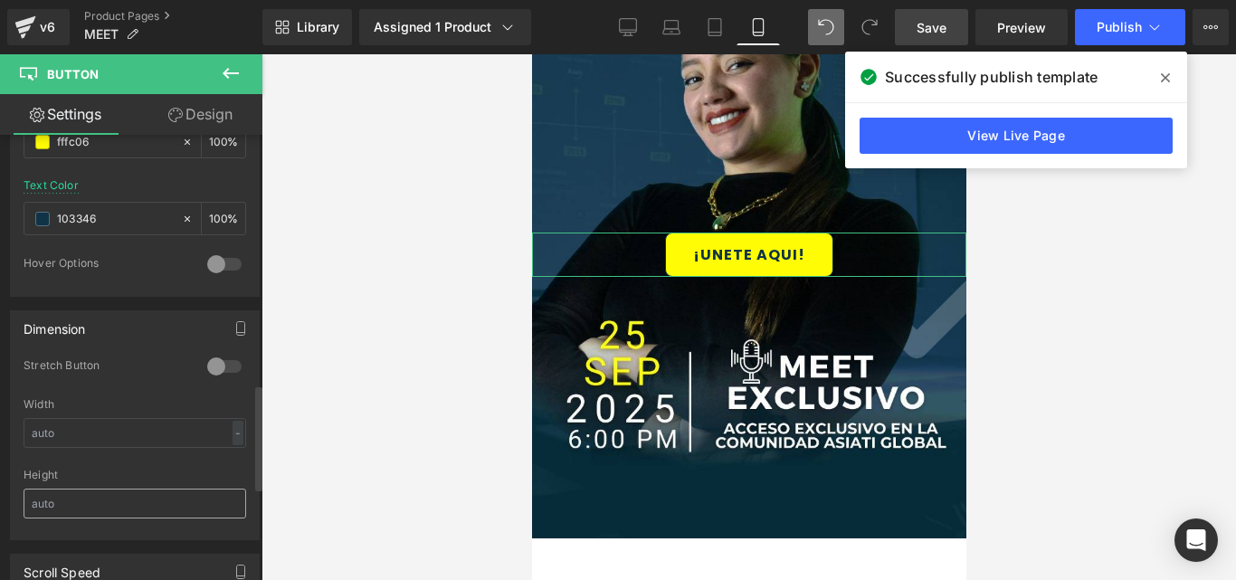
scroll to position [904, 0]
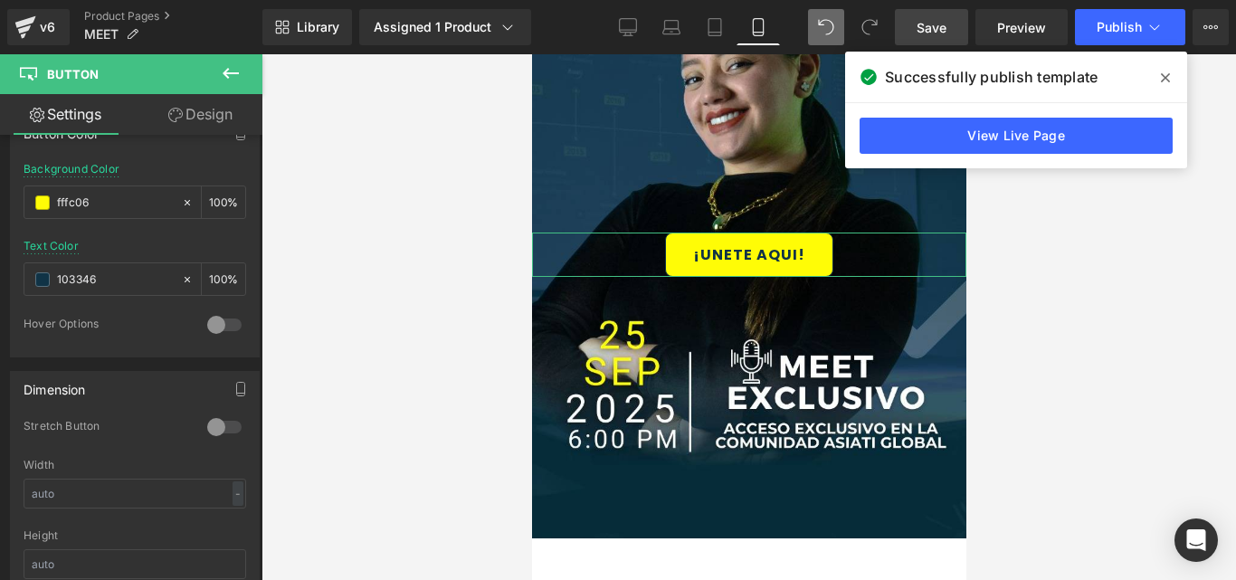
click at [182, 119] on link "Design" at bounding box center [200, 114] width 131 height 41
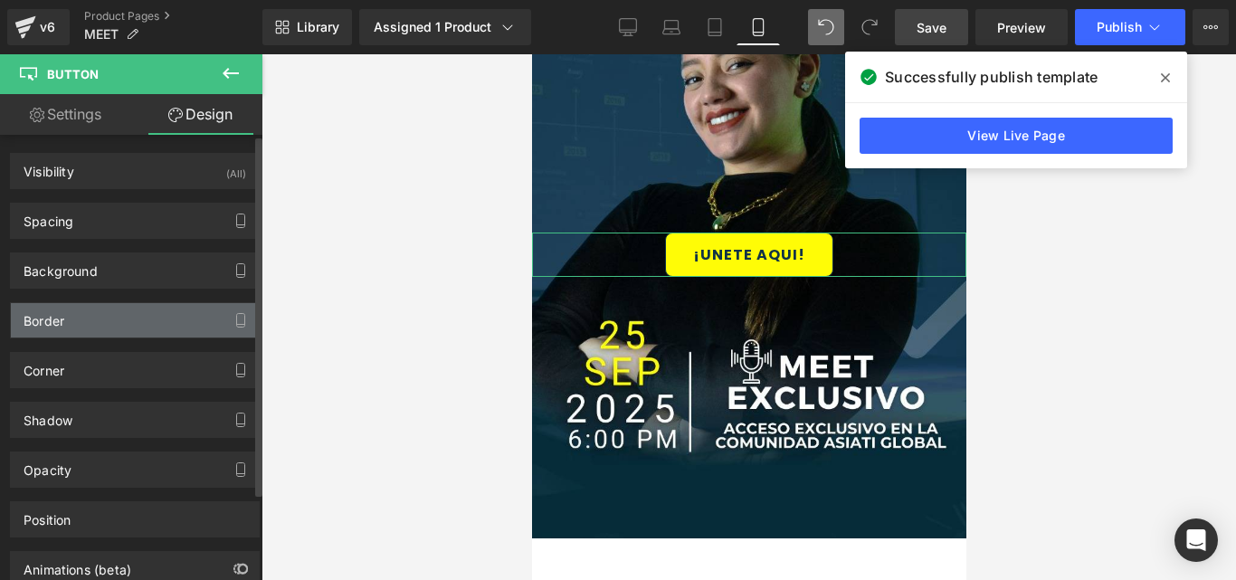
click at [97, 321] on div "Border" at bounding box center [135, 320] width 248 height 34
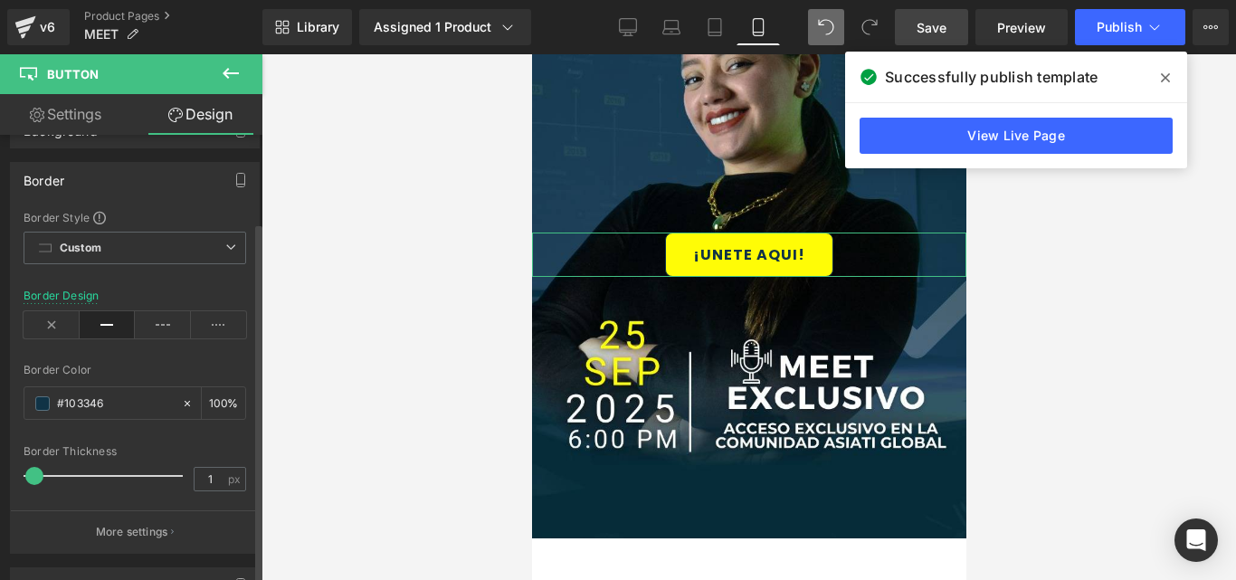
scroll to position [181, 0]
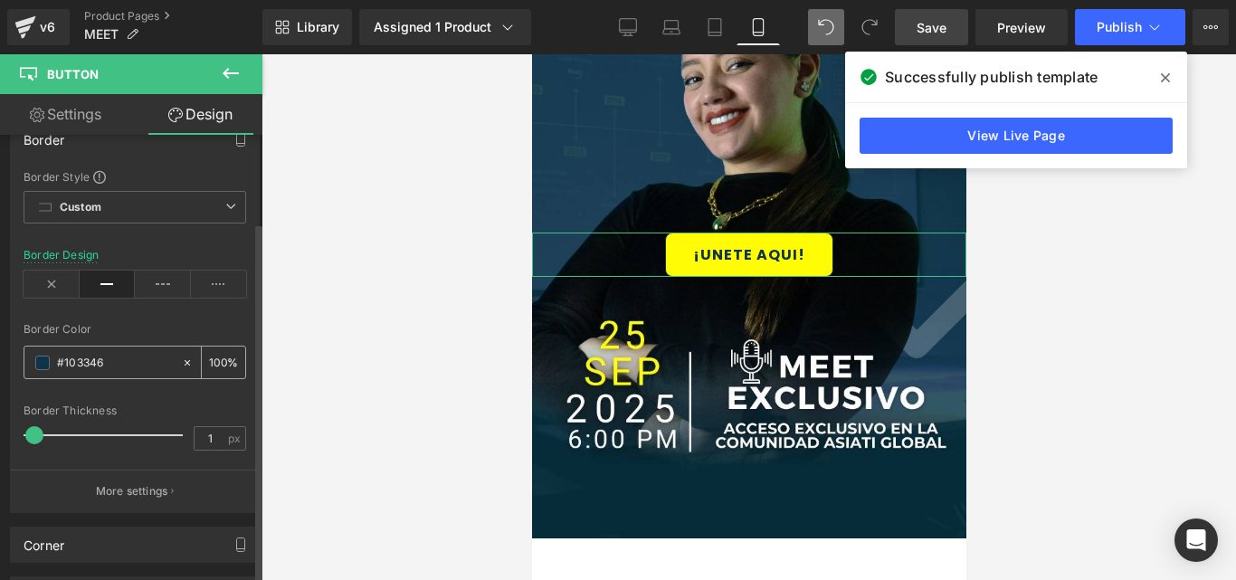
click at [93, 354] on input "#103346" at bounding box center [115, 363] width 116 height 20
paste input "text"
type input "103346"
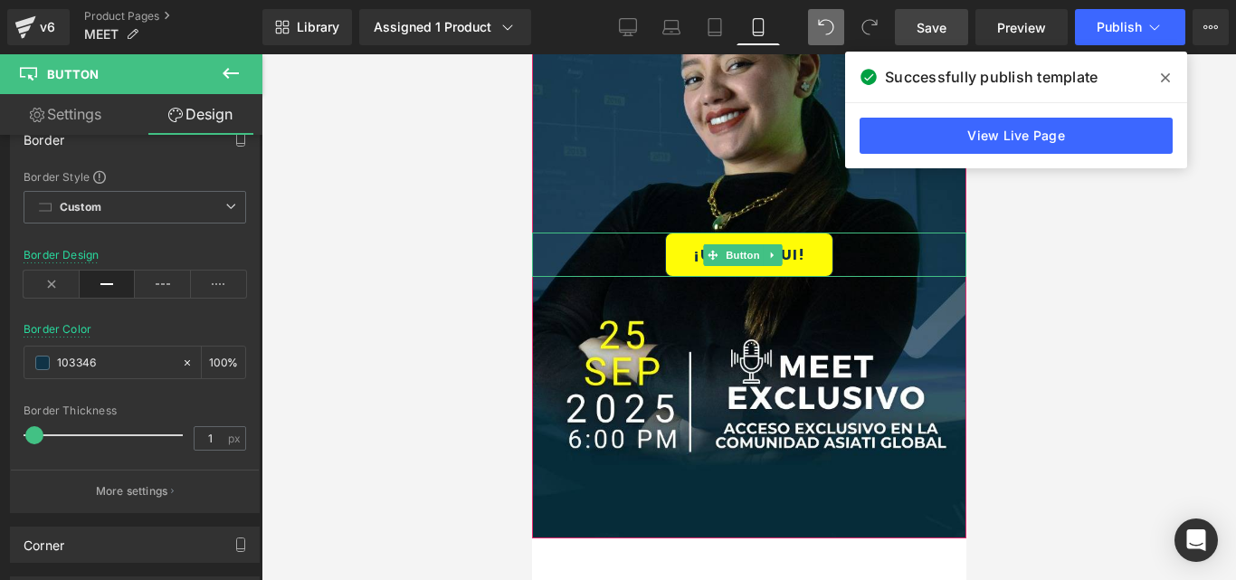
click at [692, 259] on span "¡UNETE AQUI!" at bounding box center [748, 254] width 112 height 17
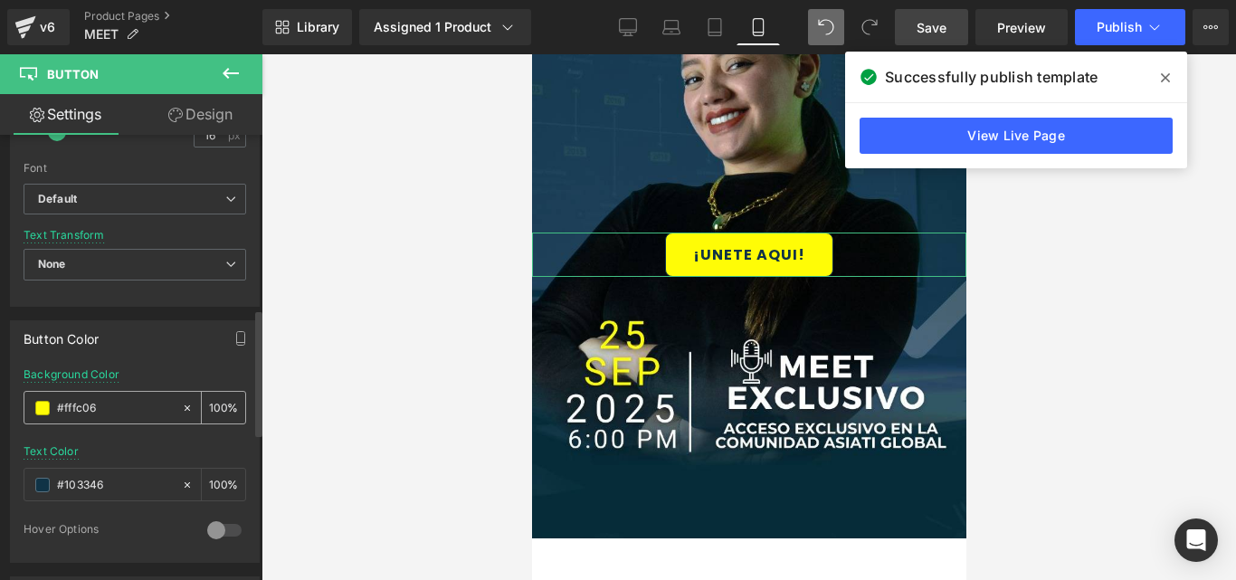
scroll to position [724, 0]
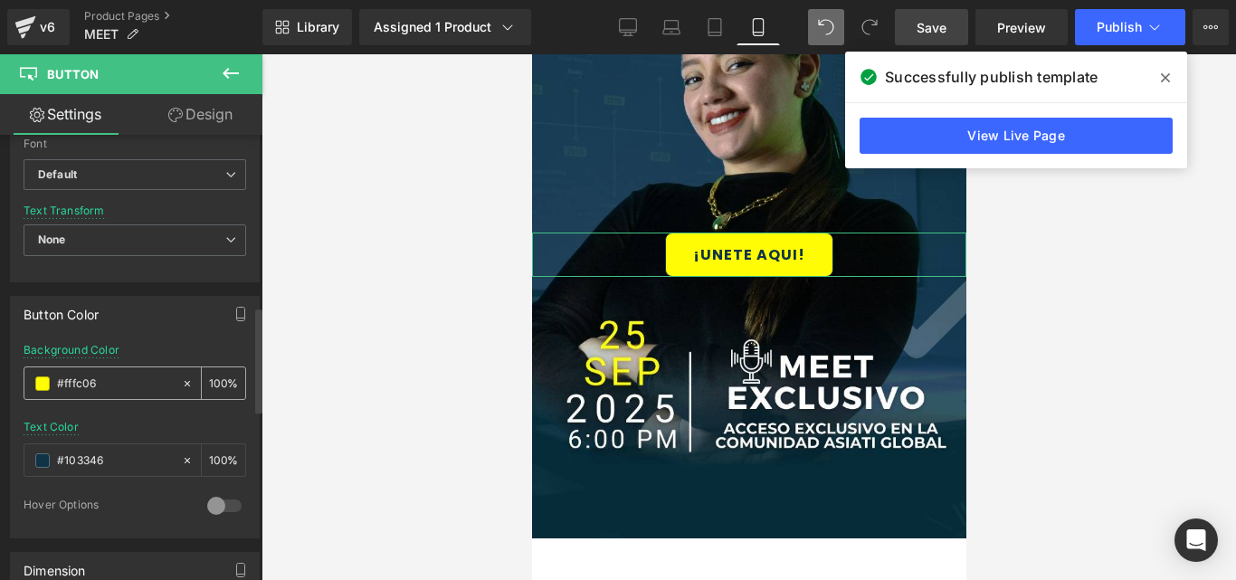
click at [80, 380] on input "#fffc06" at bounding box center [115, 384] width 116 height 20
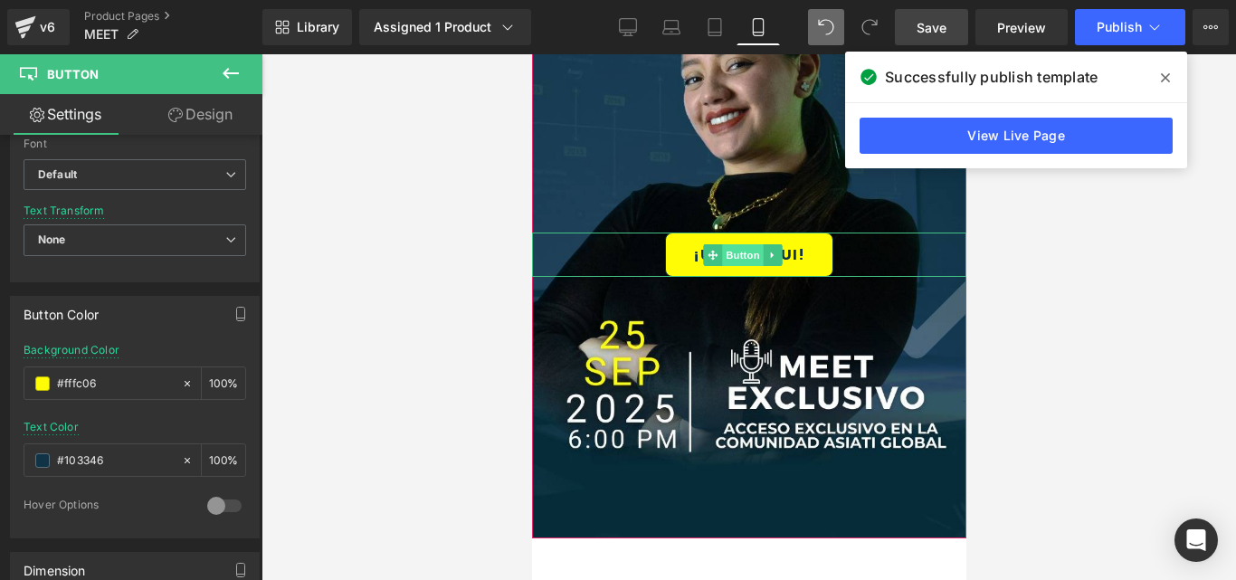
click at [736, 255] on span "Button" at bounding box center [742, 255] width 42 height 22
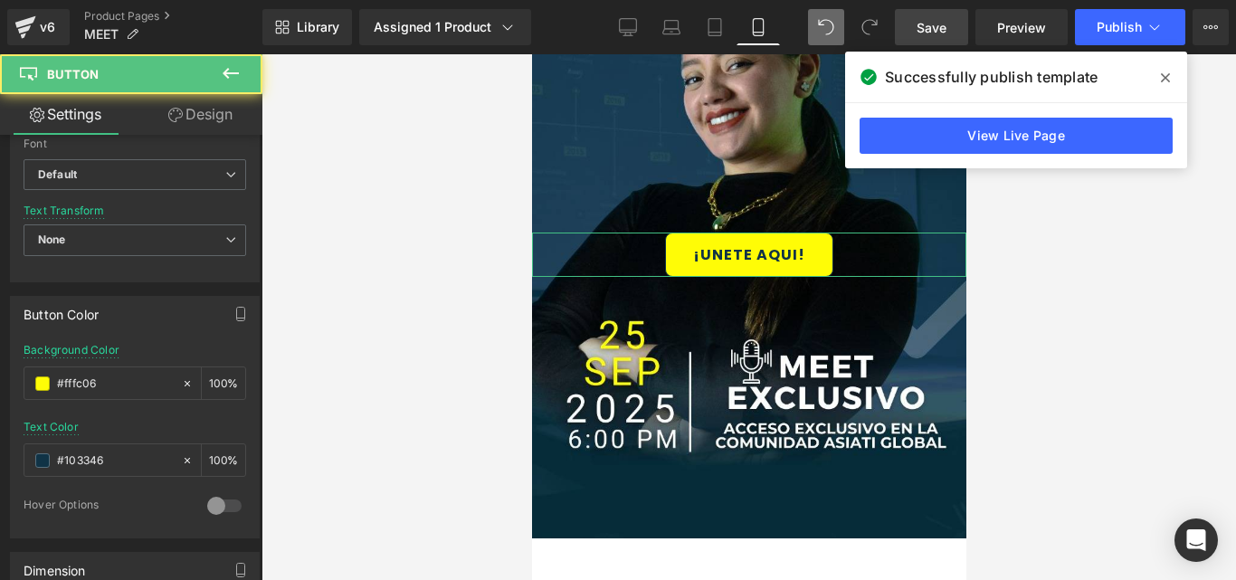
click at [188, 109] on link "Design" at bounding box center [200, 114] width 131 height 41
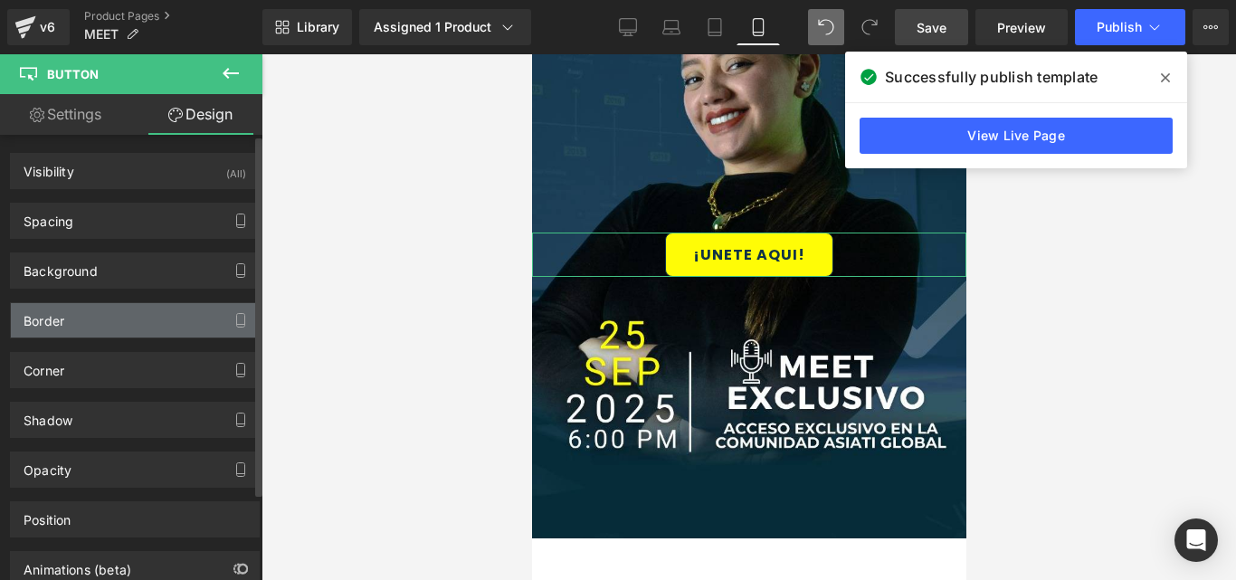
click at [65, 325] on div "Border" at bounding box center [135, 320] width 248 height 34
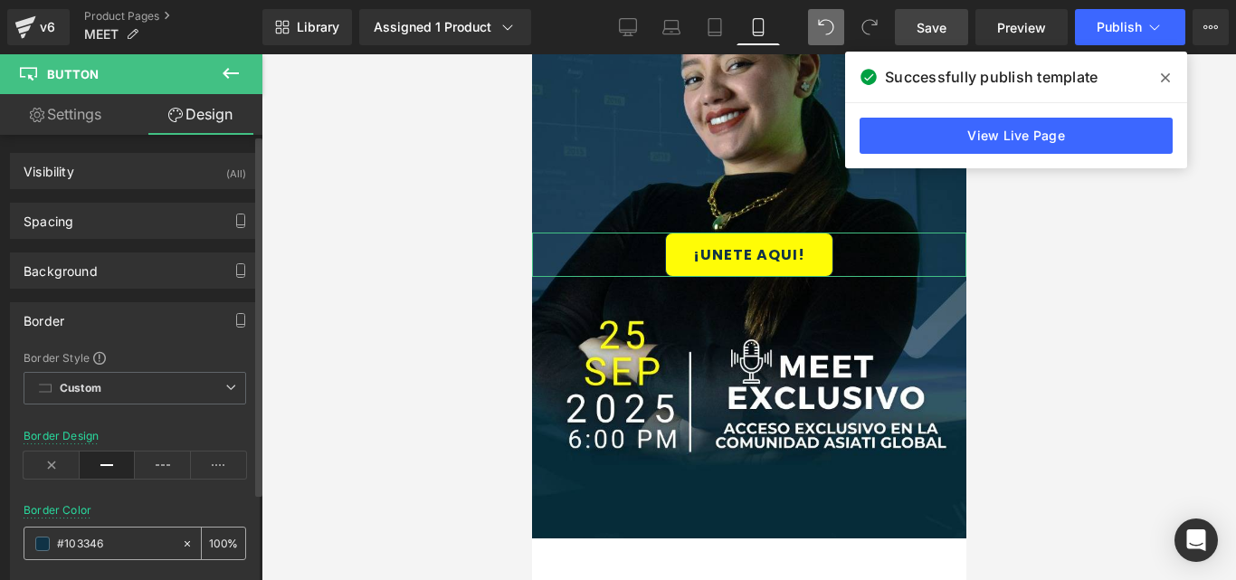
click at [71, 554] on div at bounding box center [102, 543] width 156 height 32
click at [72, 550] on input "text" at bounding box center [115, 544] width 116 height 20
paste input "fffc0"
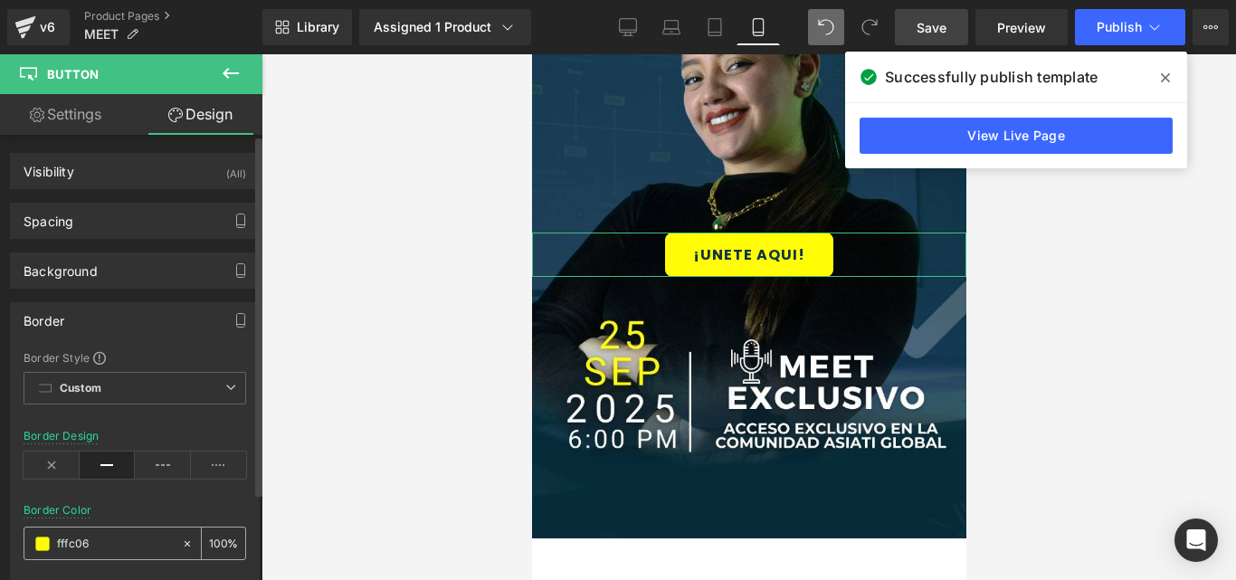
click at [85, 549] on input "fffc06" at bounding box center [115, 544] width 116 height 20
click at [85, 549] on input "#fffc06" at bounding box center [115, 544] width 116 height 20
paste input "10334"
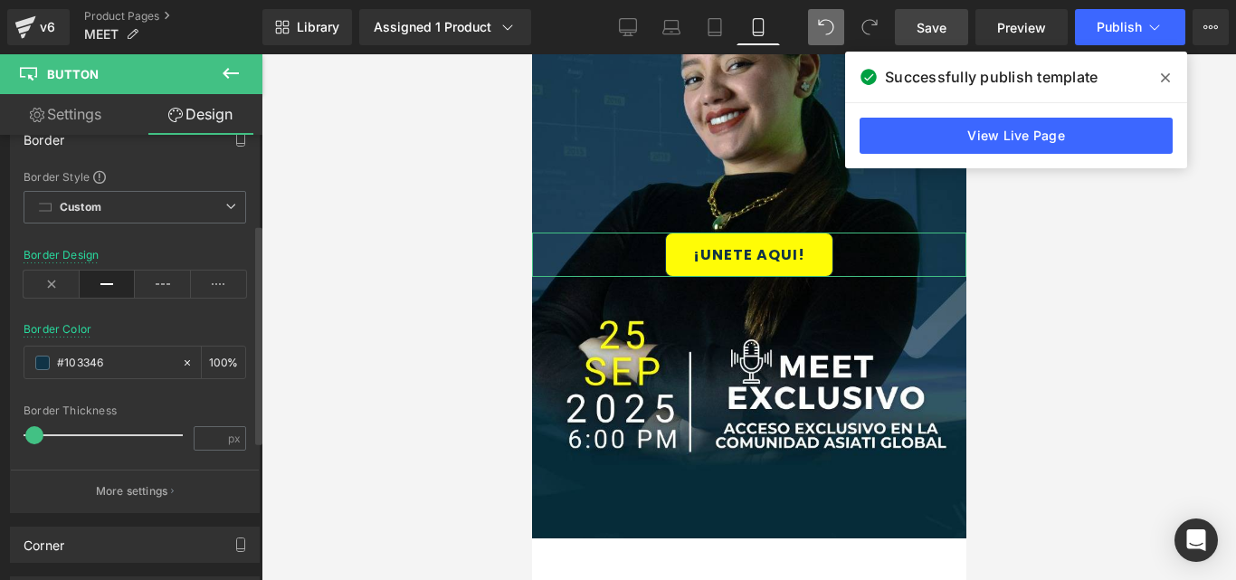
type input "#103346"
click at [40, 440] on span at bounding box center [35, 435] width 18 height 18
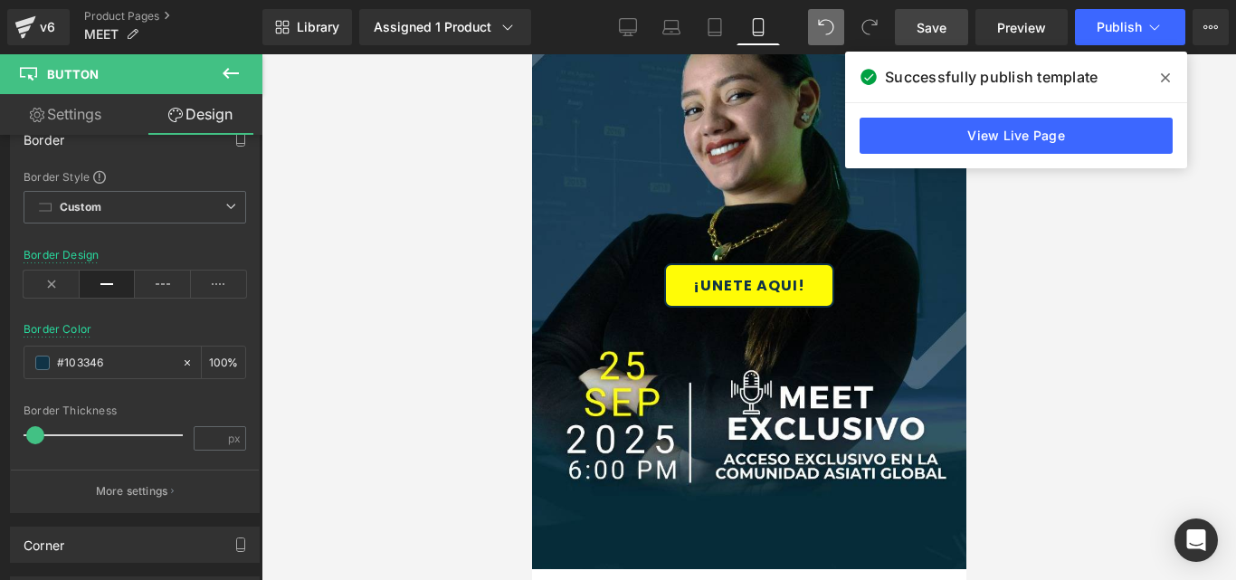
scroll to position [61, 0]
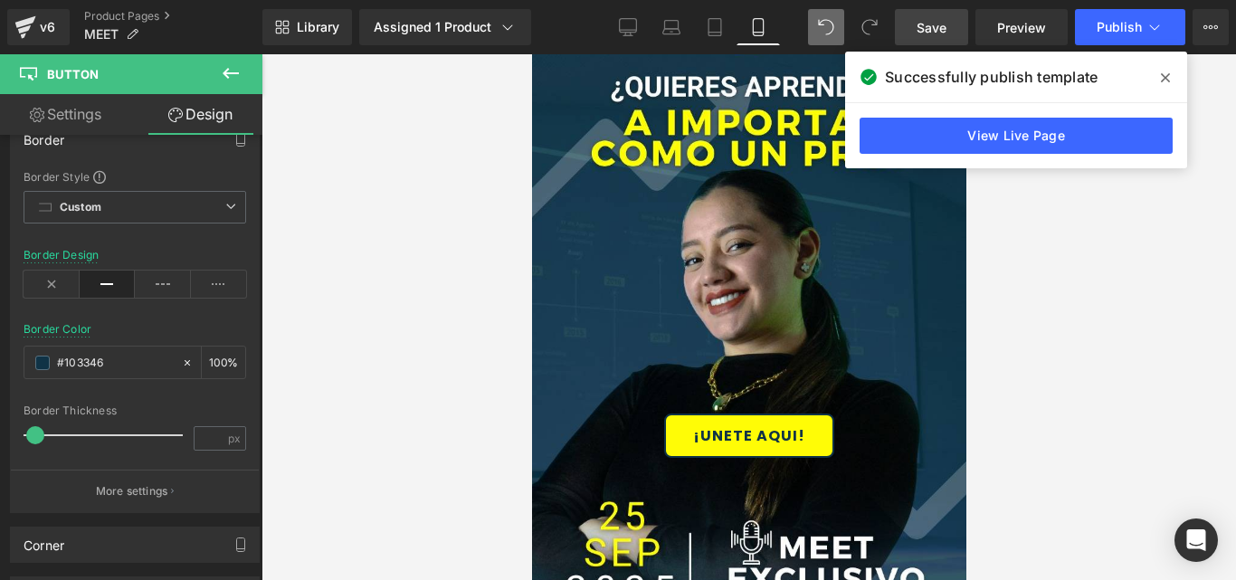
click at [1023, 373] on div at bounding box center [748, 317] width 974 height 526
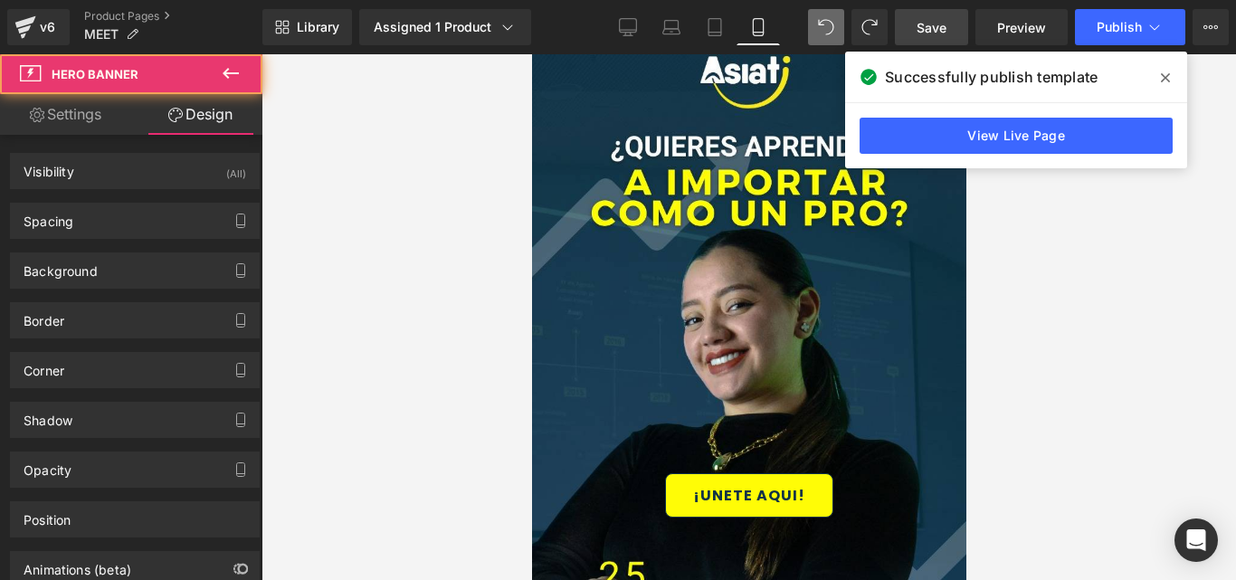
scroll to position [0, 0]
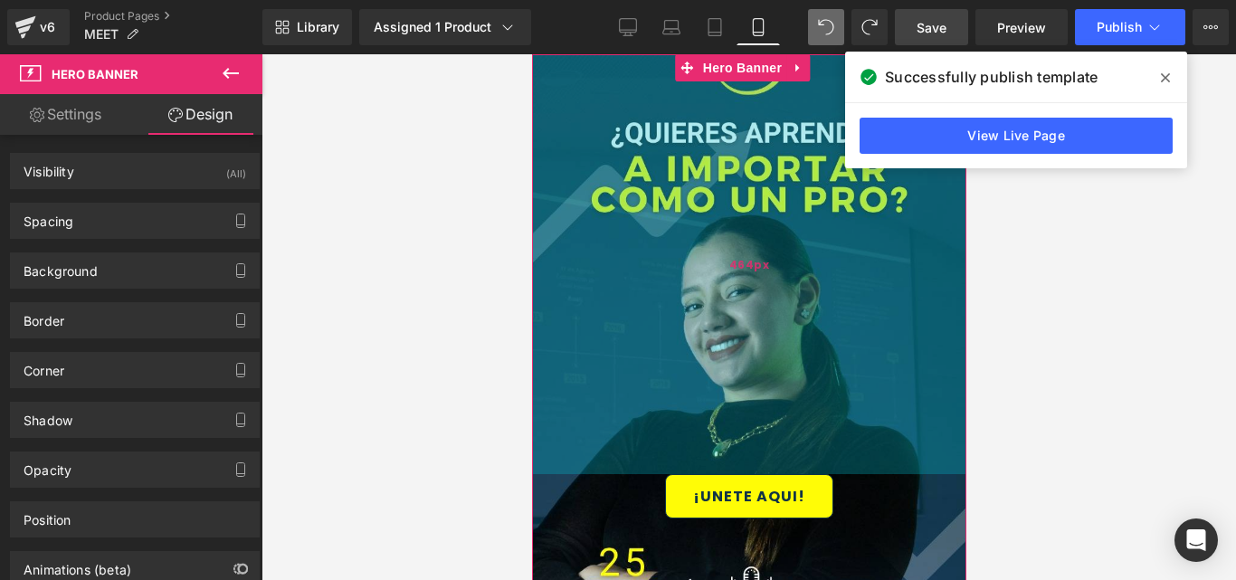
click at [749, 374] on div "464px" at bounding box center [748, 264] width 434 height 420
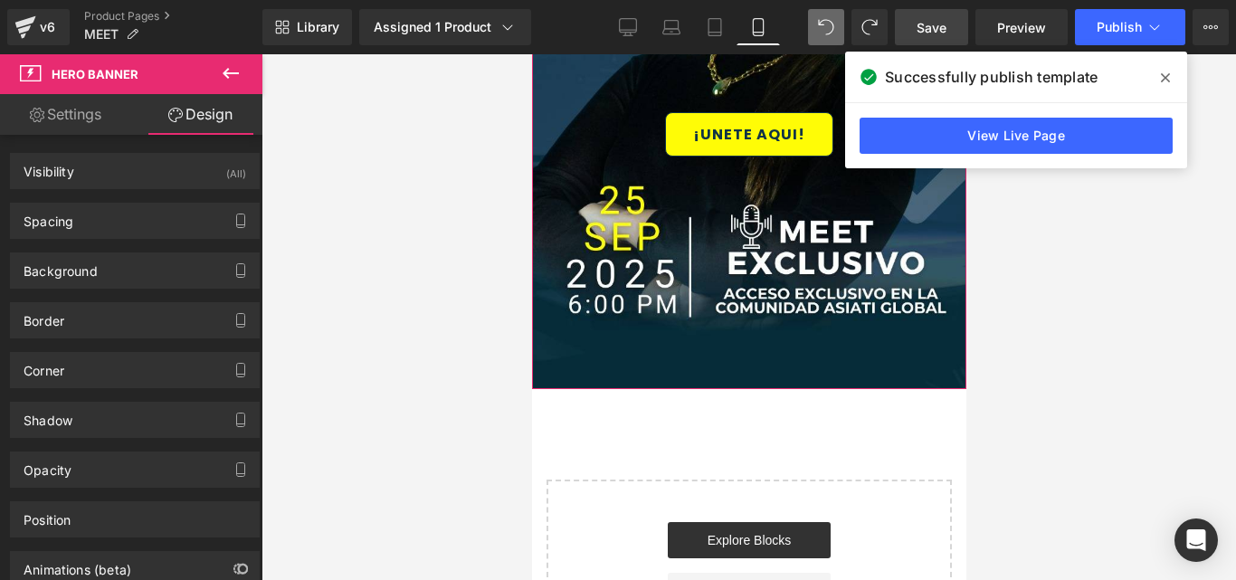
scroll to position [181, 0]
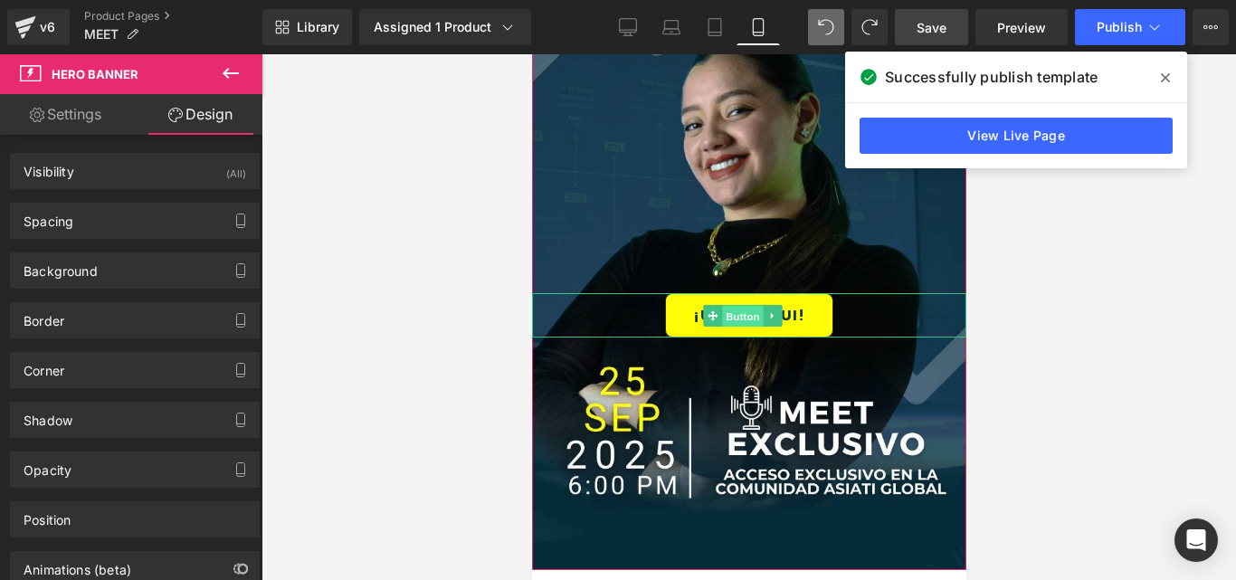
click at [734, 316] on span "Button" at bounding box center [742, 316] width 42 height 22
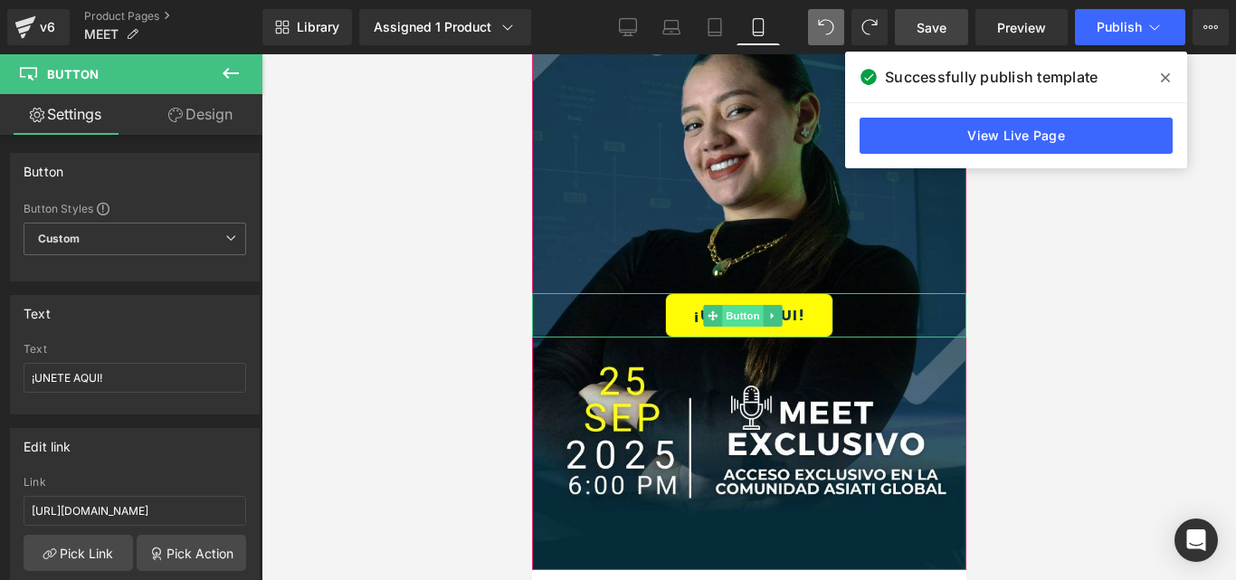
click at [735, 317] on span "Button" at bounding box center [742, 316] width 42 height 22
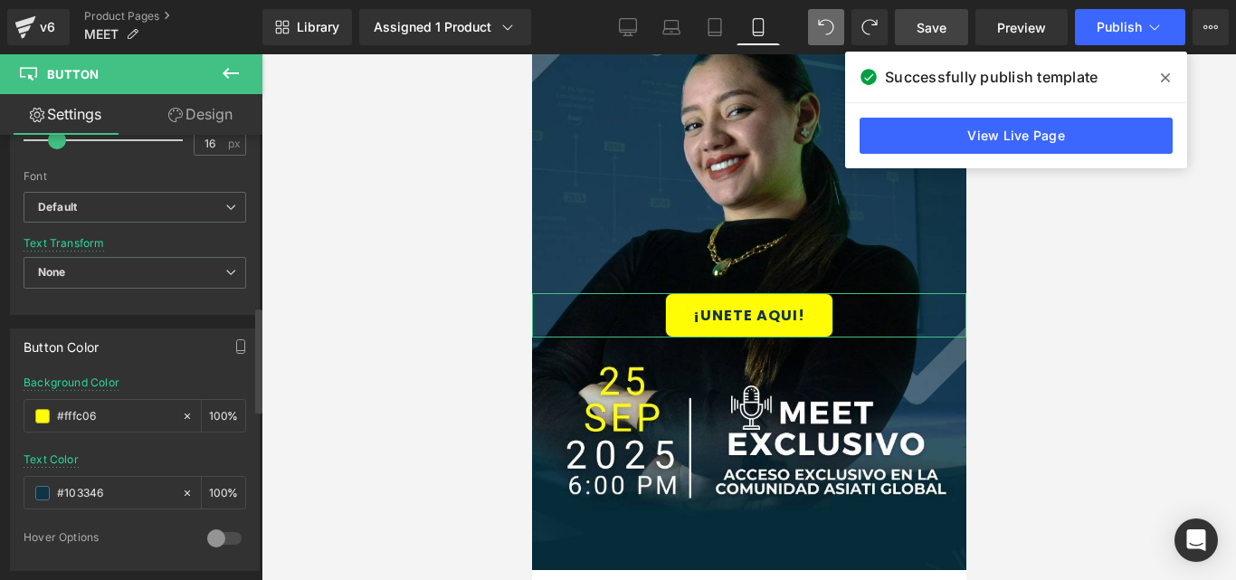
scroll to position [724, 0]
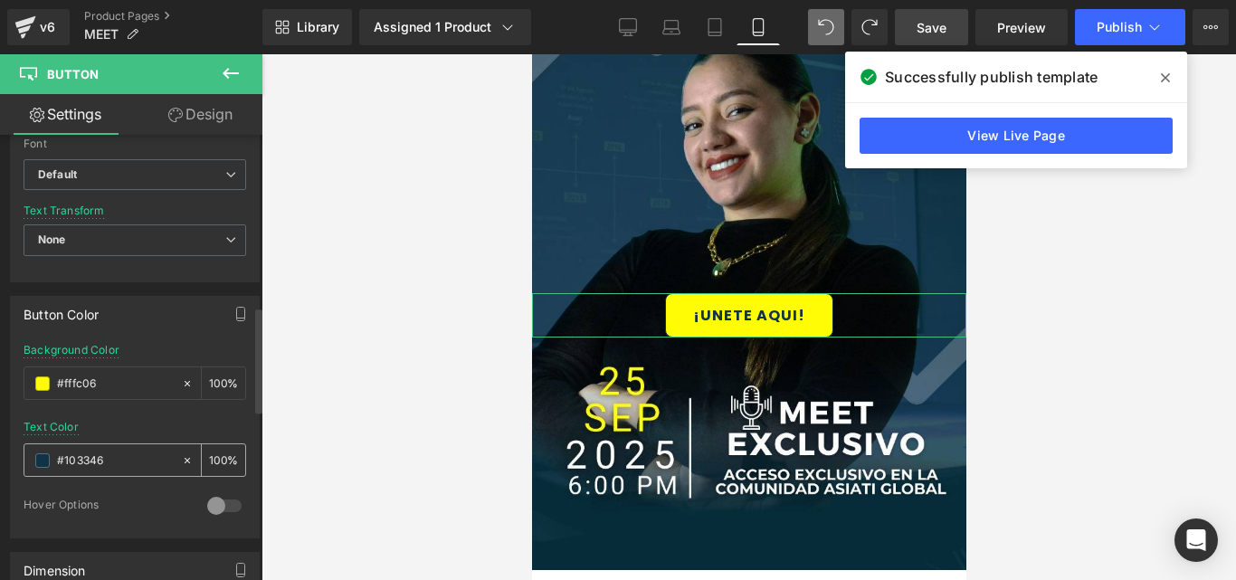
click at [87, 459] on input "#103346" at bounding box center [115, 460] width 116 height 20
click at [88, 384] on input "#fffc06" at bounding box center [115, 384] width 116 height 20
click at [73, 461] on input "#103346" at bounding box center [115, 460] width 116 height 20
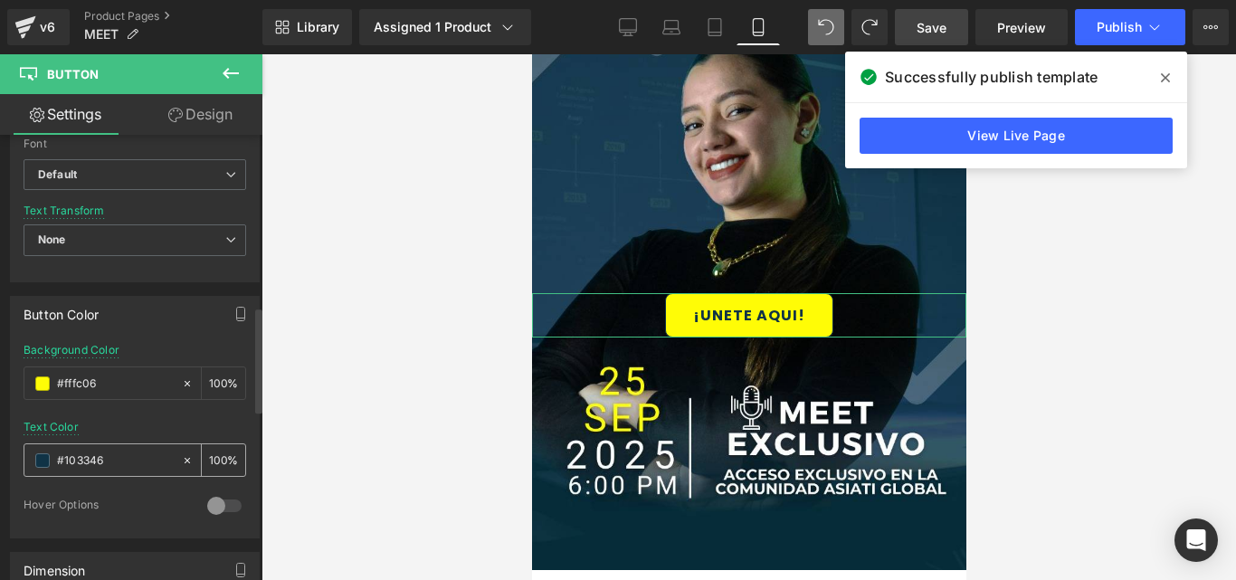
click at [73, 461] on input "#103346" at bounding box center [115, 460] width 116 height 20
paste input "fffc0"
type input "#fffc06"
click at [88, 390] on input "#fffc06" at bounding box center [115, 384] width 116 height 20
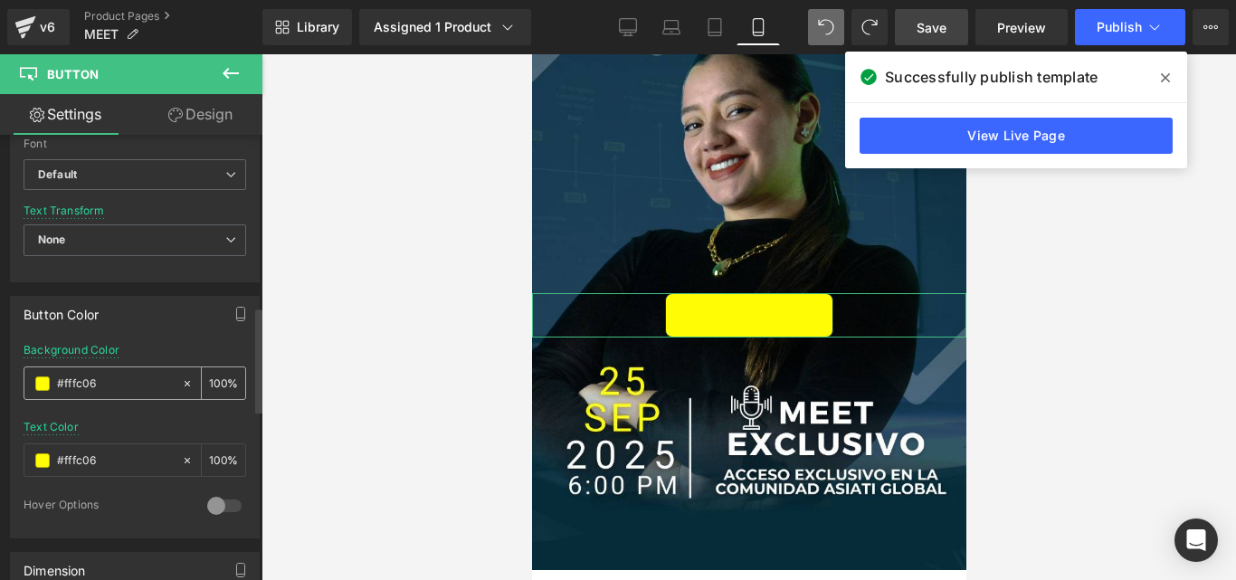
click at [88, 390] on input "#fffc06" at bounding box center [115, 384] width 116 height 20
paste input "10334"
type input "103346"
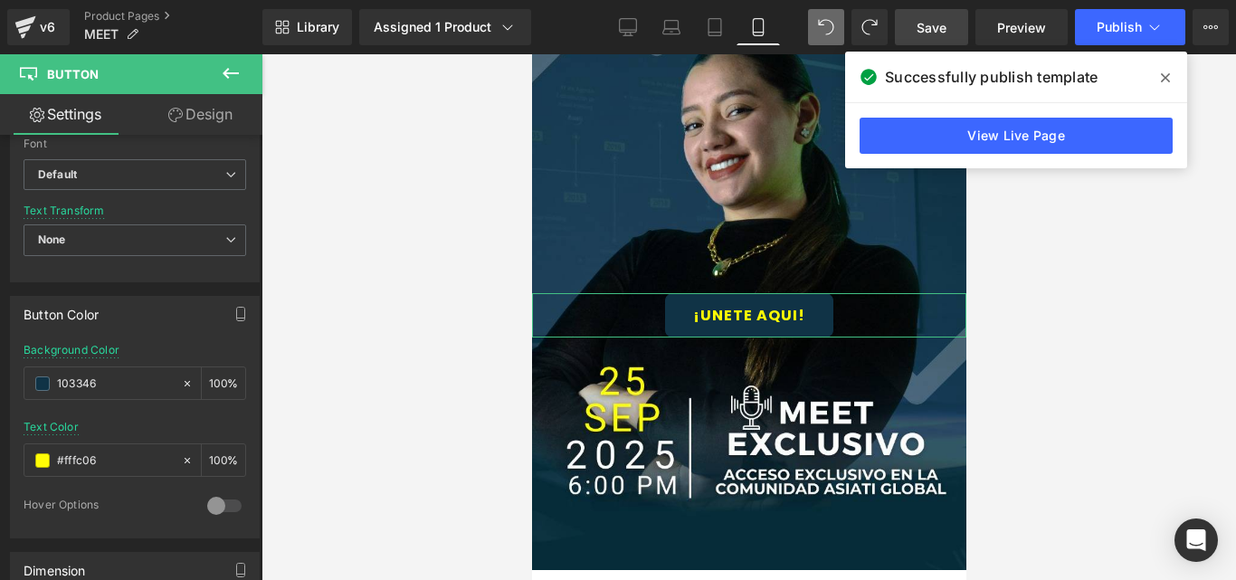
click at [216, 124] on link "Design" at bounding box center [200, 114] width 131 height 41
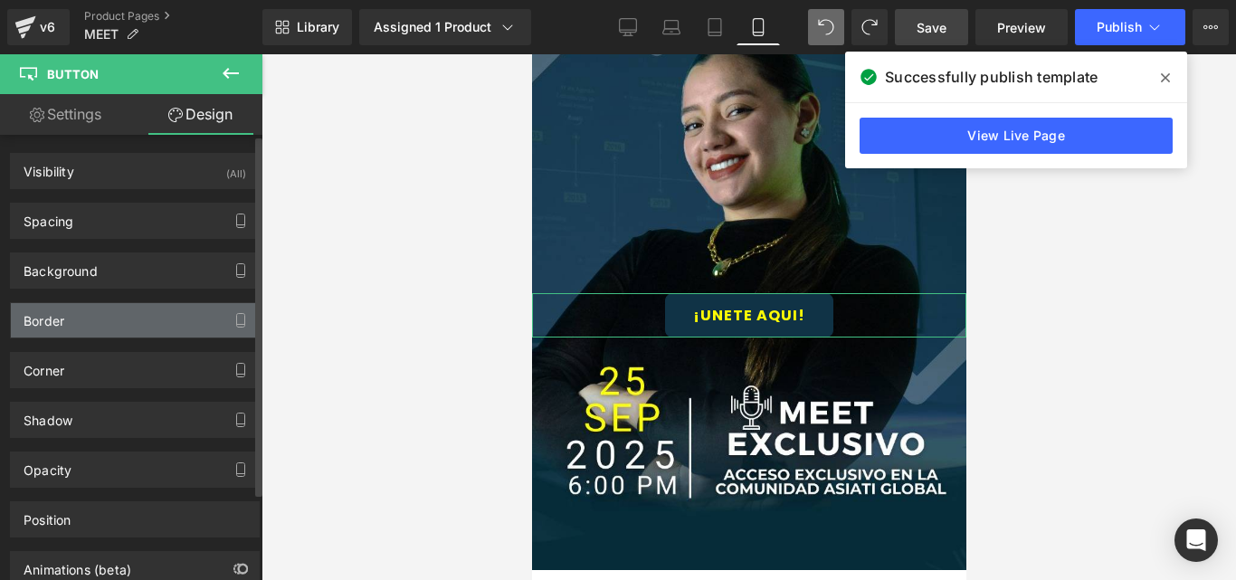
click at [85, 318] on div "Border" at bounding box center [135, 320] width 248 height 34
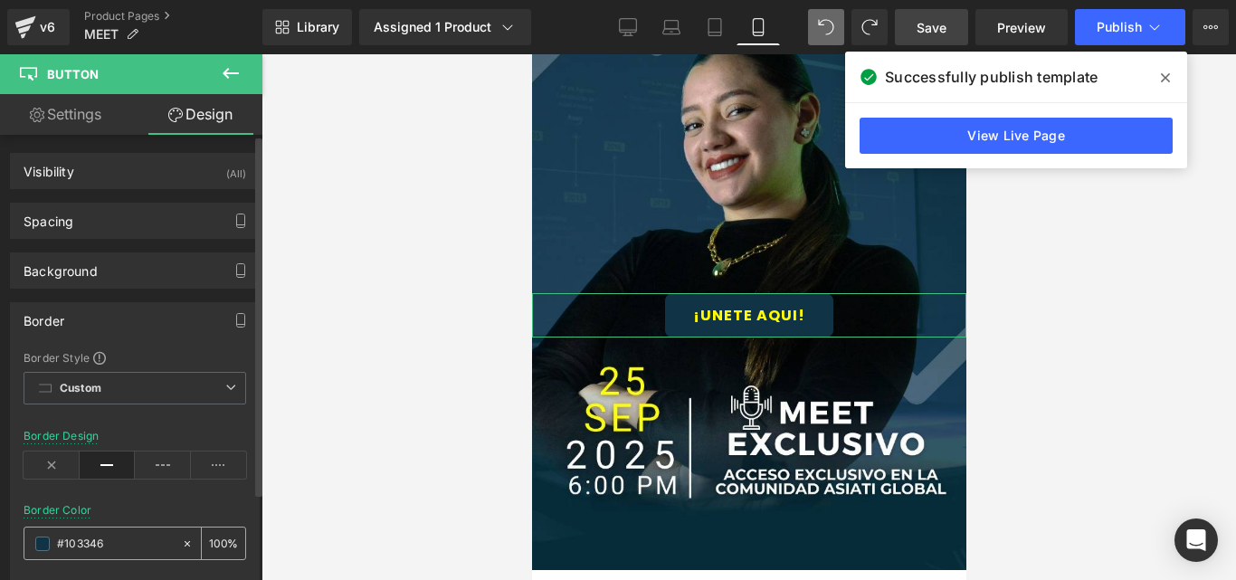
click at [89, 537] on input "text" at bounding box center [115, 544] width 116 height 20
click at [90, 537] on input "text" at bounding box center [115, 544] width 116 height 20
paste input "text"
click at [75, 536] on input "103346" at bounding box center [115, 544] width 116 height 20
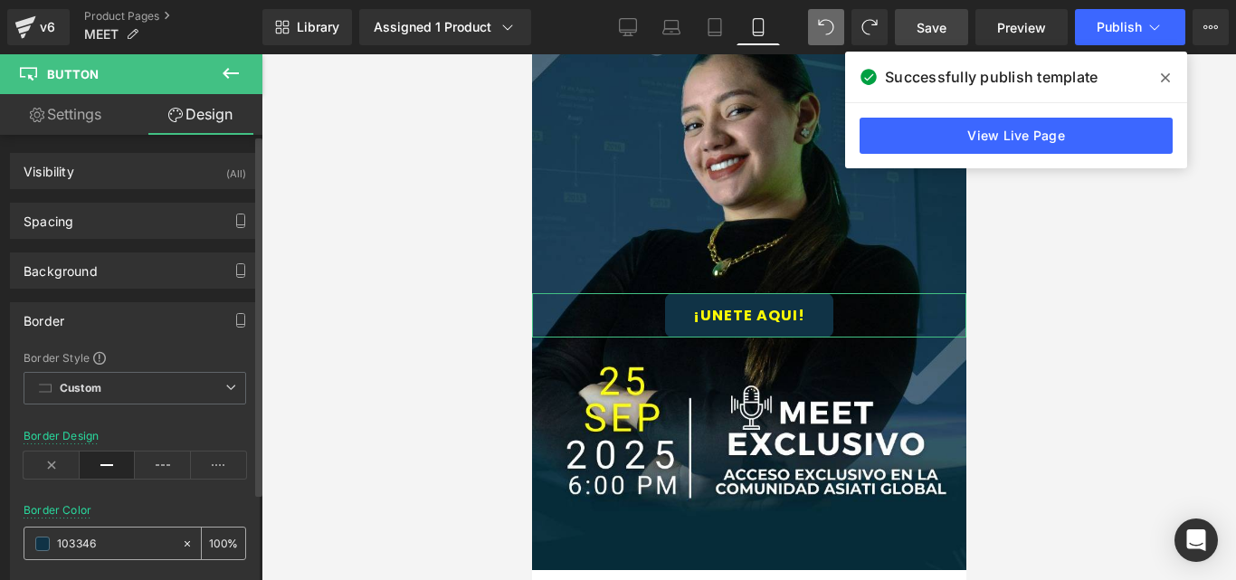
click at [75, 536] on input "103346" at bounding box center [115, 544] width 116 height 20
paste input "fffc0"
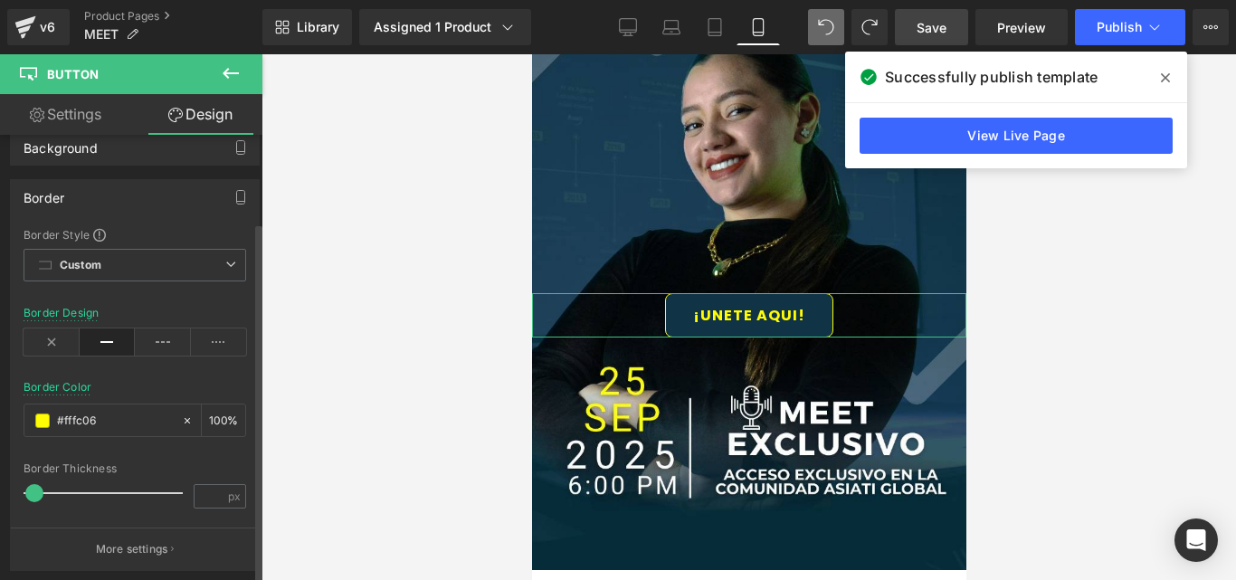
scroll to position [181, 0]
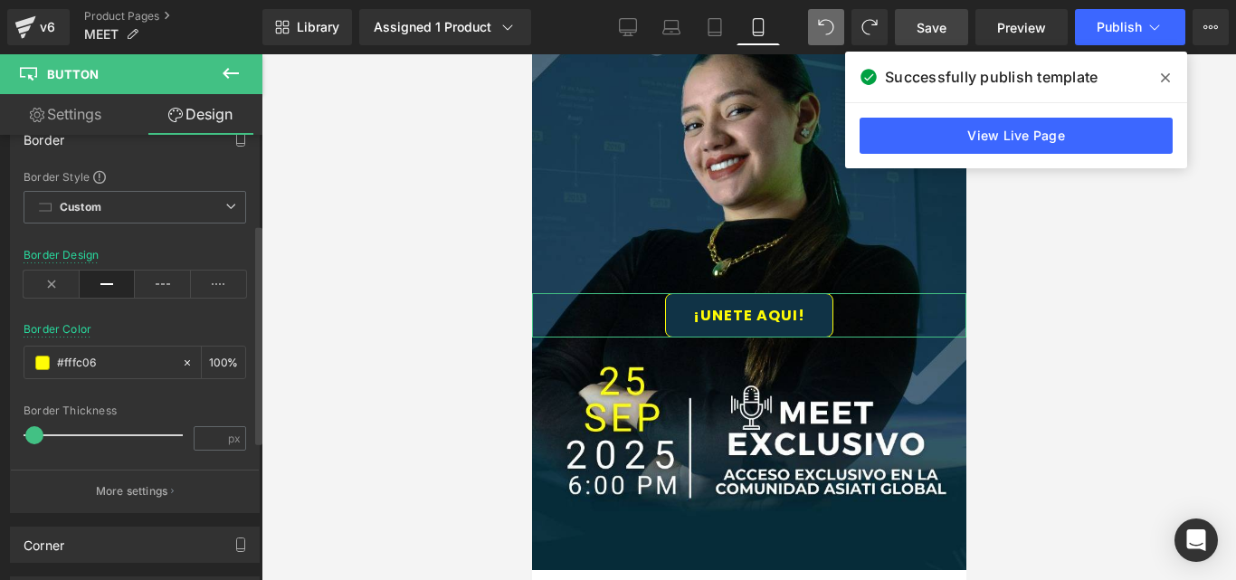
type input "#fffc06"
click at [38, 438] on span at bounding box center [35, 435] width 18 height 18
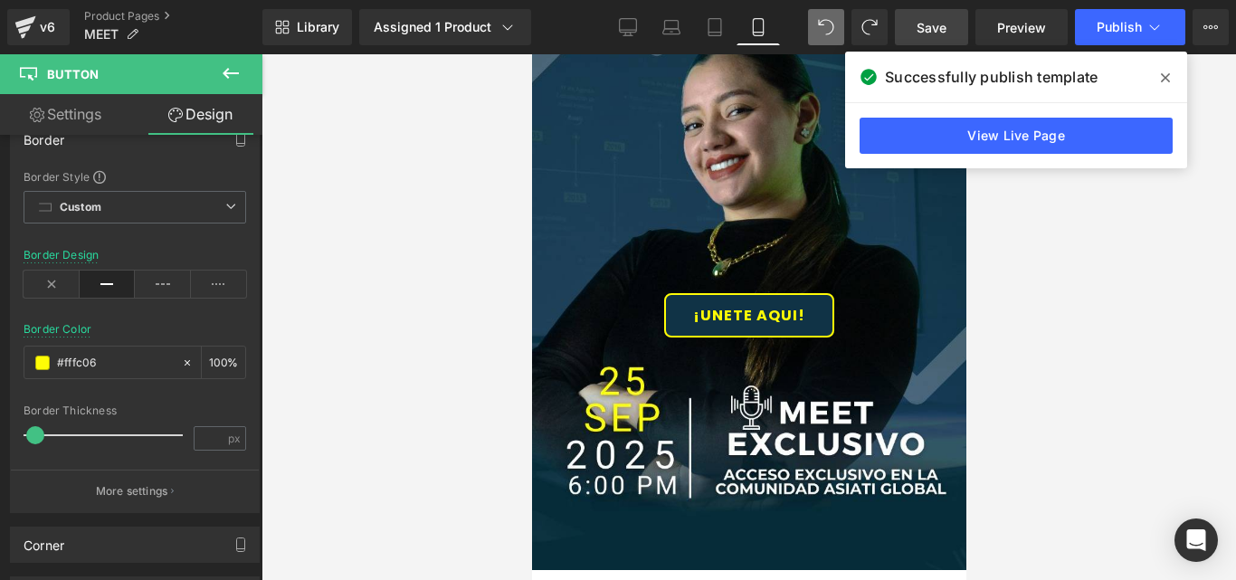
click at [933, 33] on span "Save" at bounding box center [931, 27] width 30 height 19
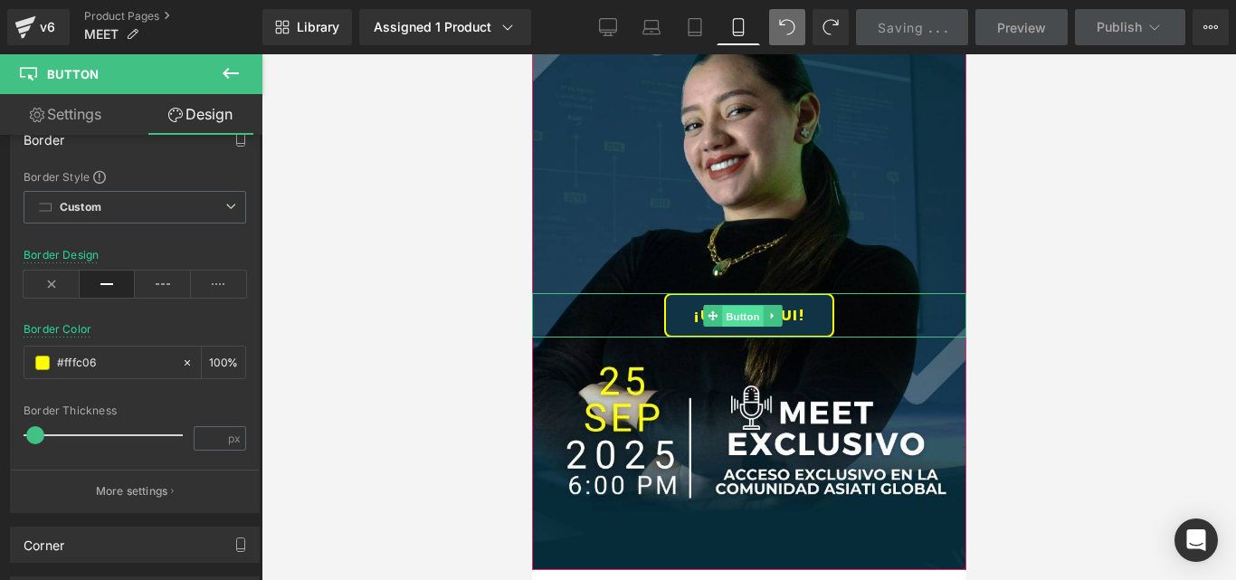
click at [729, 312] on span "Button" at bounding box center [742, 316] width 42 height 22
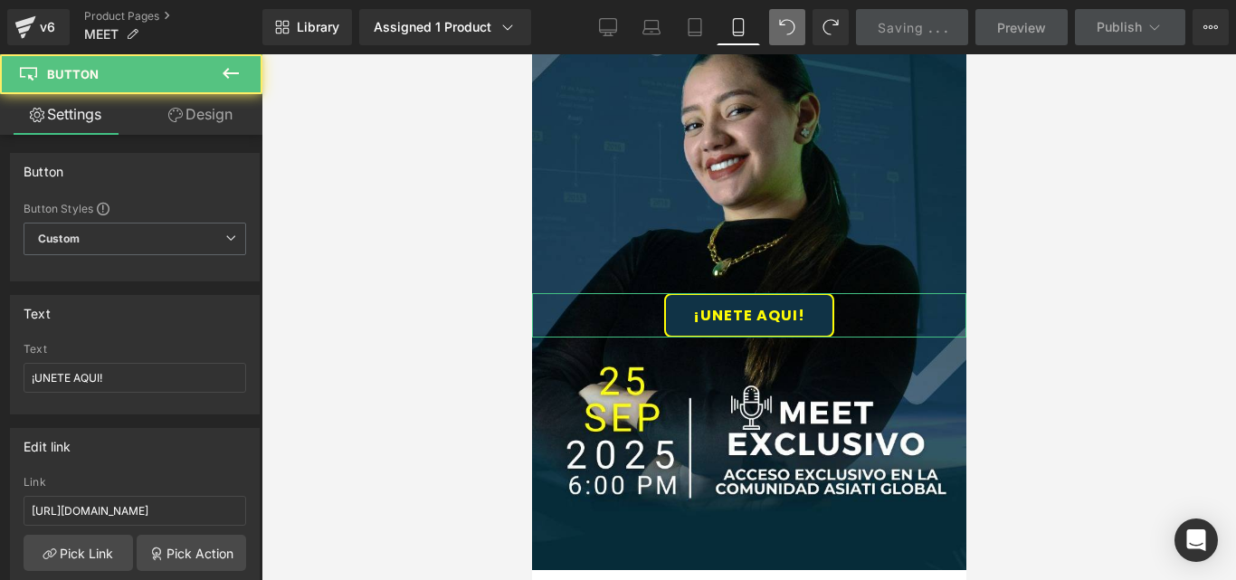
click at [223, 116] on link "Design" at bounding box center [200, 114] width 131 height 41
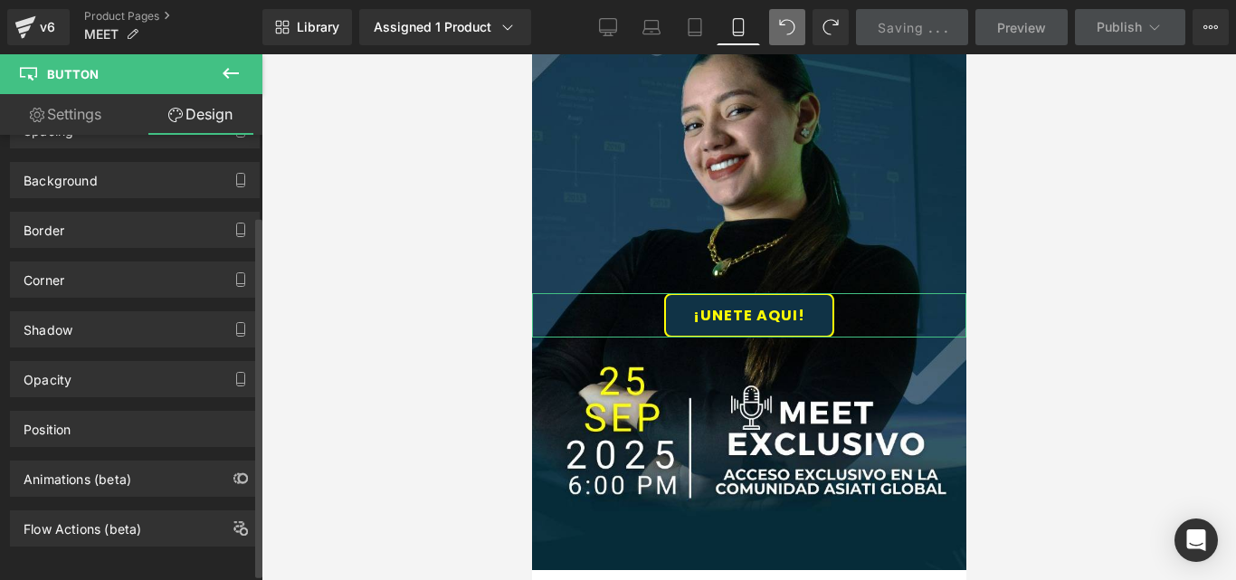
scroll to position [108, 0]
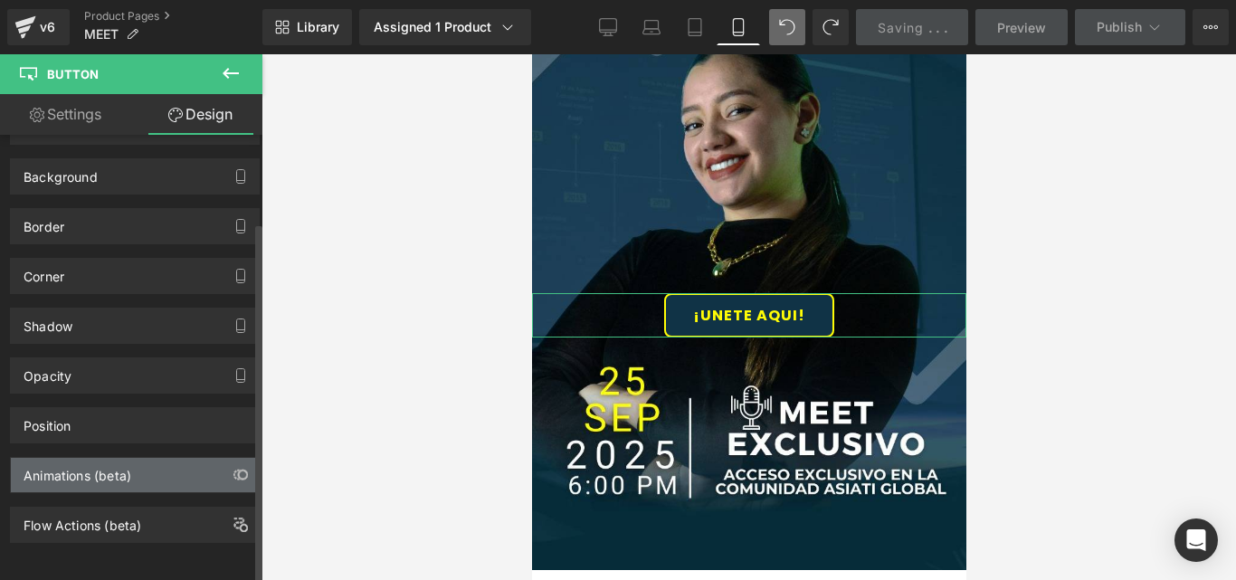
click at [109, 472] on div "Animations (beta)" at bounding box center [135, 475] width 248 height 34
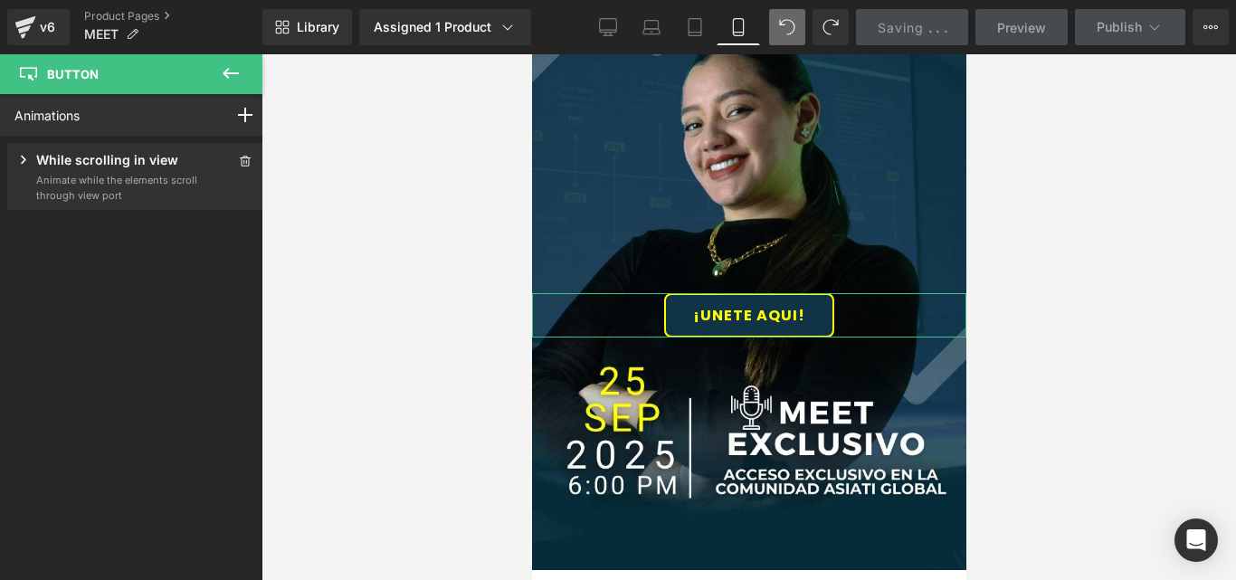
click at [112, 170] on p "While scrolling in view" at bounding box center [107, 161] width 142 height 23
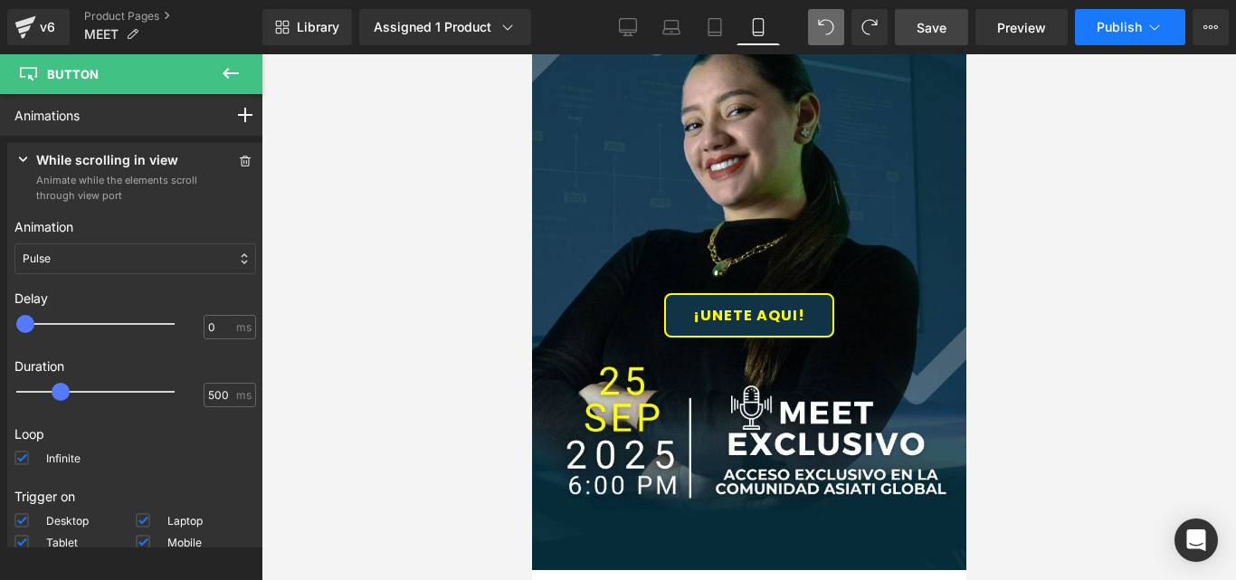
click at [1154, 34] on icon at bounding box center [1154, 27] width 18 height 18
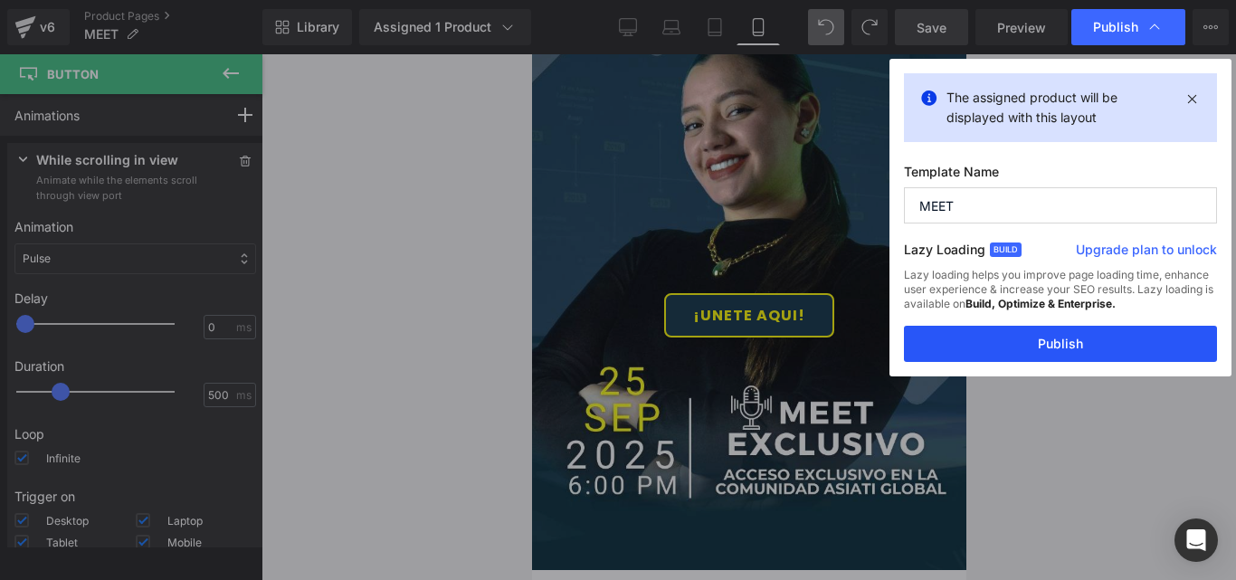
click at [1086, 335] on button "Publish" at bounding box center [1060, 344] width 313 height 36
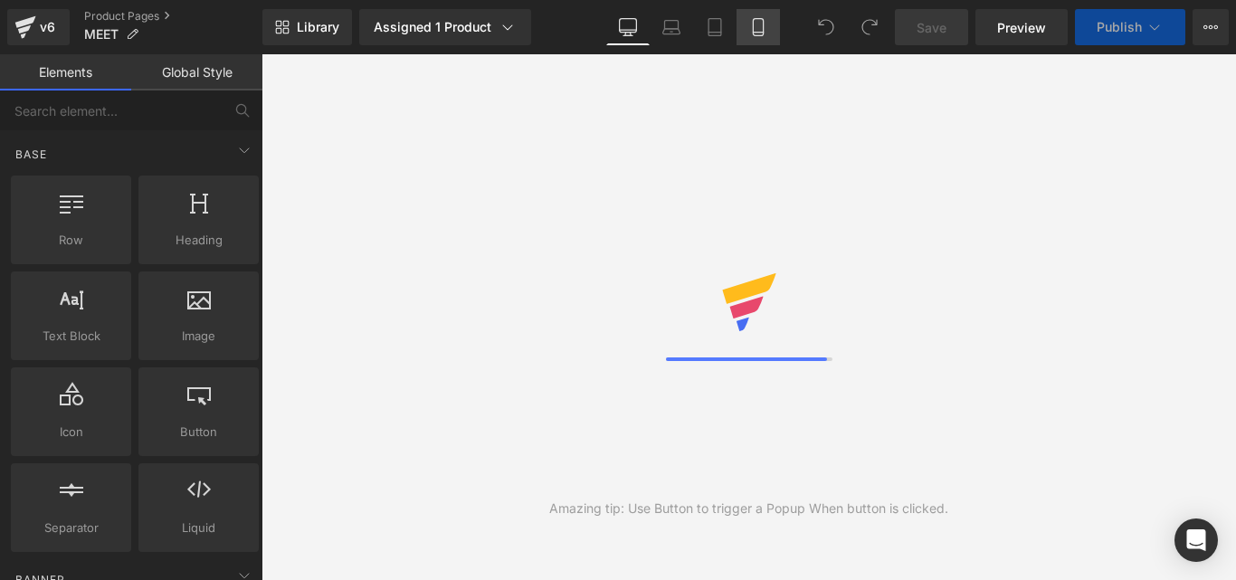
click at [762, 27] on icon at bounding box center [758, 27] width 18 height 18
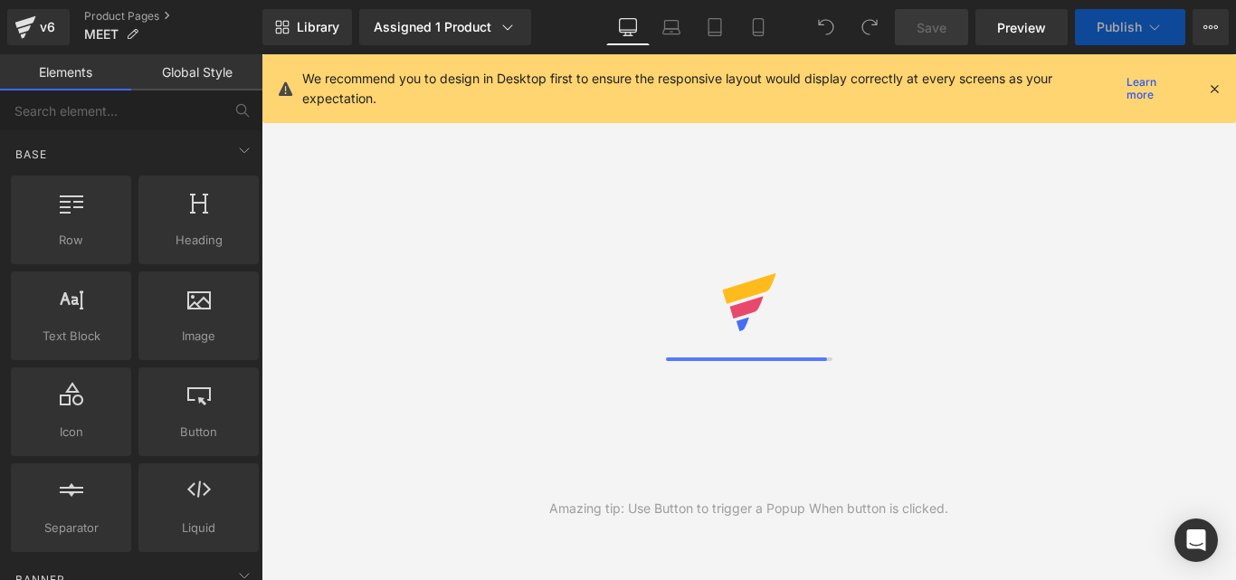
click at [1213, 82] on icon at bounding box center [1214, 88] width 16 height 16
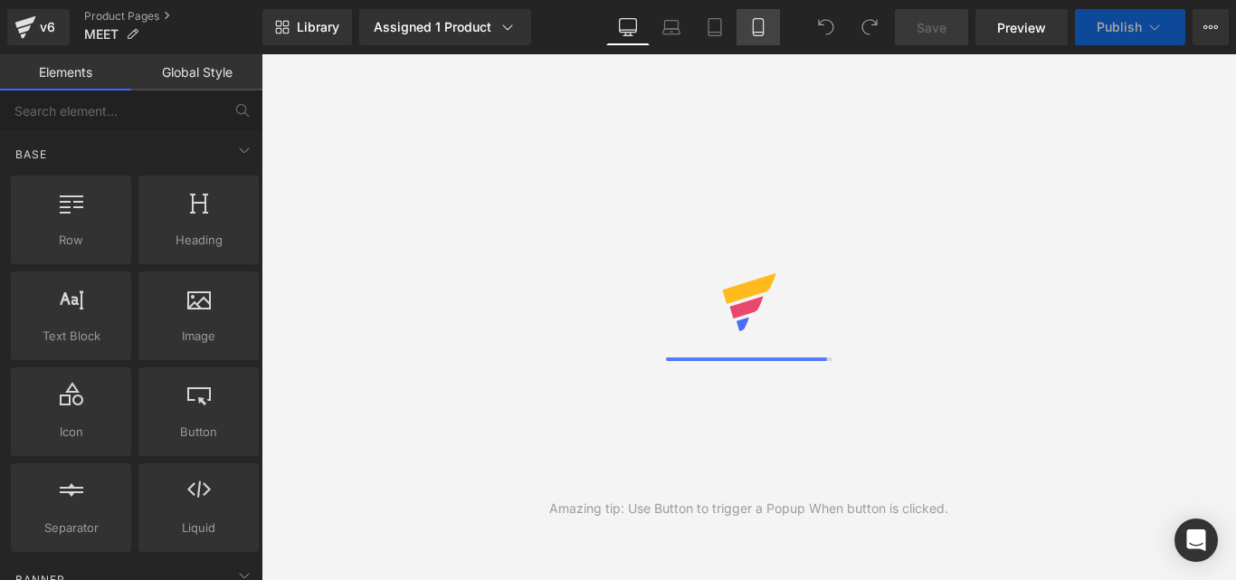
click at [762, 25] on icon at bounding box center [758, 27] width 10 height 17
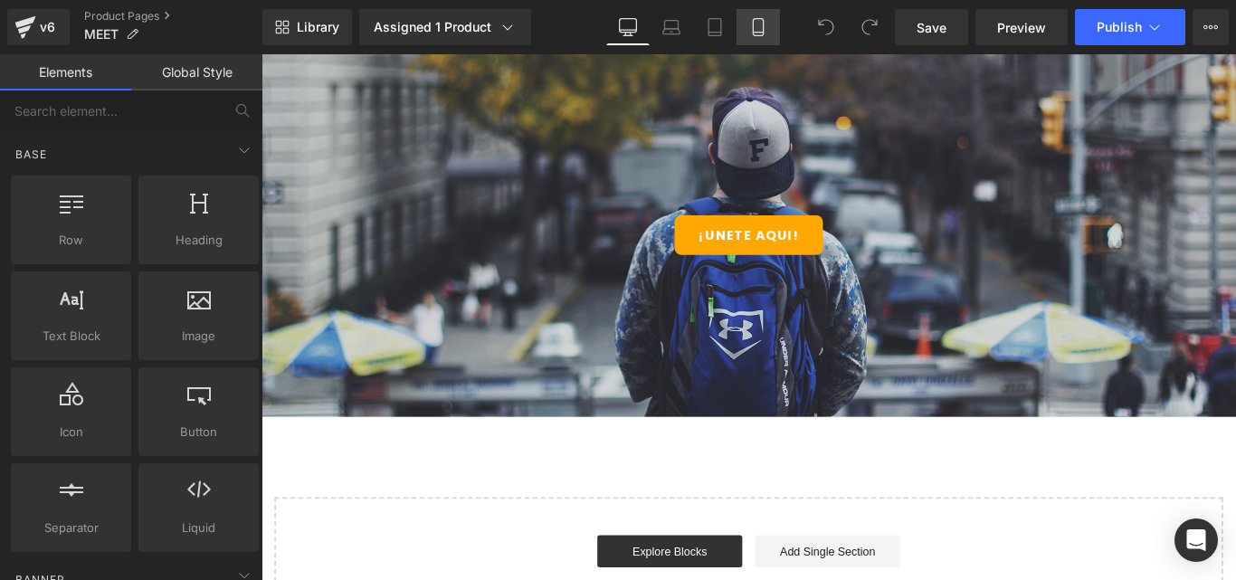
click at [762, 25] on icon at bounding box center [758, 27] width 10 height 17
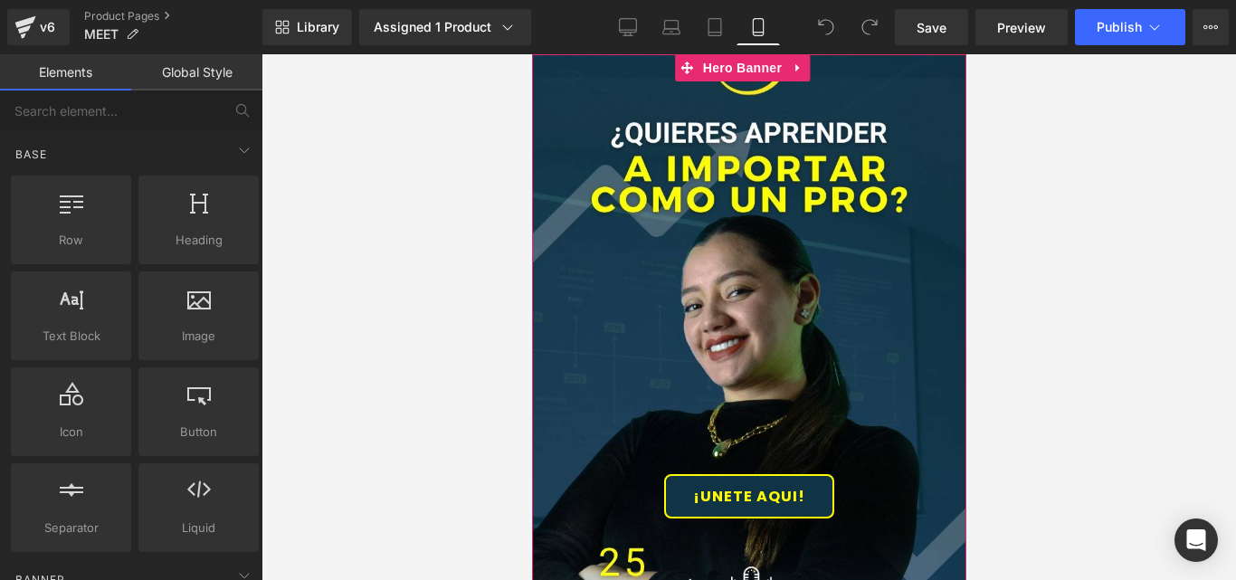
click at [779, 201] on div at bounding box center [748, 402] width 434 height 696
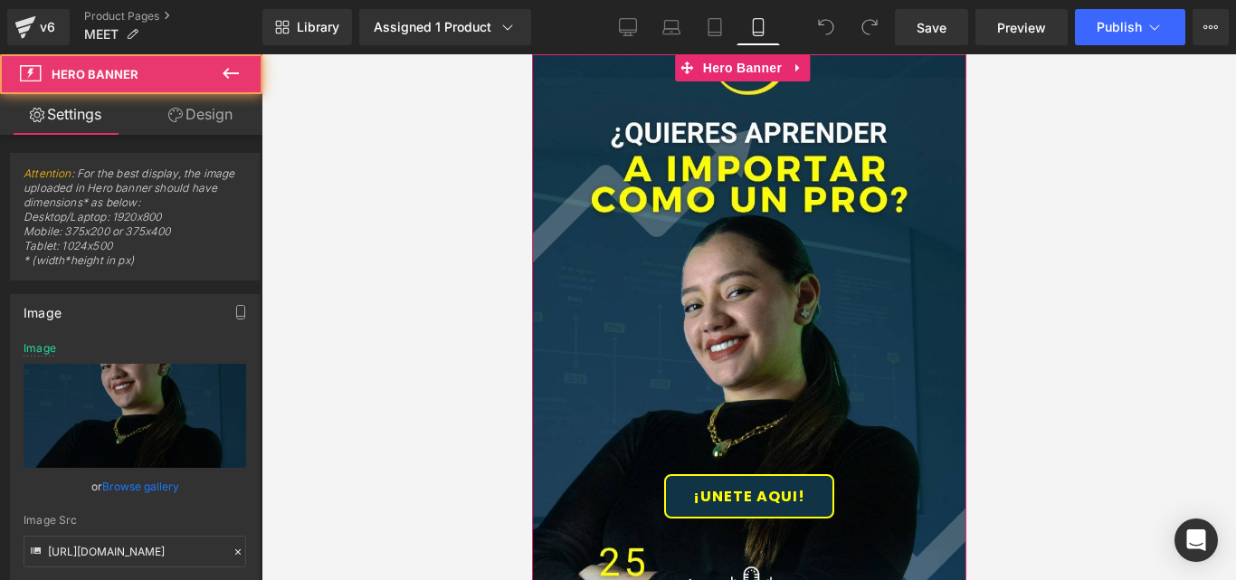
scroll to position [181, 0]
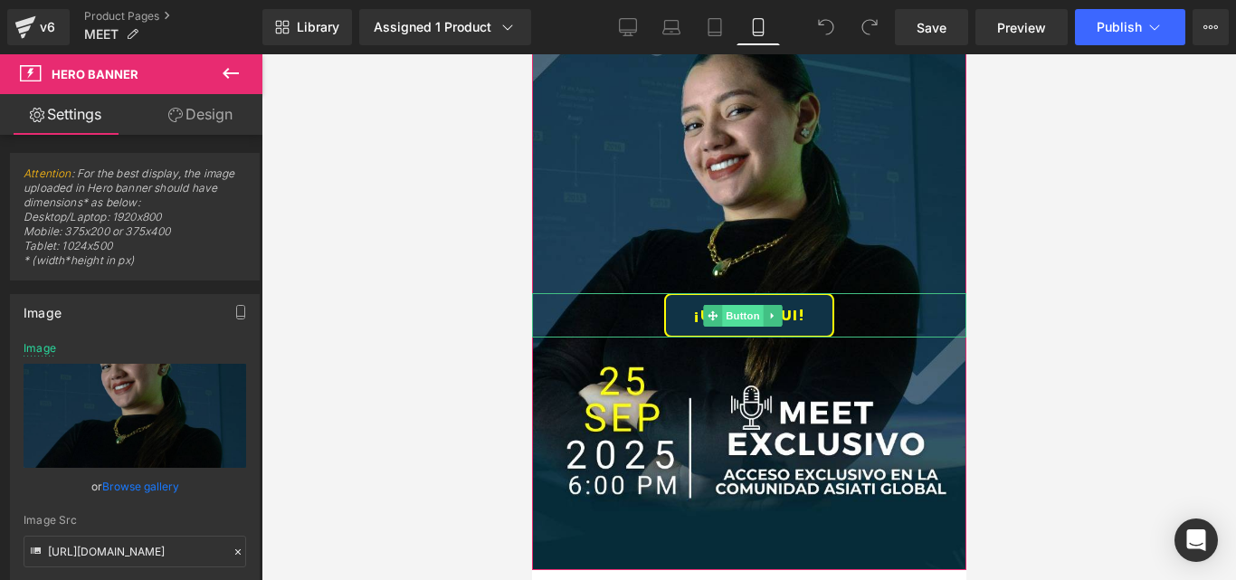
click at [737, 309] on span "Button" at bounding box center [742, 316] width 42 height 22
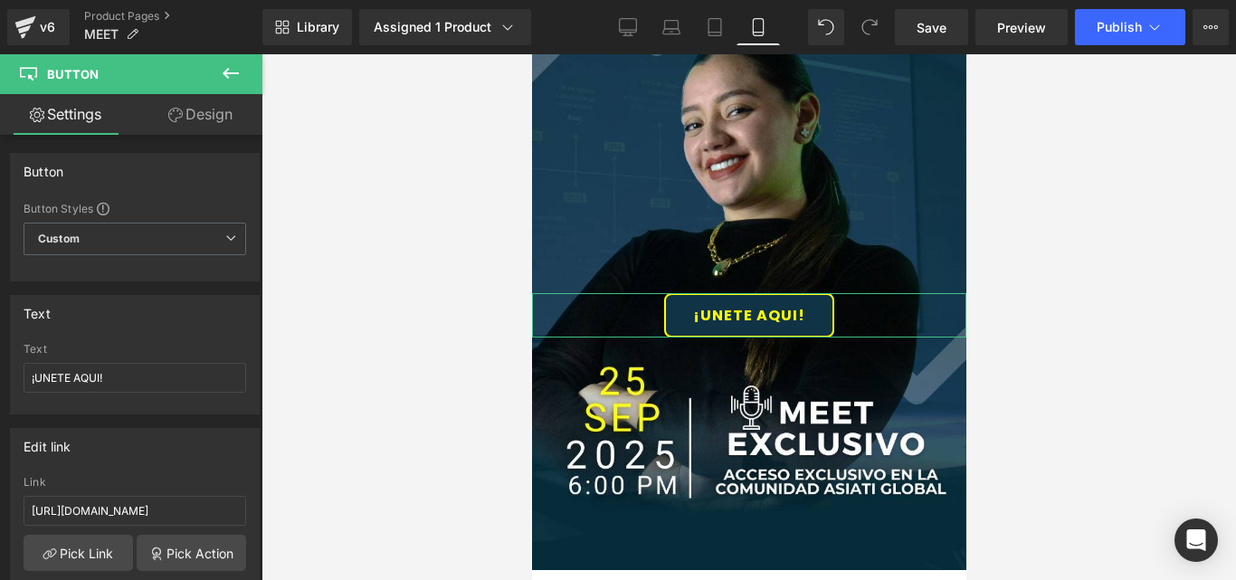
click at [212, 114] on link "Design" at bounding box center [200, 114] width 131 height 41
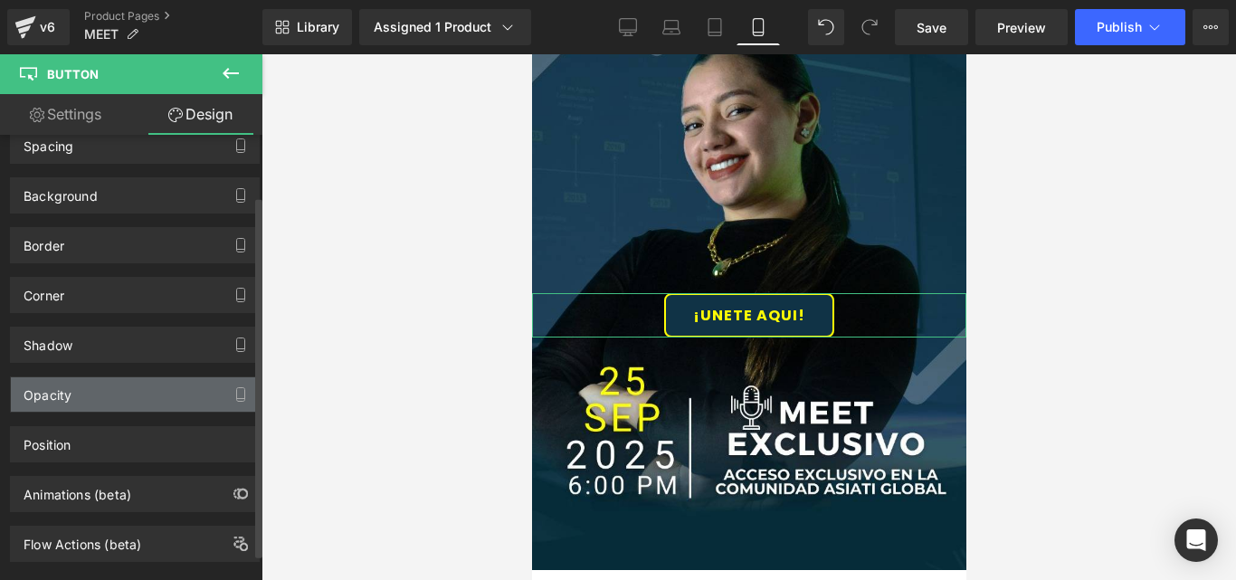
scroll to position [108, 0]
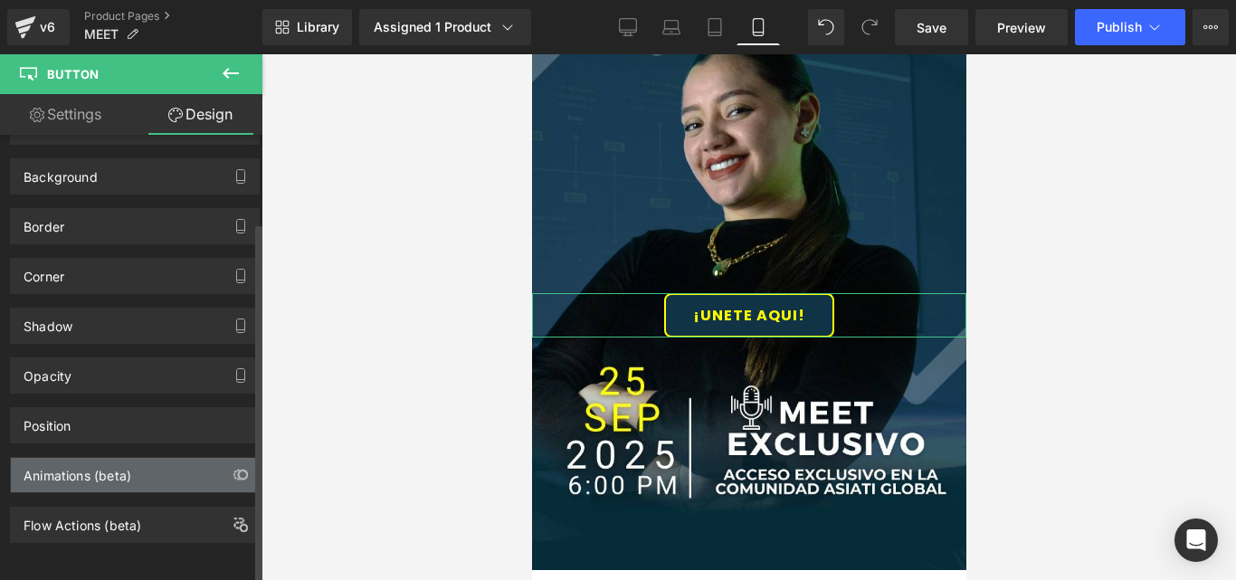
click at [141, 458] on div "Animations (beta)" at bounding box center [135, 475] width 248 height 34
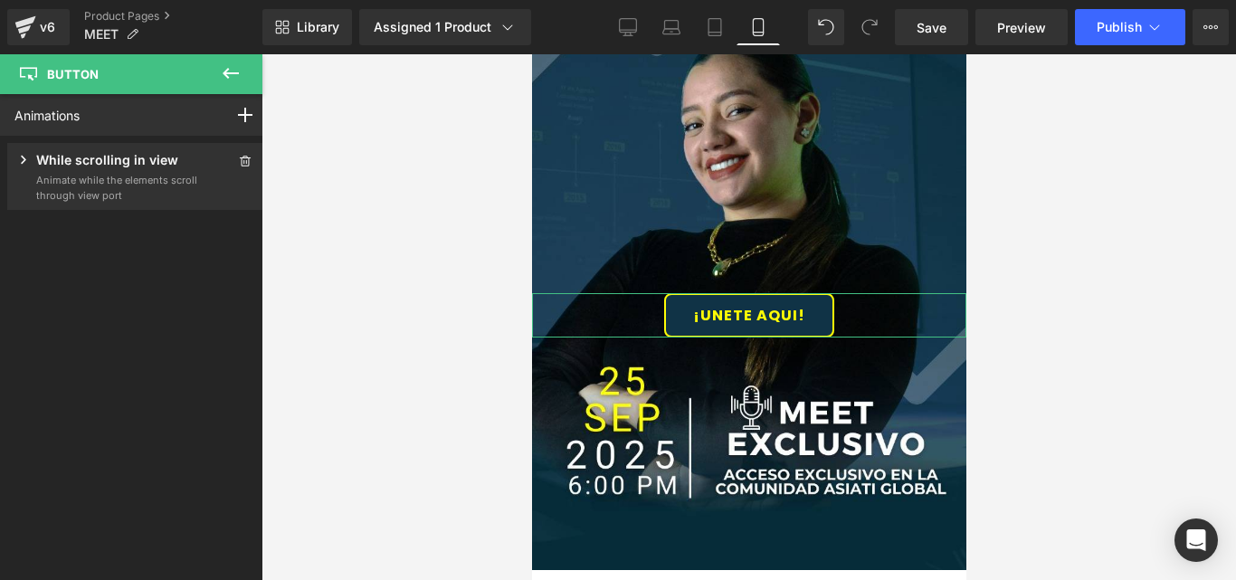
click at [115, 197] on p "Animate while the elements scroll through view port" at bounding box center [117, 188] width 163 height 30
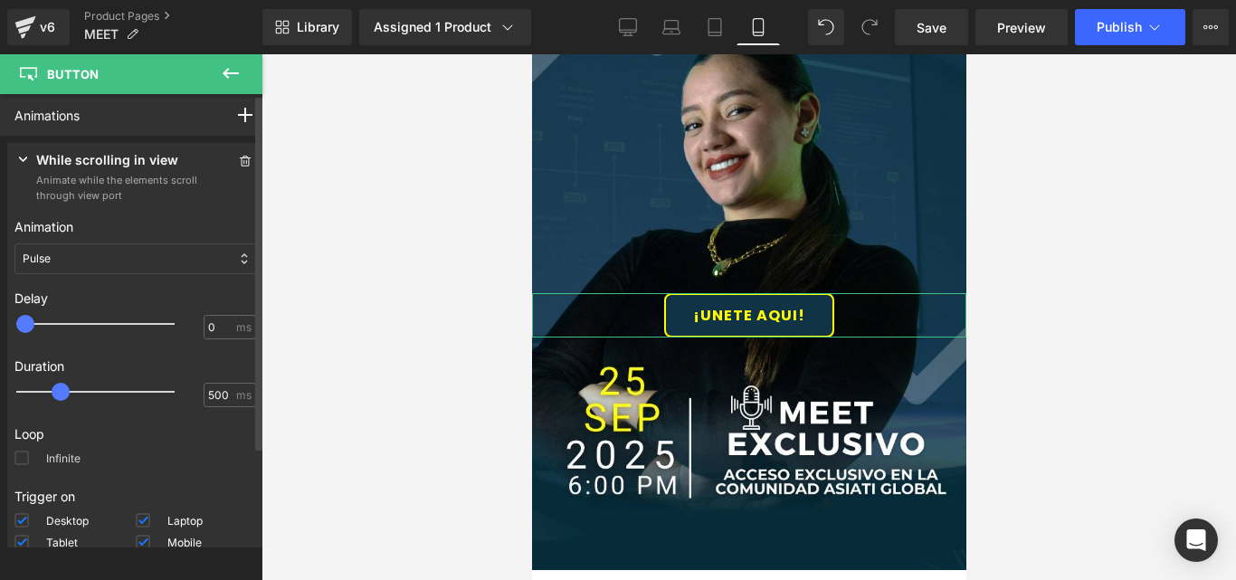
click at [18, 458] on span at bounding box center [21, 457] width 14 height 14
click at [0, 0] on input "Infinite" at bounding box center [0, 0] width 0 height 0
click at [937, 24] on span "Save" at bounding box center [931, 27] width 30 height 19
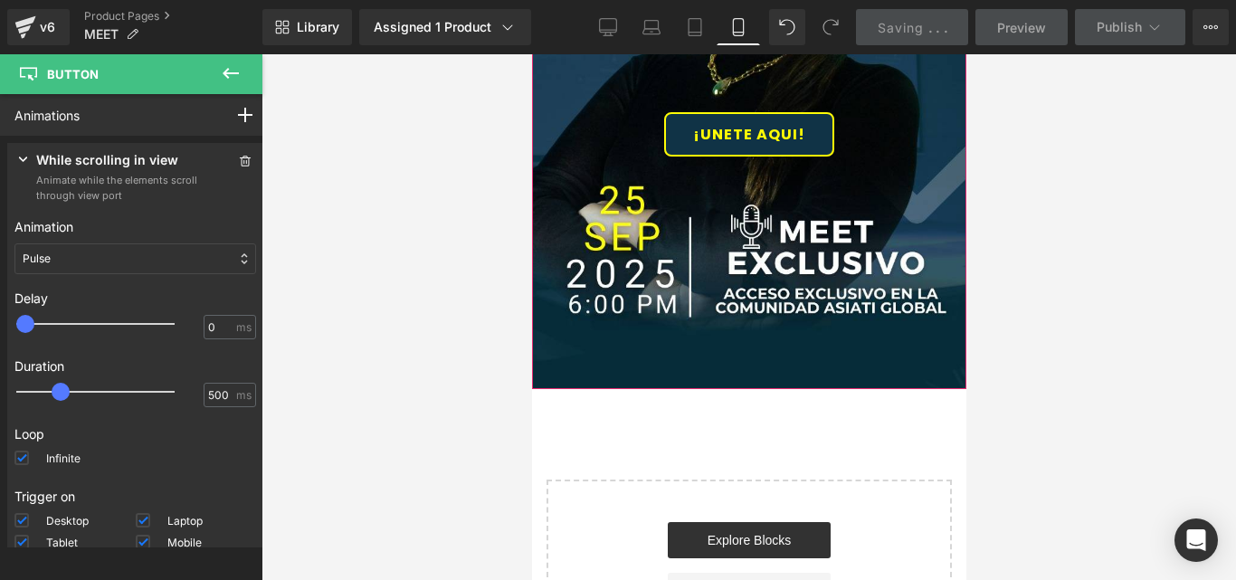
scroll to position [181, 0]
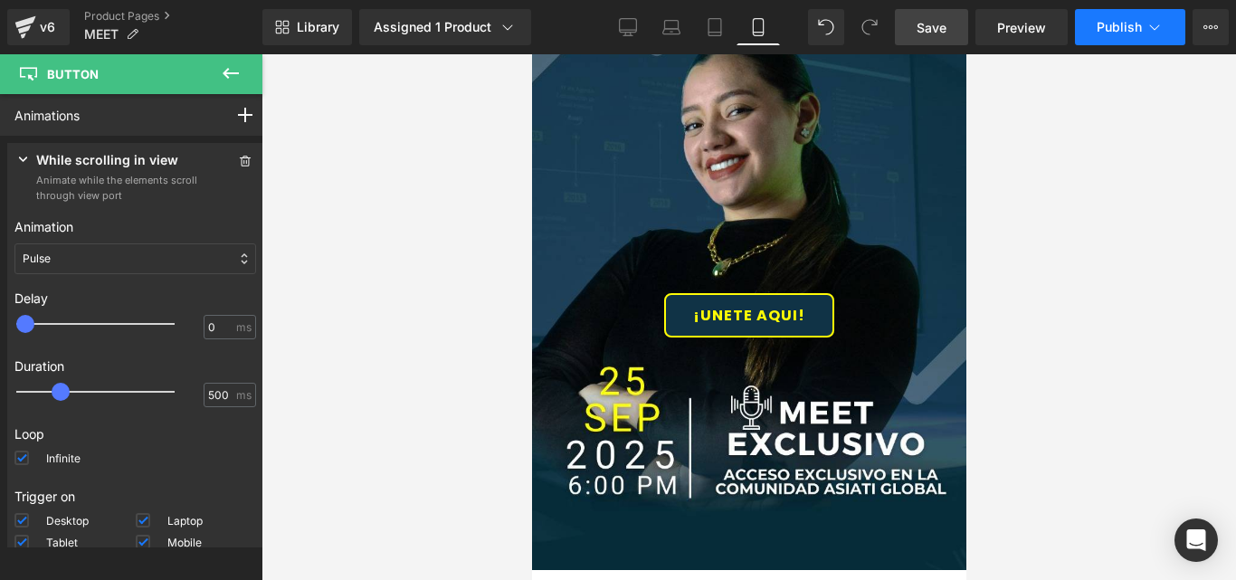
click at [1121, 26] on span "Publish" at bounding box center [1118, 27] width 45 height 14
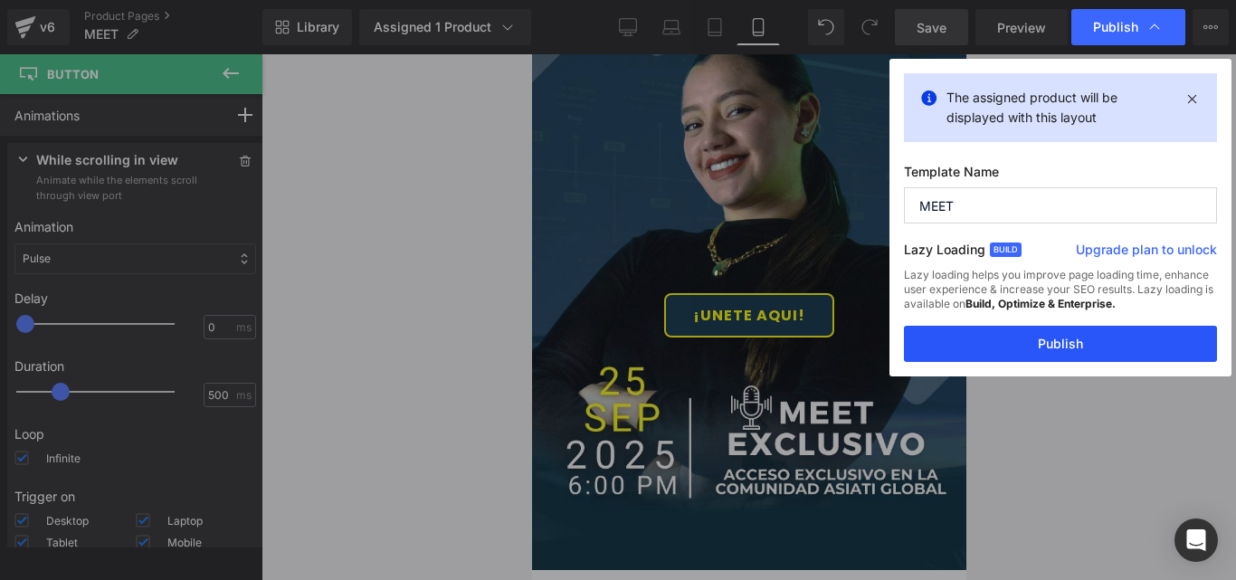
click at [1067, 339] on button "Publish" at bounding box center [1060, 344] width 313 height 36
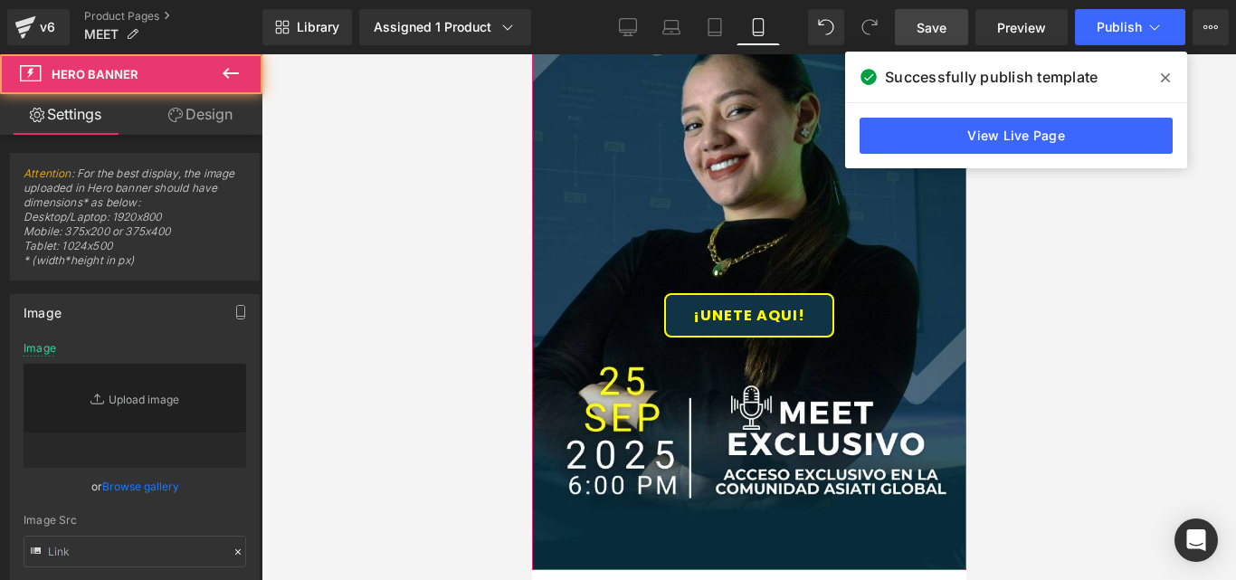
type input "https://ucarecdn.com/8c524fb9-d885-496f-baf8-80f46fafb525/-/format/auto/-/previ…"
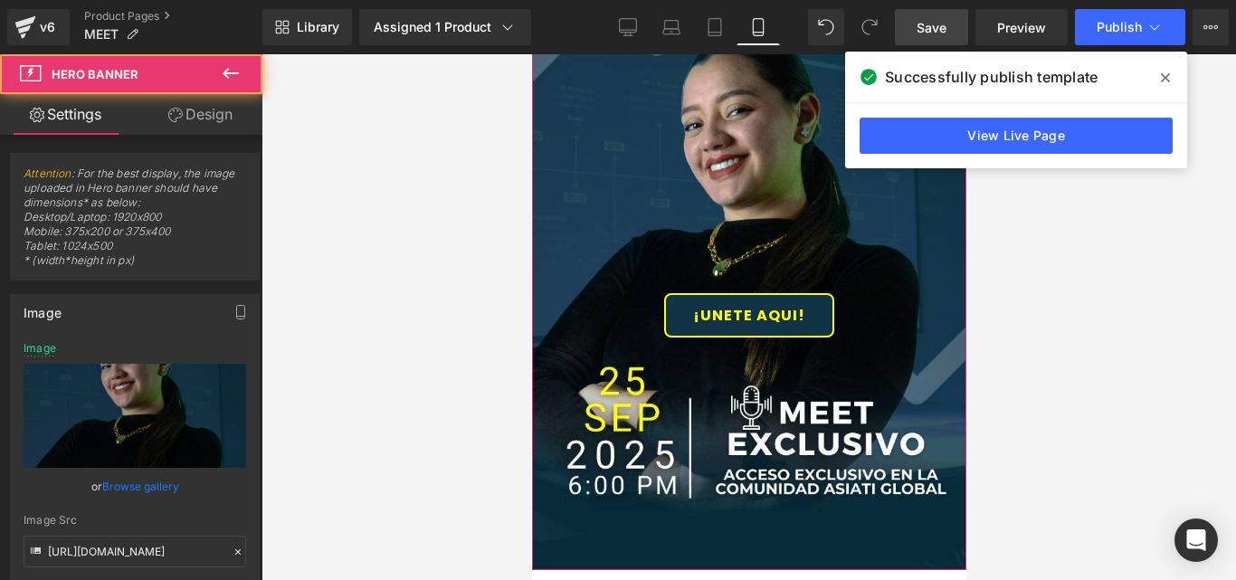
drag, startPoint x: 883, startPoint y: 425, endPoint x: 883, endPoint y: 441, distance: 16.3
click at [883, 441] on div at bounding box center [748, 221] width 434 height 696
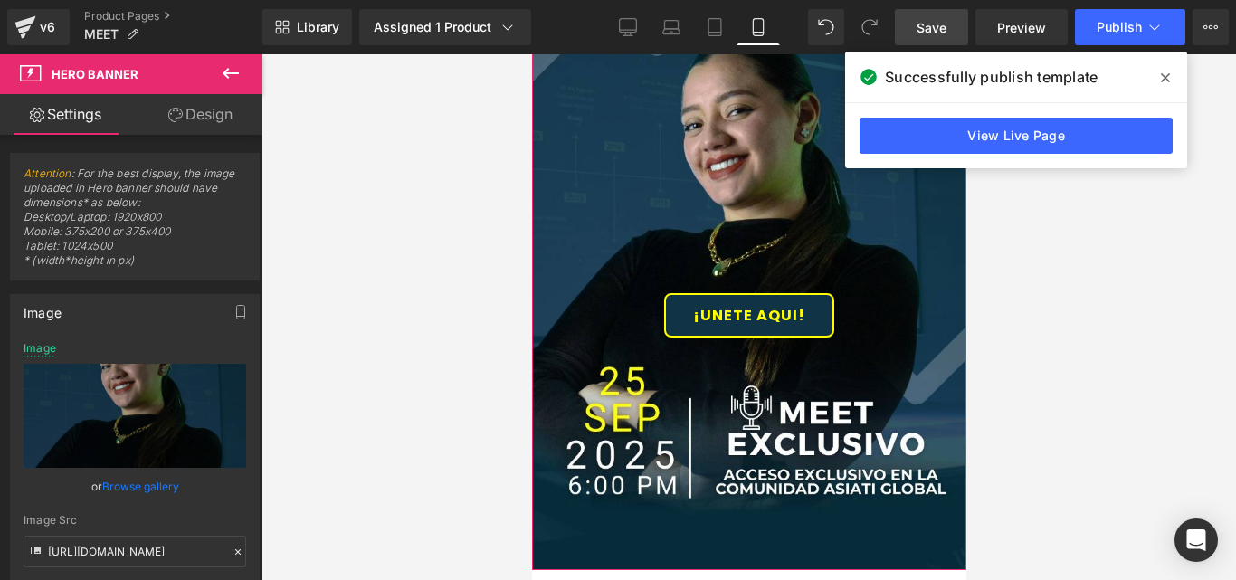
click at [767, 437] on div at bounding box center [748, 221] width 434 height 696
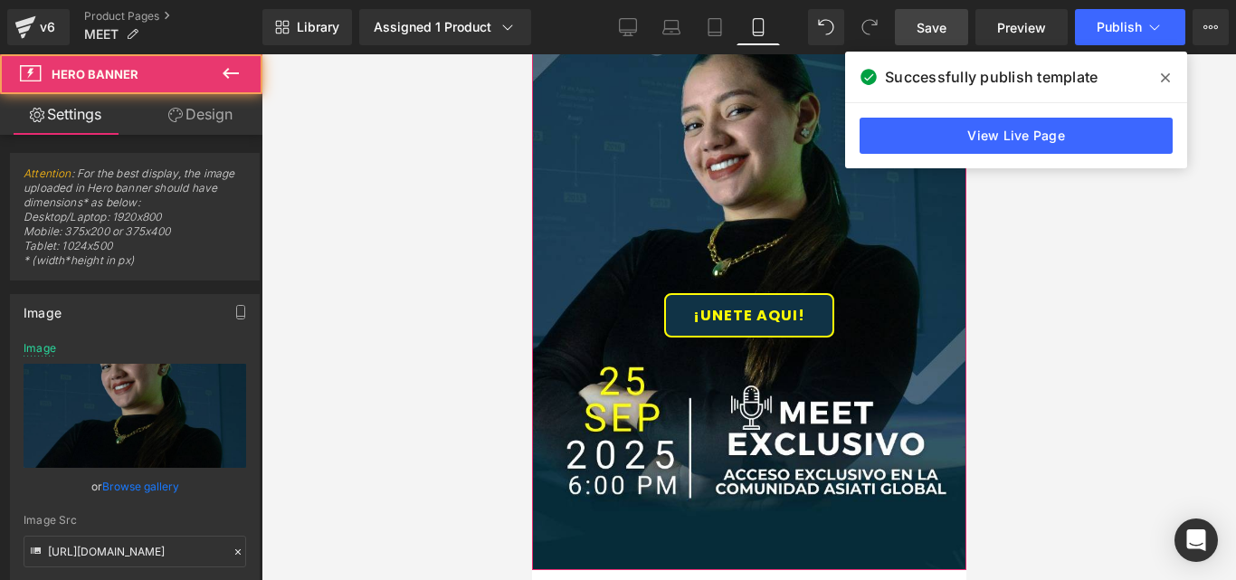
scroll to position [362, 0]
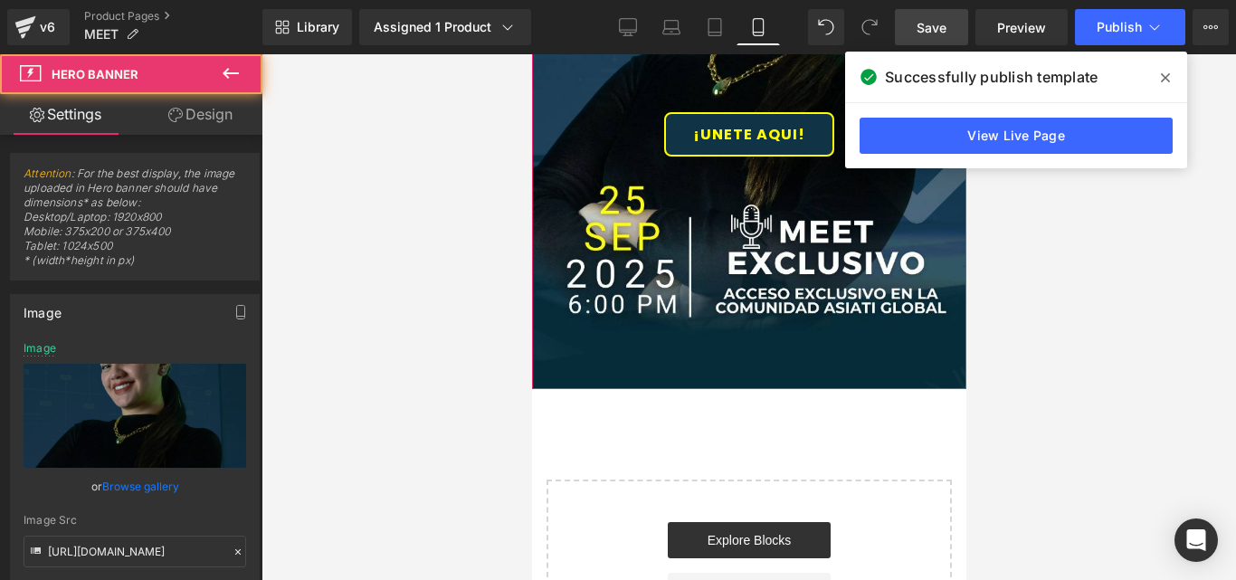
drag, startPoint x: 797, startPoint y: 353, endPoint x: 800, endPoint y: 370, distance: 17.6
click at [800, 370] on div at bounding box center [748, 40] width 434 height 696
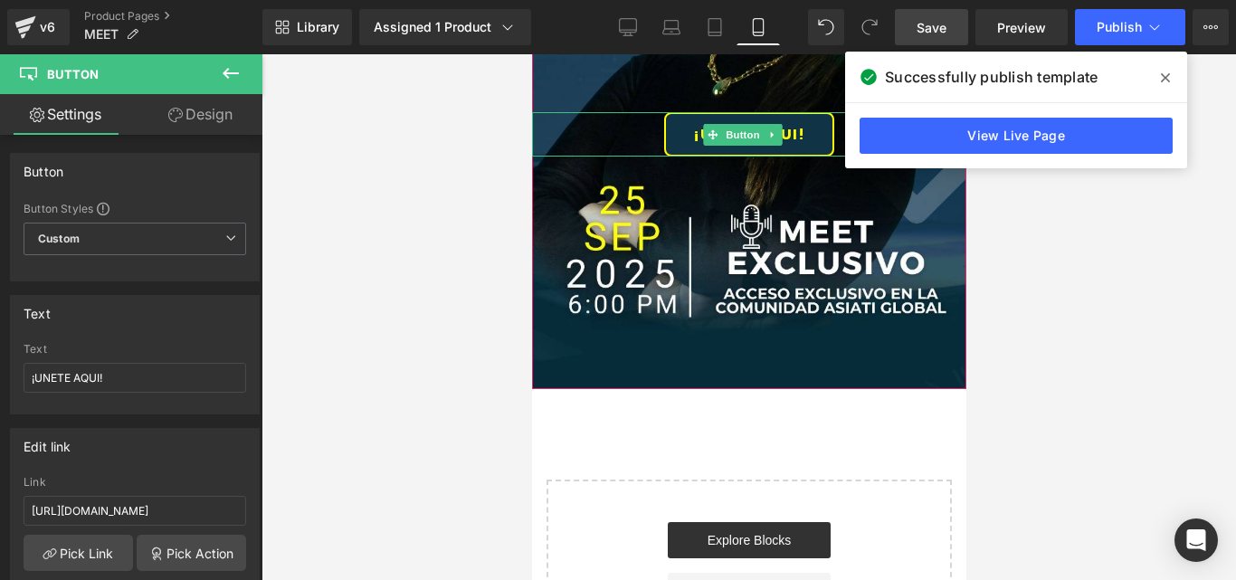
drag, startPoint x: 632, startPoint y: 149, endPoint x: 635, endPoint y: 125, distance: 24.6
click at [635, 125] on div "¡UNETE AQUI!" at bounding box center [748, 134] width 434 height 44
drag, startPoint x: 632, startPoint y: 112, endPoint x: 637, endPoint y: 85, distance: 27.5
click at [637, 85] on div "¡UNETE AQUI! Button Hero Banner" at bounding box center [748, 40] width 434 height 696
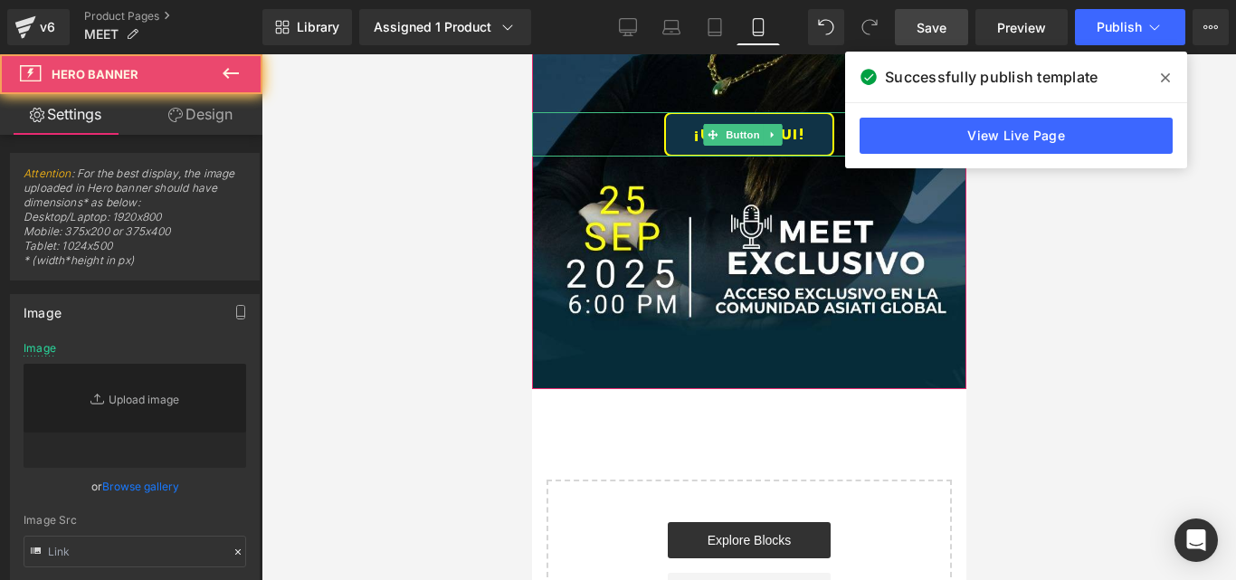
type input "https://ucarecdn.com/8c524fb9-d885-496f-baf8-80f46fafb525/-/format/auto/-/previ…"
drag, startPoint x: 644, startPoint y: 90, endPoint x: 647, endPoint y: 102, distance: 12.1
click at [647, 102] on div at bounding box center [748, 40] width 434 height 696
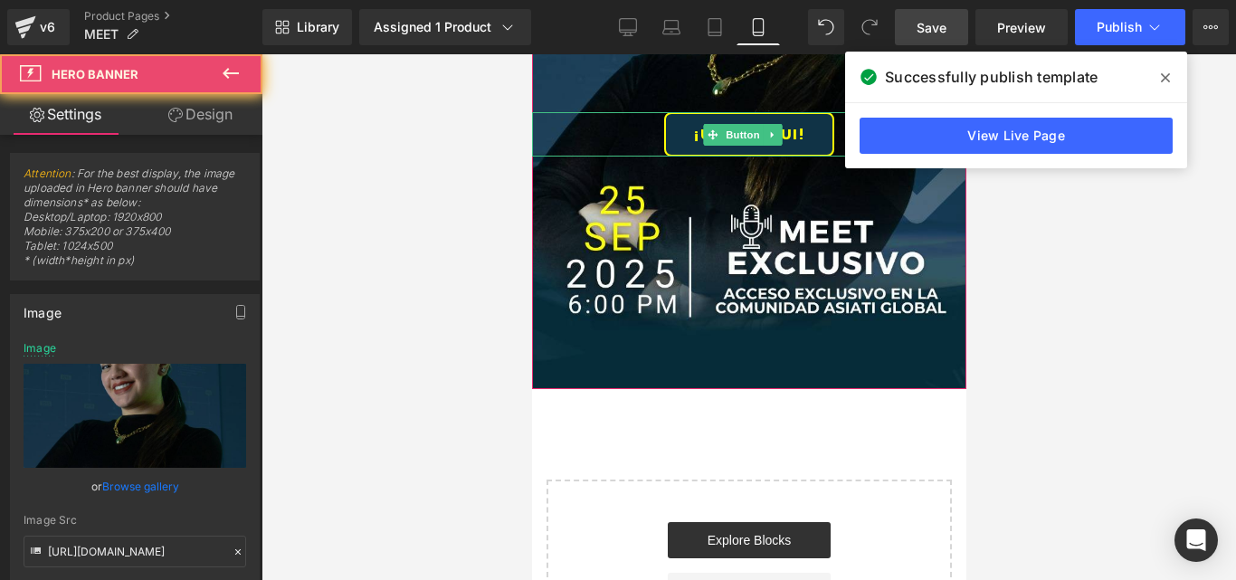
click at [647, 102] on div at bounding box center [748, 40] width 434 height 696
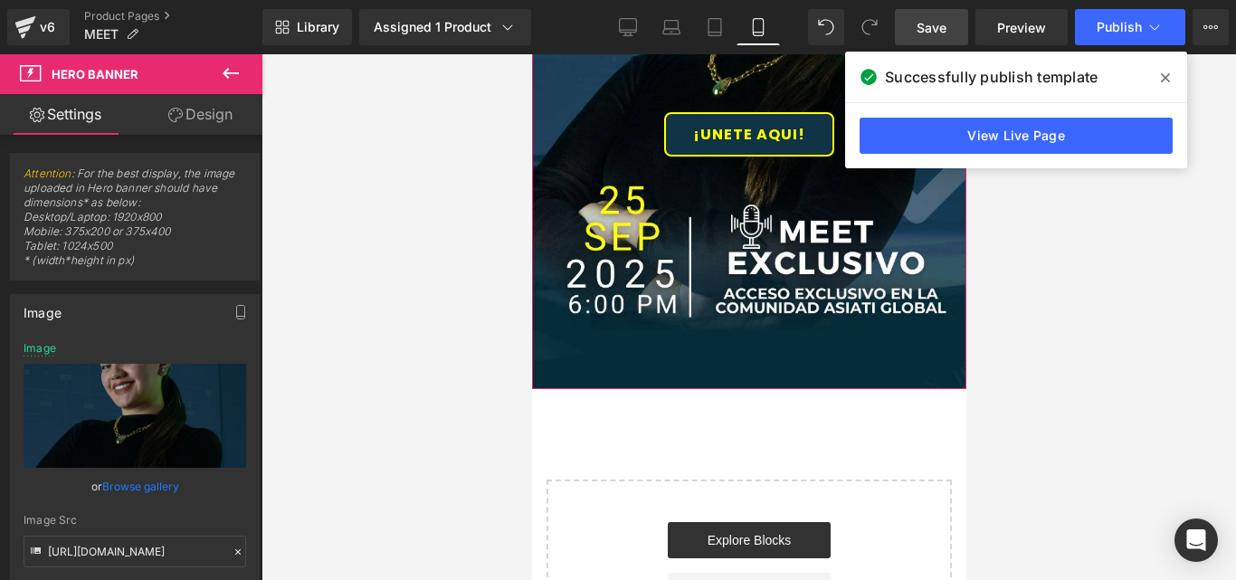
drag, startPoint x: 658, startPoint y: 208, endPoint x: 660, endPoint y: 199, distance: 9.2
click at [660, 199] on div at bounding box center [748, 40] width 434 height 696
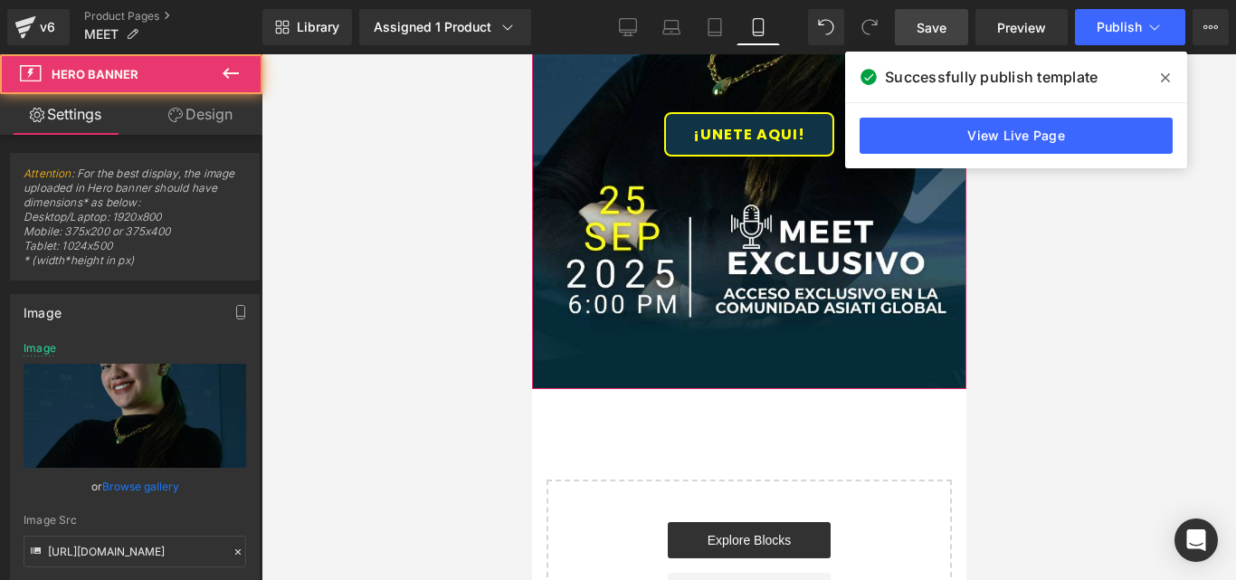
click at [703, 163] on div at bounding box center [748, 40] width 434 height 696
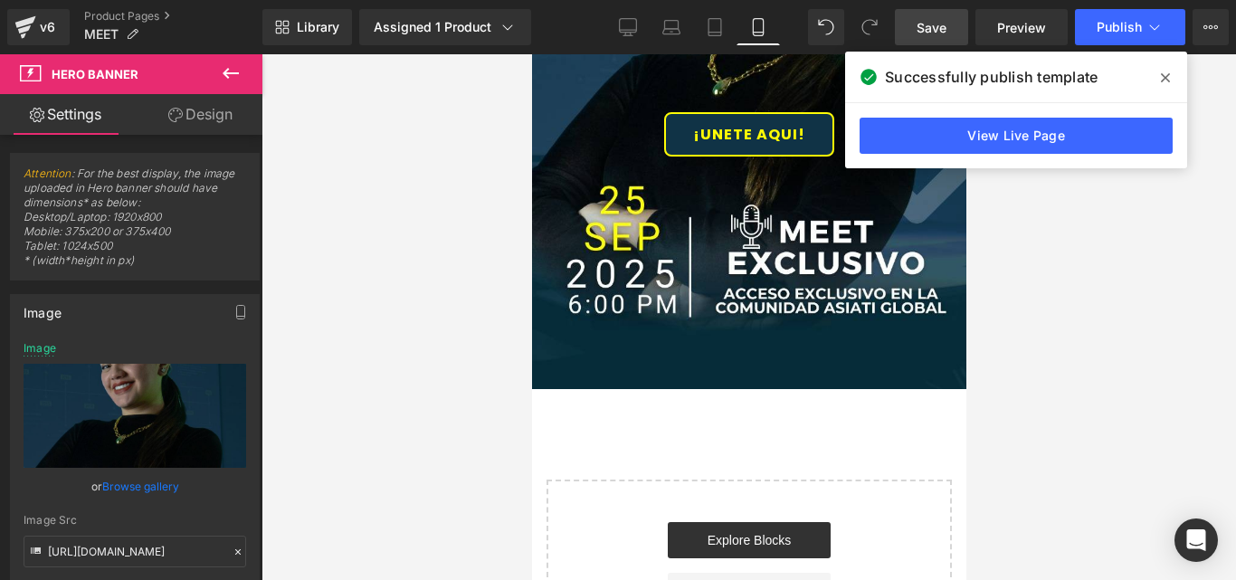
click at [1169, 72] on icon at bounding box center [1164, 78] width 9 height 14
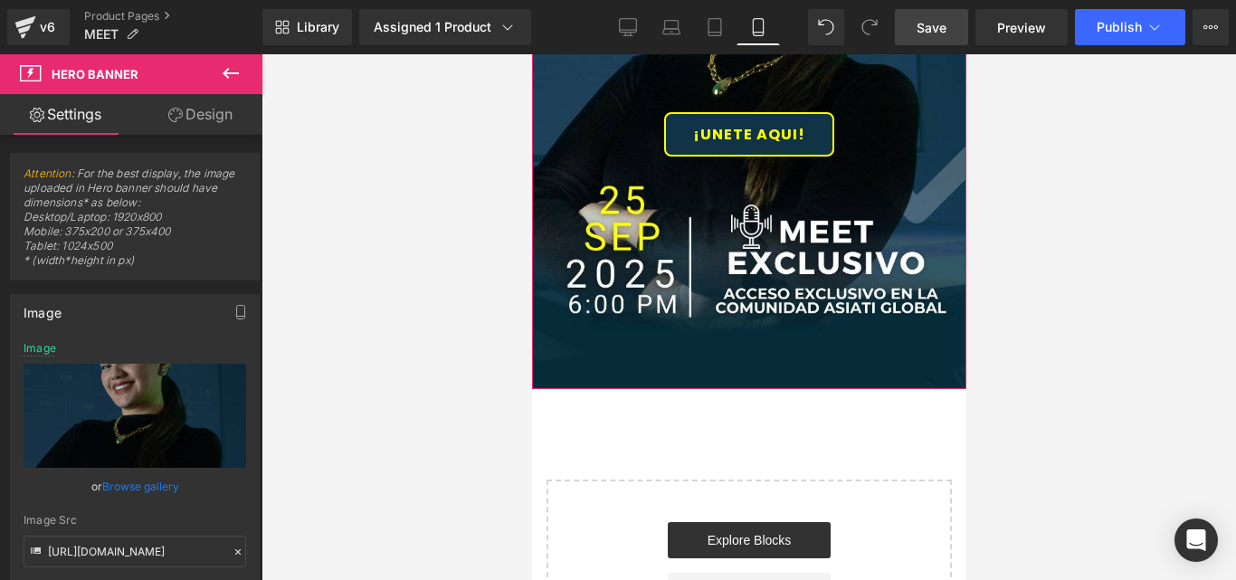
click at [853, 166] on div at bounding box center [748, 40] width 434 height 696
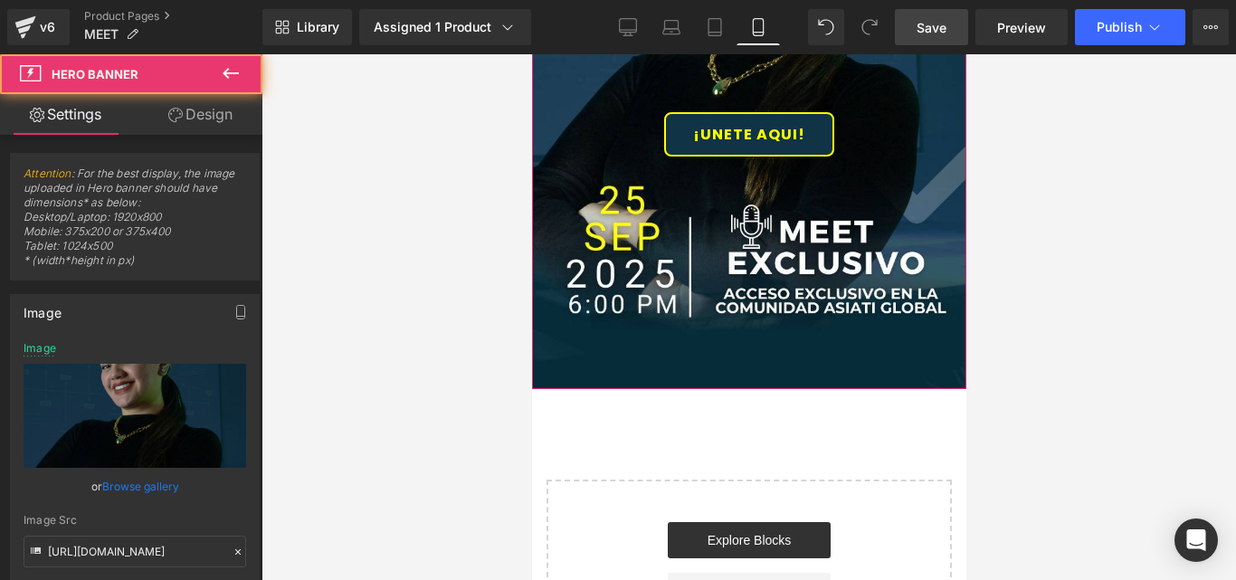
click at [850, 160] on div at bounding box center [748, 40] width 434 height 696
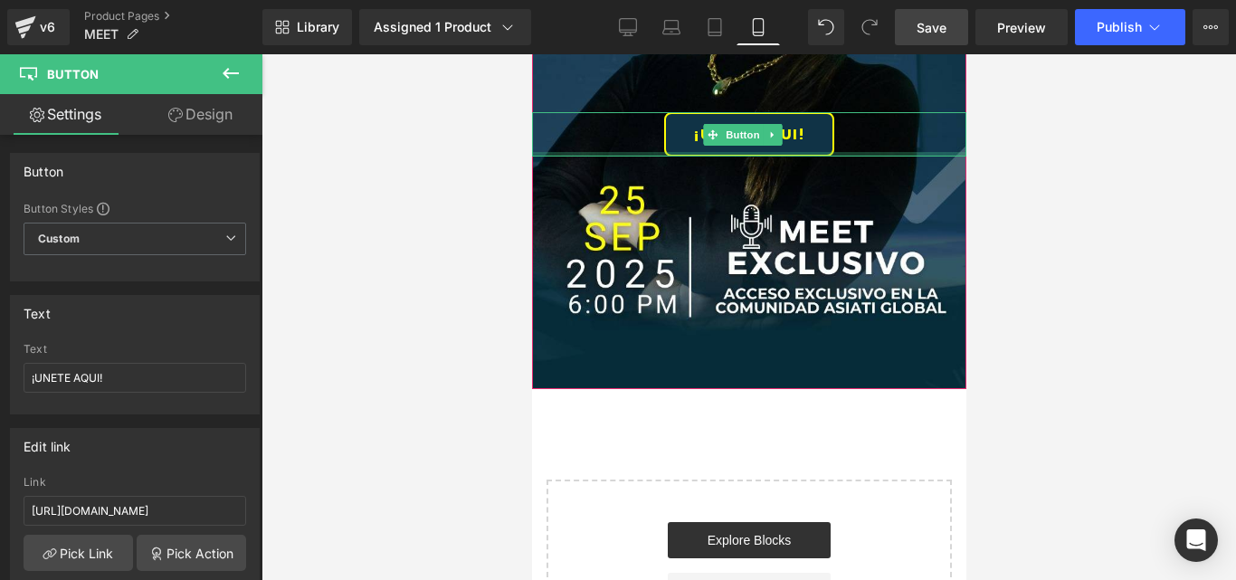
drag, startPoint x: 850, startPoint y: 152, endPoint x: 843, endPoint y: 142, distance: 12.3
click at [843, 142] on div "¡UNETE AQUI! Button" at bounding box center [748, 134] width 434 height 44
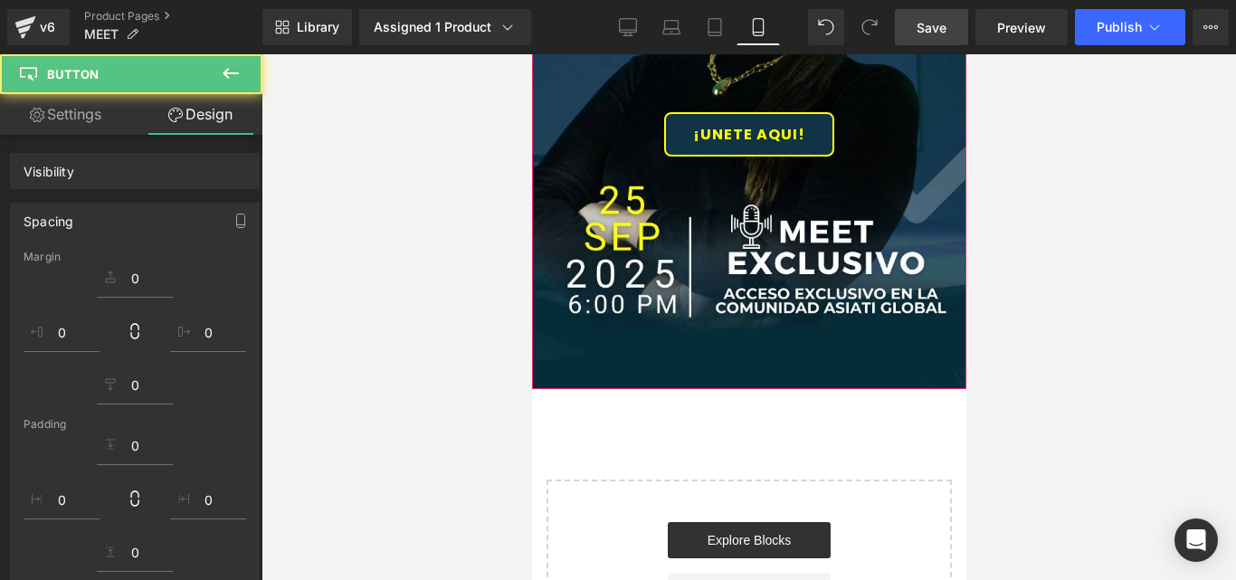
drag, startPoint x: 836, startPoint y: 167, endPoint x: 837, endPoint y: 179, distance: 11.8
click at [837, 179] on div at bounding box center [748, 40] width 434 height 696
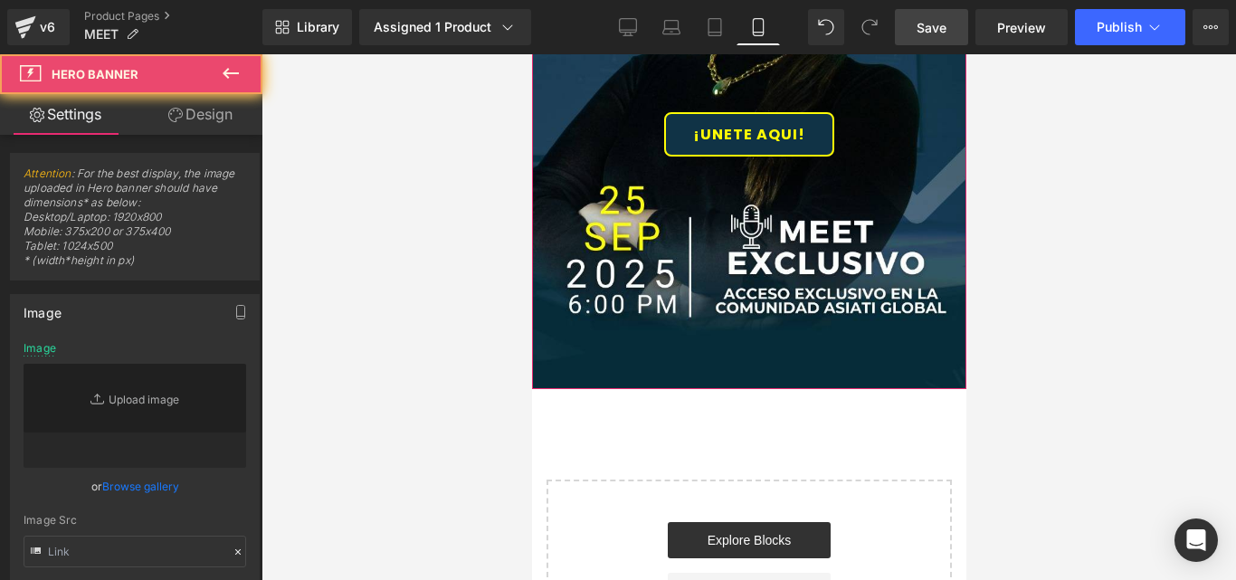
type input "https://ucarecdn.com/8c524fb9-d885-496f-baf8-80f46fafb525/-/format/auto/-/previ…"
click at [837, 179] on div at bounding box center [748, 40] width 434 height 696
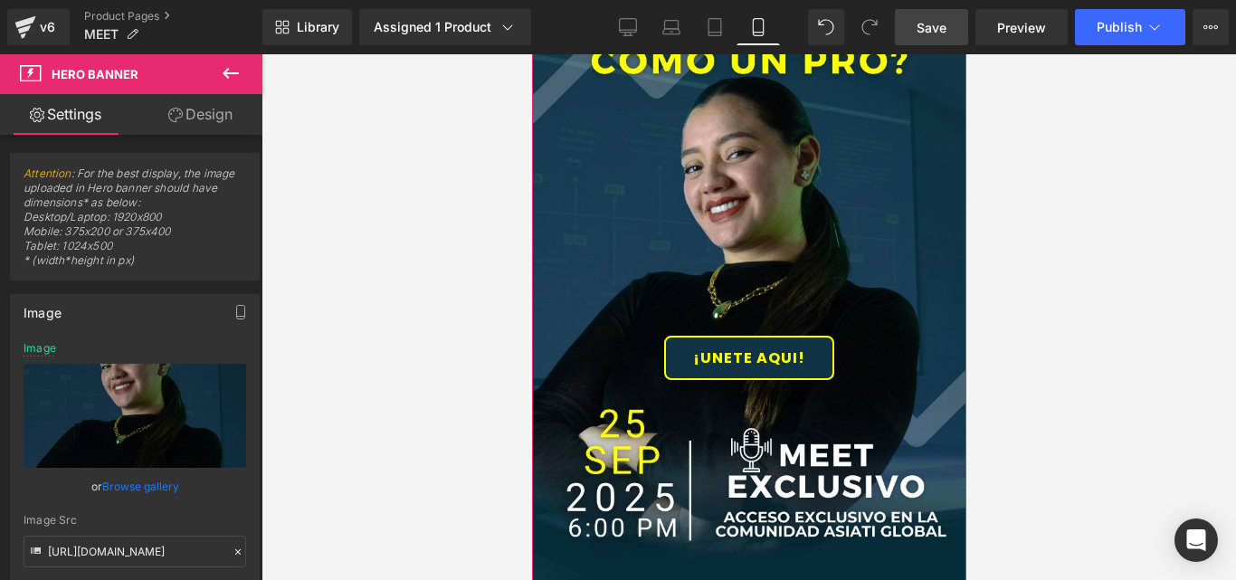
scroll to position [181, 0]
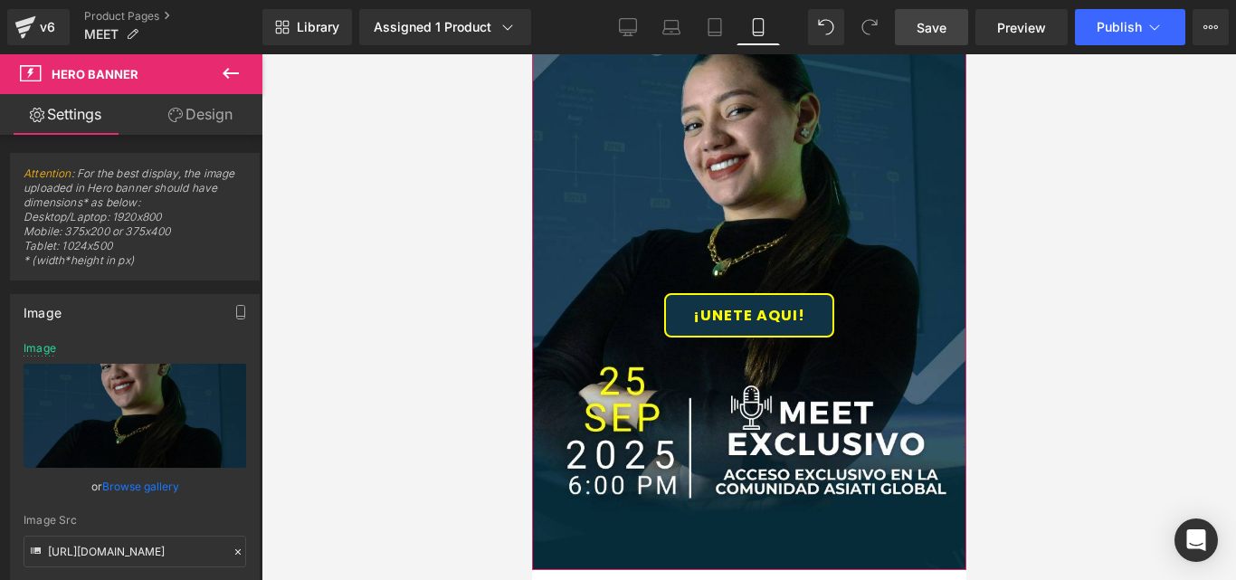
click at [769, 248] on div at bounding box center [748, 221] width 434 height 696
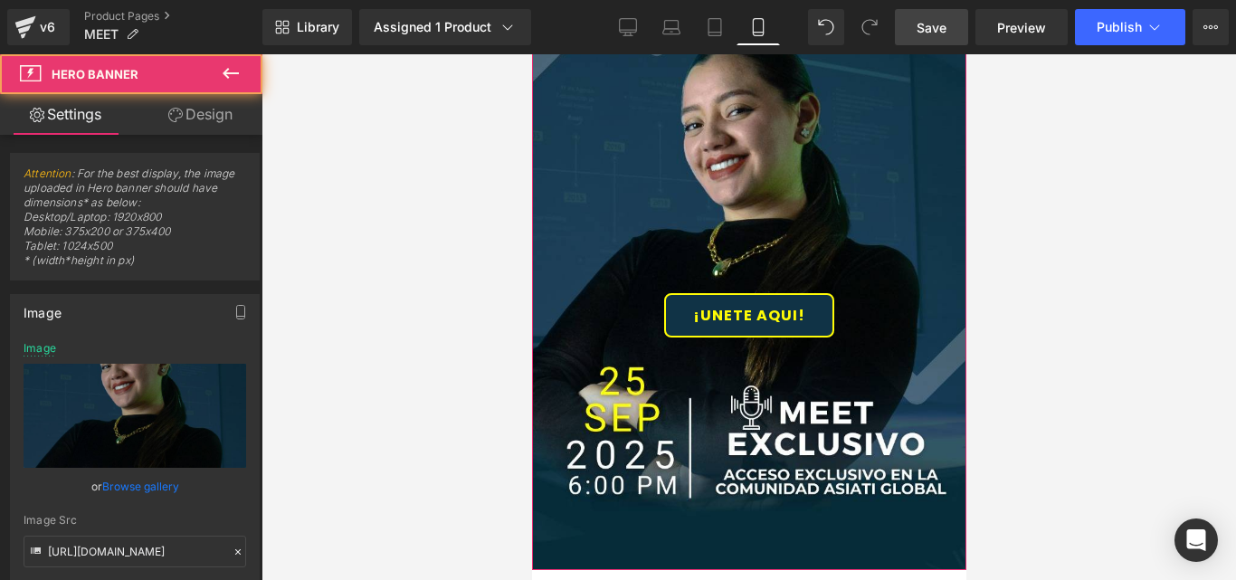
click at [822, 258] on div at bounding box center [748, 221] width 434 height 696
click at [846, 288] on div at bounding box center [748, 221] width 434 height 696
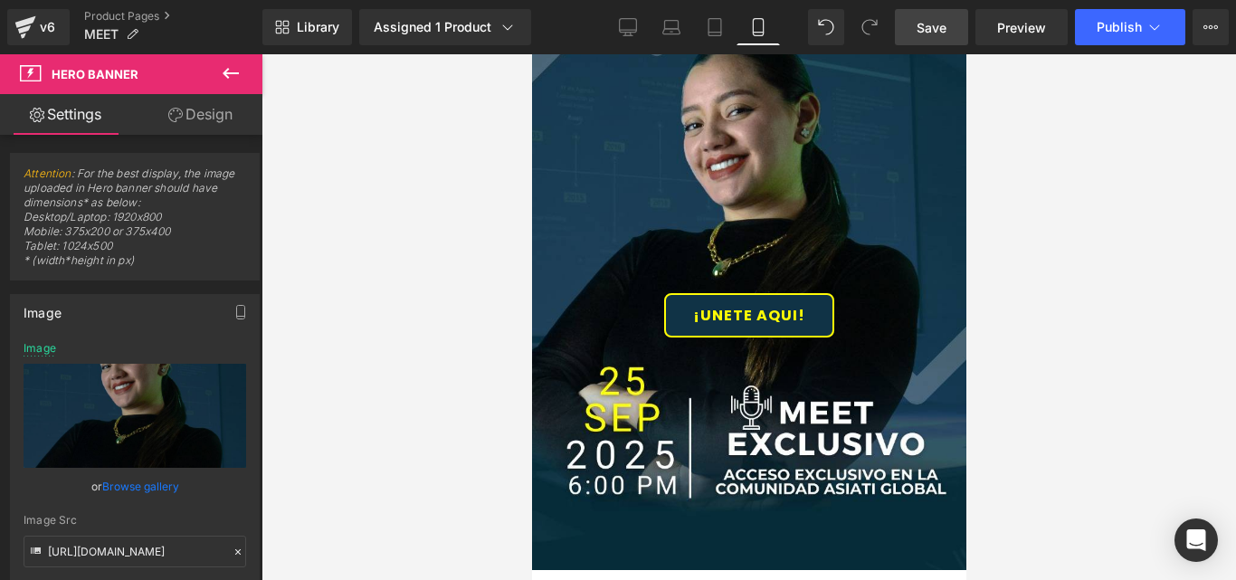
click at [235, 79] on icon at bounding box center [231, 73] width 22 height 22
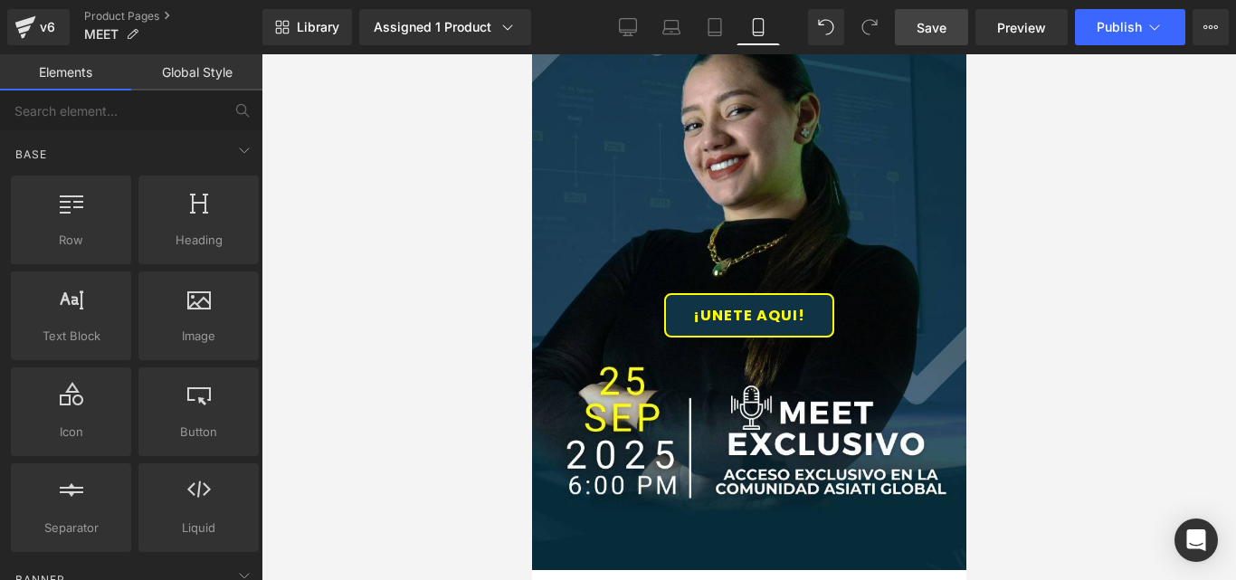
click at [617, 207] on div at bounding box center [748, 221] width 434 height 696
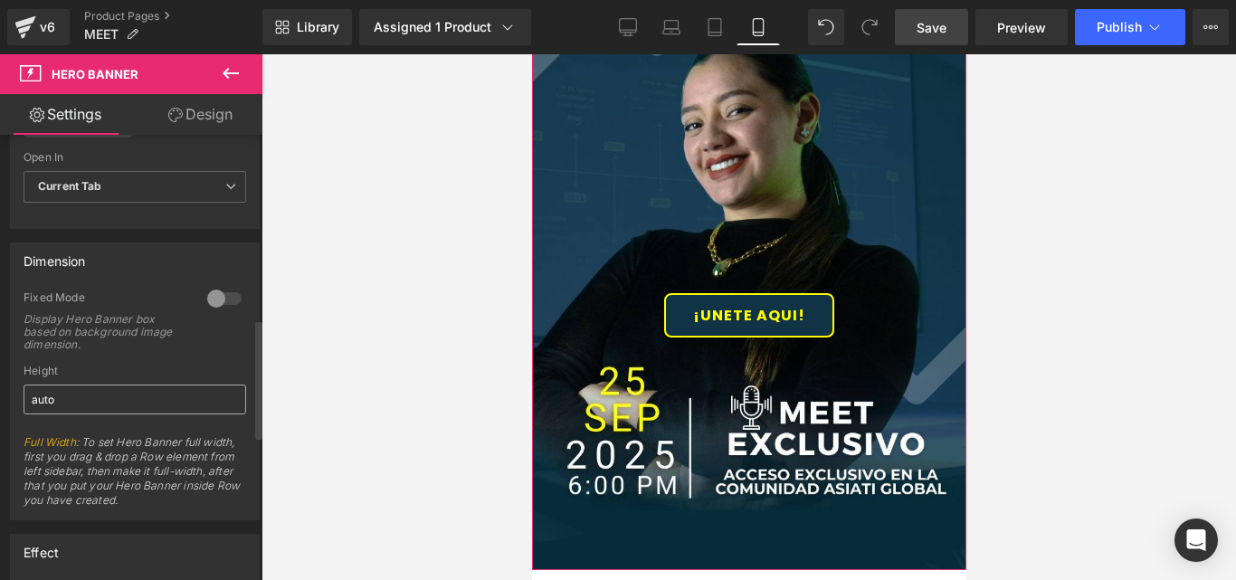
scroll to position [724, 0]
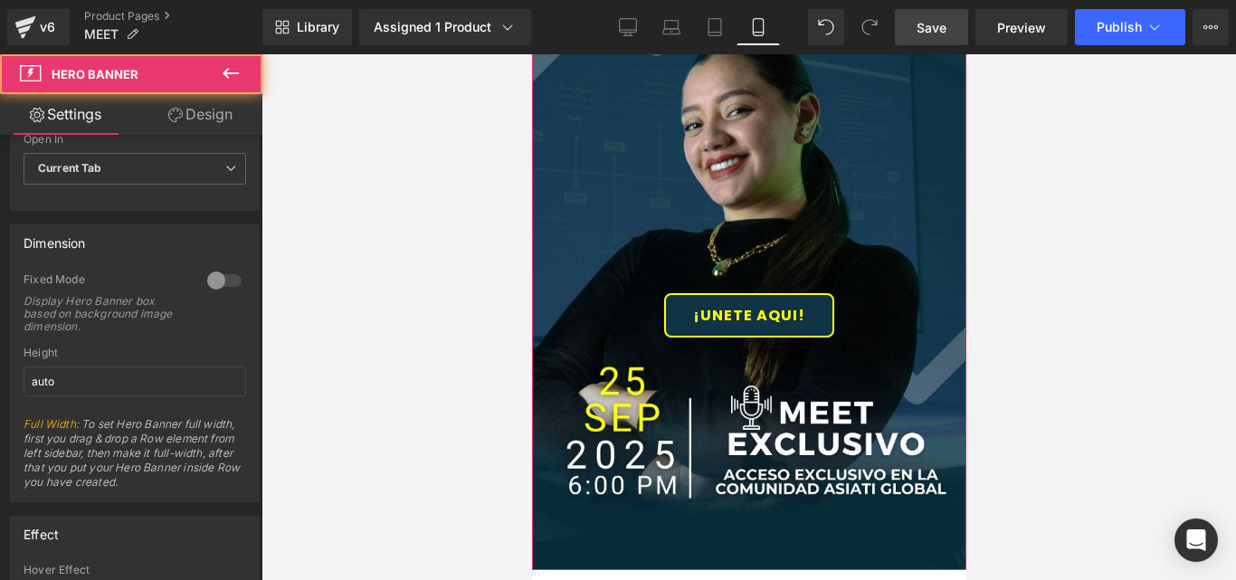
click at [626, 354] on div at bounding box center [748, 221] width 434 height 696
click at [630, 349] on div at bounding box center [748, 221] width 434 height 696
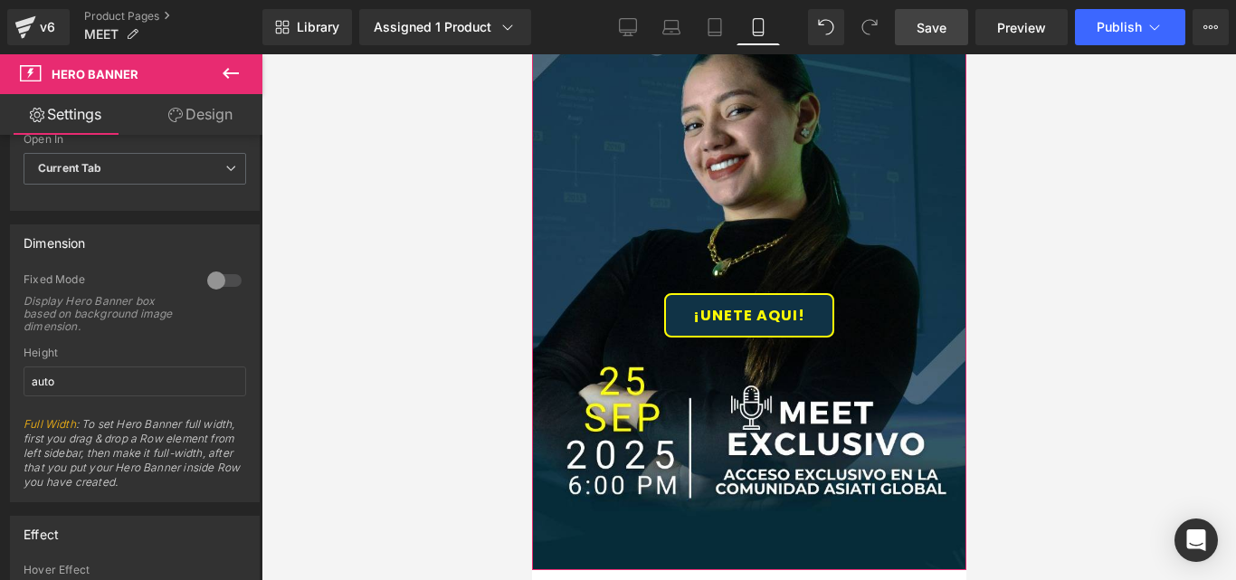
click at [626, 279] on div at bounding box center [748, 221] width 434 height 696
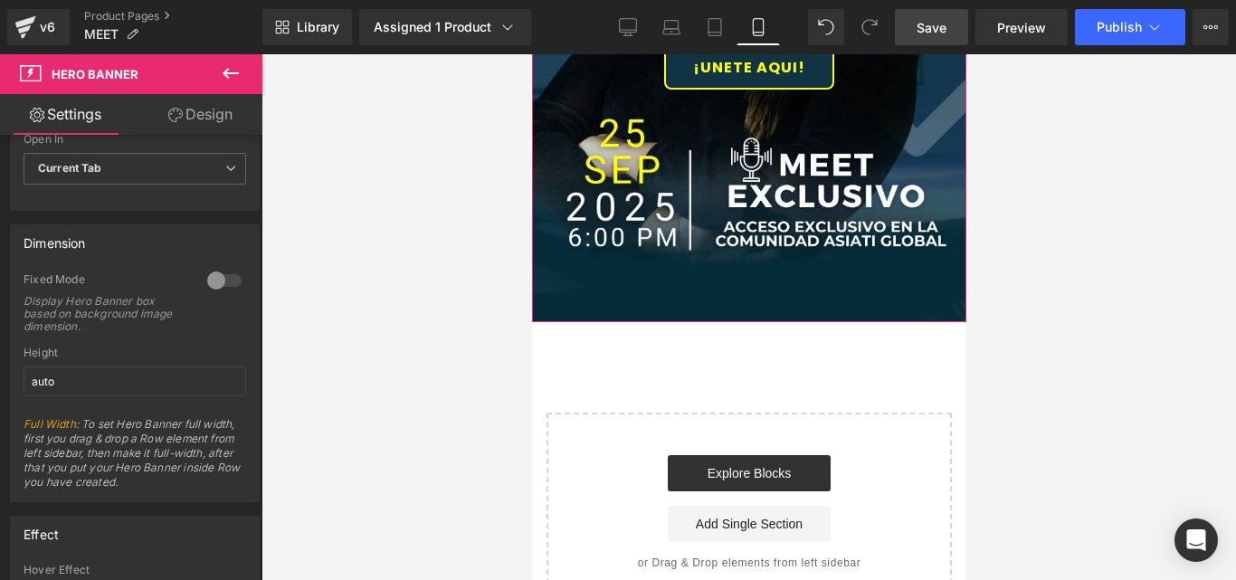
scroll to position [488, 0]
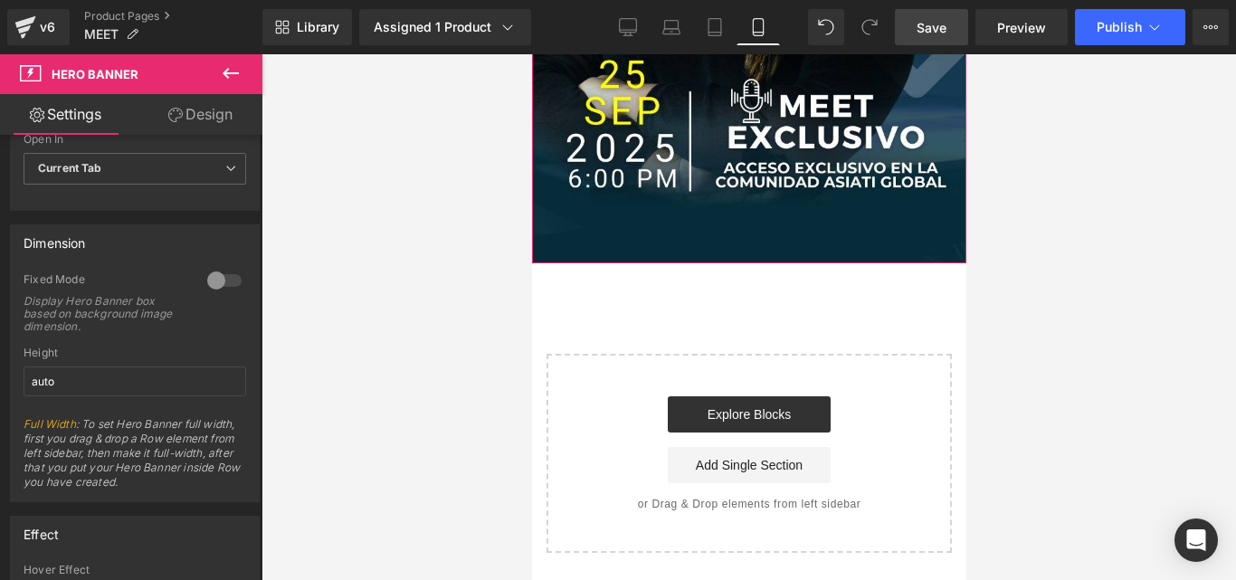
click at [763, 277] on div "¡UNETE AQUI! Button Hero Banner Select your layout" at bounding box center [748, 60] width 434 height 986
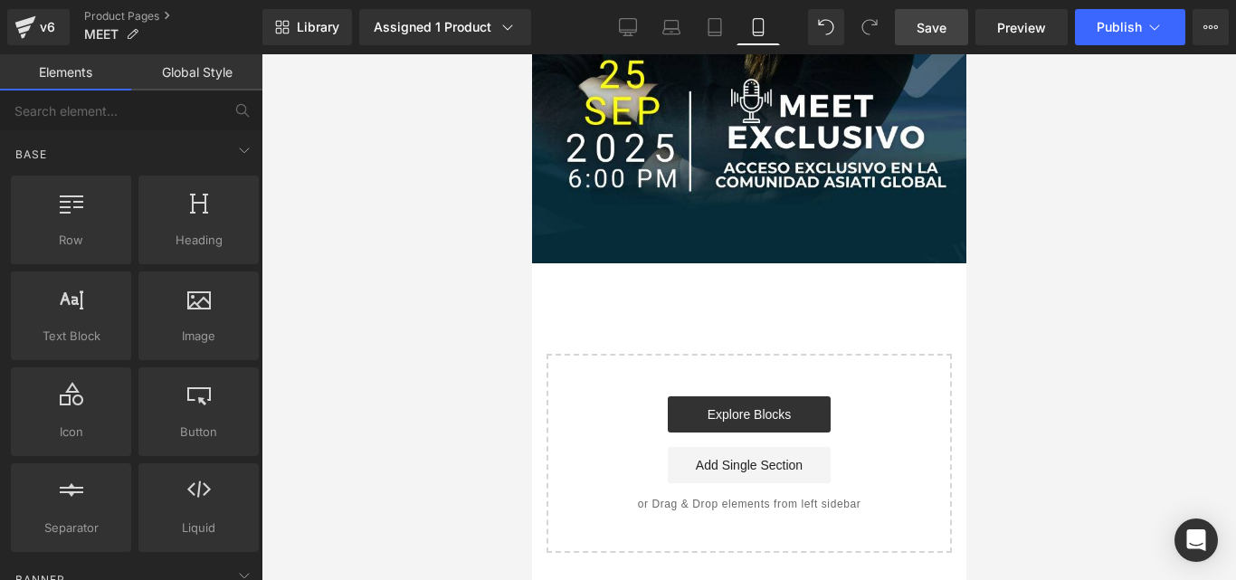
click at [771, 263] on div "¡UNETE AQUI! Button Hero Banner Select your layout" at bounding box center [748, 60] width 434 height 986
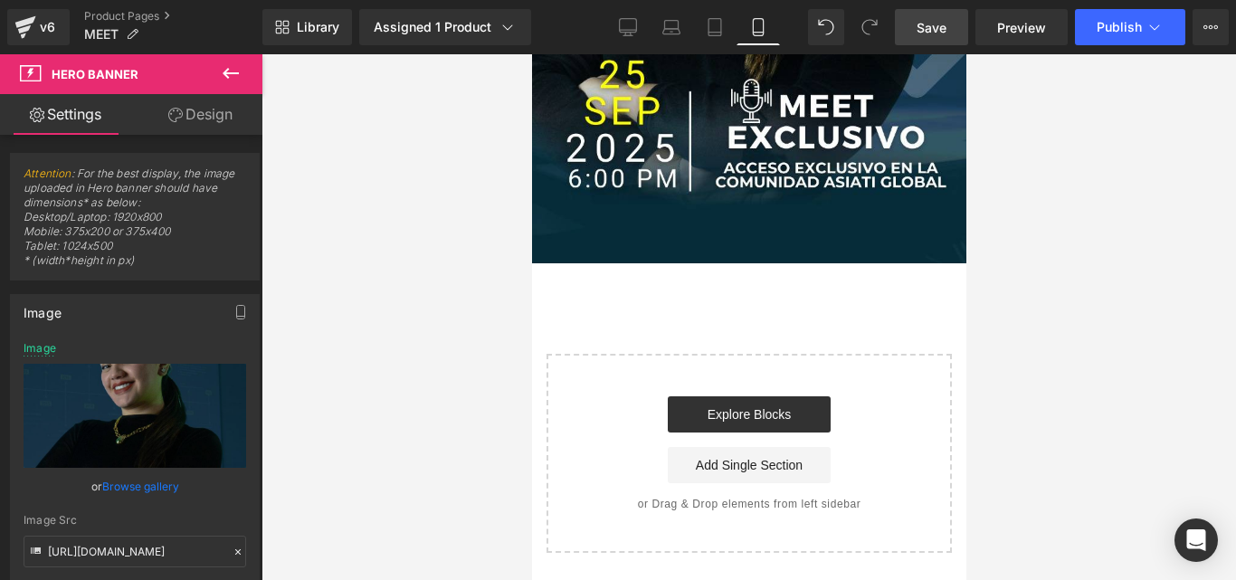
click at [743, 354] on div "Select your layout" at bounding box center [747, 453] width 405 height 199
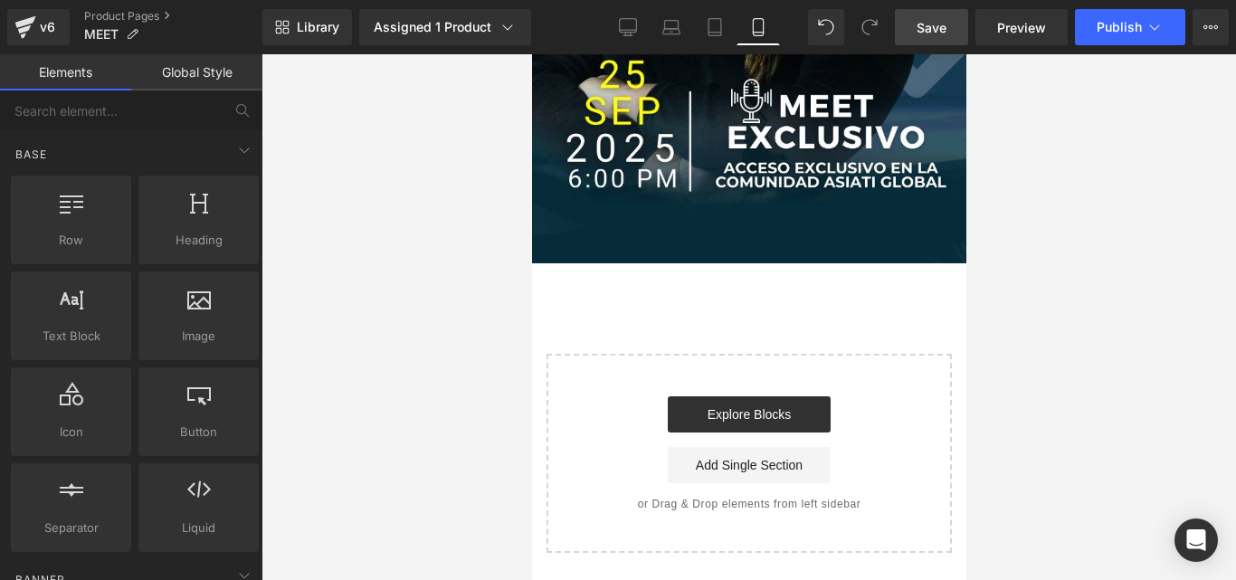
click at [779, 367] on div "Start building your page Explore Blocks Add Single Section or Drag & Drop eleme…" at bounding box center [748, 452] width 402 height 195
click at [919, 564] on main "¡UNETE AQUI! Button Hero Banner Select your layout" at bounding box center [748, 73] width 434 height 1013
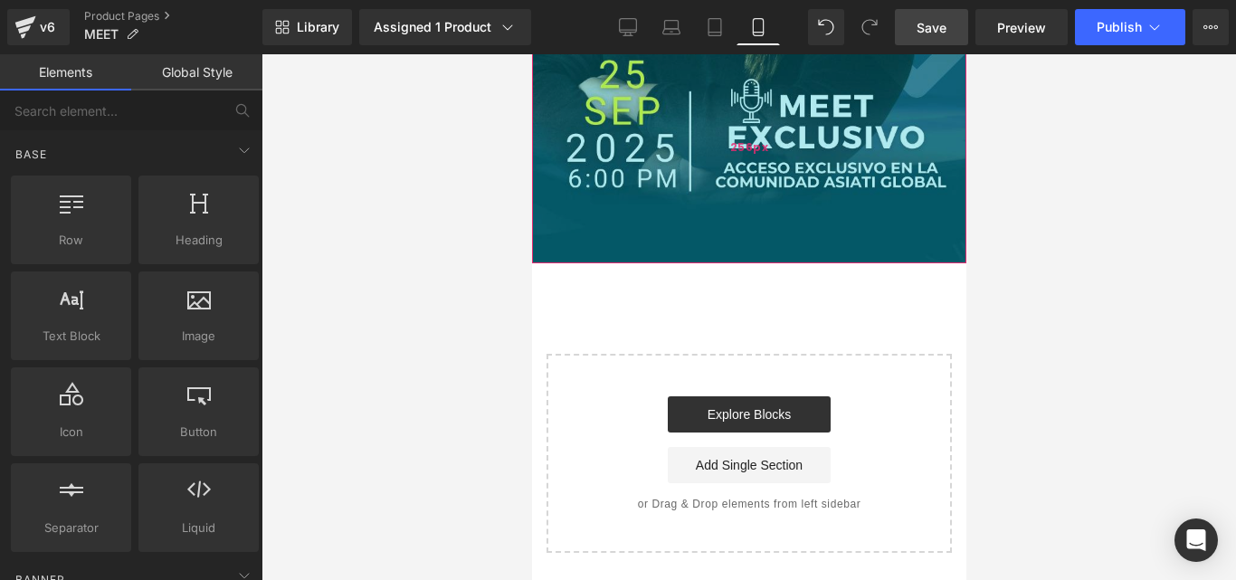
click at [905, 260] on div "256px" at bounding box center [748, 148] width 434 height 232
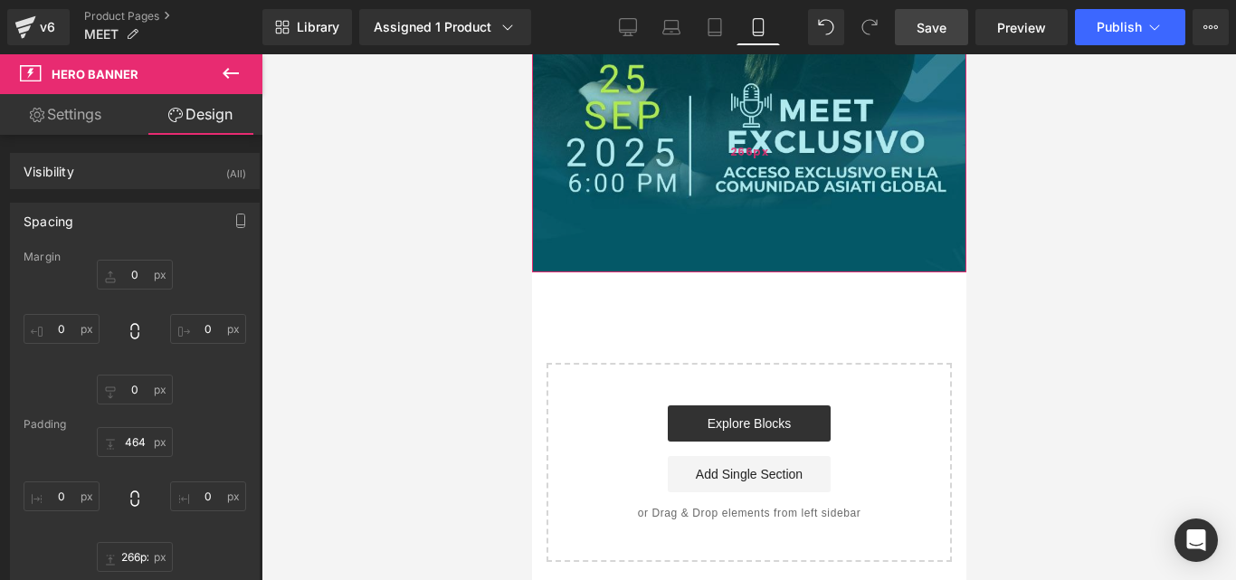
click at [905, 270] on div "266px" at bounding box center [748, 152] width 434 height 241
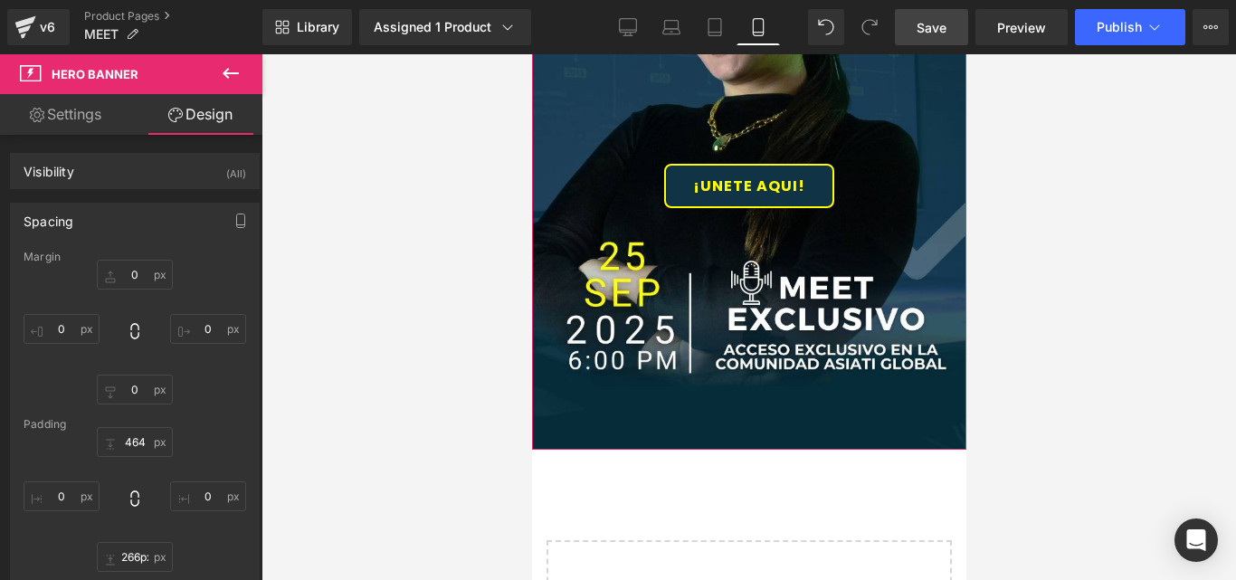
scroll to position [497, 0]
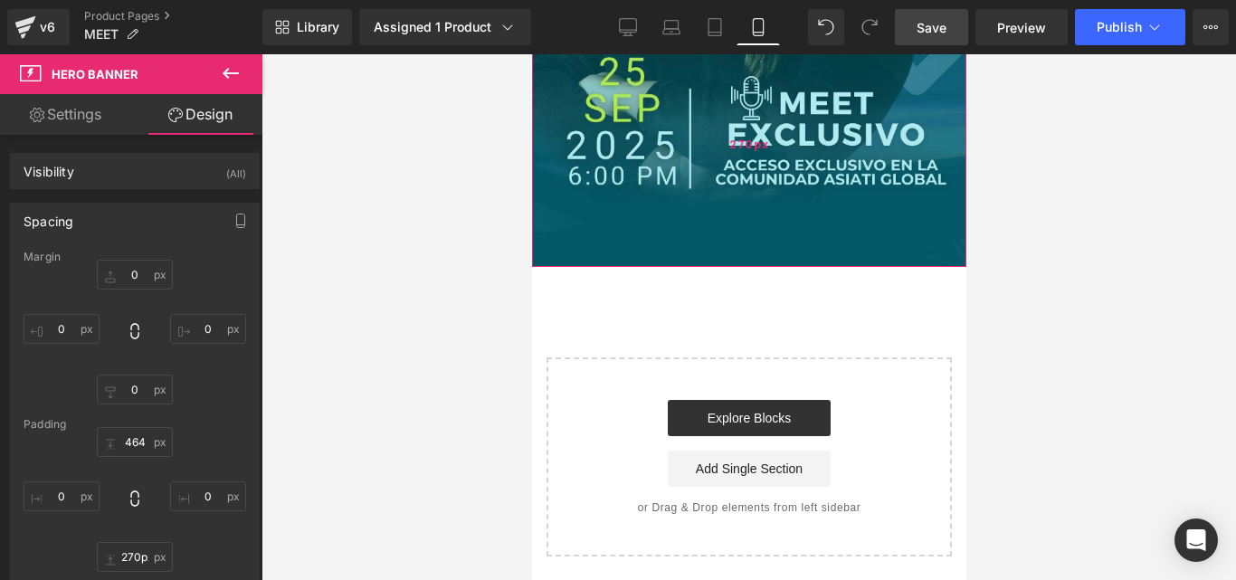
type input "271px"
click at [894, 266] on div "271px" at bounding box center [748, 145] width 434 height 245
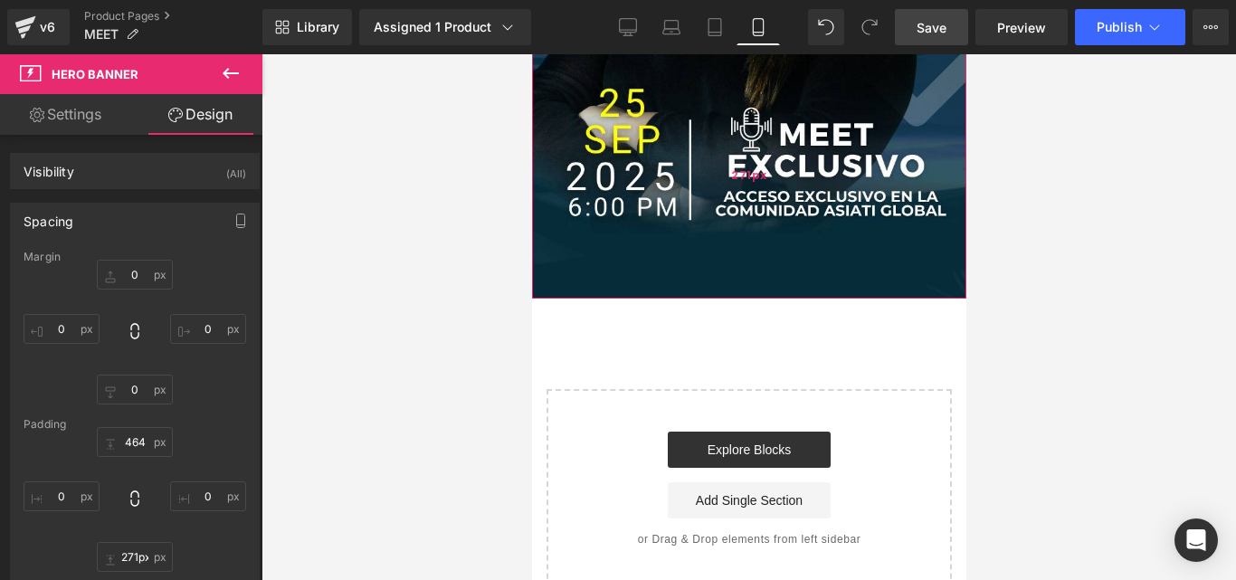
scroll to position [135, 0]
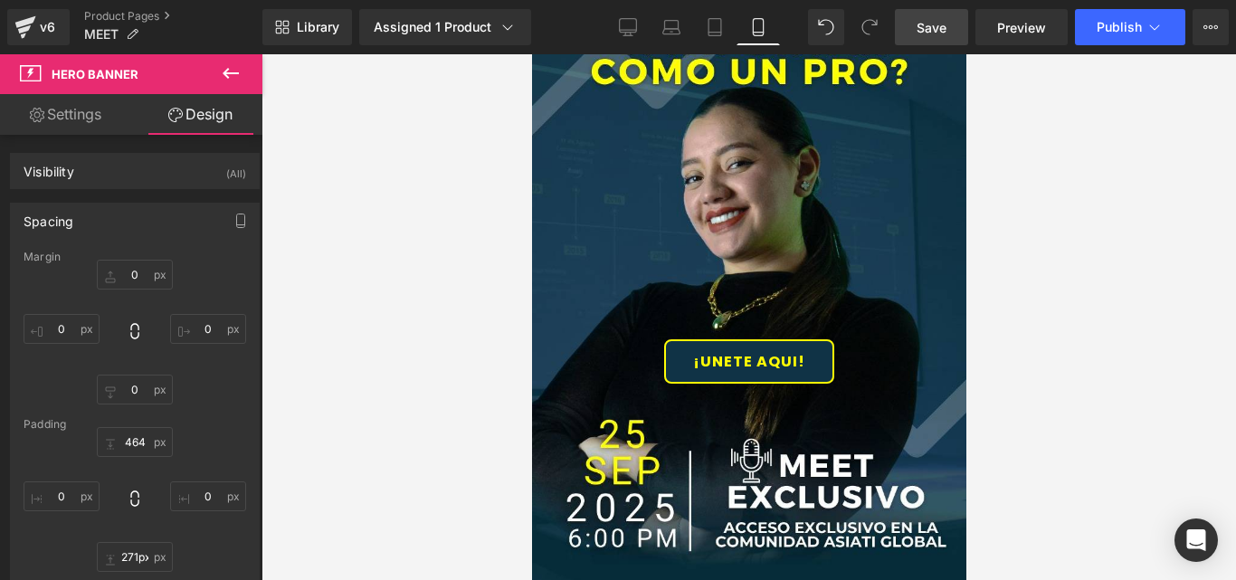
click at [915, 27] on link "Save" at bounding box center [931, 27] width 73 height 36
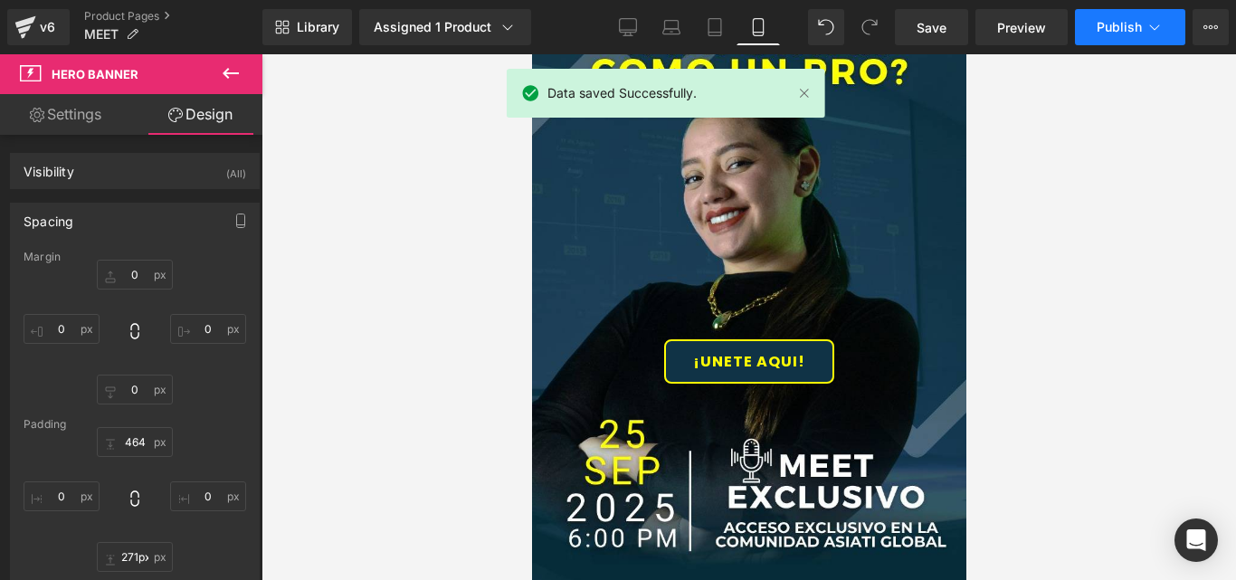
click at [1099, 20] on span "Publish" at bounding box center [1118, 27] width 45 height 14
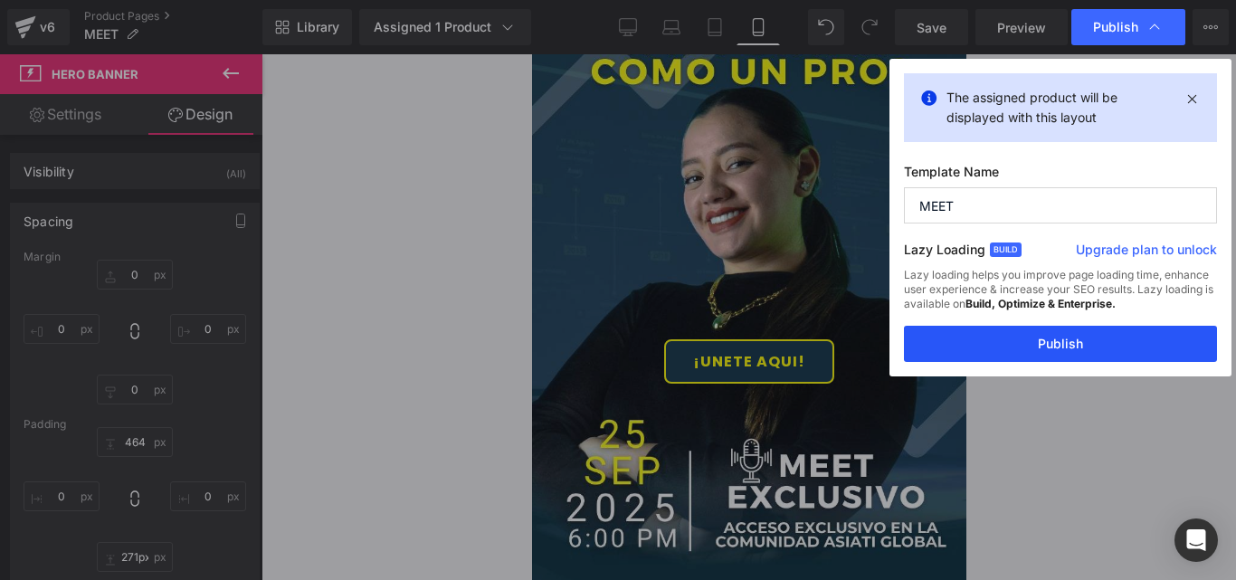
click at [1026, 348] on button "Publish" at bounding box center [1060, 344] width 313 height 36
